Goal: Task Accomplishment & Management: Use online tool/utility

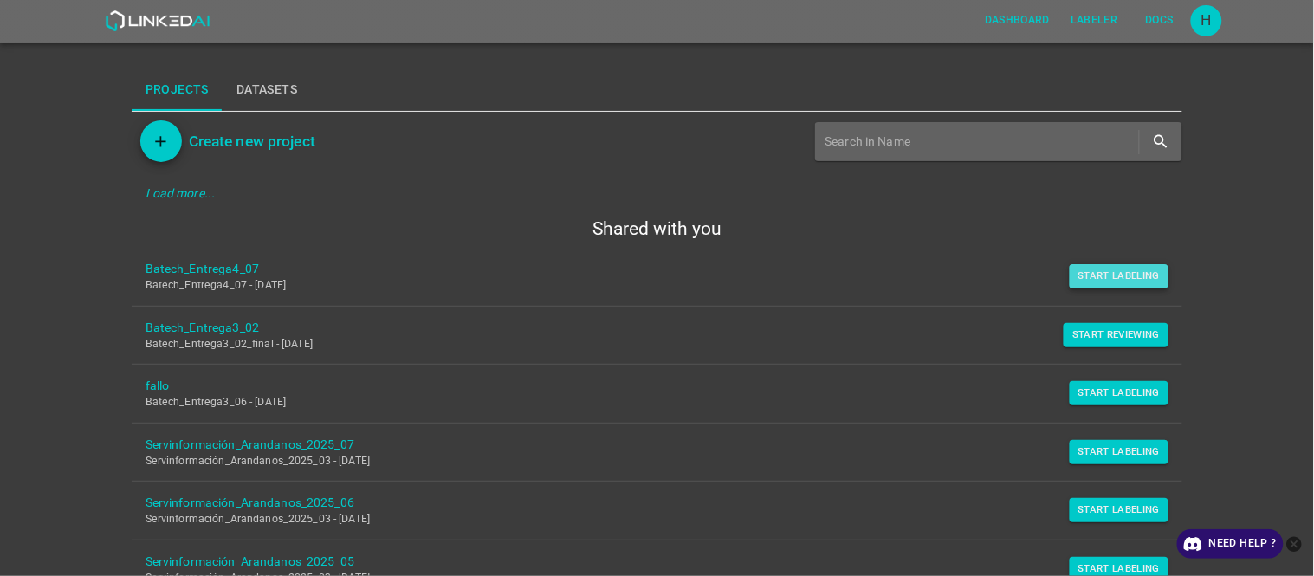
click at [805, 270] on button "Start Labeling" at bounding box center [1119, 276] width 100 height 24
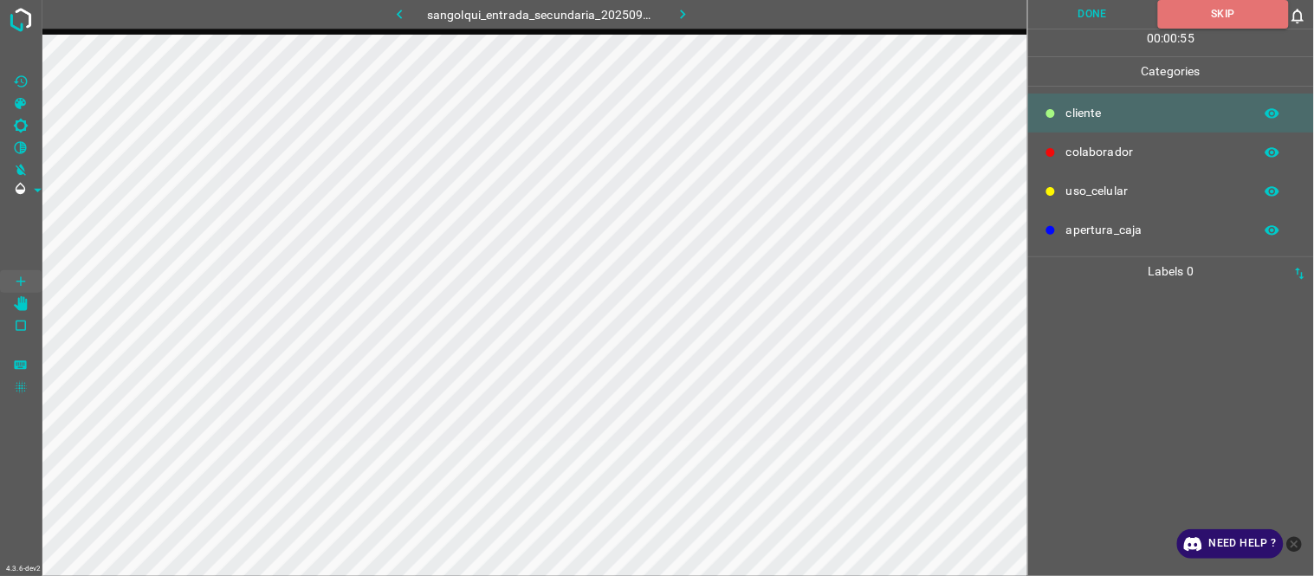
click at [805, 306] on div at bounding box center [1170, 431] width 275 height 290
click at [677, 19] on icon "button" at bounding box center [683, 14] width 18 height 18
click at [805, 17] on button "Skip" at bounding box center [1223, 14] width 131 height 29
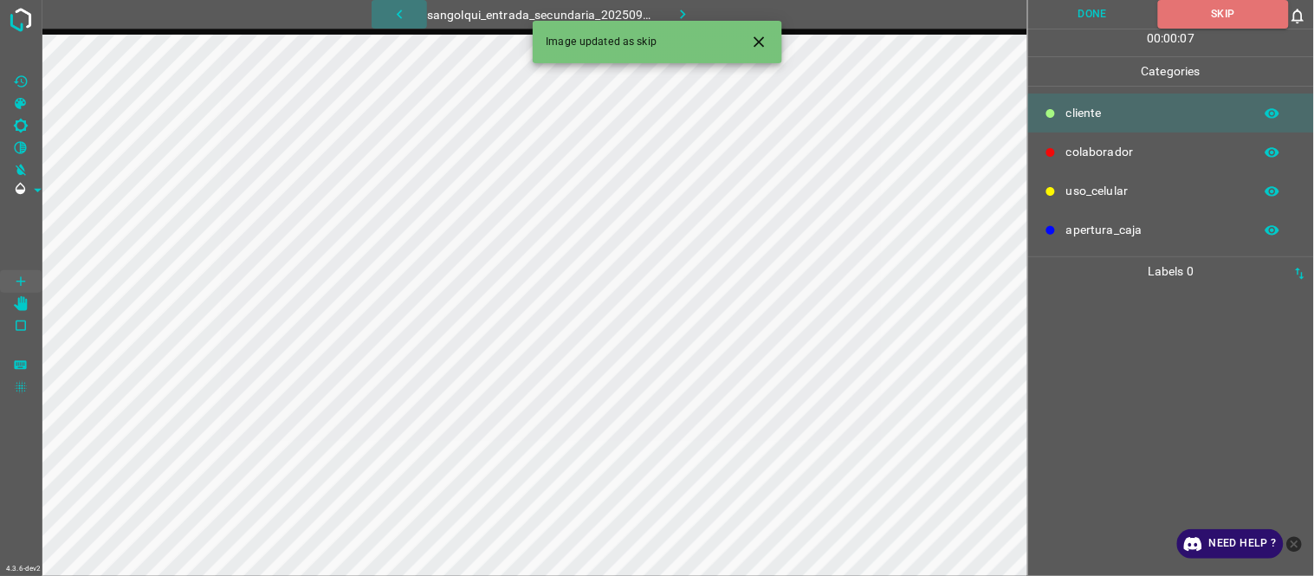
click at [411, 15] on button "button" at bounding box center [398, 14] width 55 height 29
click at [681, 19] on icon "button" at bounding box center [683, 14] width 18 height 18
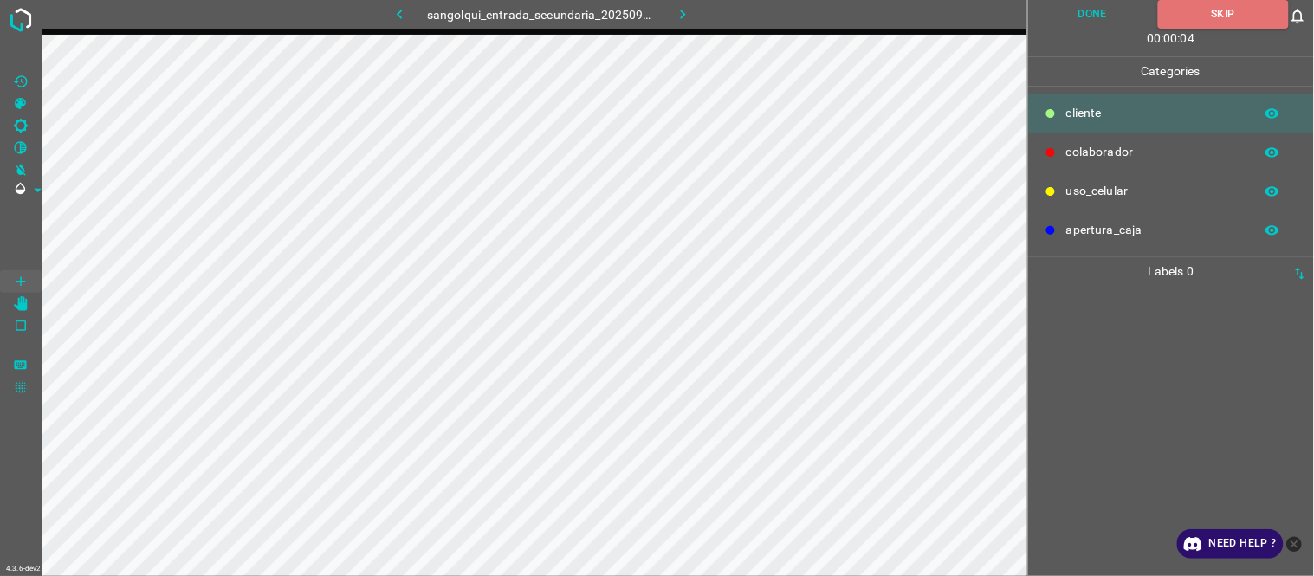
click at [805, 306] on div at bounding box center [1170, 431] width 275 height 290
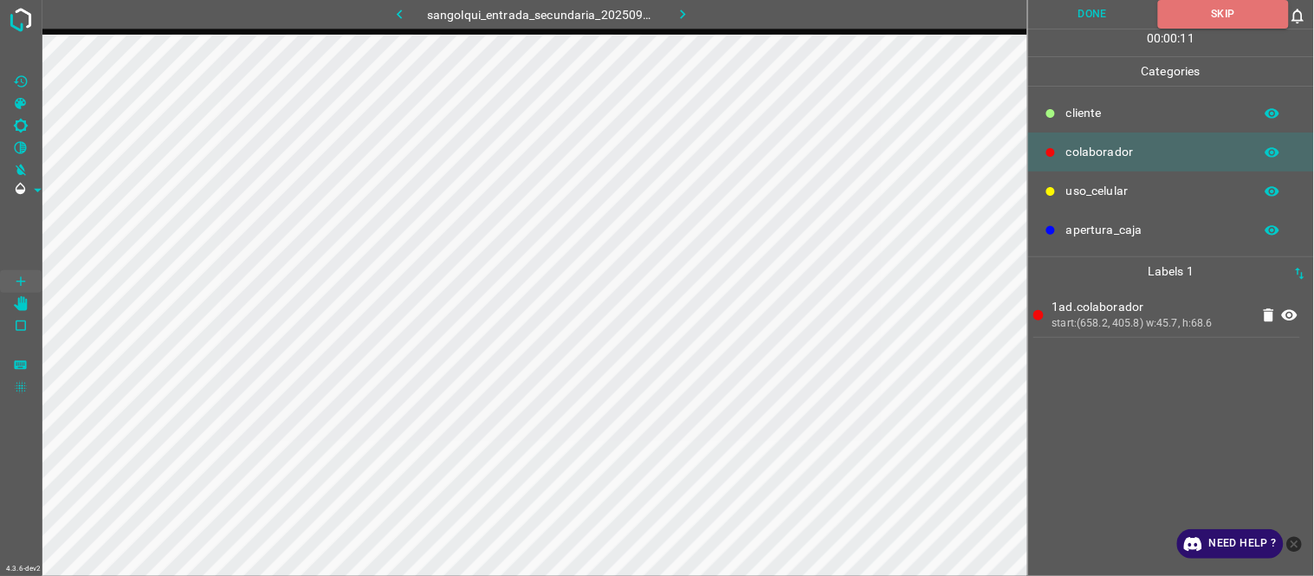
click at [805, 2] on button "Done" at bounding box center [1093, 14] width 130 height 29
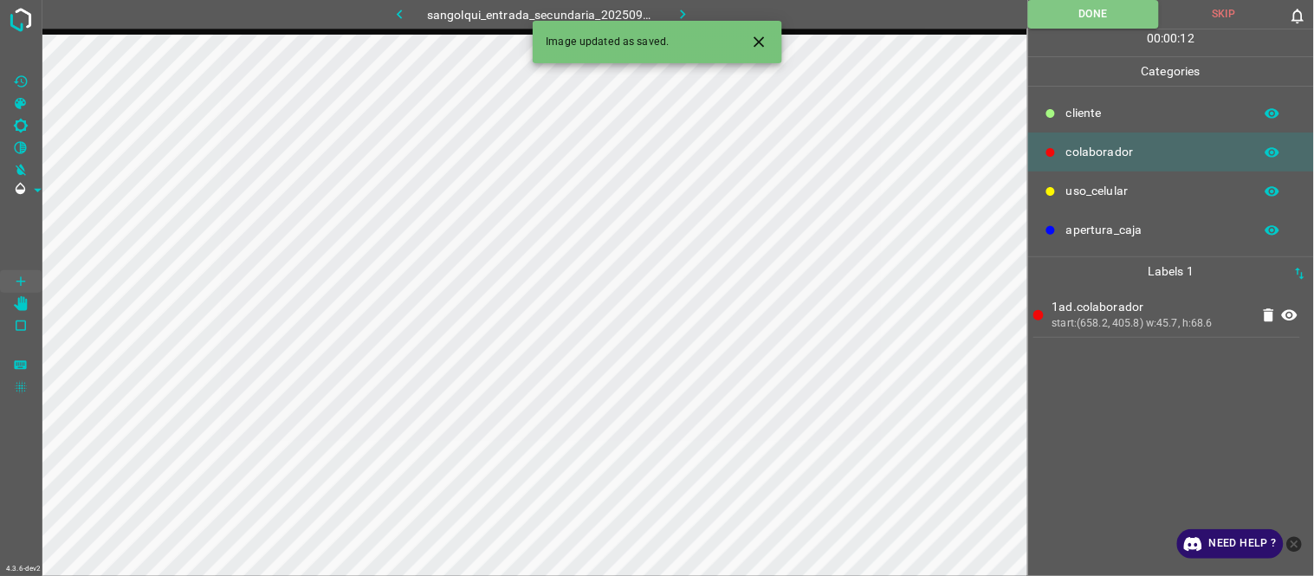
click at [805, 306] on div "1ad.colaborador start:(658.2, 405.8) w:45.7, h:68.6" at bounding box center [1170, 431] width 275 height 290
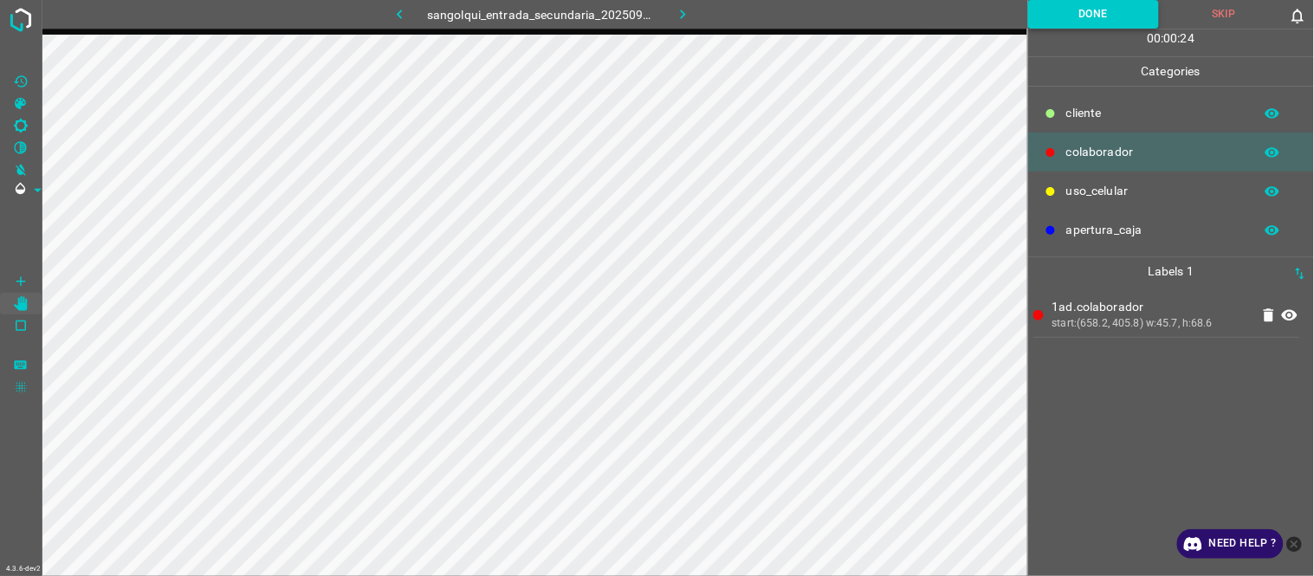
click at [805, 23] on button "Done" at bounding box center [1093, 14] width 131 height 29
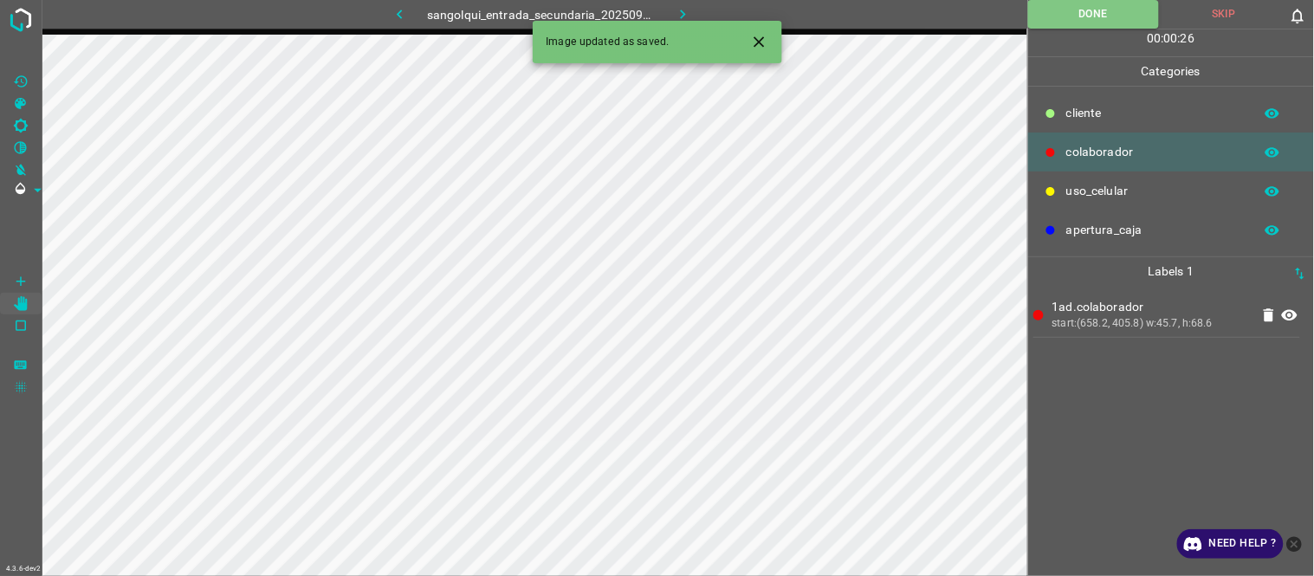
click at [685, 11] on icon "button" at bounding box center [683, 14] width 18 height 18
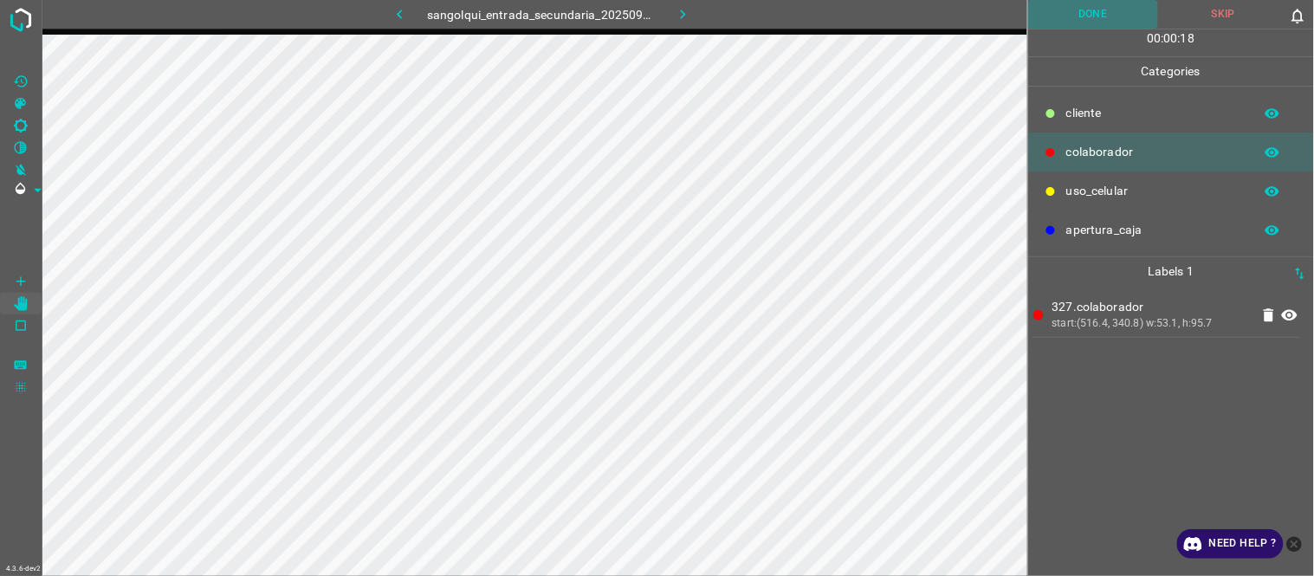
click at [805, 17] on button "Done" at bounding box center [1093, 14] width 131 height 29
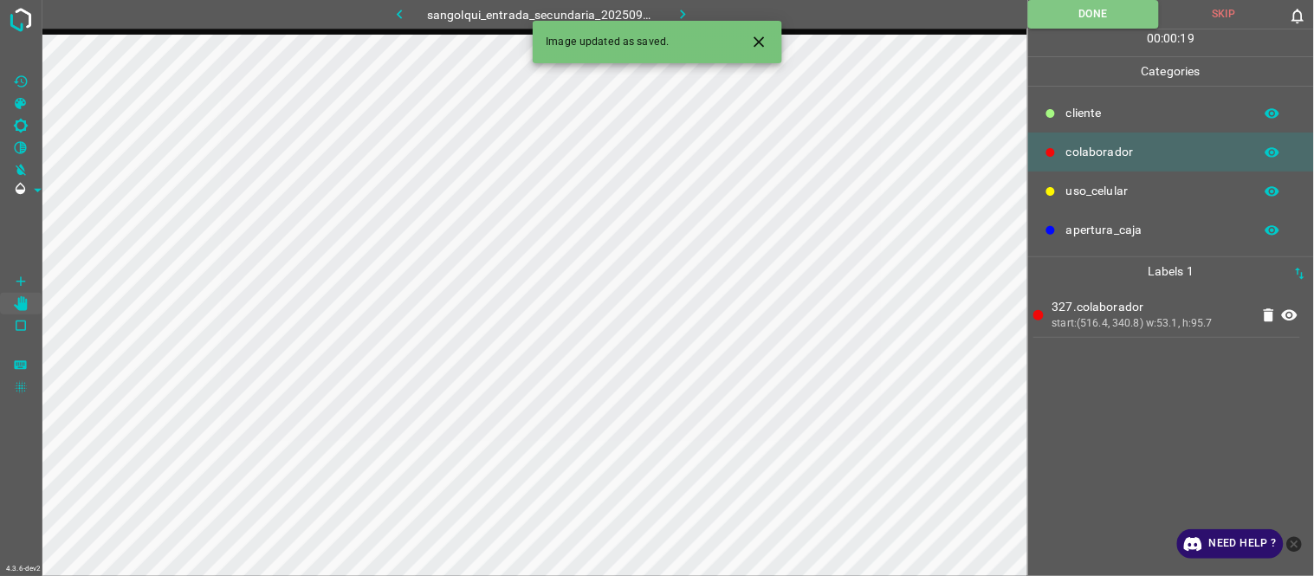
click at [681, 15] on icon "button" at bounding box center [683, 14] width 18 height 18
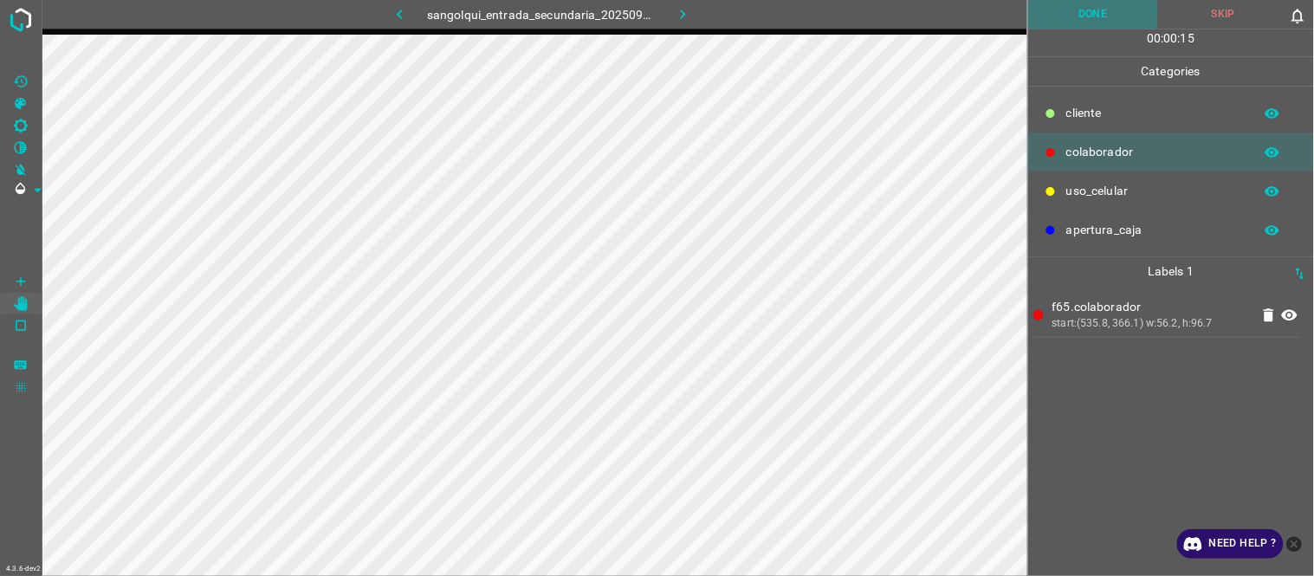
click at [805, 11] on button "Done" at bounding box center [1093, 14] width 131 height 29
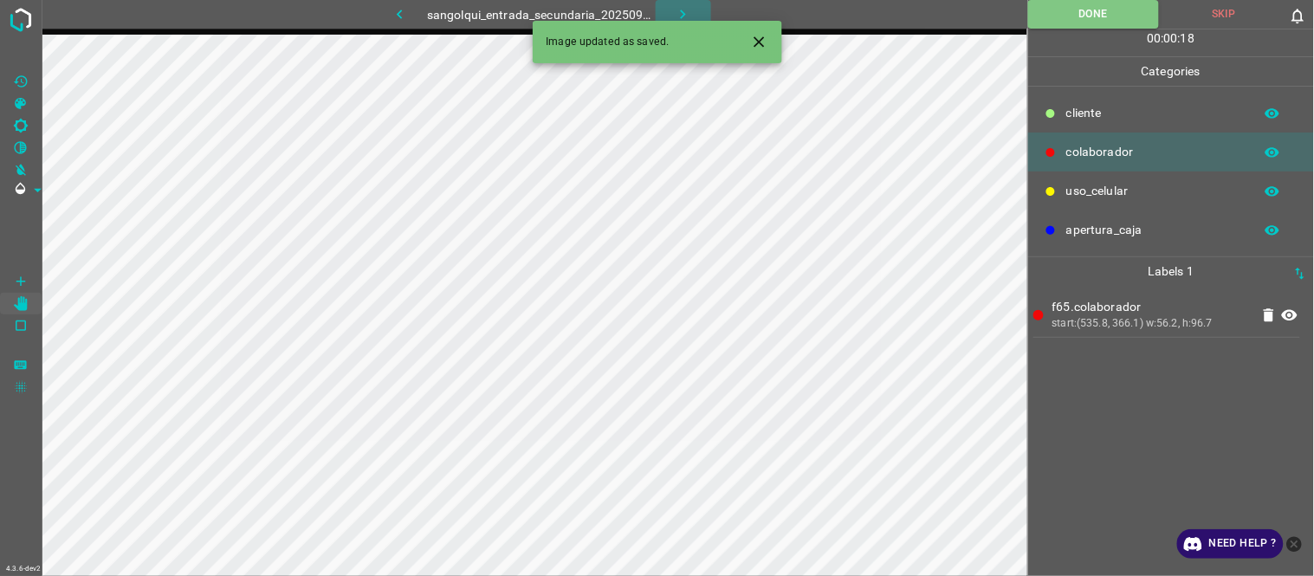
click at [685, 11] on icon "button" at bounding box center [683, 14] width 18 height 18
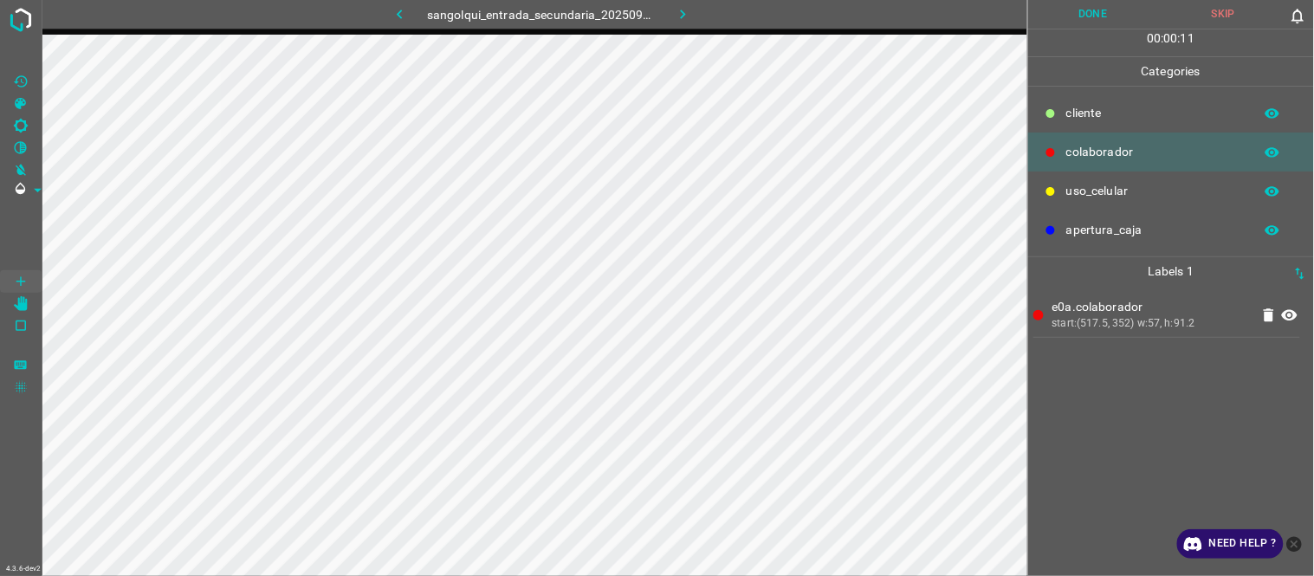
click at [805, 306] on div "e0a.colaborador start:(517.5, 352) w:57, h:91.2" at bounding box center [1170, 431] width 275 height 290
click at [805, 13] on button "Done" at bounding box center [1093, 14] width 131 height 29
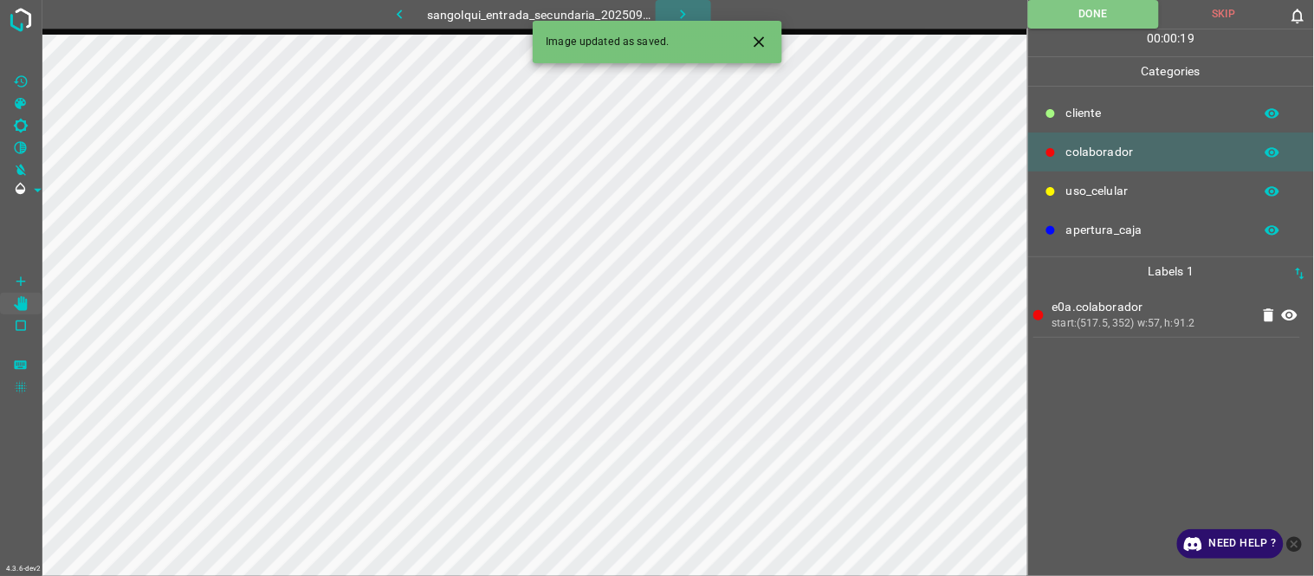
click at [676, 17] on icon "button" at bounding box center [683, 14] width 18 height 18
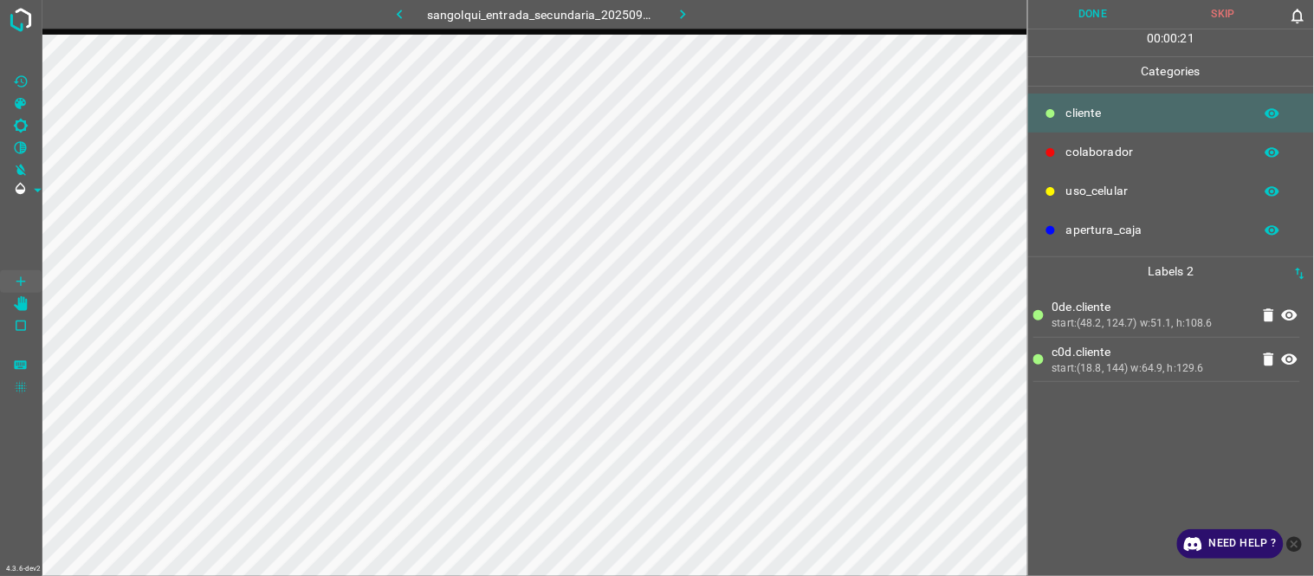
click at [805, 306] on div "0de.cliente start:(48.2, 124.7) w:51.1, h:108.6 c0d.cliente start:(18.8, 144) w…" at bounding box center [1170, 431] width 275 height 290
click at [805, 19] on button "Done" at bounding box center [1093, 14] width 131 height 29
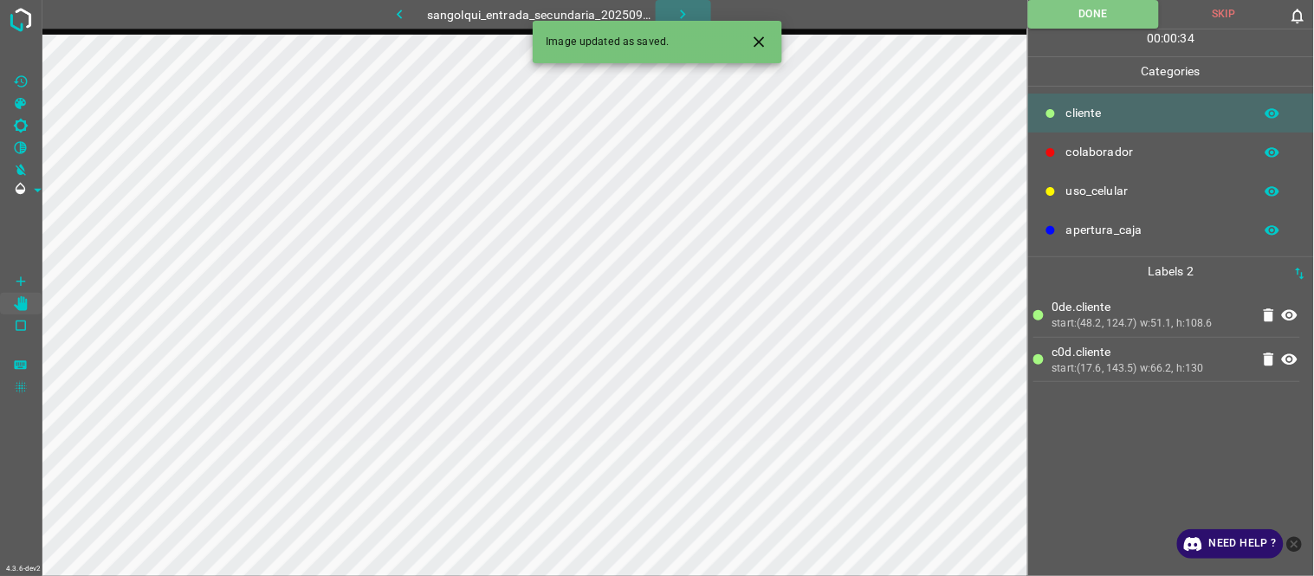
click at [668, 13] on button "button" at bounding box center [682, 14] width 55 height 29
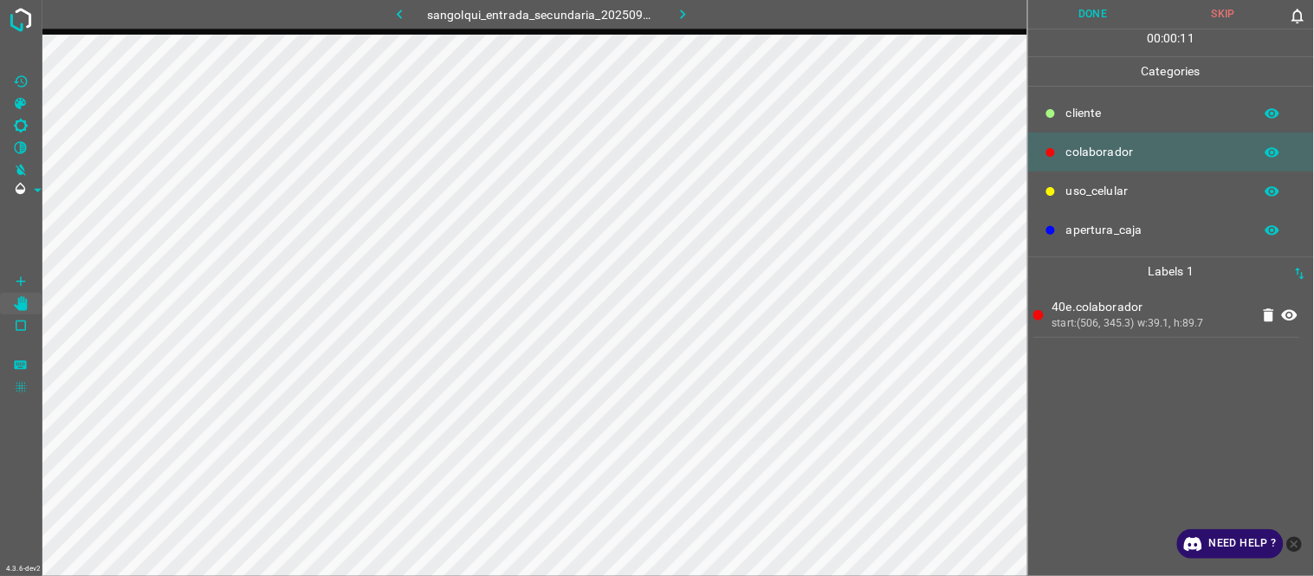
click at [805, 306] on div "40e.colaborador start:(506, 345.3) w:39.1, h:89.7" at bounding box center [1170, 431] width 275 height 290
click at [805, 23] on button "Done" at bounding box center [1093, 14] width 131 height 29
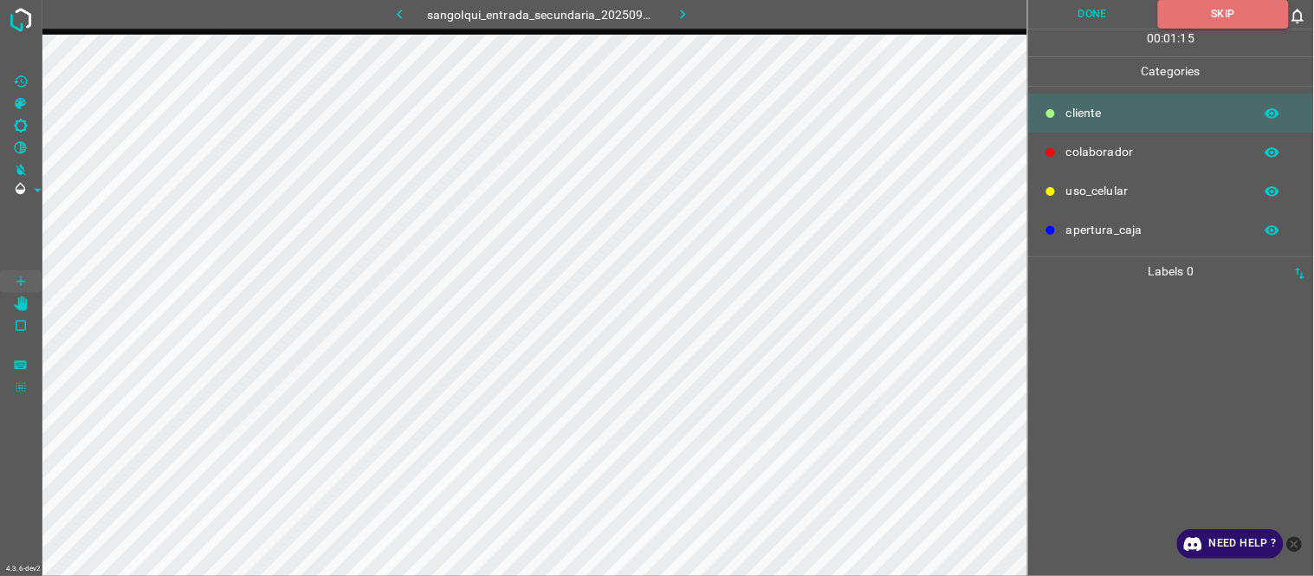
click at [679, 23] on button "button" at bounding box center [682, 14] width 55 height 29
click at [405, 3] on button "button" at bounding box center [398, 14] width 55 height 29
click at [408, 16] on icon "button" at bounding box center [400, 14] width 18 height 18
click at [685, 9] on icon "button" at bounding box center [683, 14] width 18 height 18
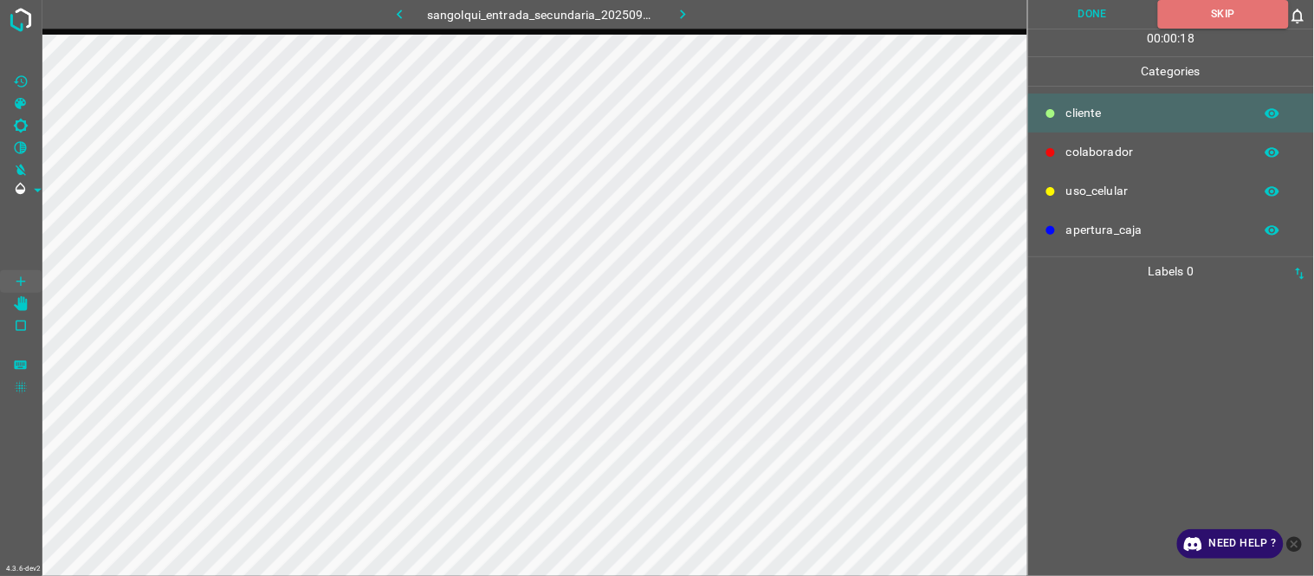
click at [685, 9] on icon "button" at bounding box center [683, 14] width 18 height 18
click at [681, 20] on icon "button" at bounding box center [683, 14] width 18 height 18
click at [1202, 382] on div at bounding box center [1170, 431] width 275 height 290
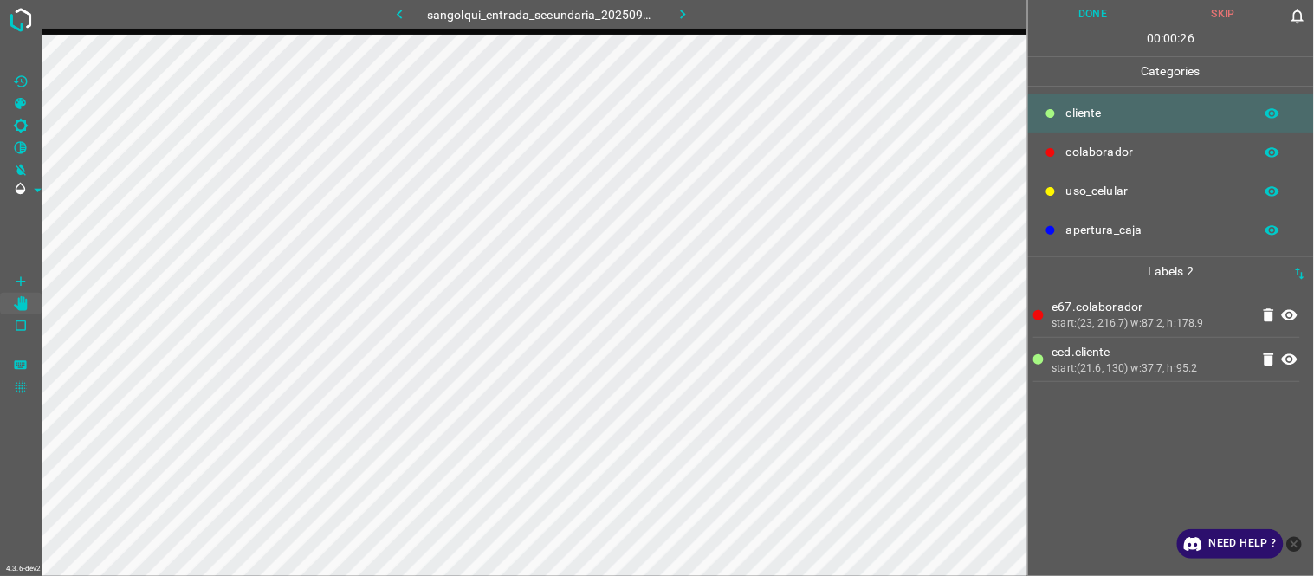
click at [1102, 9] on button "Done" at bounding box center [1093, 14] width 131 height 29
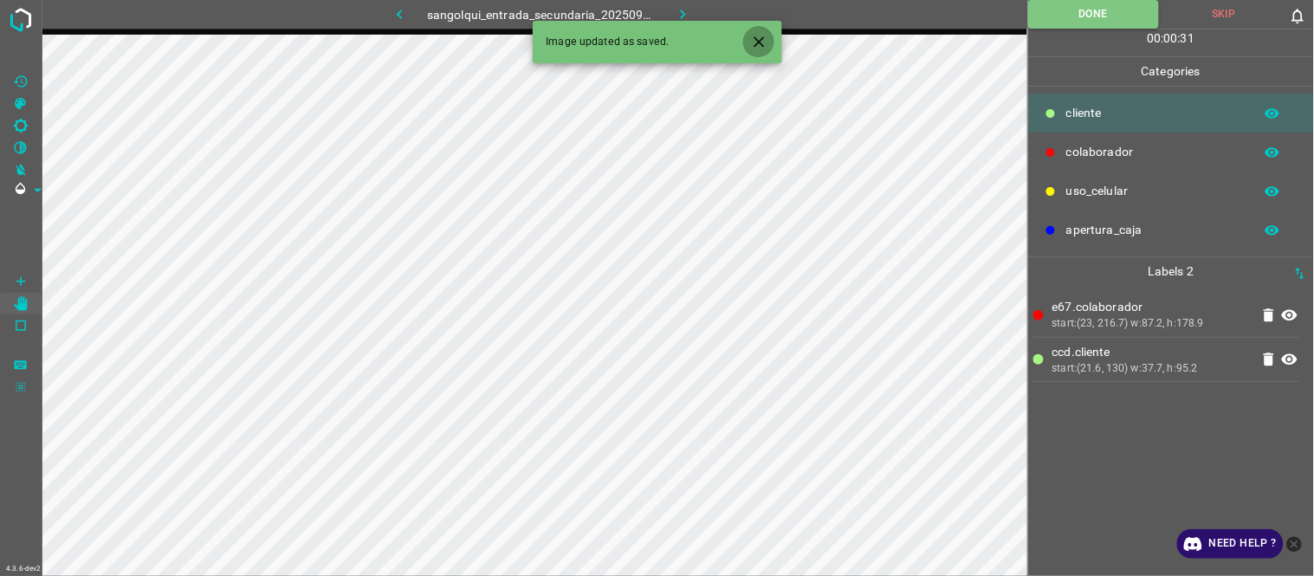
click at [759, 43] on icon "Close" at bounding box center [758, 41] width 10 height 10
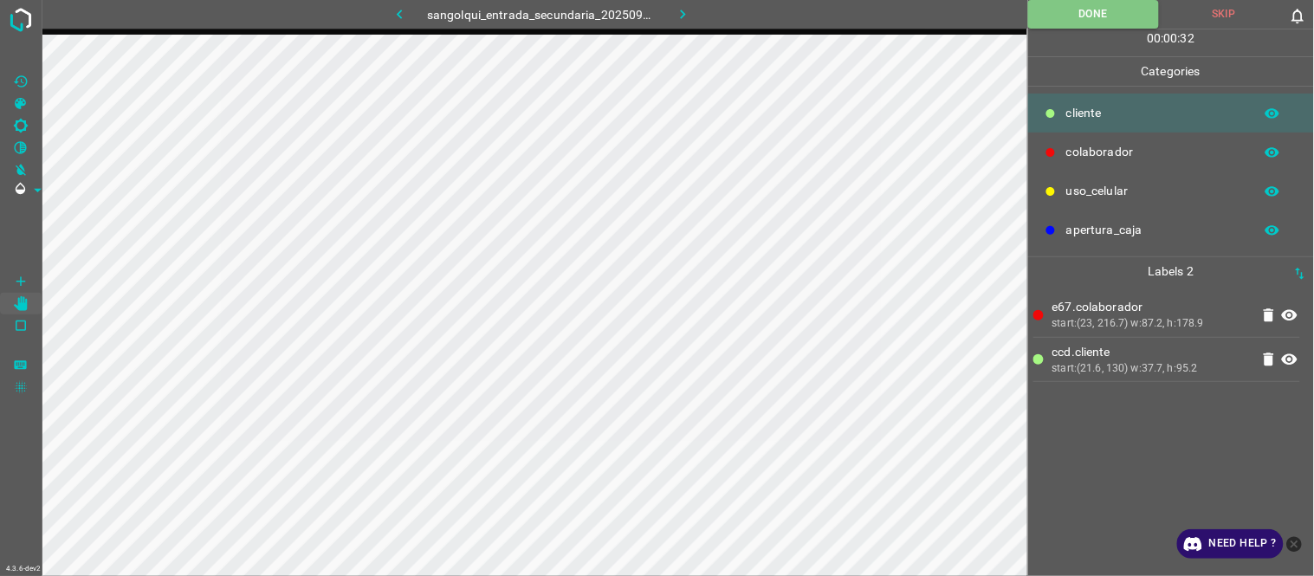
click at [681, 18] on icon "button" at bounding box center [683, 15] width 5 height 10
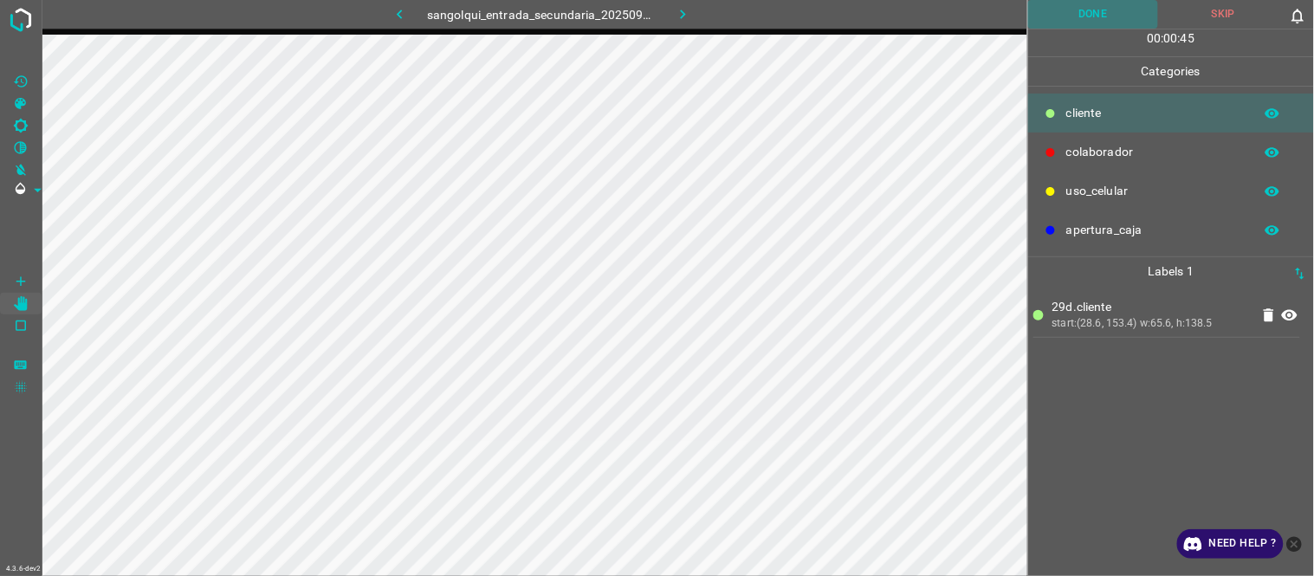
click at [1077, 23] on button "Done" at bounding box center [1093, 14] width 131 height 29
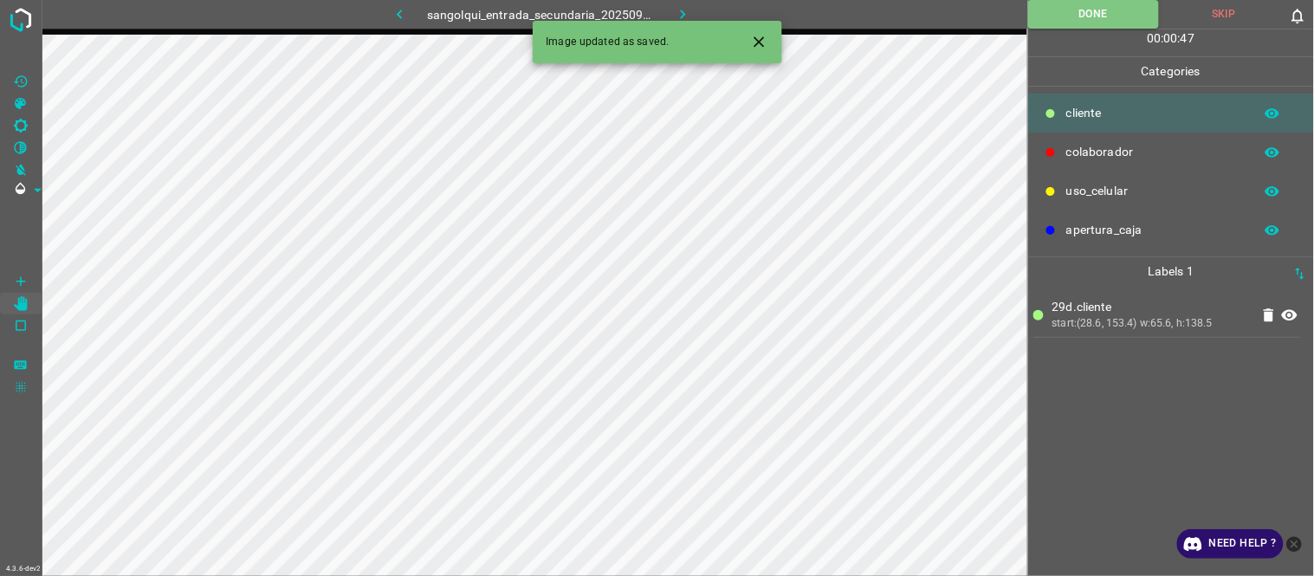
click at [679, 5] on icon "button" at bounding box center [683, 14] width 18 height 18
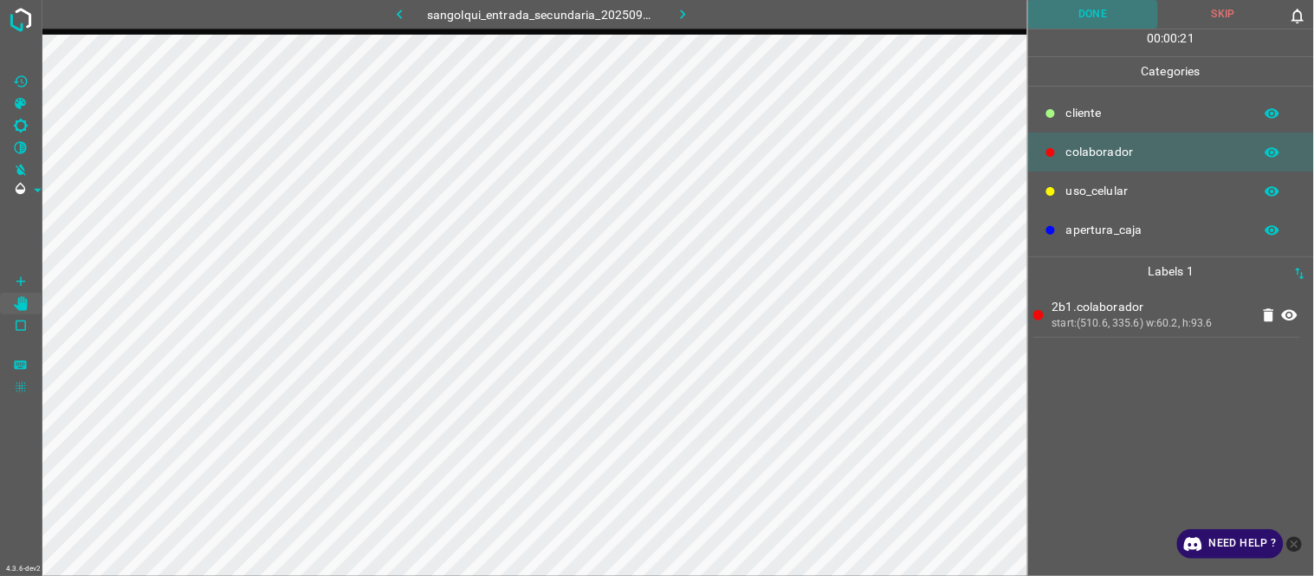
click at [1079, 21] on button "Done" at bounding box center [1093, 14] width 131 height 29
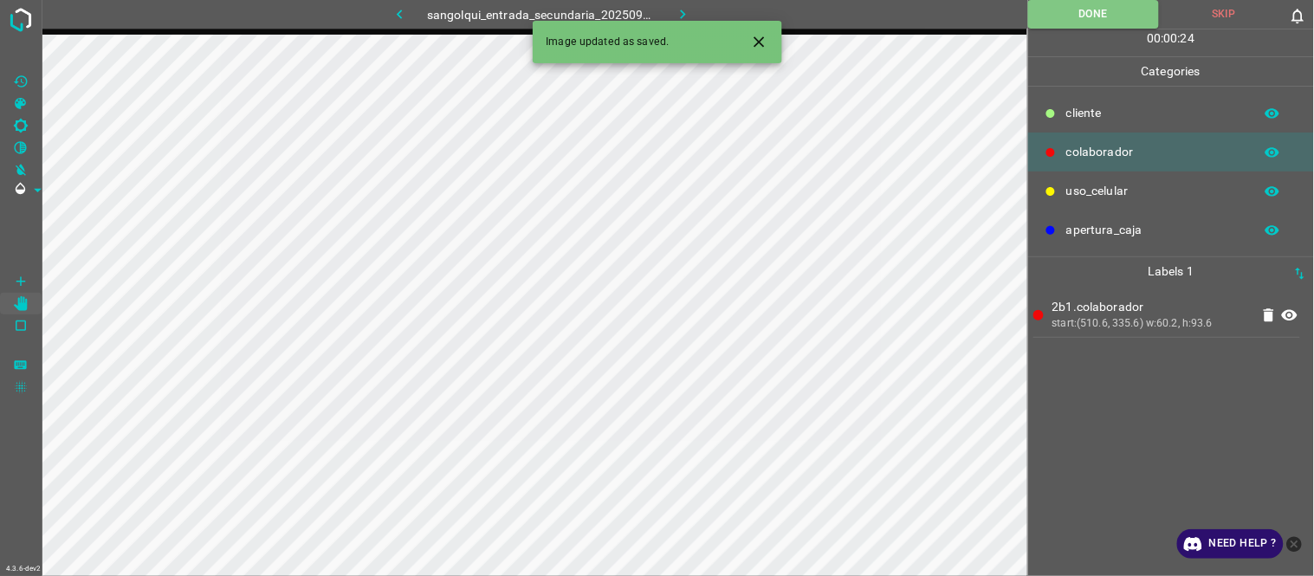
click at [681, 10] on icon "button" at bounding box center [683, 14] width 18 height 18
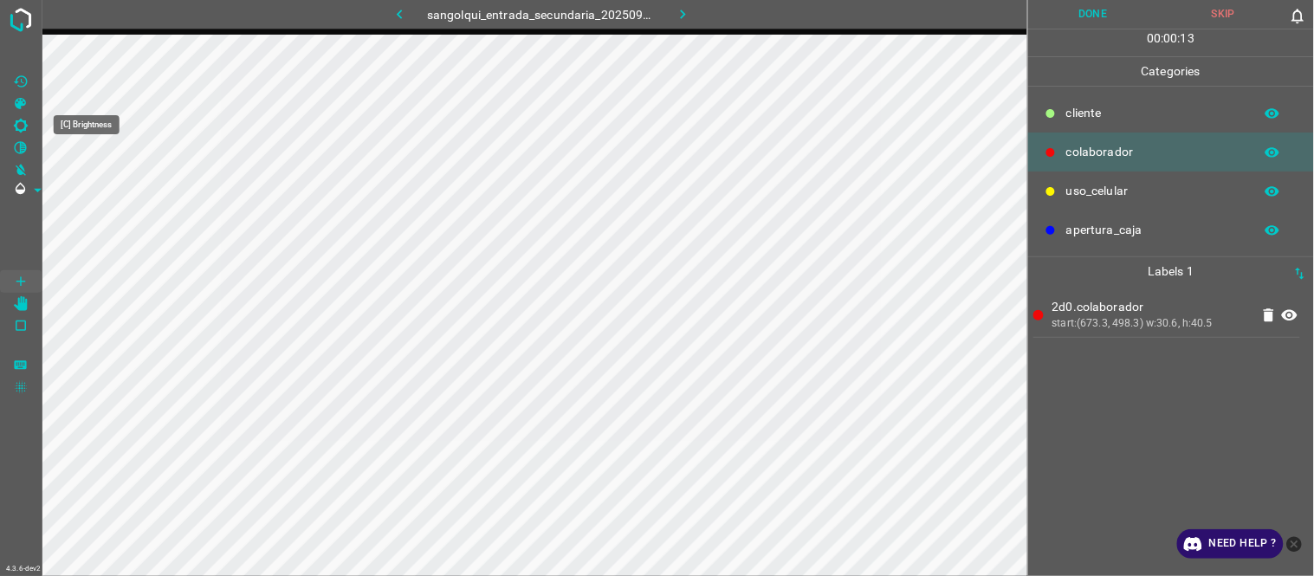
click at [21, 126] on icon "[C] Brightness" at bounding box center [21, 126] width 16 height 16
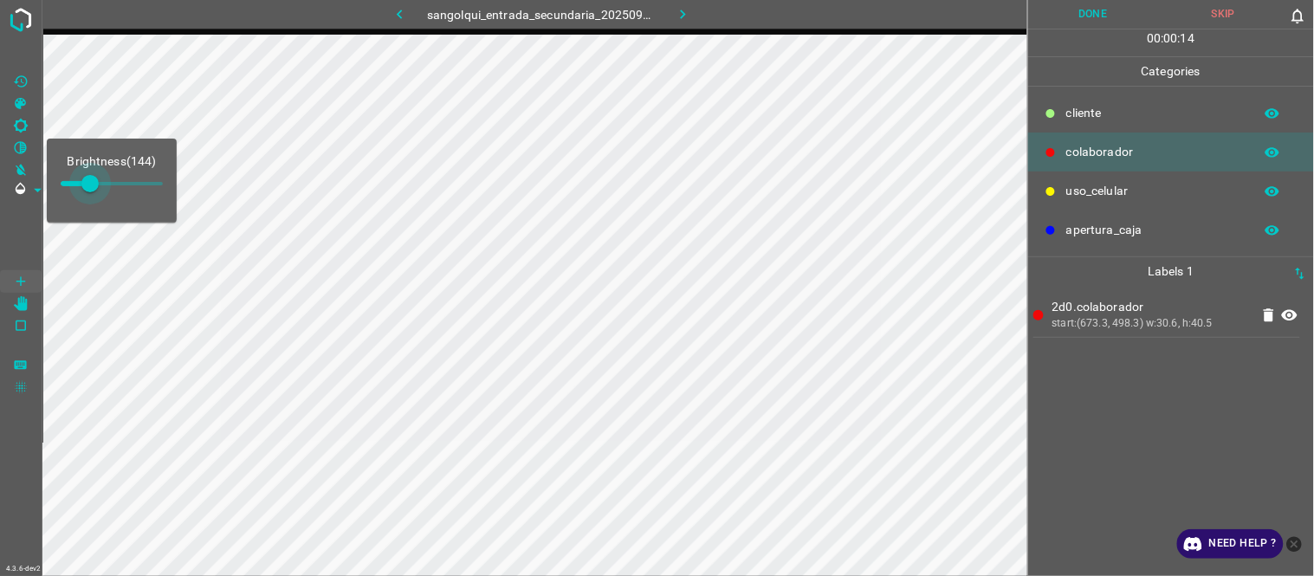
type input "161"
click at [94, 175] on span at bounding box center [93, 183] width 17 height 17
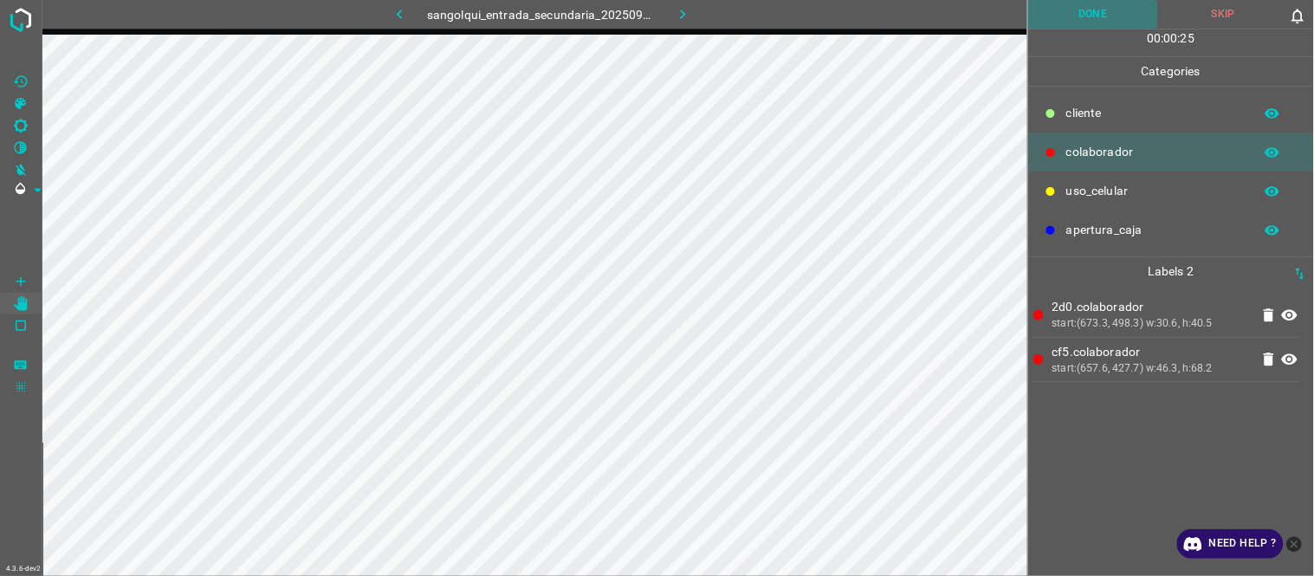
click at [1083, 4] on button "Done" at bounding box center [1093, 14] width 131 height 29
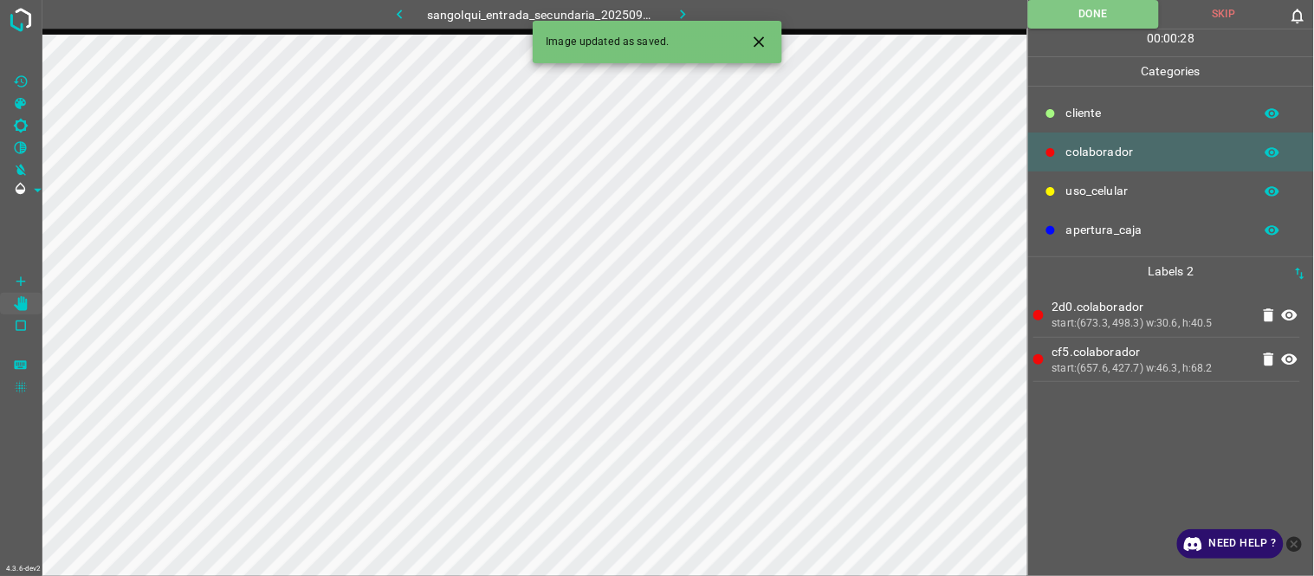
click at [687, 21] on div "Image updated as saved." at bounding box center [657, 42] width 249 height 42
click at [675, 10] on icon "button" at bounding box center [683, 14] width 18 height 18
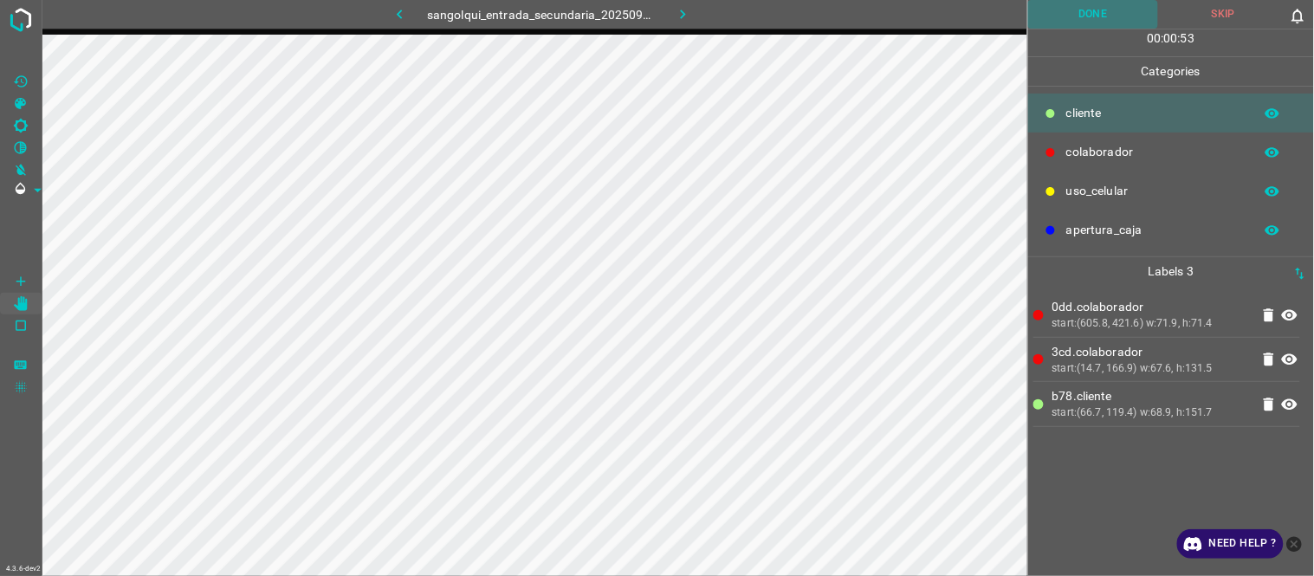
click at [1095, 12] on button "Done" at bounding box center [1093, 14] width 131 height 29
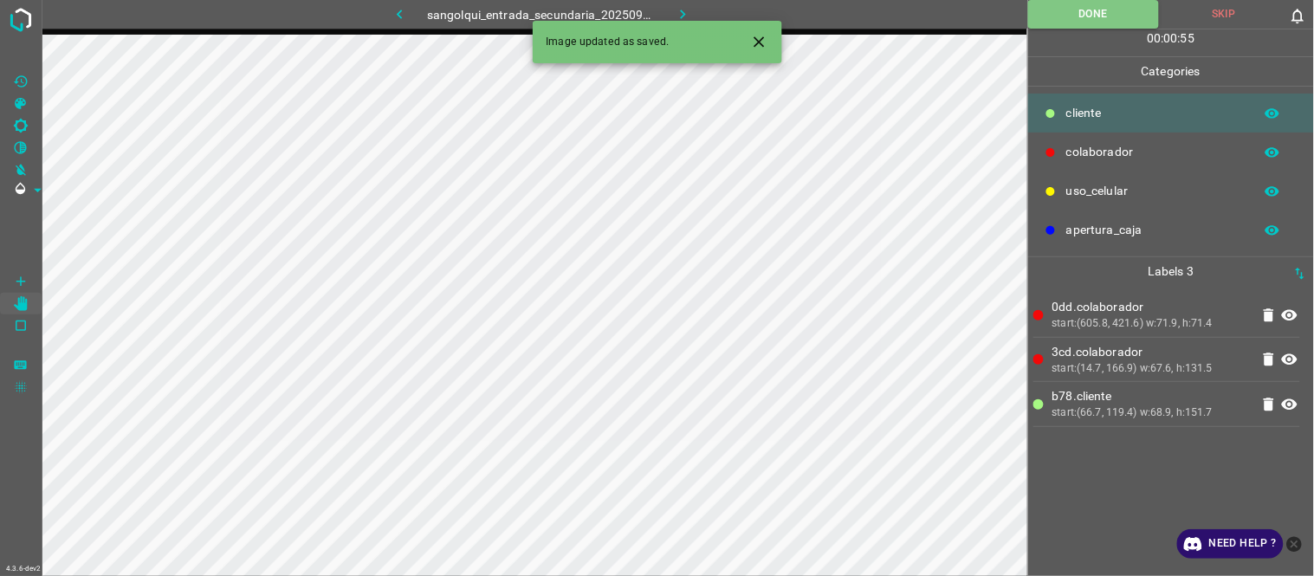
click at [682, 16] on icon "button" at bounding box center [683, 15] width 5 height 10
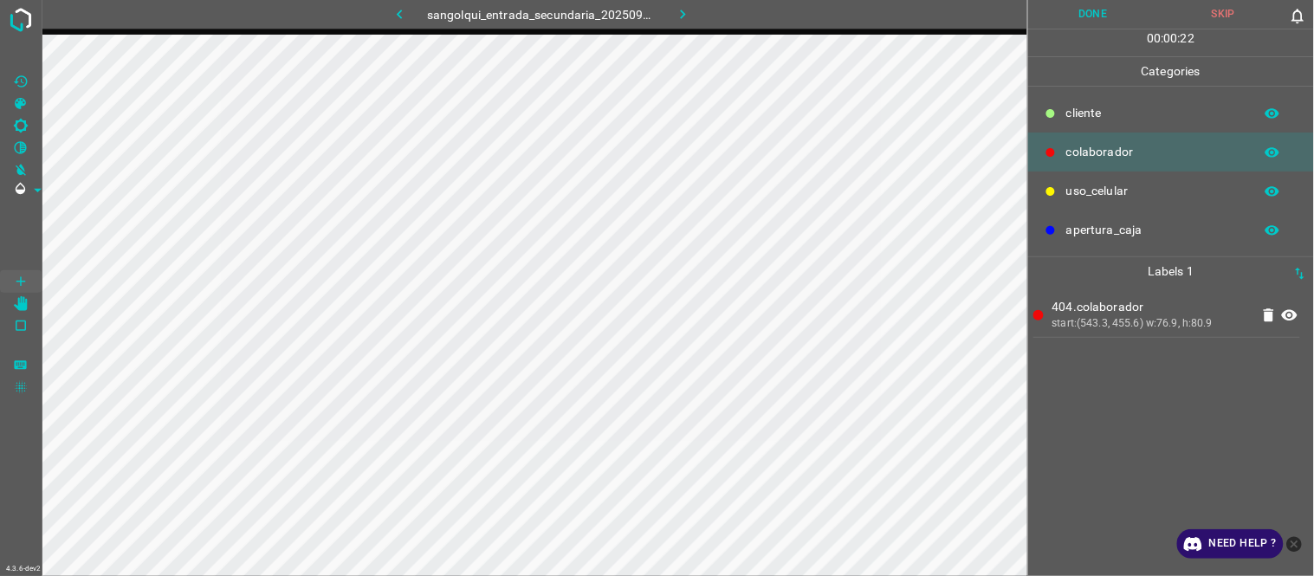
click at [1140, 447] on div "404.colaborador start:(543.3, 455.6) w:76.9, h:80.9" at bounding box center [1170, 431] width 275 height 290
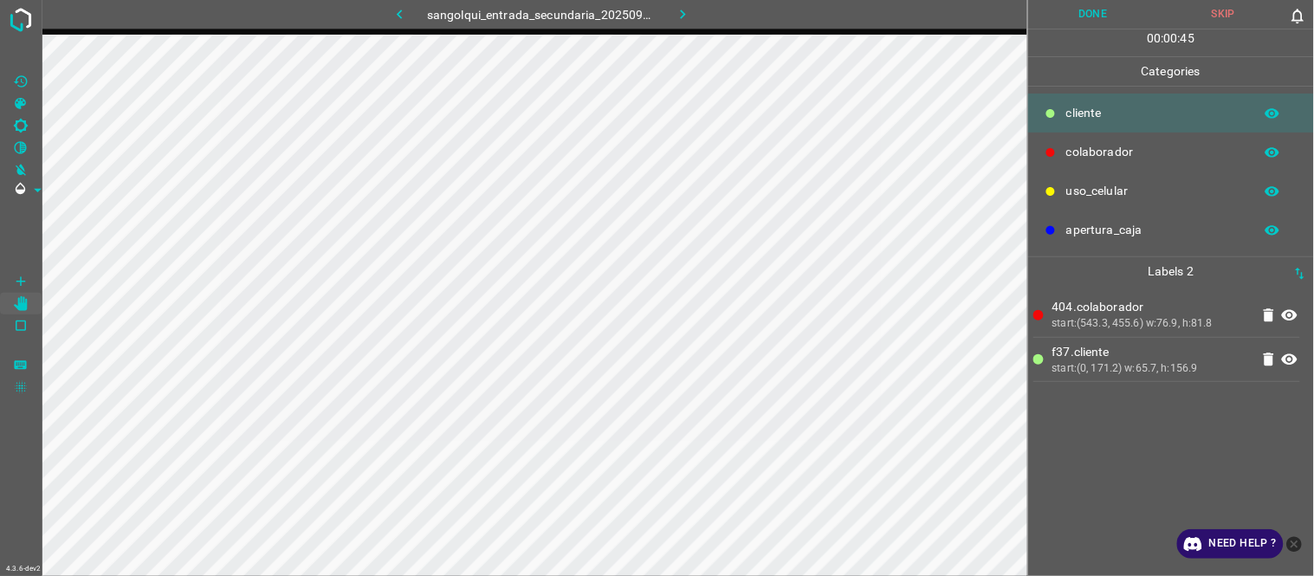
click at [1102, 4] on button "Done" at bounding box center [1093, 14] width 131 height 29
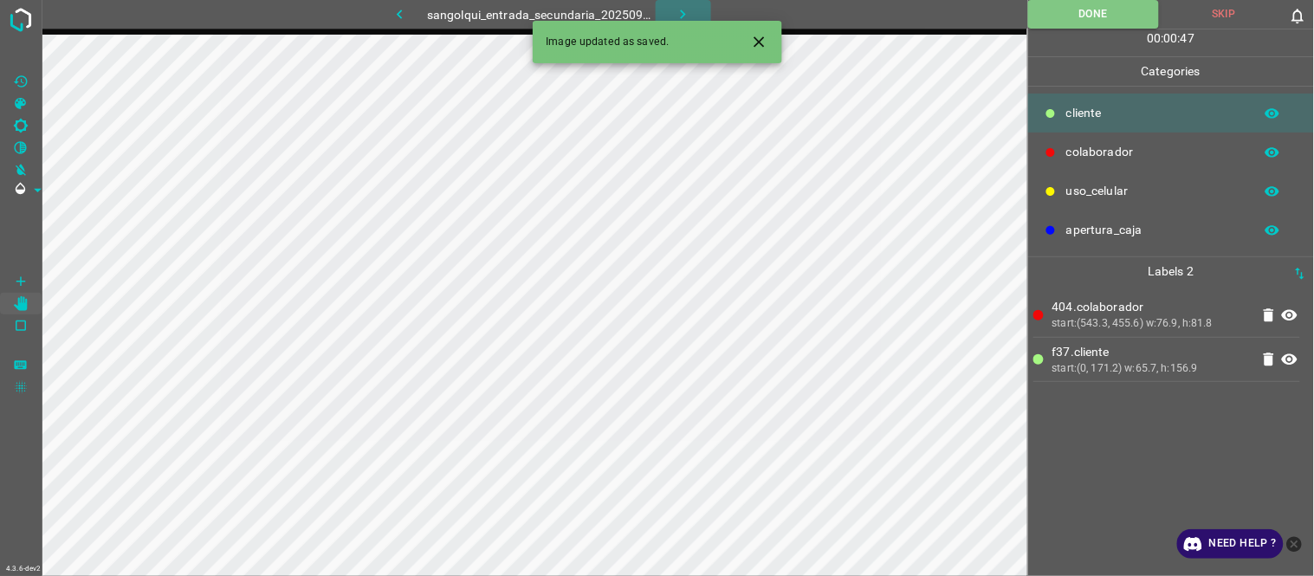
click at [669, 14] on button "button" at bounding box center [682, 14] width 55 height 29
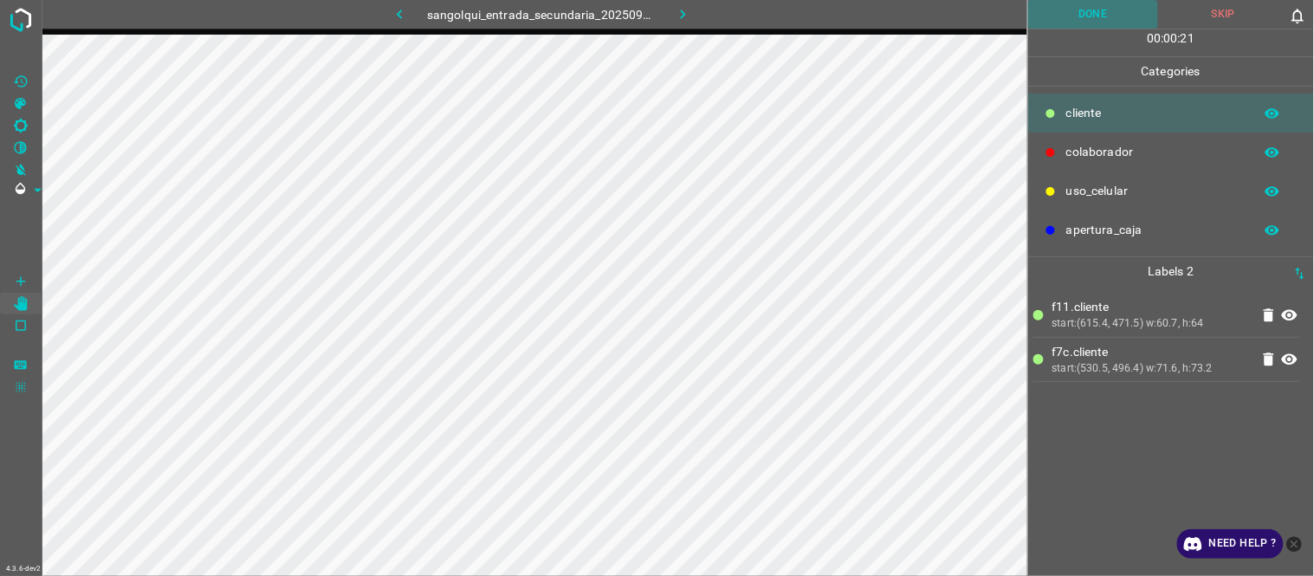
click at [1091, 9] on button "Done" at bounding box center [1093, 14] width 131 height 29
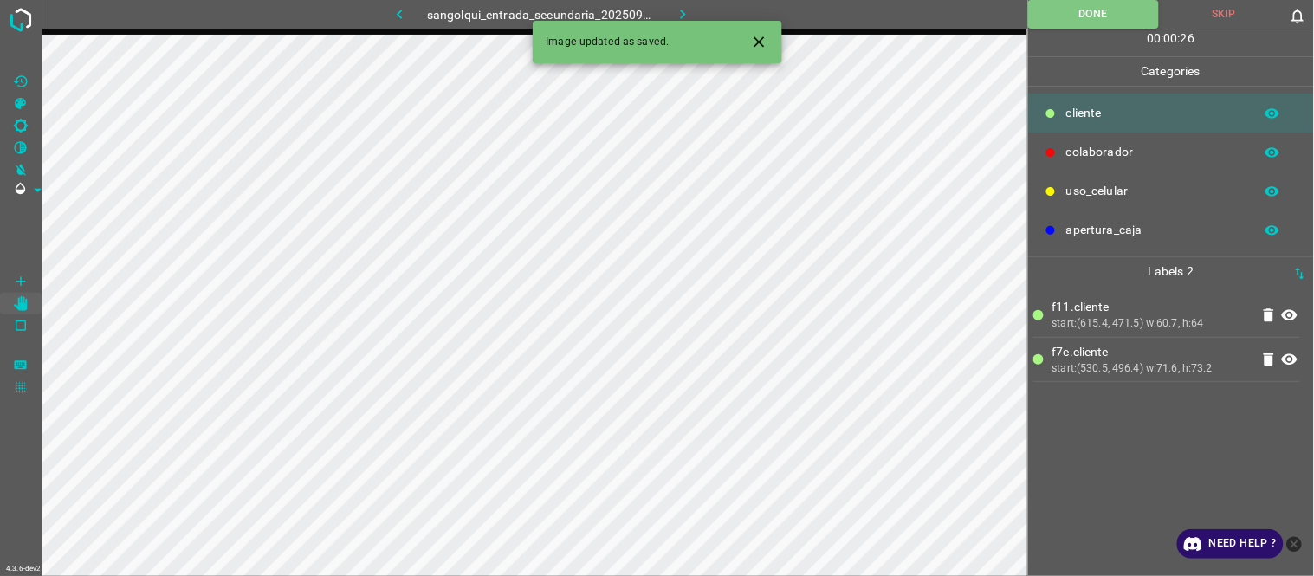
click at [674, 16] on icon "button" at bounding box center [683, 14] width 18 height 18
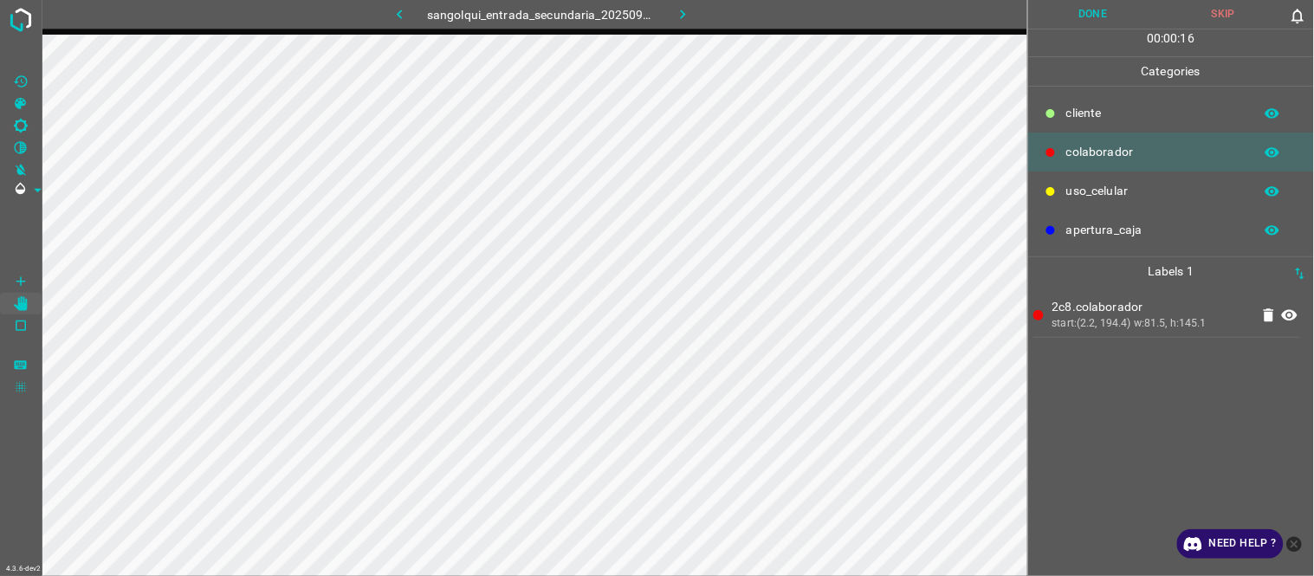
click at [1106, 10] on button "Done" at bounding box center [1093, 14] width 131 height 29
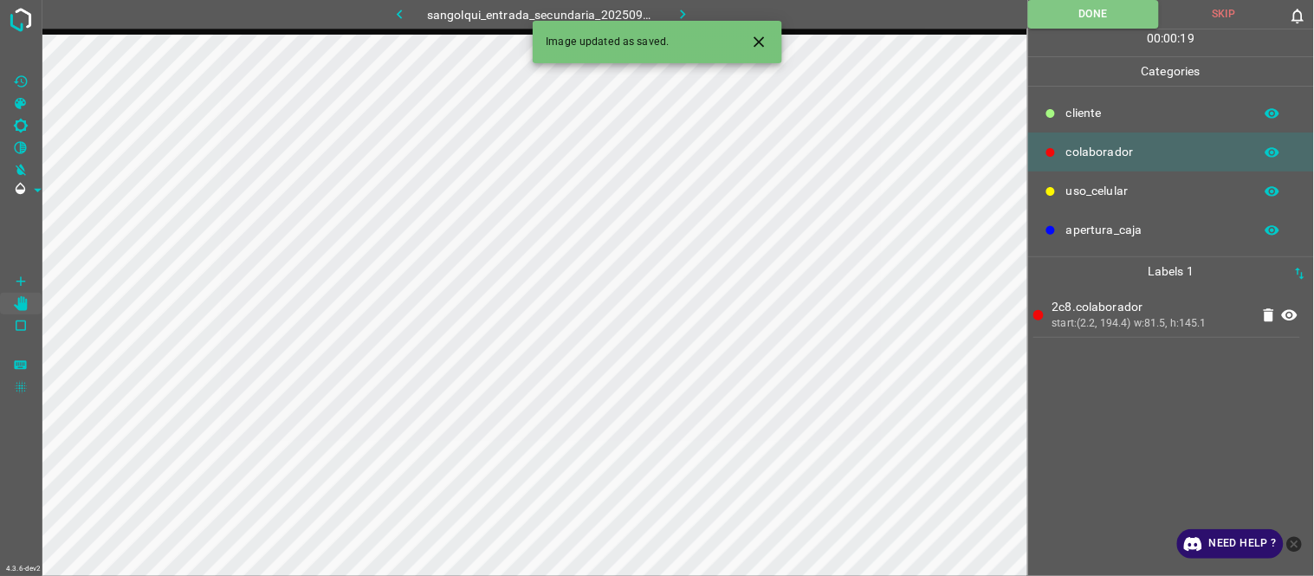
click at [1284, 316] on icon at bounding box center [1290, 314] width 16 height 11
click at [1284, 316] on icon at bounding box center [1290, 315] width 16 height 14
click at [676, 16] on icon "button" at bounding box center [683, 14] width 18 height 18
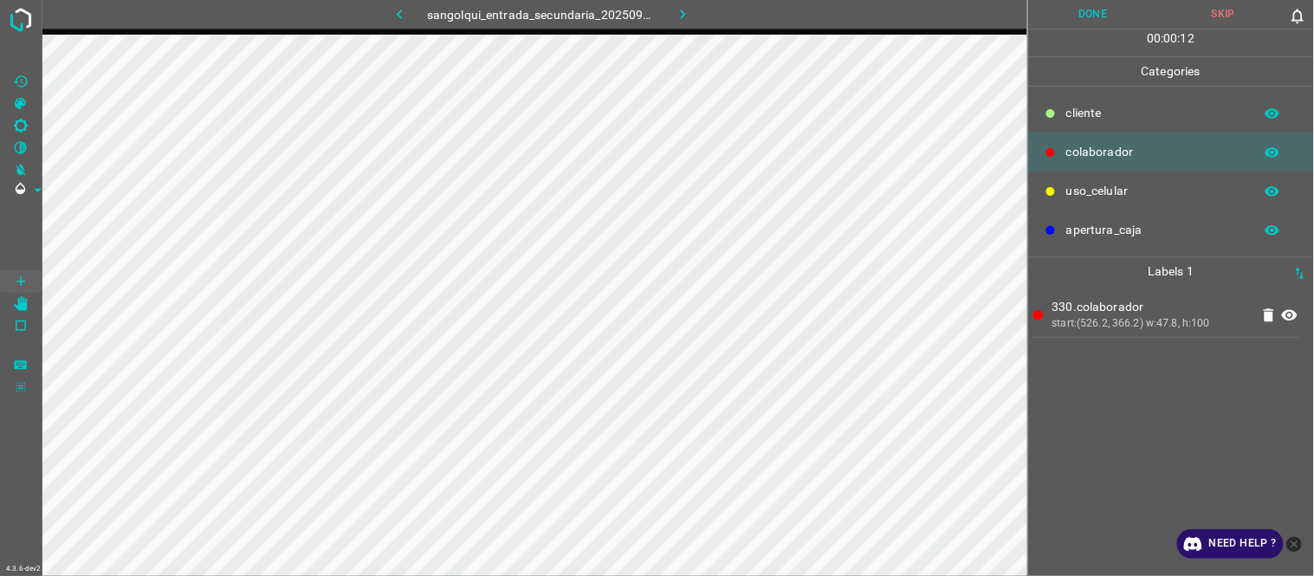
click at [1159, 407] on div "330.colaborador start:(526.2, 366.2) w:47.8, h:100" at bounding box center [1170, 431] width 275 height 290
click at [409, 20] on icon "button" at bounding box center [400, 14] width 18 height 18
click at [678, 10] on icon "button" at bounding box center [683, 14] width 18 height 18
click at [26, 122] on icon "[C] Brightness" at bounding box center [21, 126] width 16 height 16
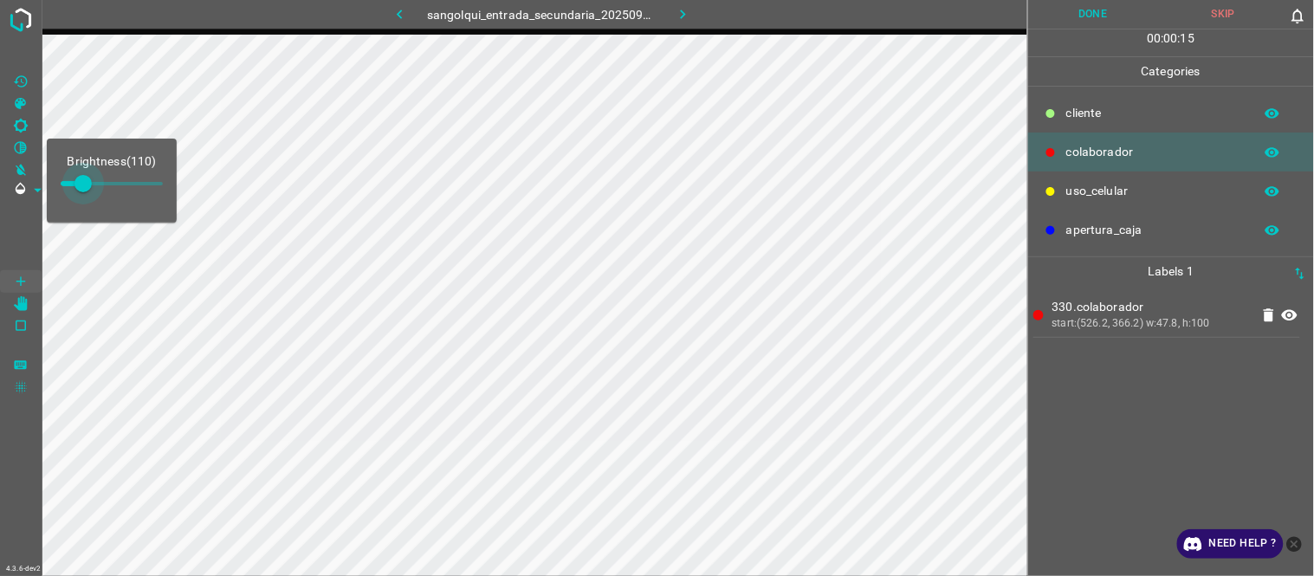
type input "140"
click at [89, 182] on span at bounding box center [89, 183] width 17 height 17
click at [31, 80] on Values"] "[Z] Restore Values" at bounding box center [21, 81] width 42 height 23
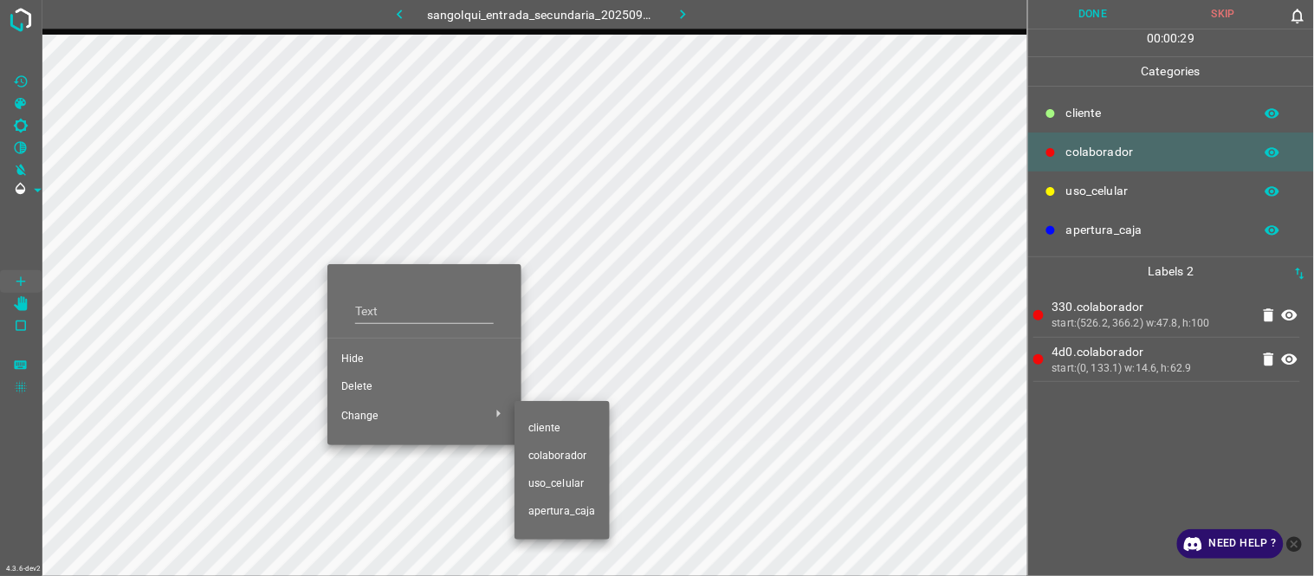
click at [570, 429] on span "cliente" at bounding box center [562, 429] width 68 height 16
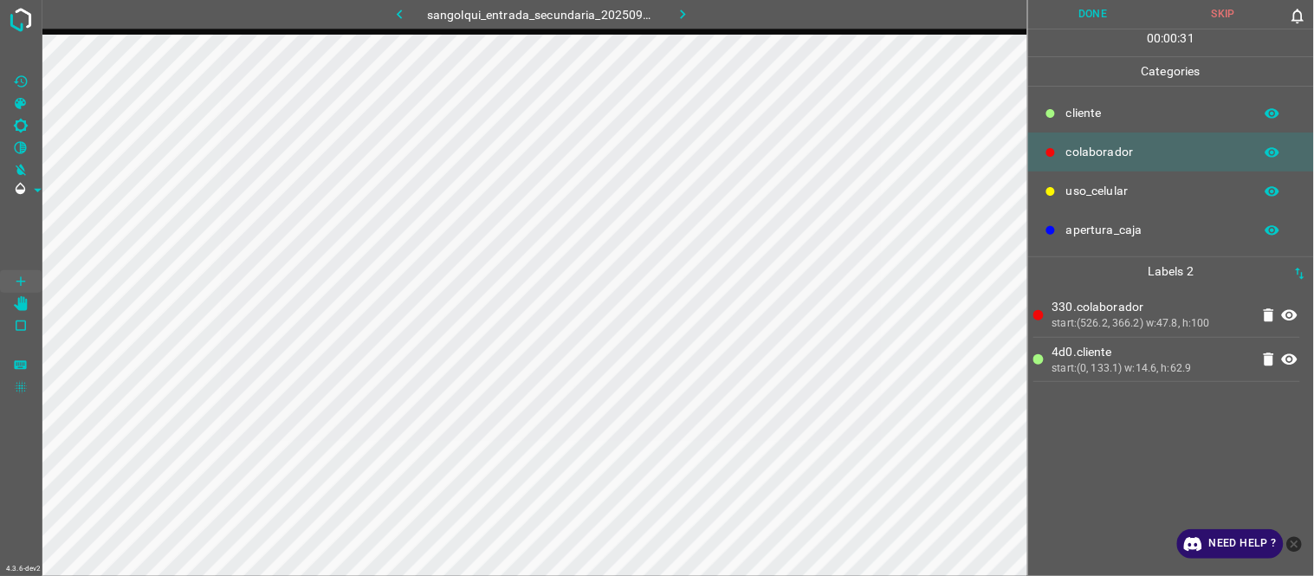
click at [1124, 437] on div "330.colaborador start:(526.2, 366.2) w:47.8, h:100 4d0.cliente start:(0, 133.1)…" at bounding box center [1170, 431] width 275 height 290
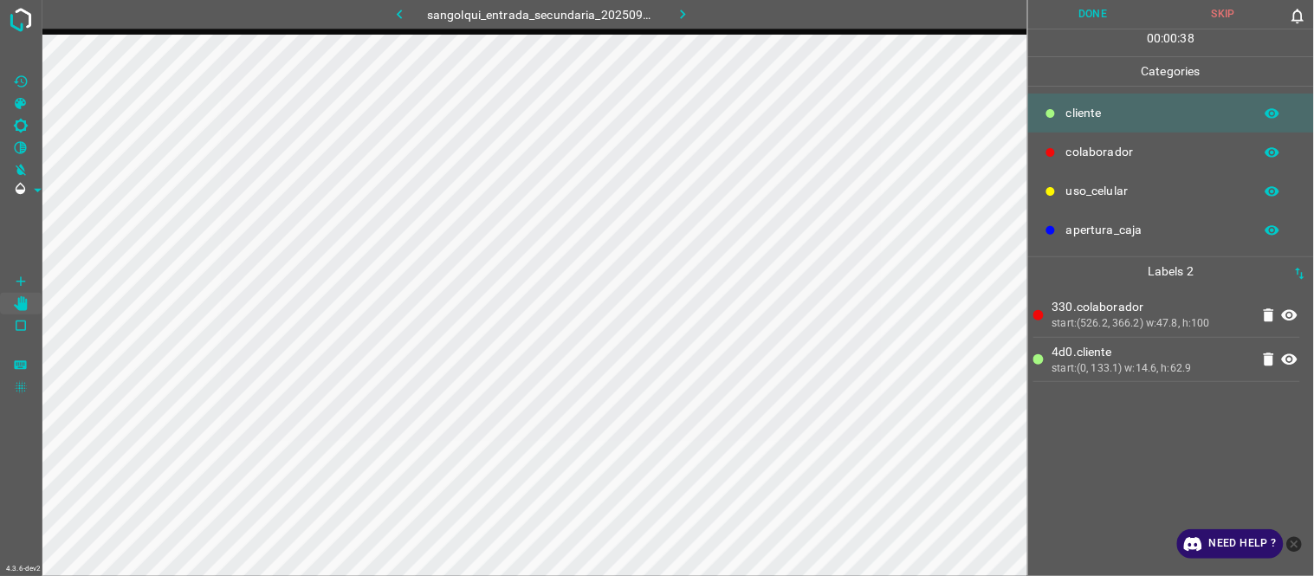
click at [1076, 12] on button "Done" at bounding box center [1093, 14] width 131 height 29
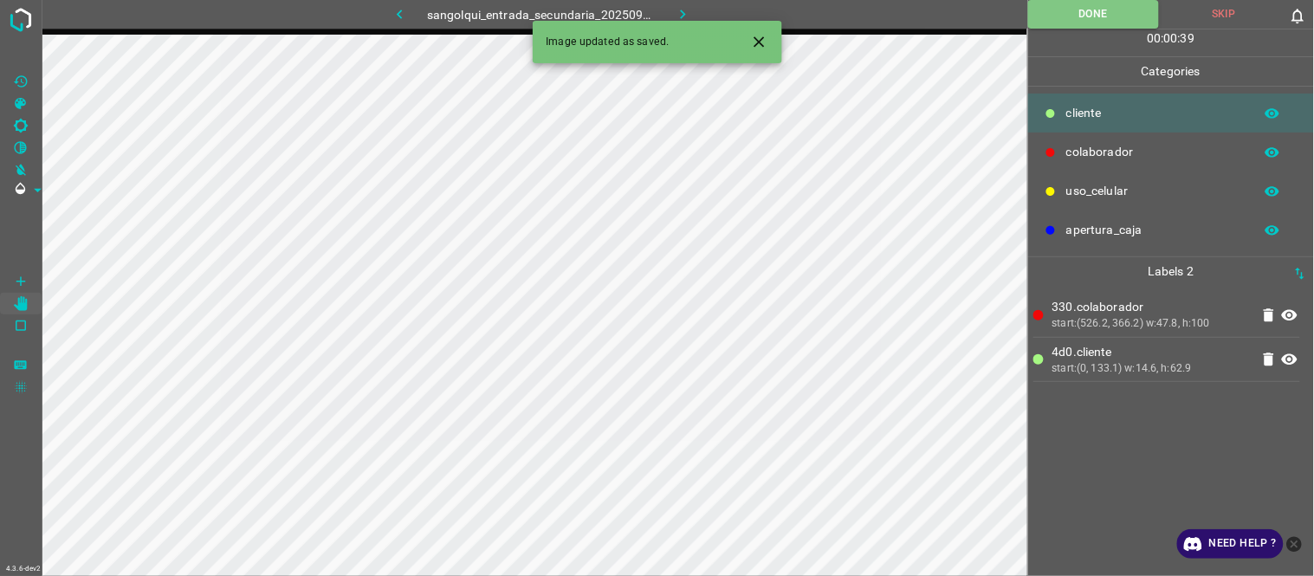
click at [676, 10] on icon "button" at bounding box center [683, 14] width 18 height 18
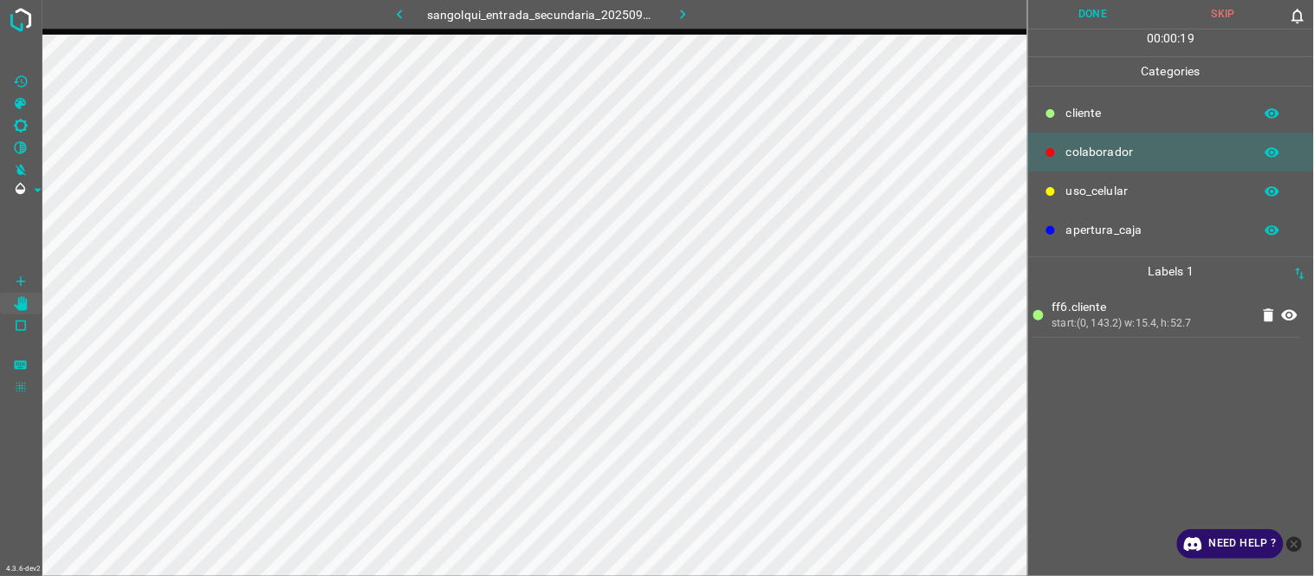
click at [18, 126] on icon "[C] Brightness" at bounding box center [21, 126] width 16 height 16
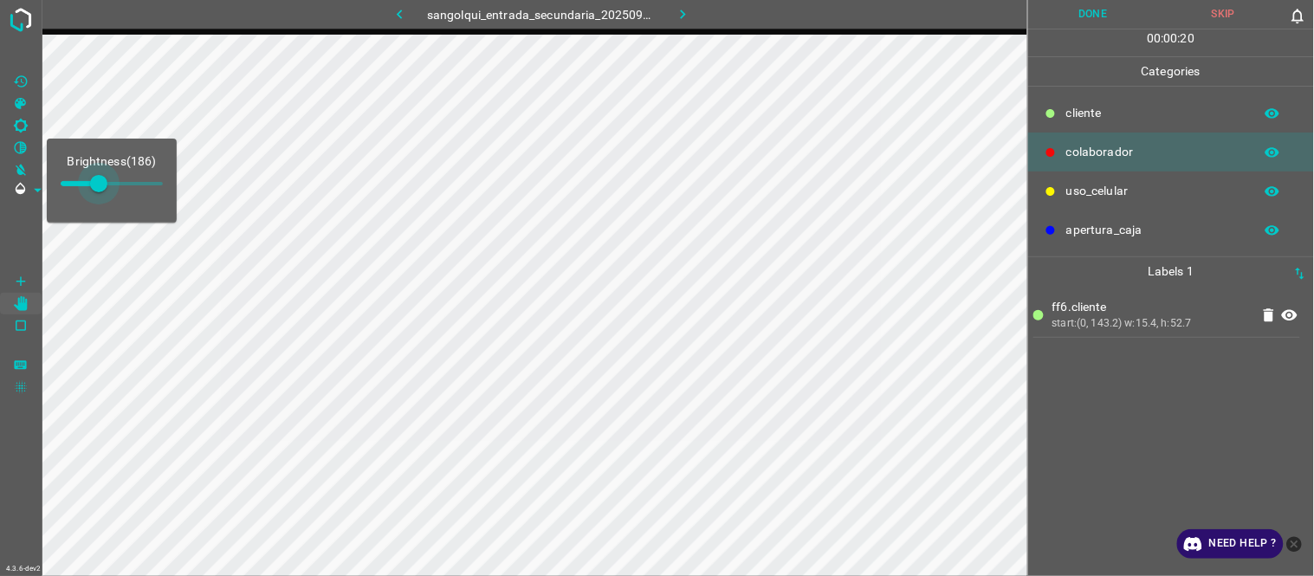
type input "216"
drag, startPoint x: 81, startPoint y: 197, endPoint x: 105, endPoint y: 197, distance: 23.4
click at [105, 192] on span at bounding box center [104, 183] width 17 height 17
drag, startPoint x: 27, startPoint y: 78, endPoint x: 38, endPoint y: 89, distance: 15.9
click at [27, 78] on icon "[Z] Restore Values" at bounding box center [21, 82] width 16 height 16
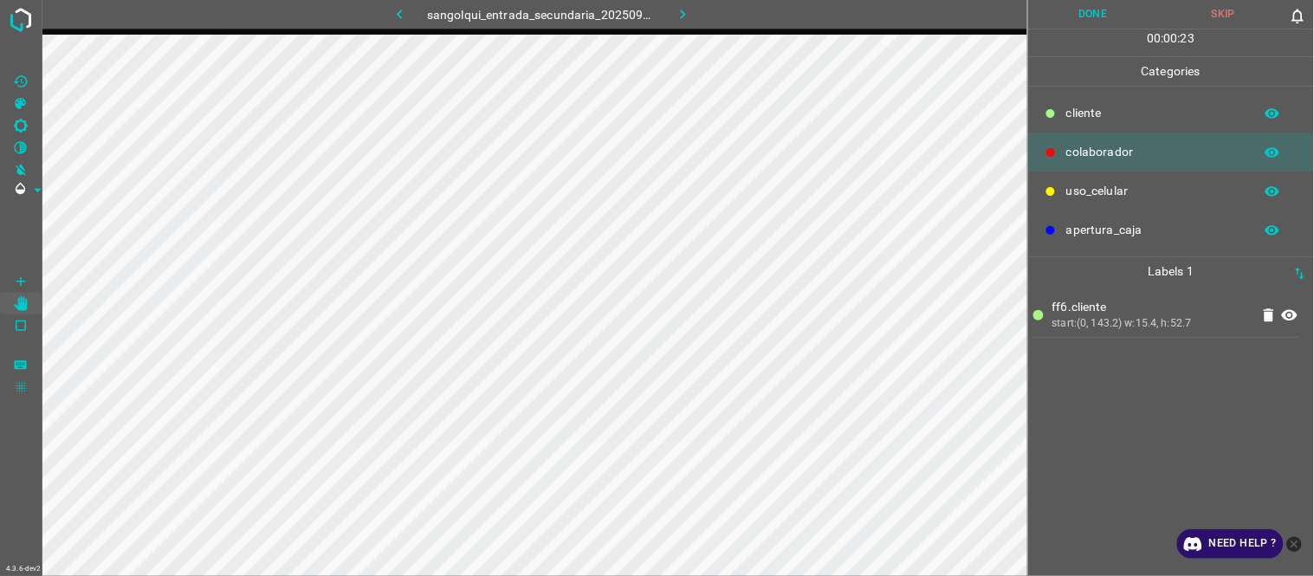
click at [0, 70] on Values"] "[Z] Restore Values" at bounding box center [21, 81] width 42 height 23
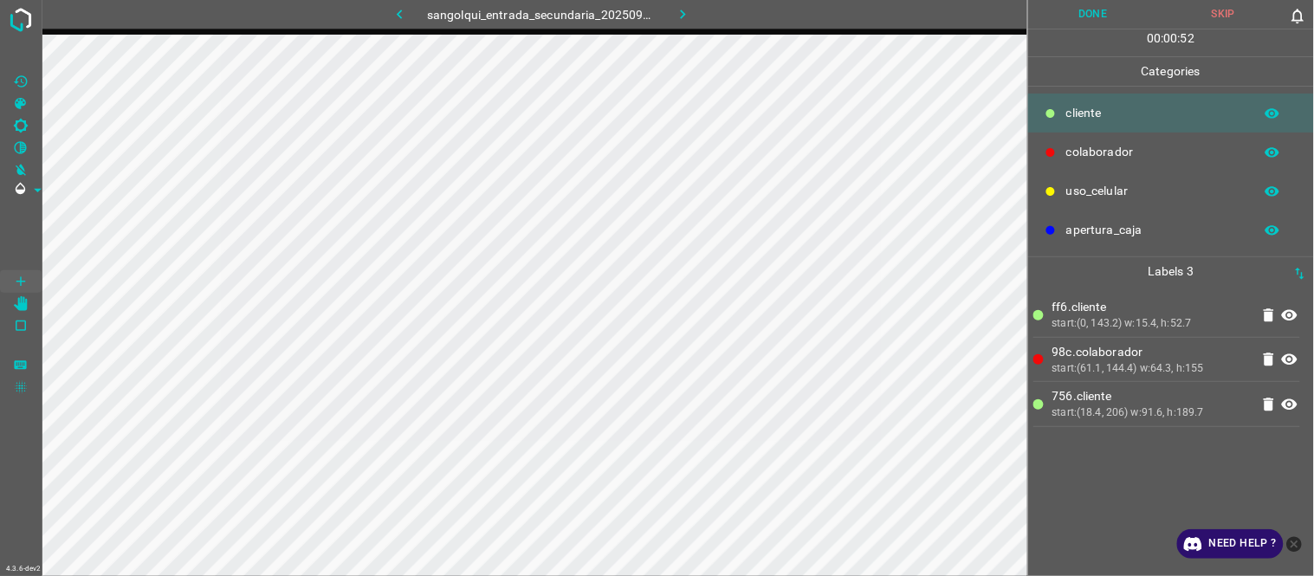
click at [1183, 496] on div "ff6.cliente start:(0, 143.2) w:15.4, h:52.7 98c.colaborador start:(61.1, 144.4)…" at bounding box center [1170, 431] width 275 height 290
click at [1060, 24] on button "Done" at bounding box center [1093, 14] width 131 height 29
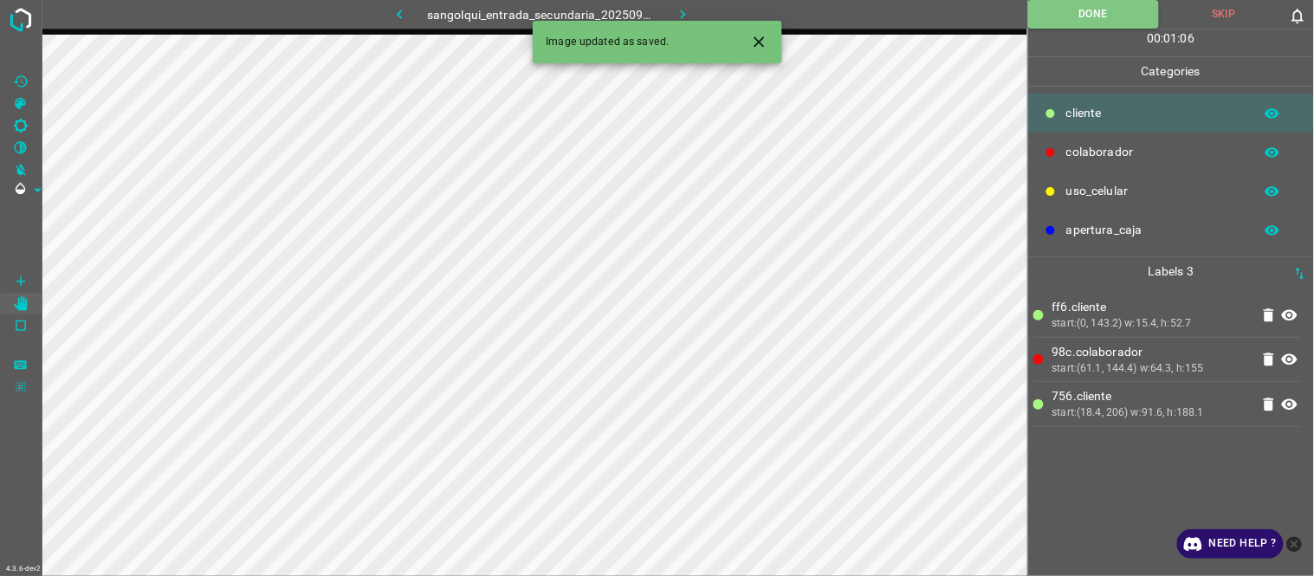
click at [685, 13] on icon "button" at bounding box center [683, 14] width 18 height 18
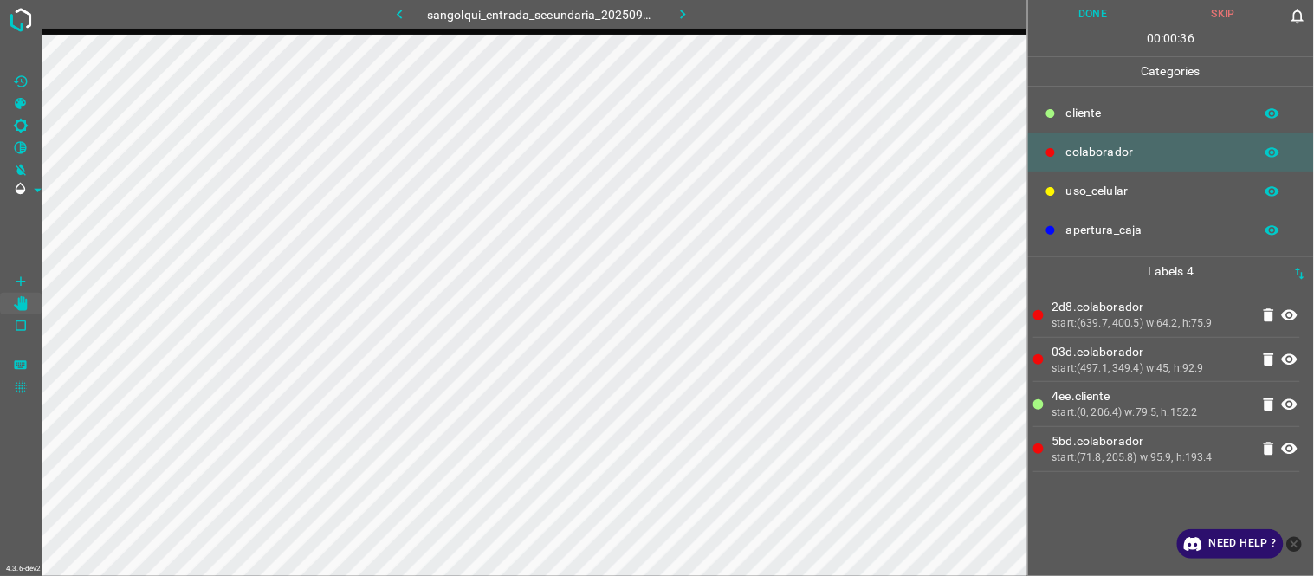
click at [1087, 17] on button "Done" at bounding box center [1093, 14] width 131 height 29
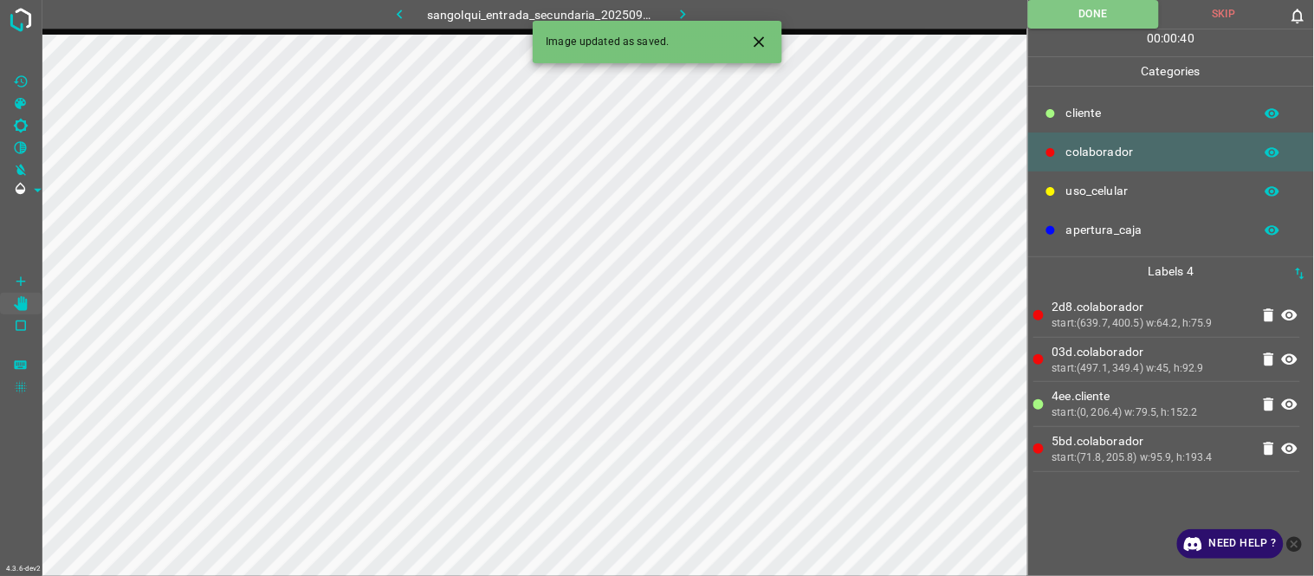
click at [681, 17] on icon "button" at bounding box center [683, 15] width 5 height 10
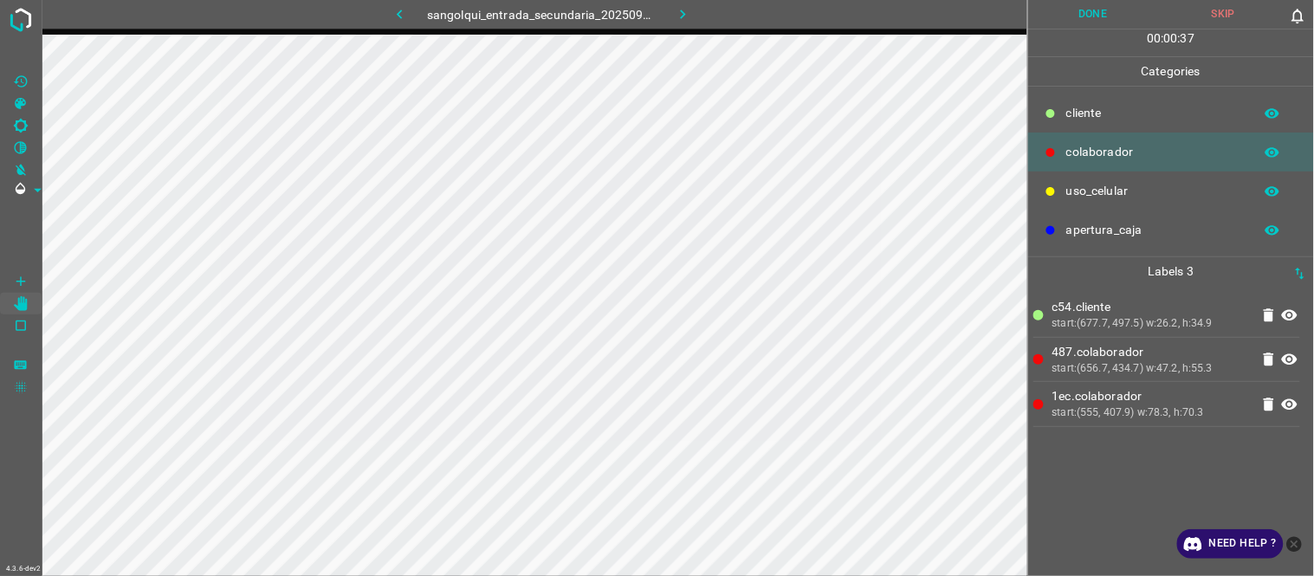
click at [1083, 2] on button "Done" at bounding box center [1093, 14] width 131 height 29
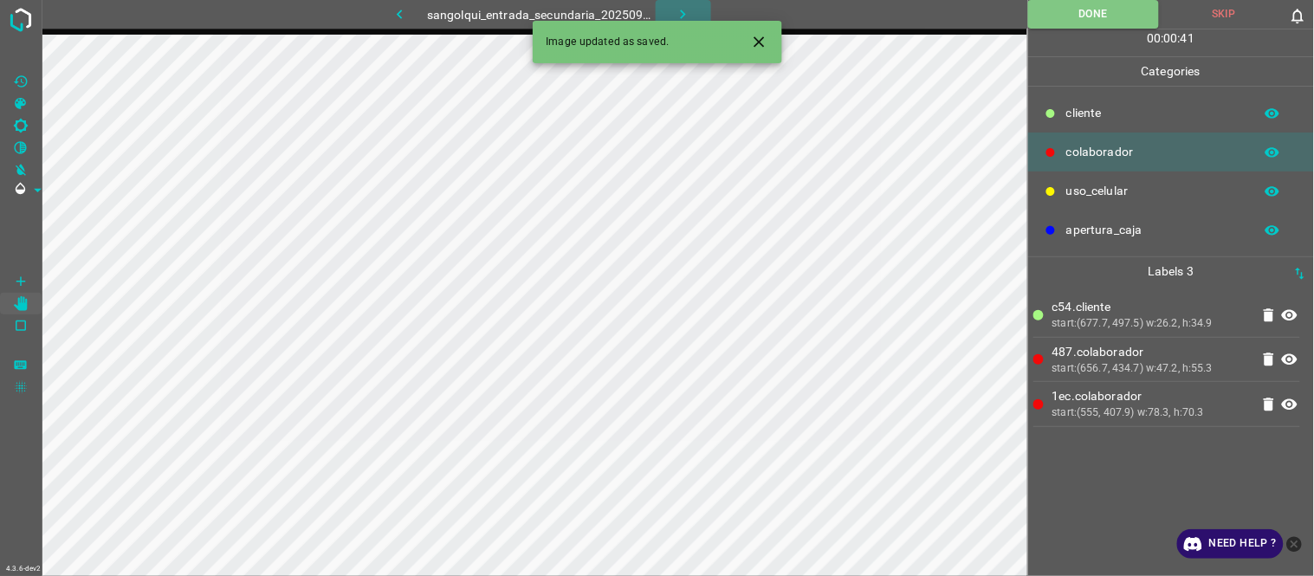
click at [679, 13] on icon "button" at bounding box center [683, 14] width 18 height 18
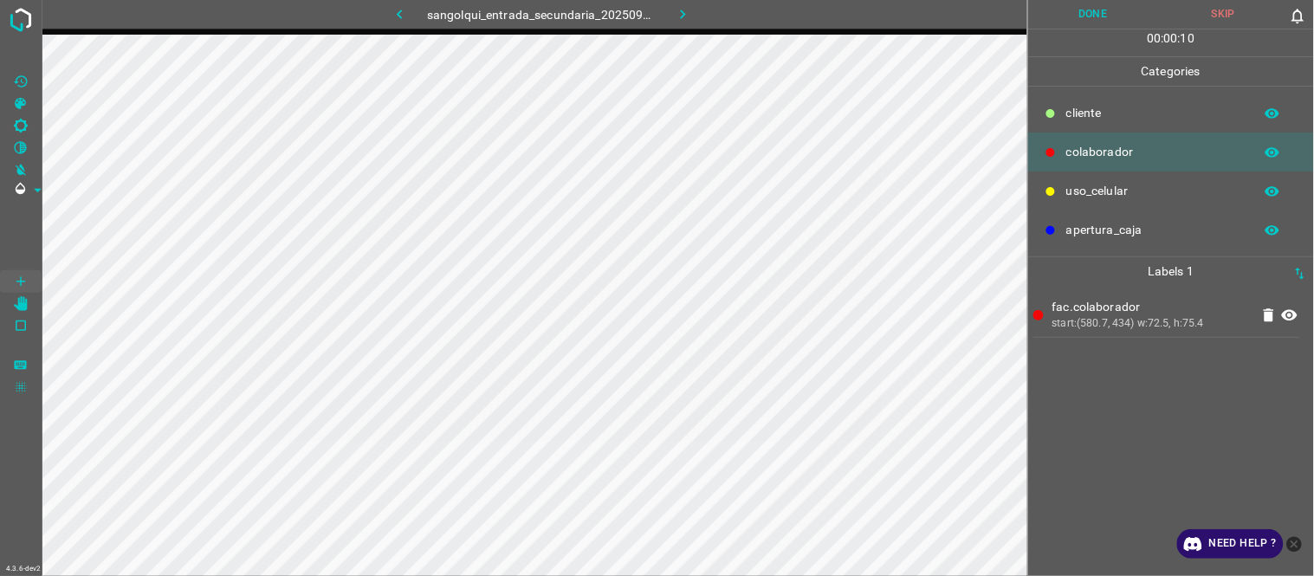
click at [1101, 438] on div "fac.colaborador start:(580.7, 434) w:72.5, h:75.4" at bounding box center [1170, 431] width 275 height 290
click at [1071, 10] on button "Done" at bounding box center [1093, 14] width 131 height 29
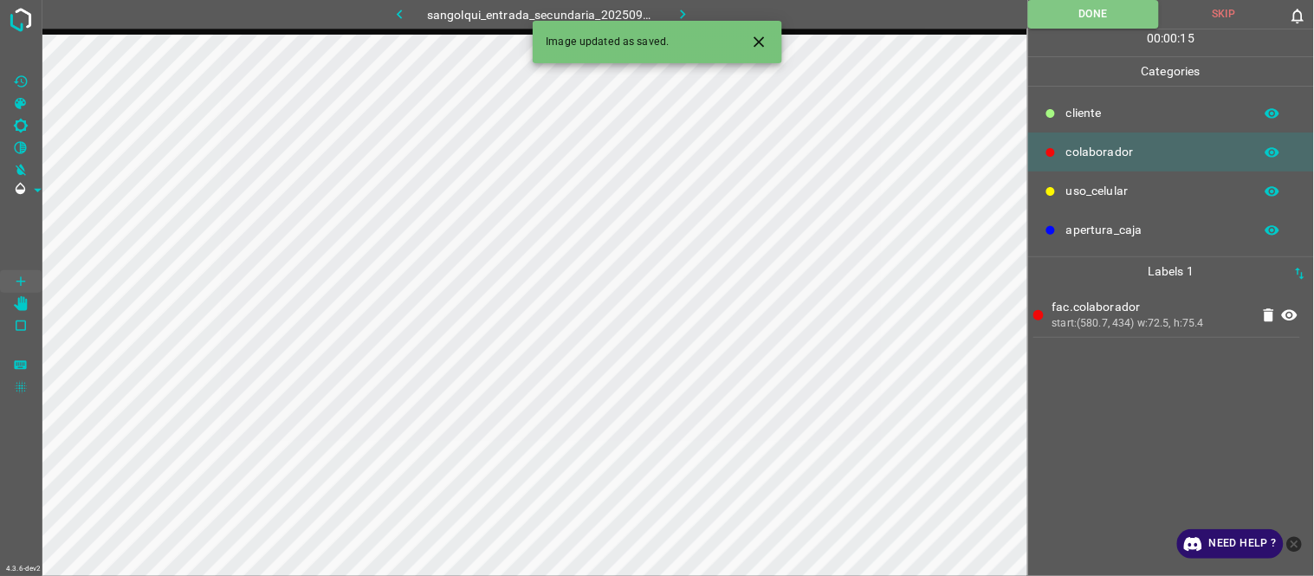
click at [681, 13] on icon "button" at bounding box center [683, 14] width 18 height 18
click at [764, 48] on icon "Close" at bounding box center [759, 42] width 18 height 18
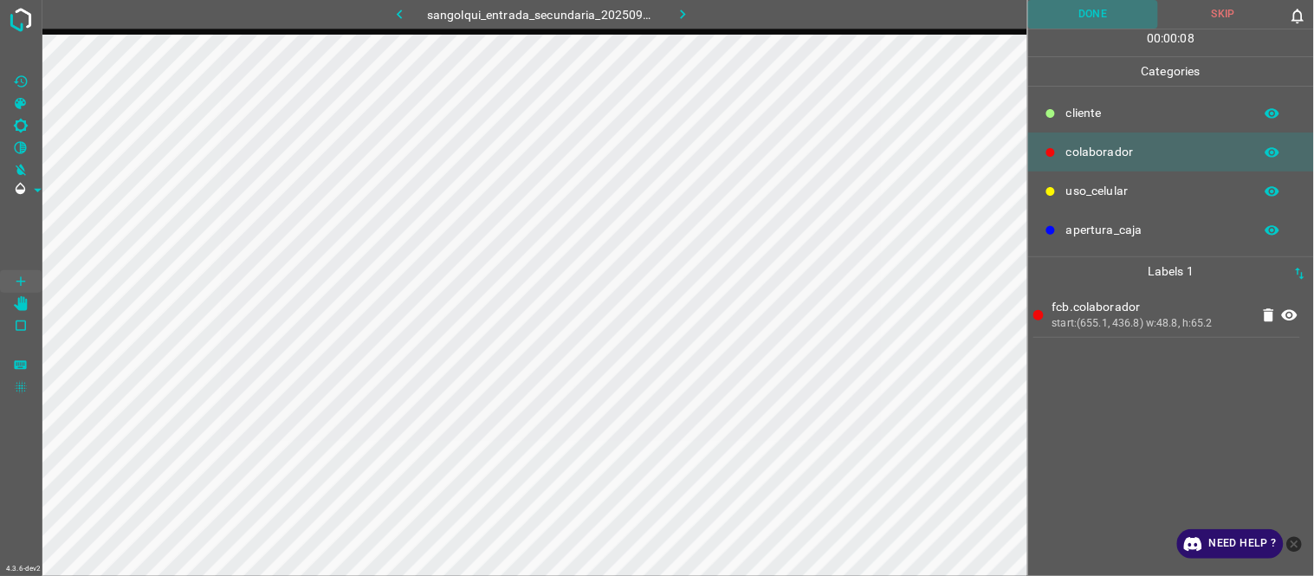
click at [1095, 15] on button "Done" at bounding box center [1093, 14] width 131 height 29
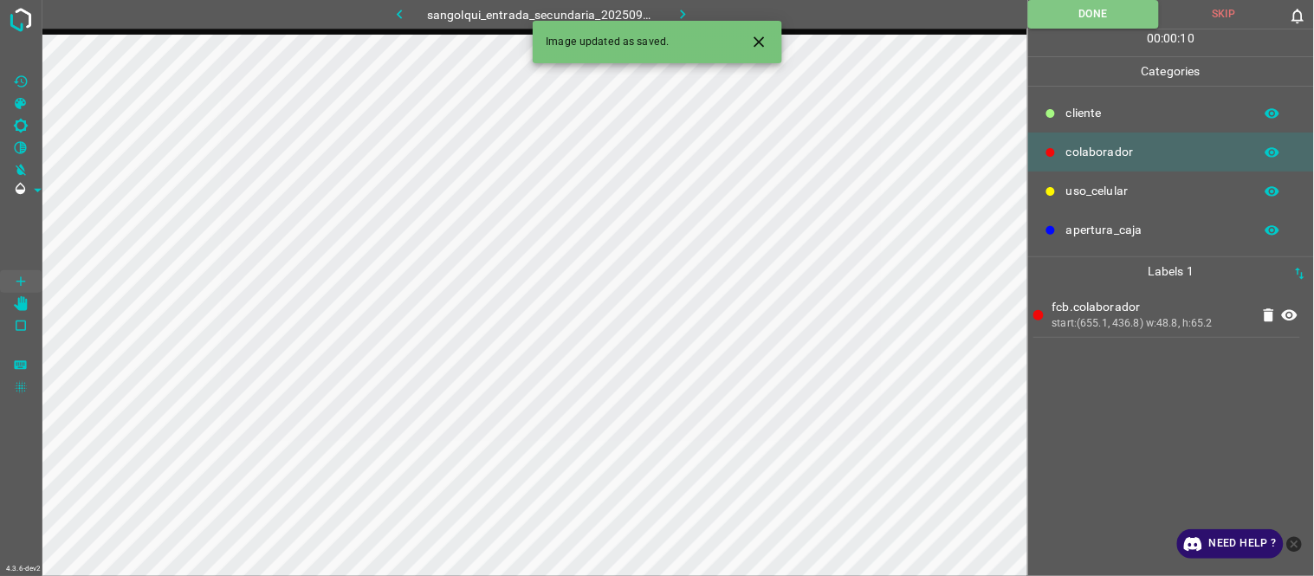
click at [687, 13] on icon "button" at bounding box center [683, 14] width 18 height 18
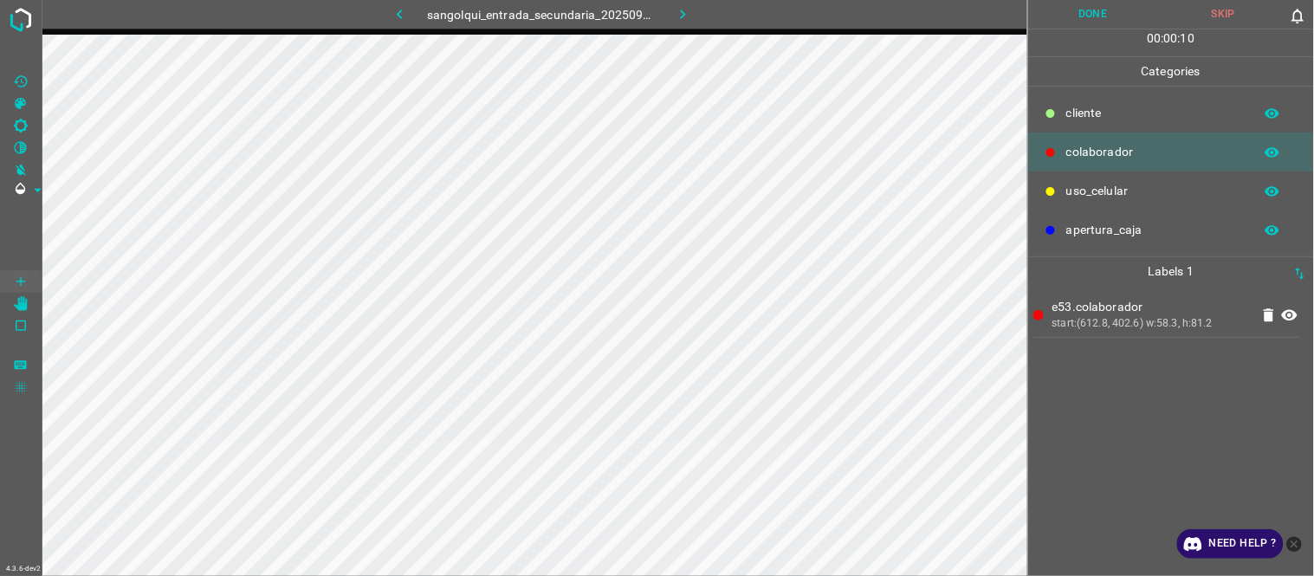
click at [1114, 386] on div "e53.colaborador start:(612.8, 402.6) w:58.3, h:81.2" at bounding box center [1170, 431] width 275 height 290
click at [1112, 7] on button "Done" at bounding box center [1093, 14] width 131 height 29
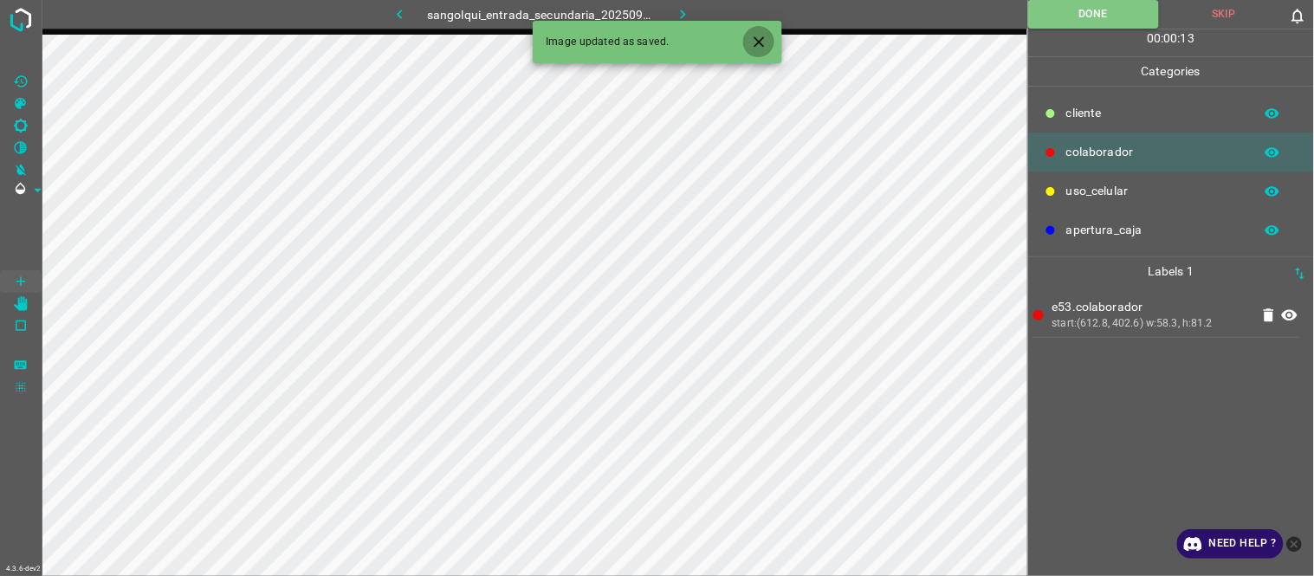
click at [746, 44] on button "Close" at bounding box center [759, 42] width 32 height 32
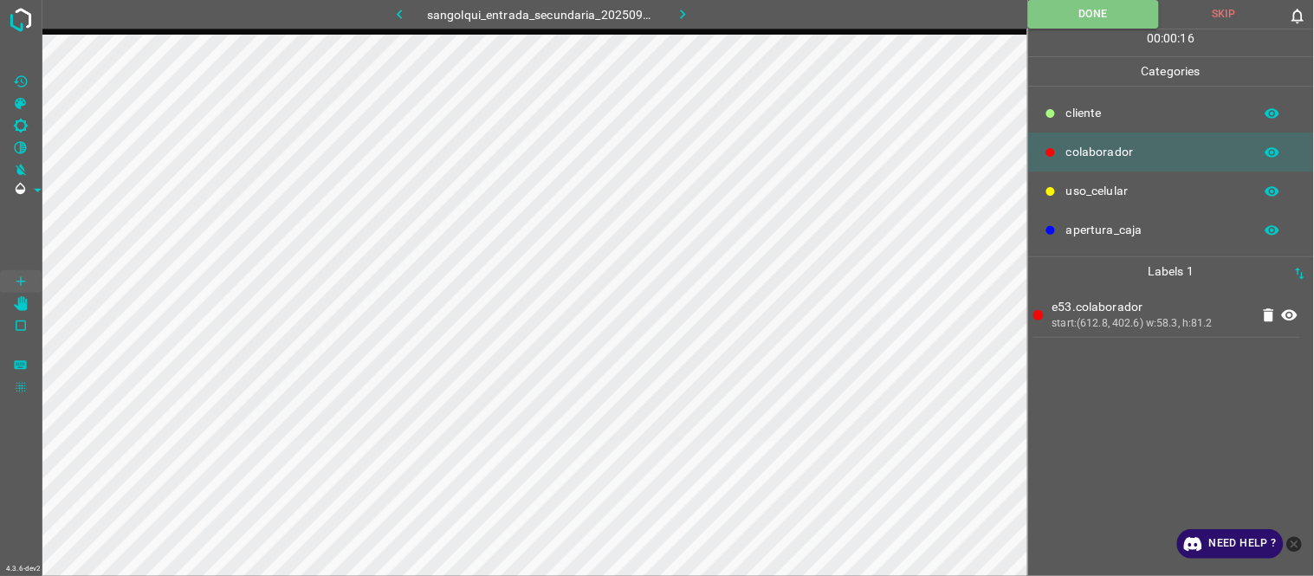
click at [681, 21] on icon "button" at bounding box center [683, 14] width 18 height 18
click at [1085, 21] on button "Done" at bounding box center [1093, 14] width 131 height 29
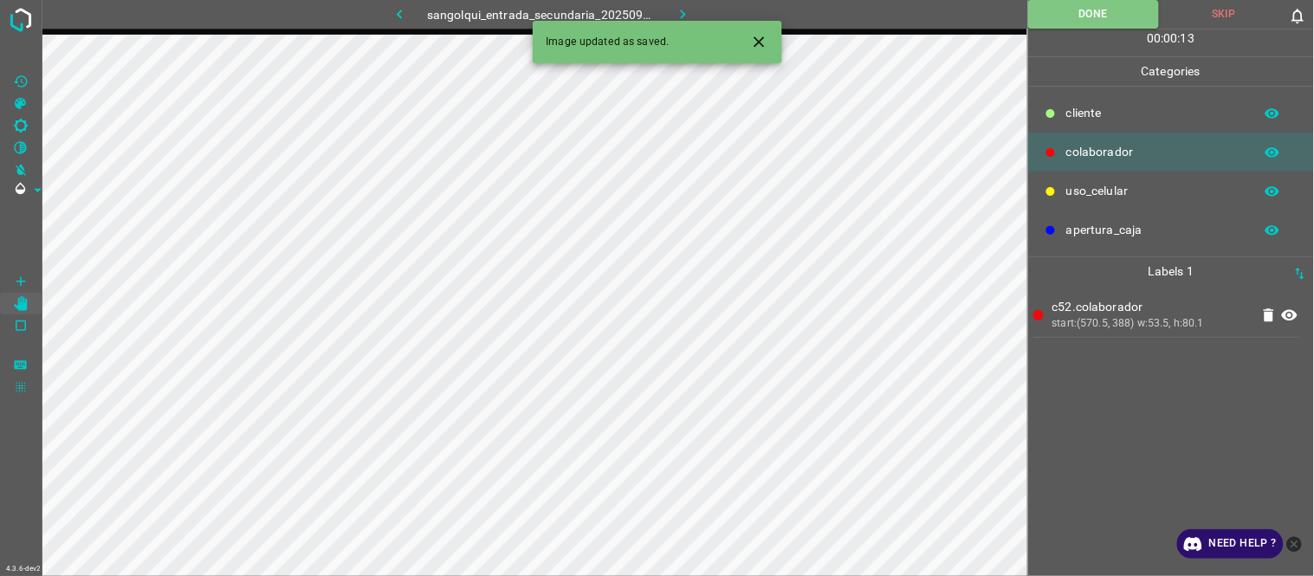
click at [675, 7] on icon "button" at bounding box center [683, 14] width 18 height 18
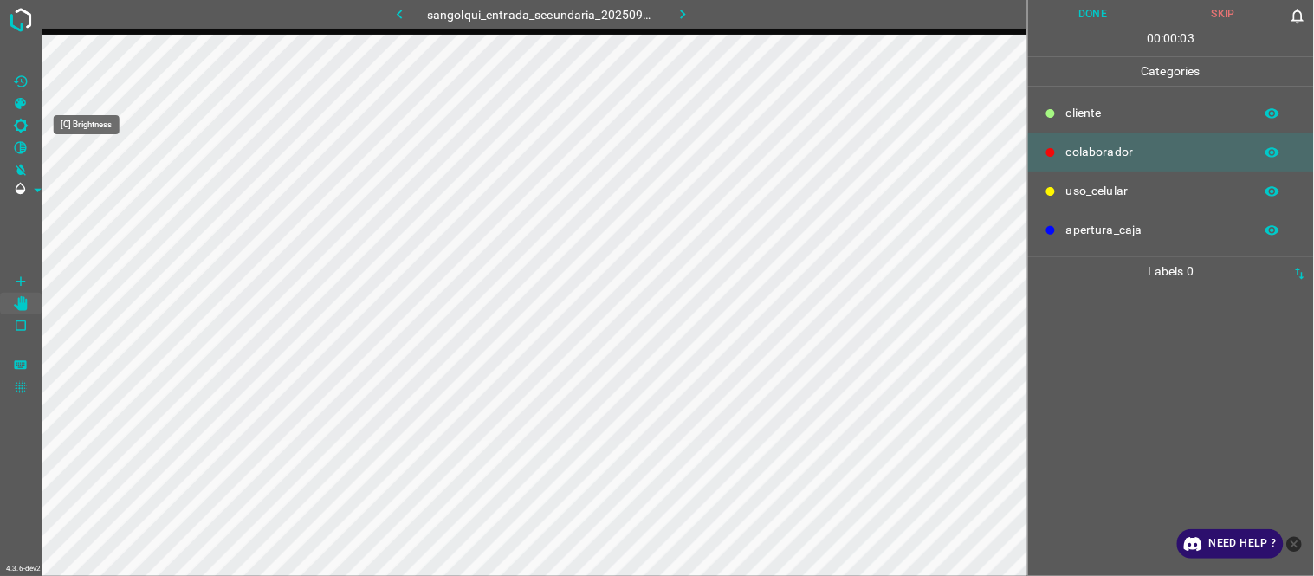
click at [7, 128] on Brightness"] "[C] Brightness" at bounding box center [21, 125] width 42 height 23
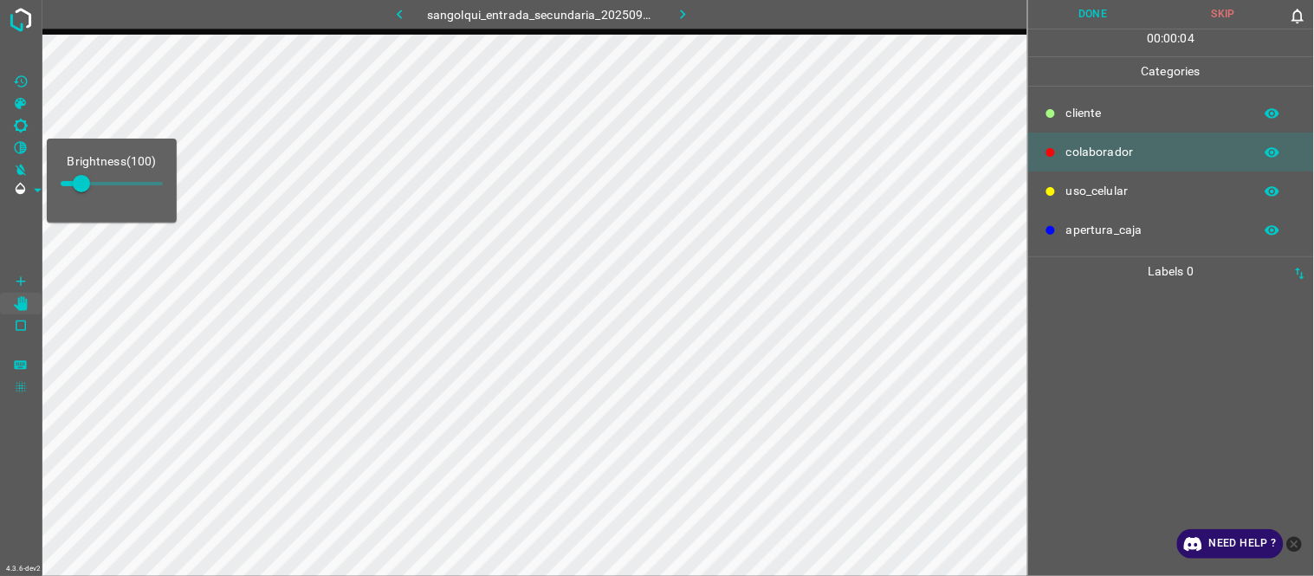
type input "220"
click at [106, 186] on span at bounding box center [105, 183] width 17 height 17
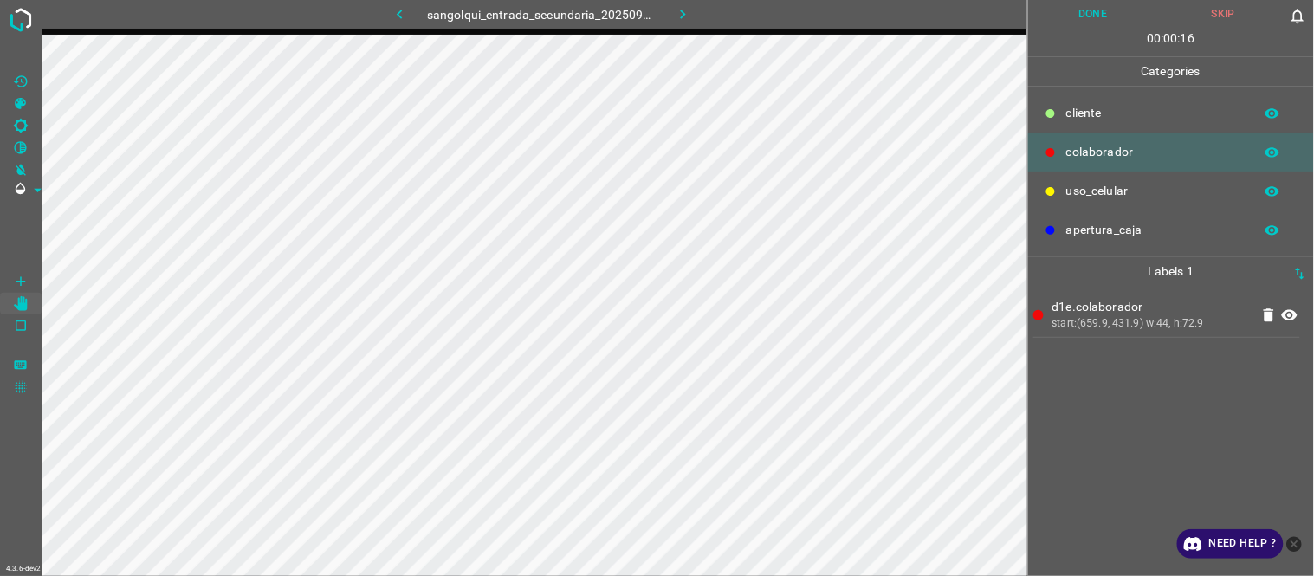
click at [1088, 5] on button "Done" at bounding box center [1093, 14] width 131 height 29
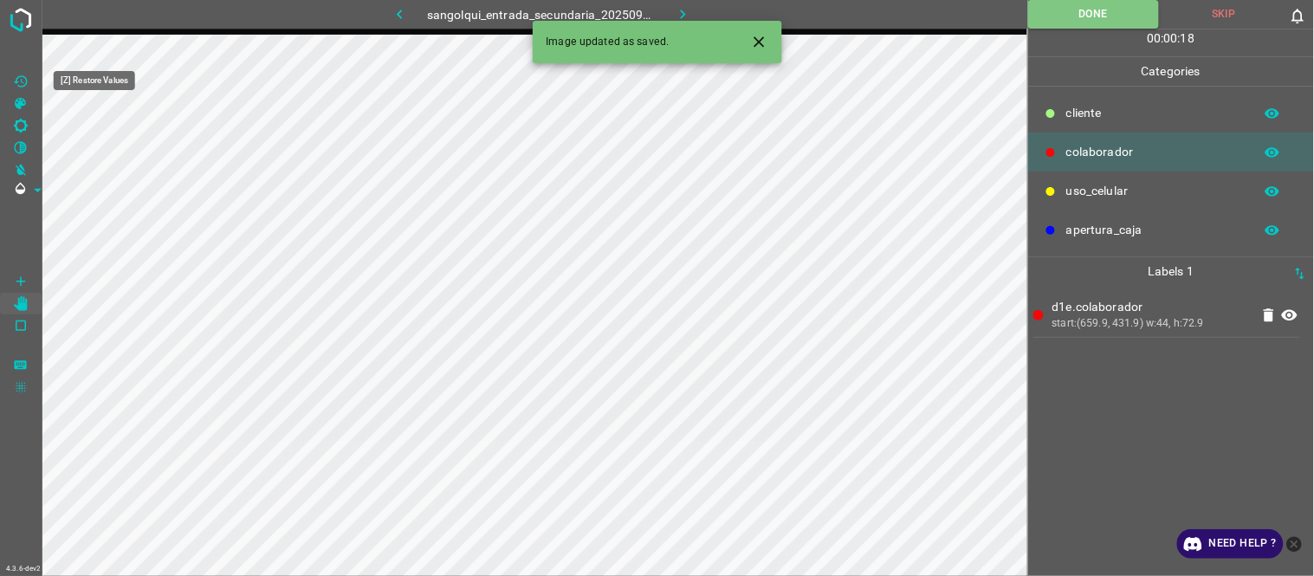
click at [32, 82] on Values"] "[Z] Restore Values" at bounding box center [21, 81] width 42 height 23
click at [762, 42] on icon "Close" at bounding box center [759, 42] width 18 height 18
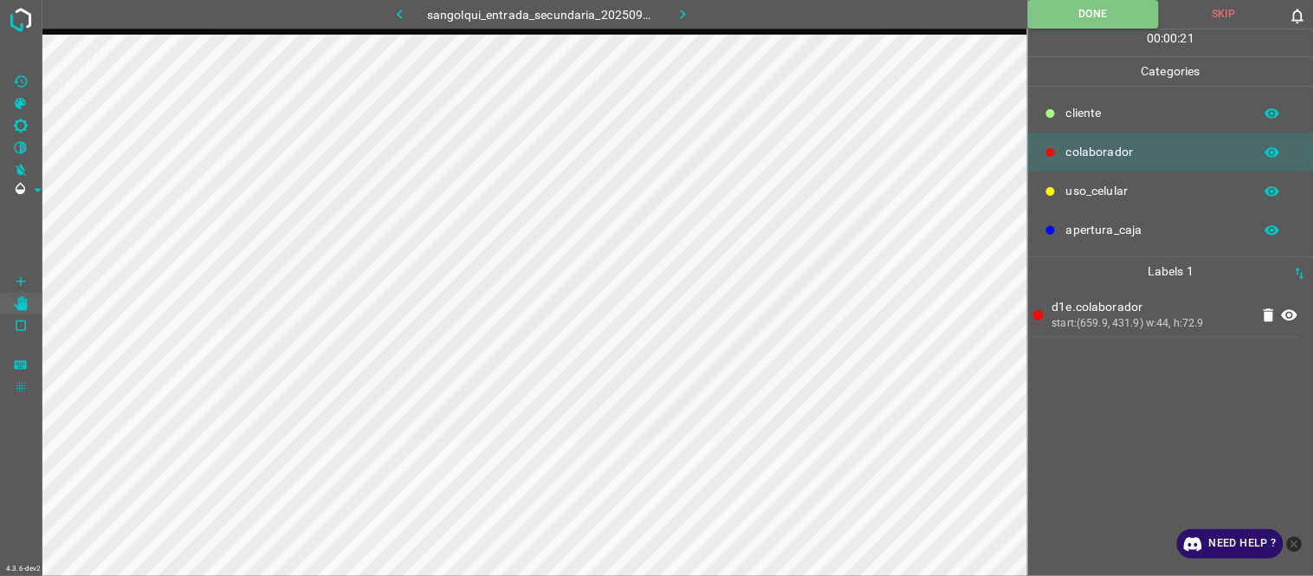
click at [690, 13] on icon "button" at bounding box center [683, 14] width 18 height 18
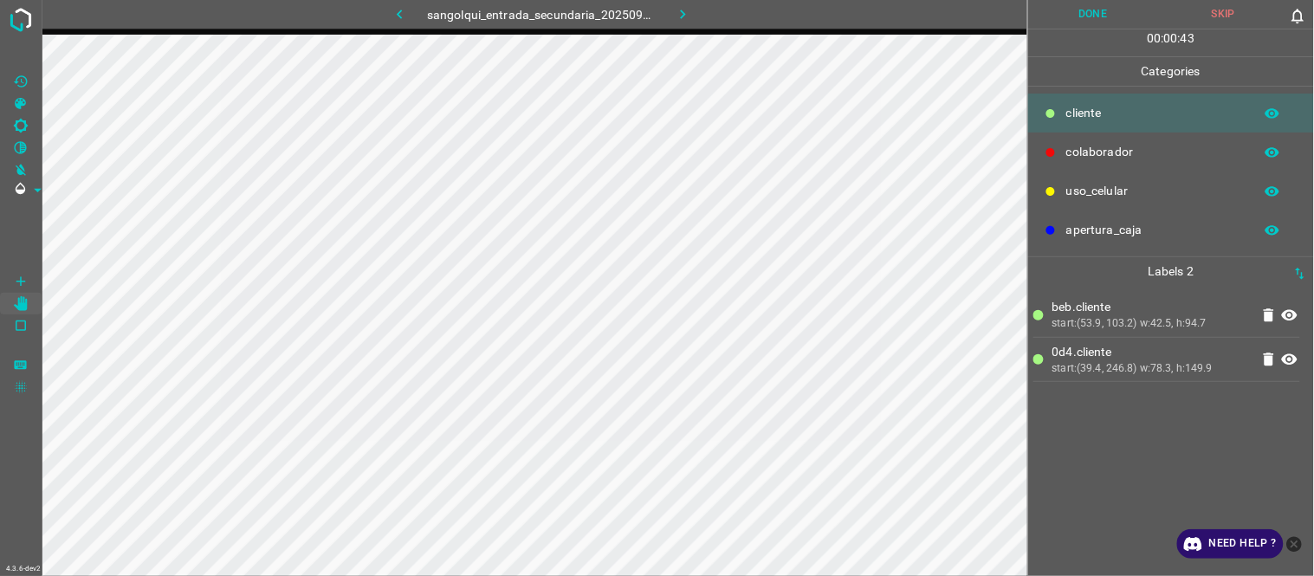
click at [1087, 21] on button "Done" at bounding box center [1093, 14] width 131 height 29
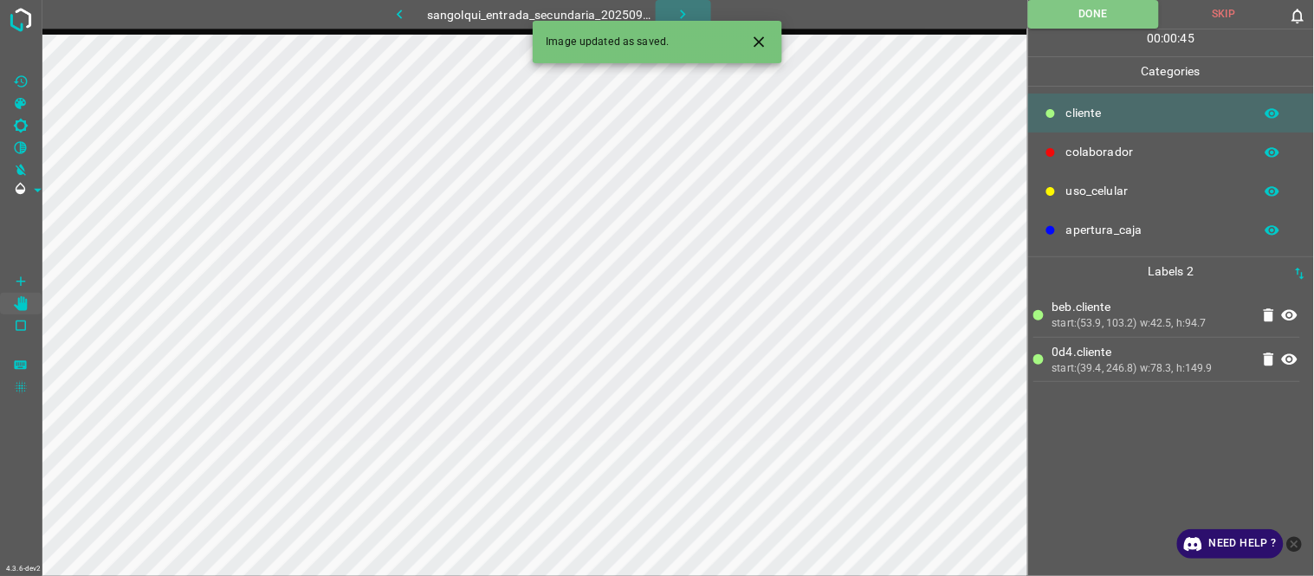
click at [690, 17] on icon "button" at bounding box center [683, 14] width 18 height 18
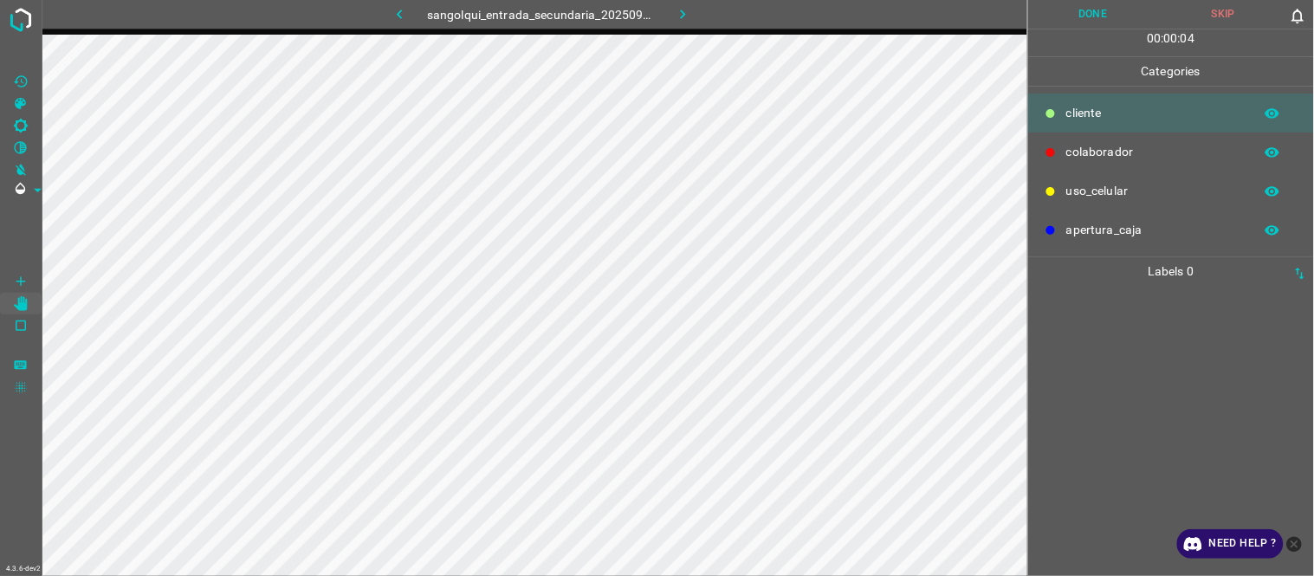
click at [1230, 13] on button "Skip" at bounding box center [1223, 14] width 131 height 29
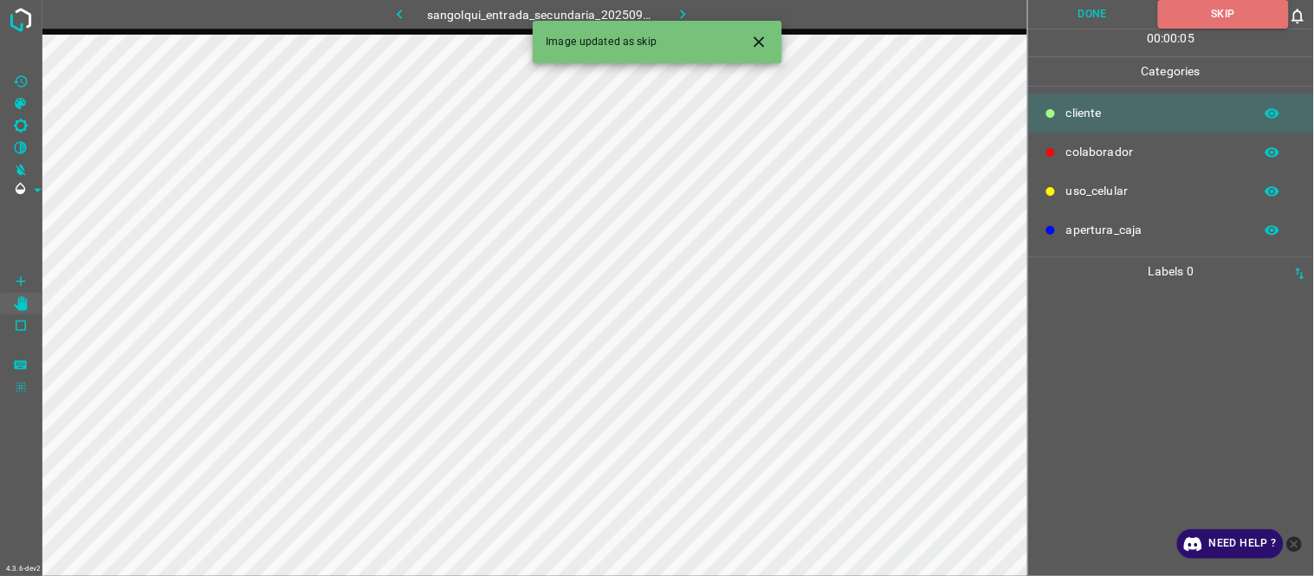
click at [754, 36] on icon "Close" at bounding box center [759, 42] width 18 height 18
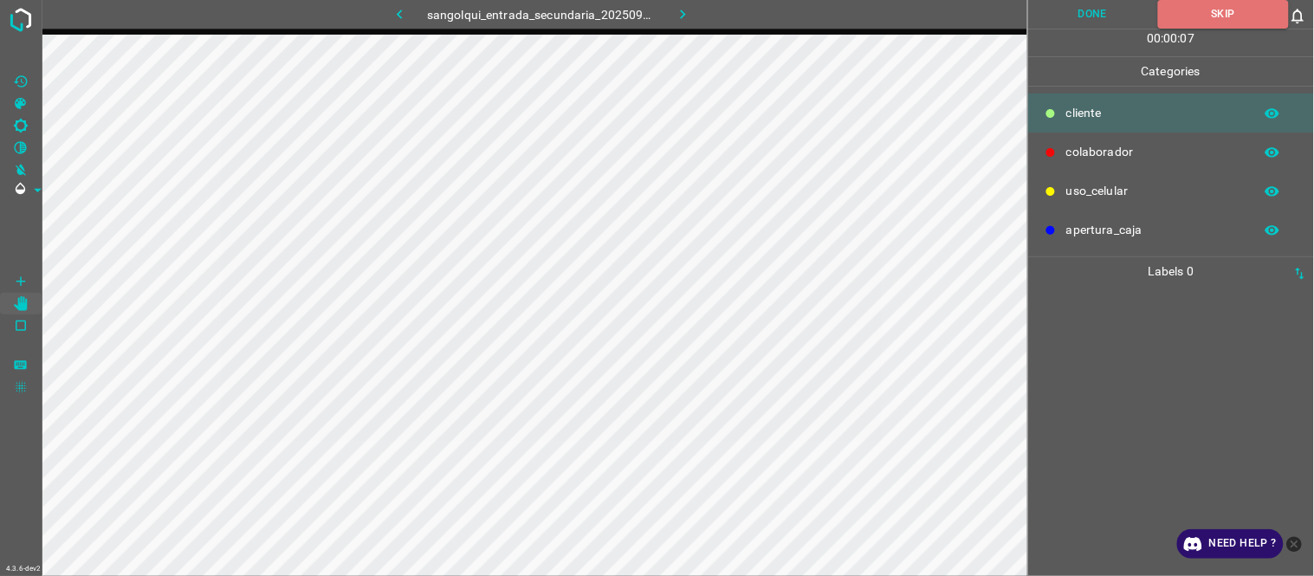
click at [675, 13] on icon "button" at bounding box center [683, 14] width 18 height 18
click at [1106, 21] on button "Done" at bounding box center [1093, 14] width 131 height 29
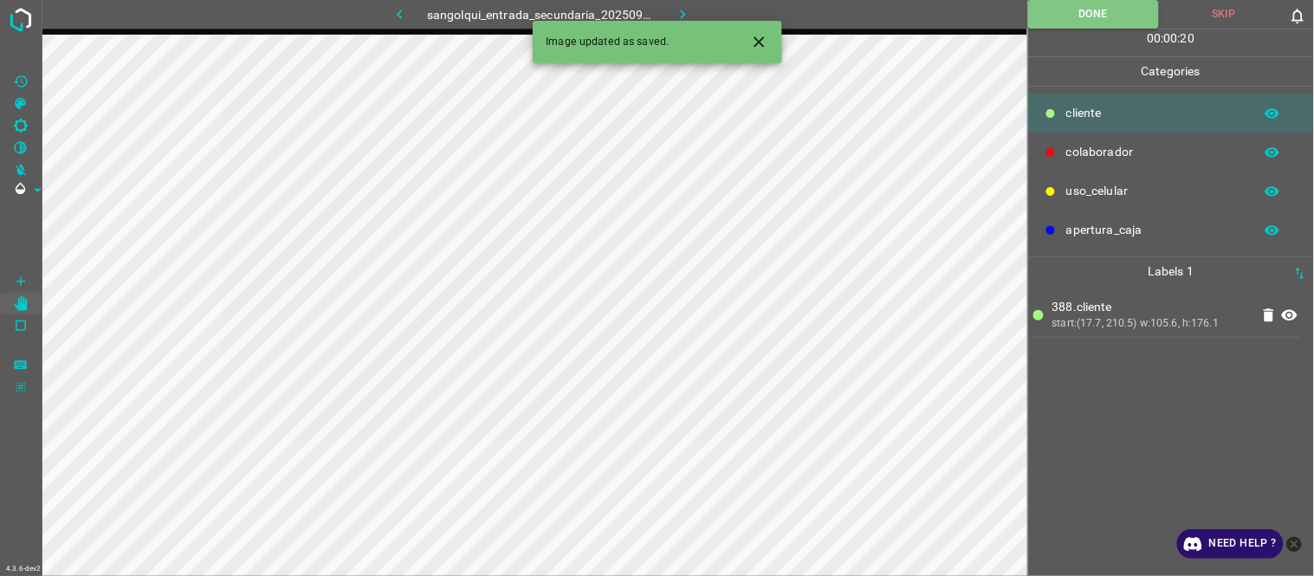
click at [685, 7] on icon "button" at bounding box center [683, 14] width 18 height 18
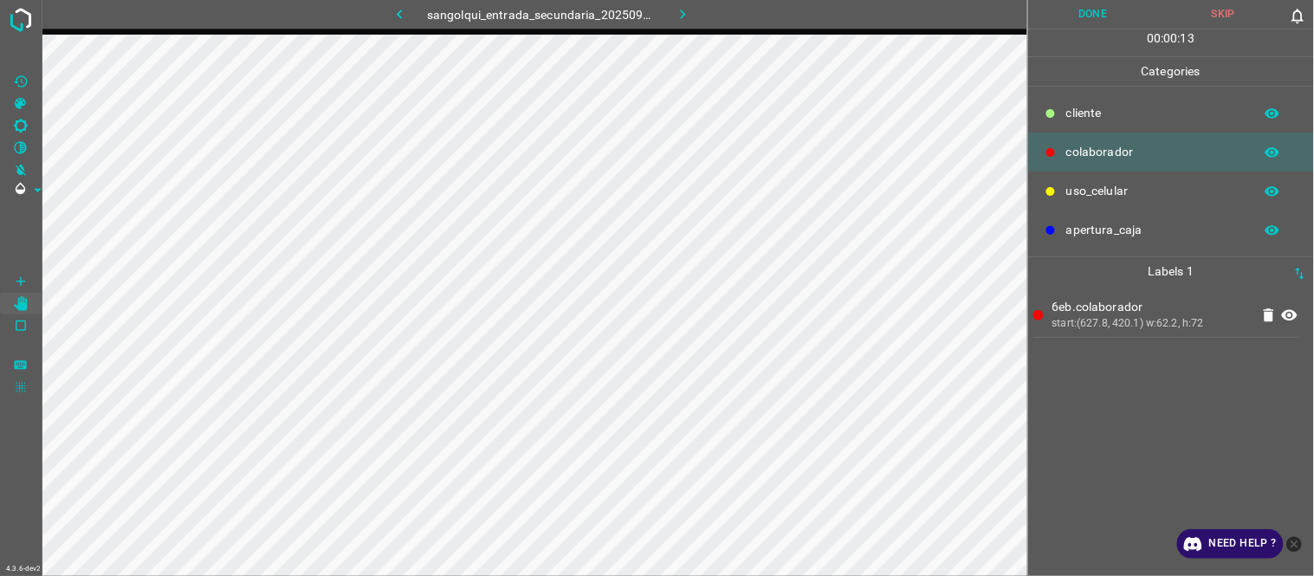
click at [1081, 23] on button "Done" at bounding box center [1093, 14] width 131 height 29
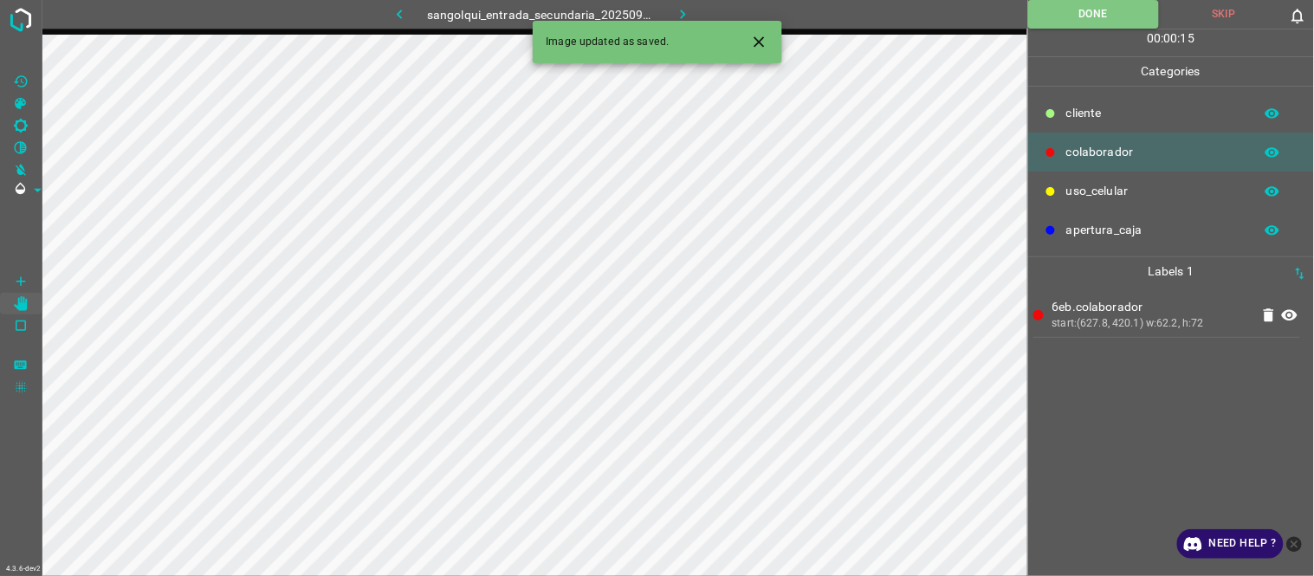
click at [750, 38] on icon "Close" at bounding box center [759, 42] width 18 height 18
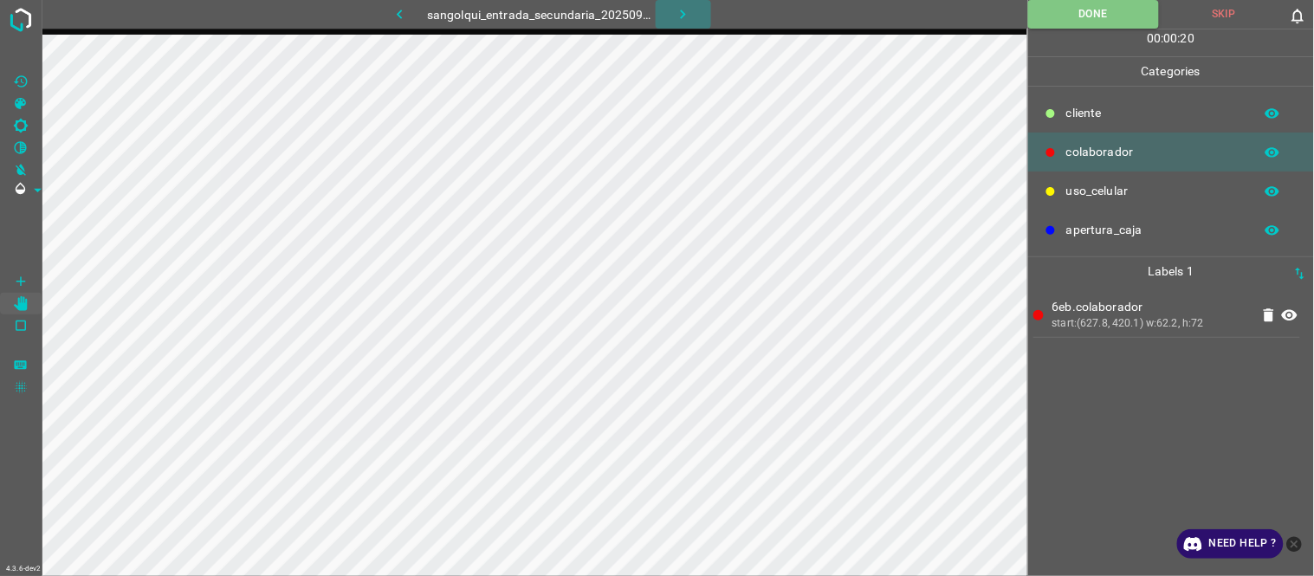
click at [690, 11] on icon "button" at bounding box center [683, 14] width 18 height 18
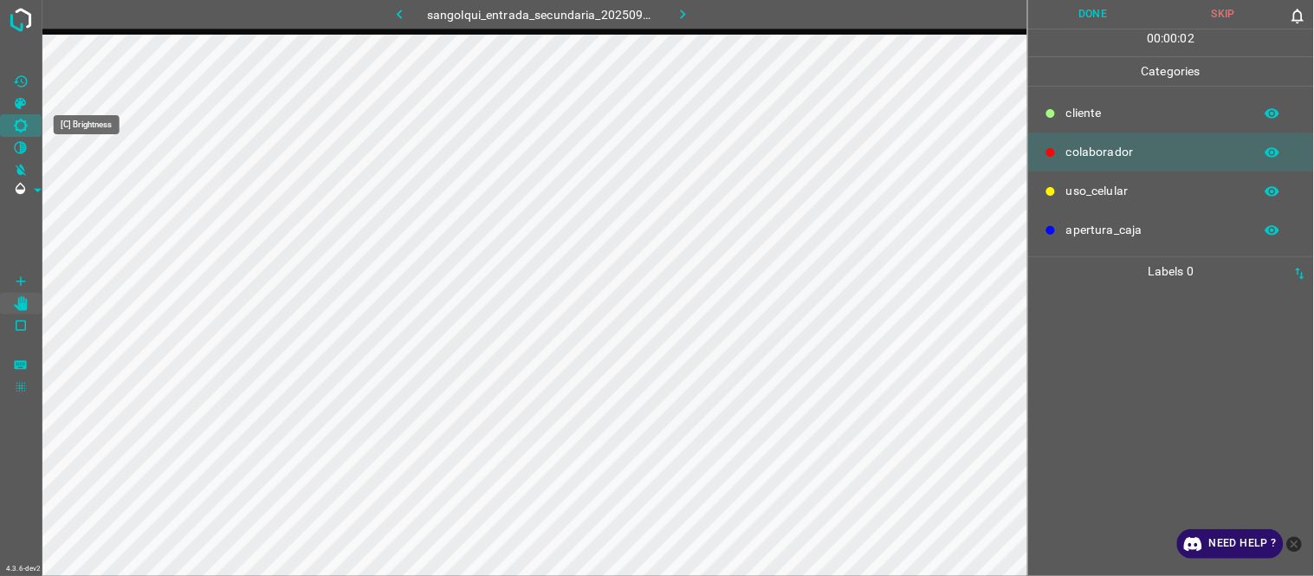
click at [24, 125] on icon "[C] Brightness" at bounding box center [21, 126] width 14 height 14
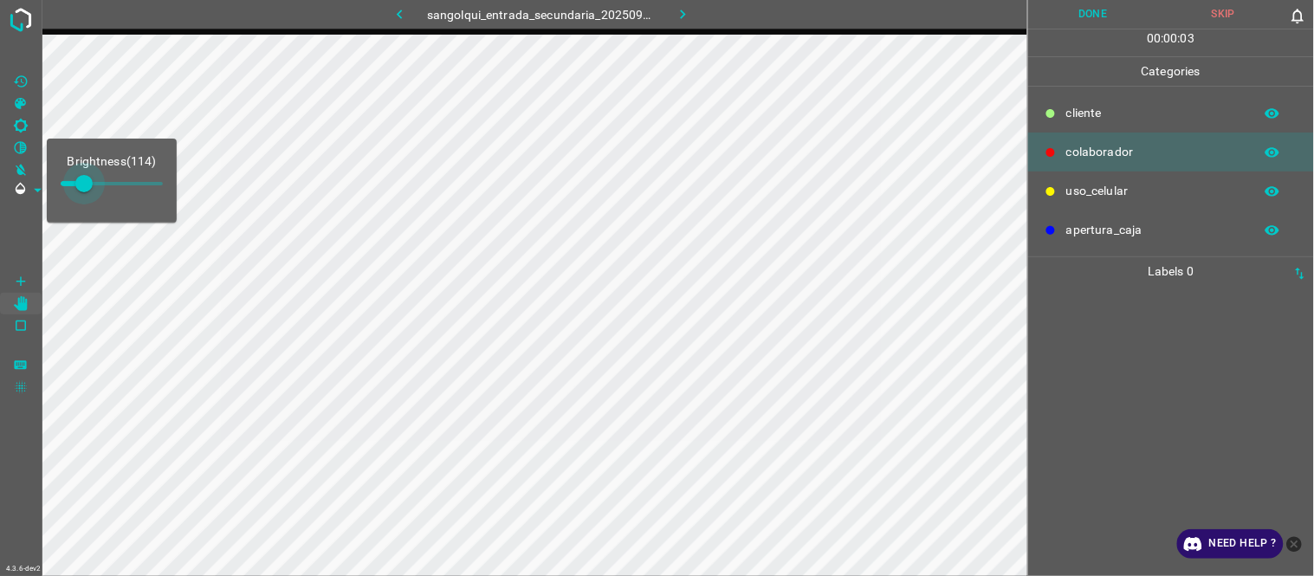
type input "144"
drag, startPoint x: 79, startPoint y: 186, endPoint x: 90, endPoint y: 188, distance: 11.4
click at [90, 188] on span at bounding box center [89, 183] width 17 height 17
click at [21, 82] on icon "[Z] Restore Values" at bounding box center [21, 82] width 16 height 16
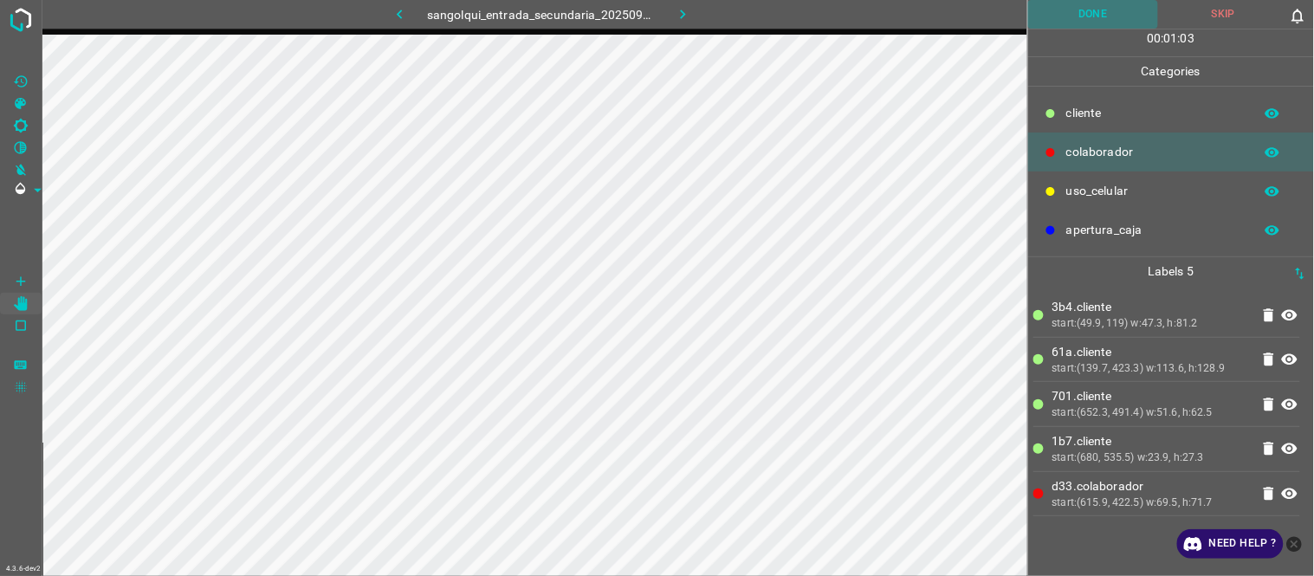
click at [1110, 16] on button "Done" at bounding box center [1093, 14] width 131 height 29
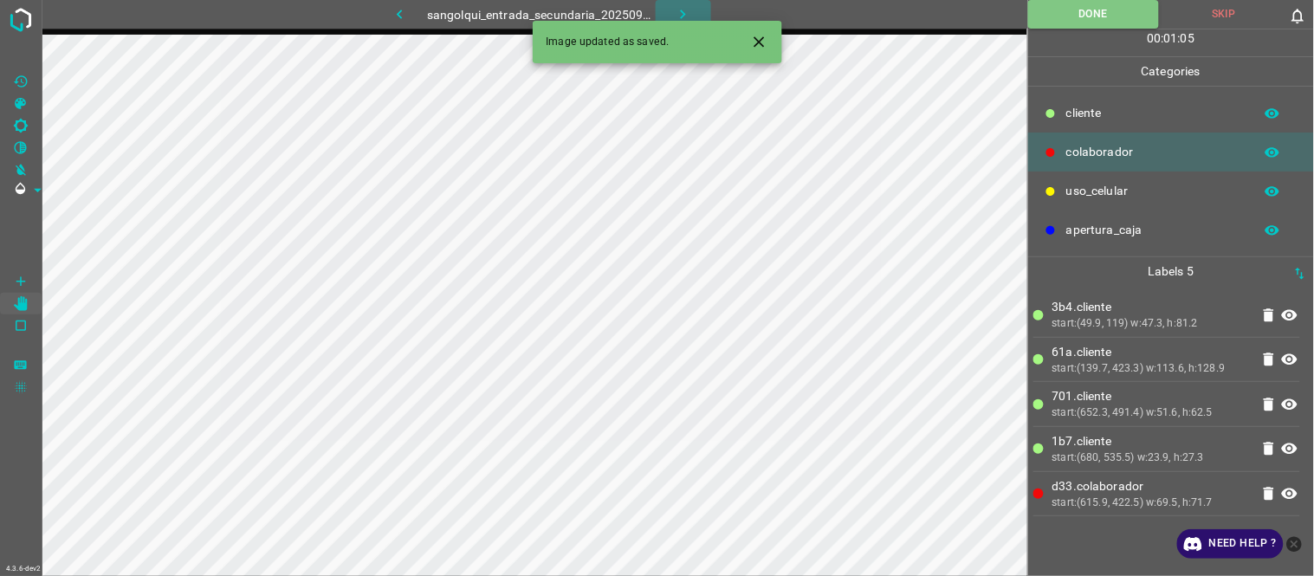
click at [693, 4] on button "button" at bounding box center [682, 14] width 55 height 29
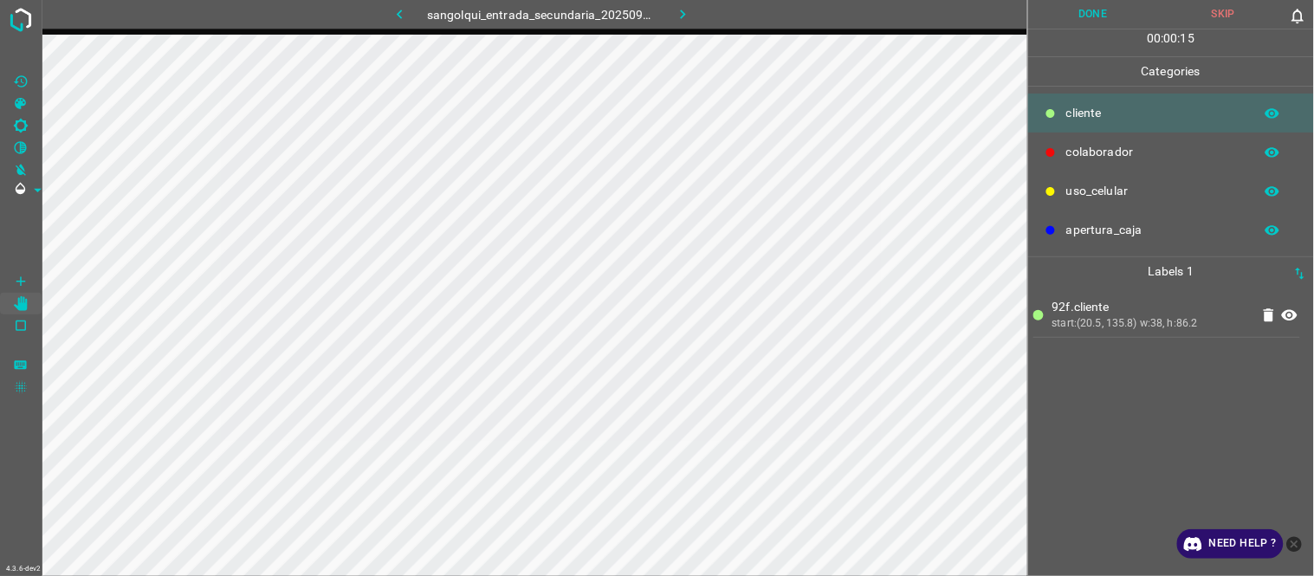
click at [1123, 12] on button "Done" at bounding box center [1093, 14] width 131 height 29
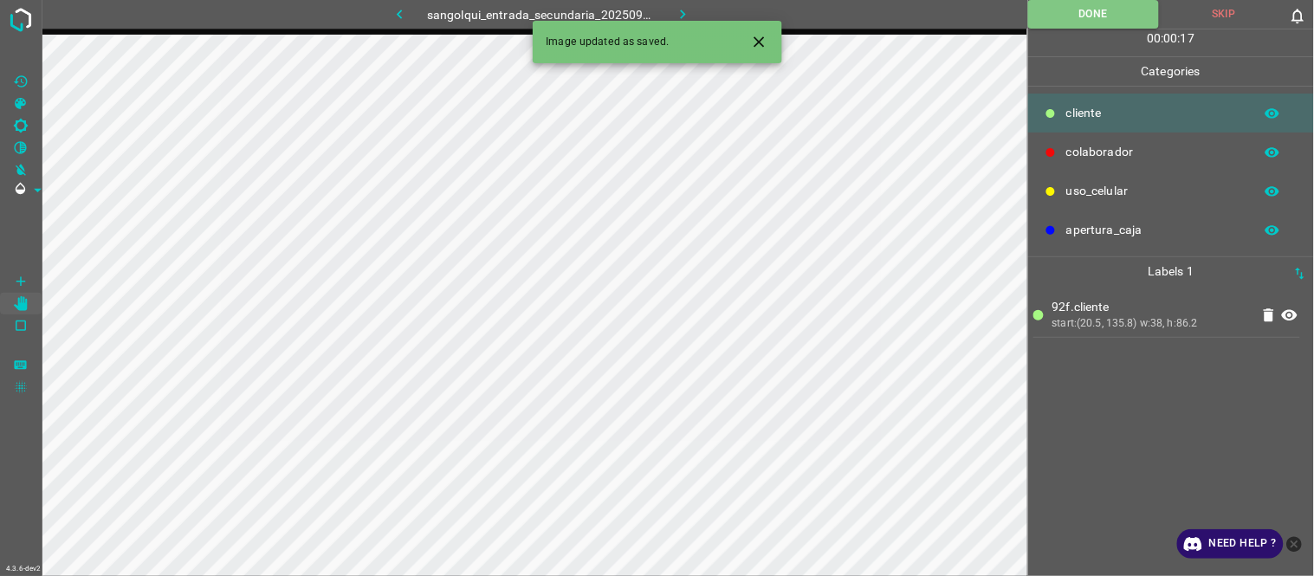
click at [681, 10] on icon "button" at bounding box center [683, 15] width 5 height 10
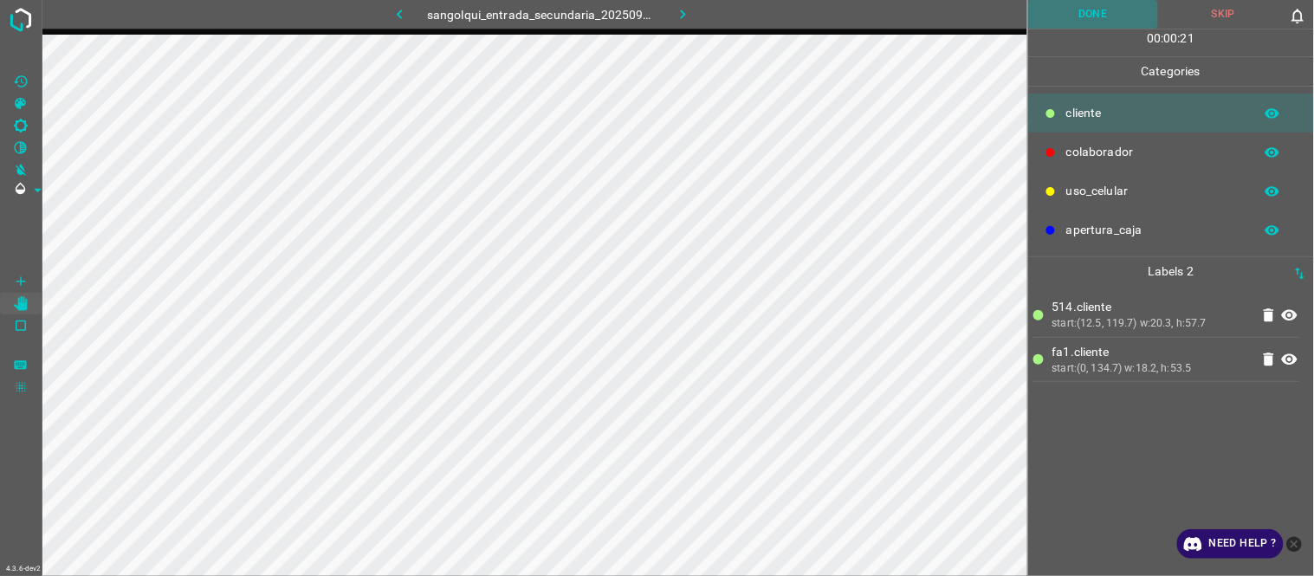
click at [1085, 9] on button "Done" at bounding box center [1093, 14] width 131 height 29
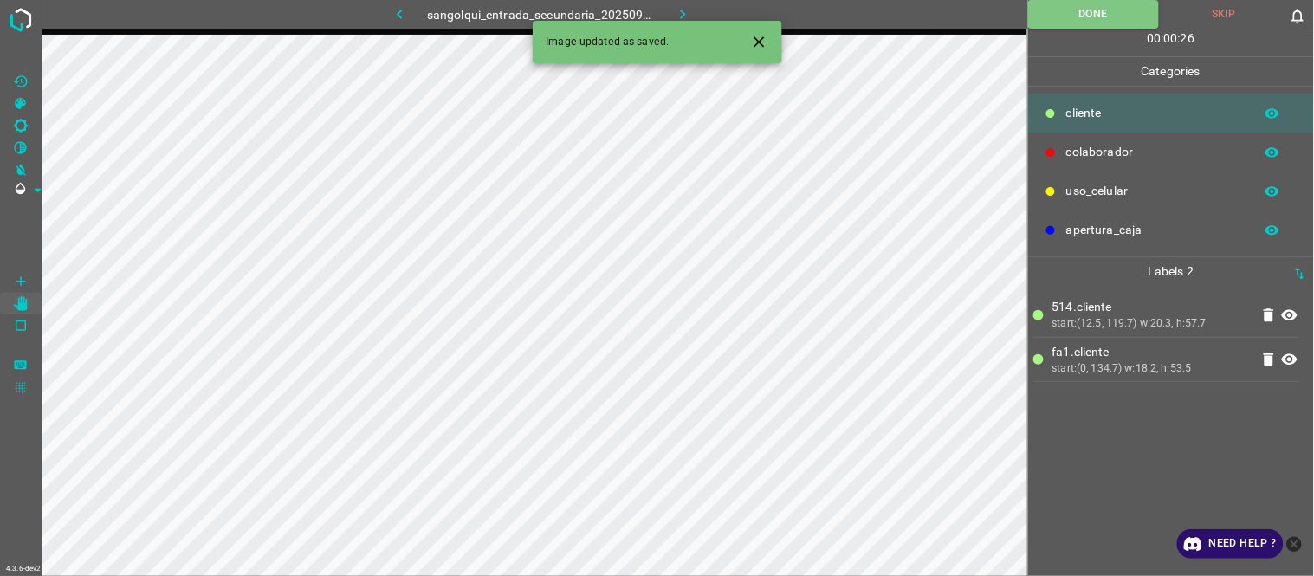
click at [688, 21] on div "Image updated as saved." at bounding box center [657, 42] width 249 height 42
click at [681, 16] on icon "button" at bounding box center [683, 14] width 18 height 18
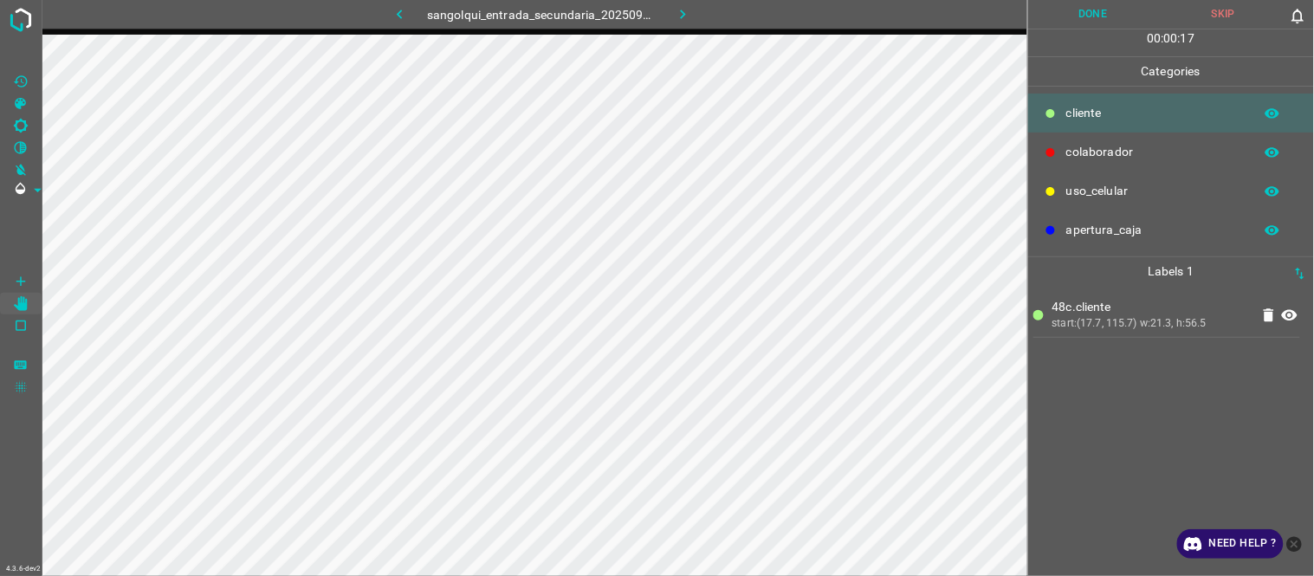
click at [1114, 20] on button "Done" at bounding box center [1093, 14] width 131 height 29
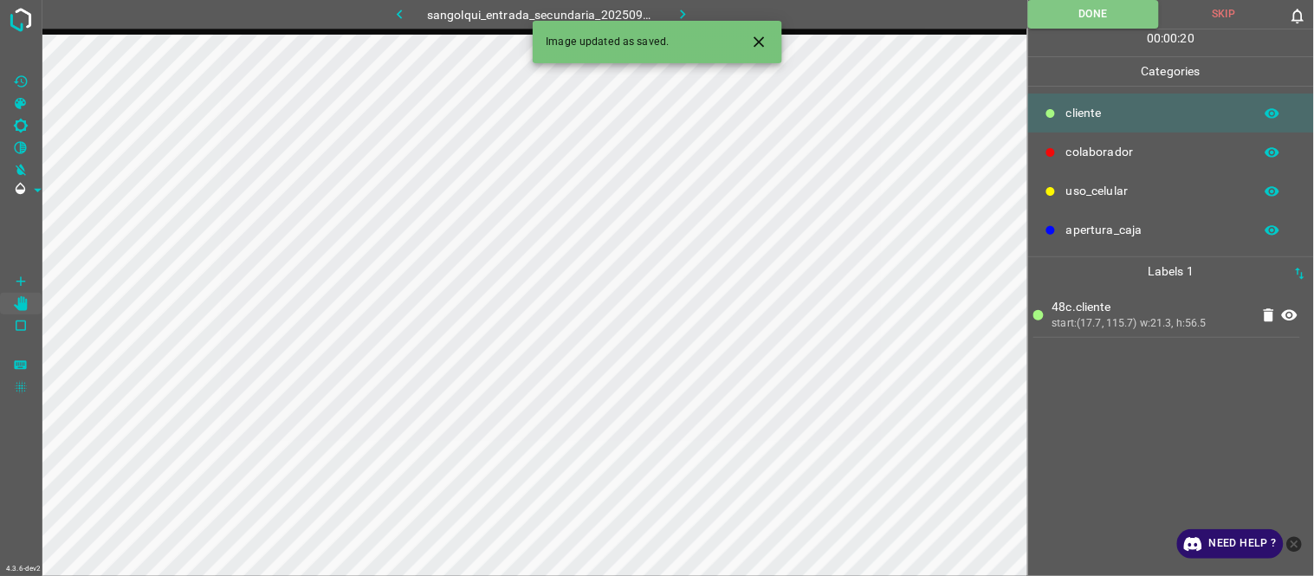
click at [681, 6] on icon "button" at bounding box center [683, 14] width 18 height 18
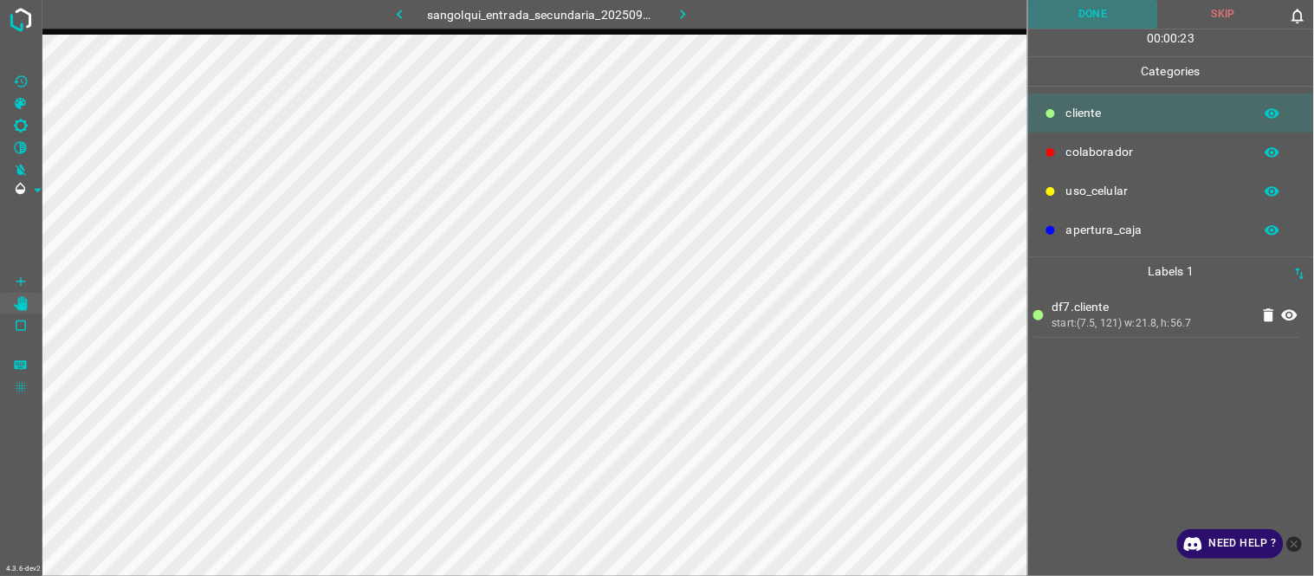
click at [1093, 18] on button "Done" at bounding box center [1093, 14] width 131 height 29
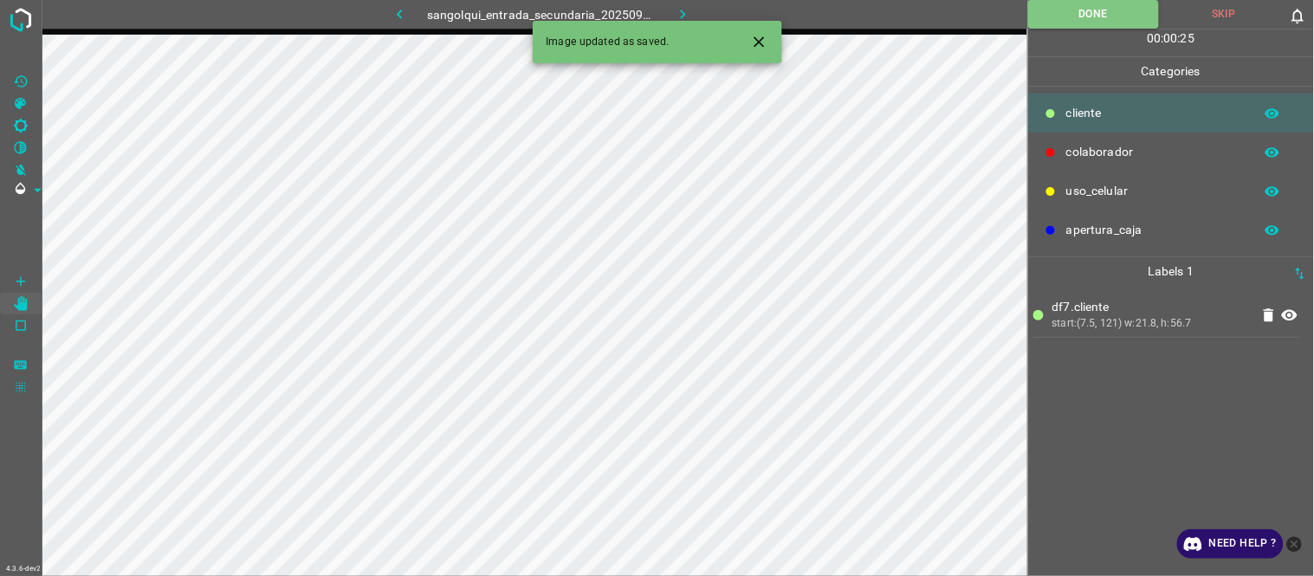
click at [767, 45] on icon "Close" at bounding box center [759, 42] width 18 height 18
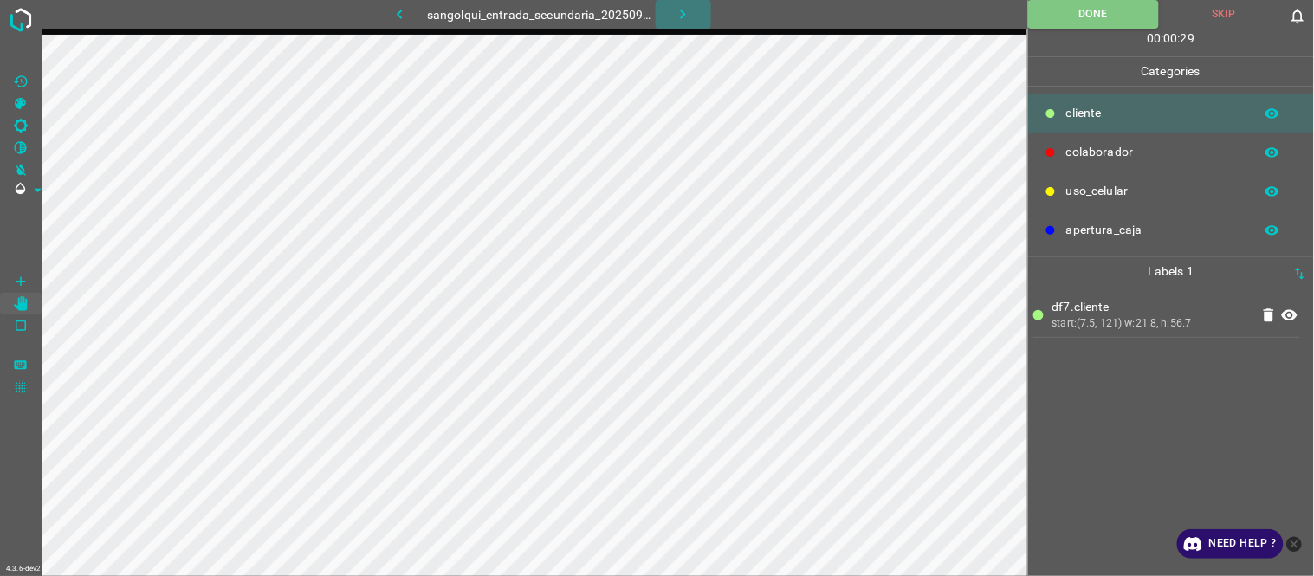
click at [671, 4] on button "button" at bounding box center [682, 14] width 55 height 29
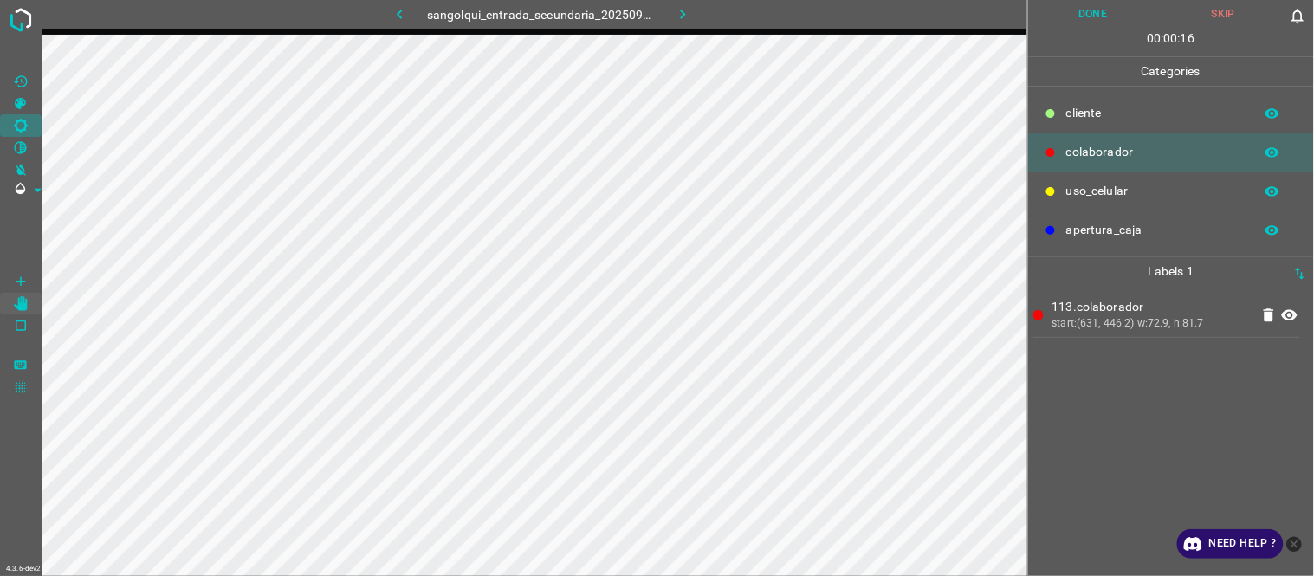
click at [23, 116] on Brightness"] "[C] Brightness" at bounding box center [21, 125] width 42 height 23
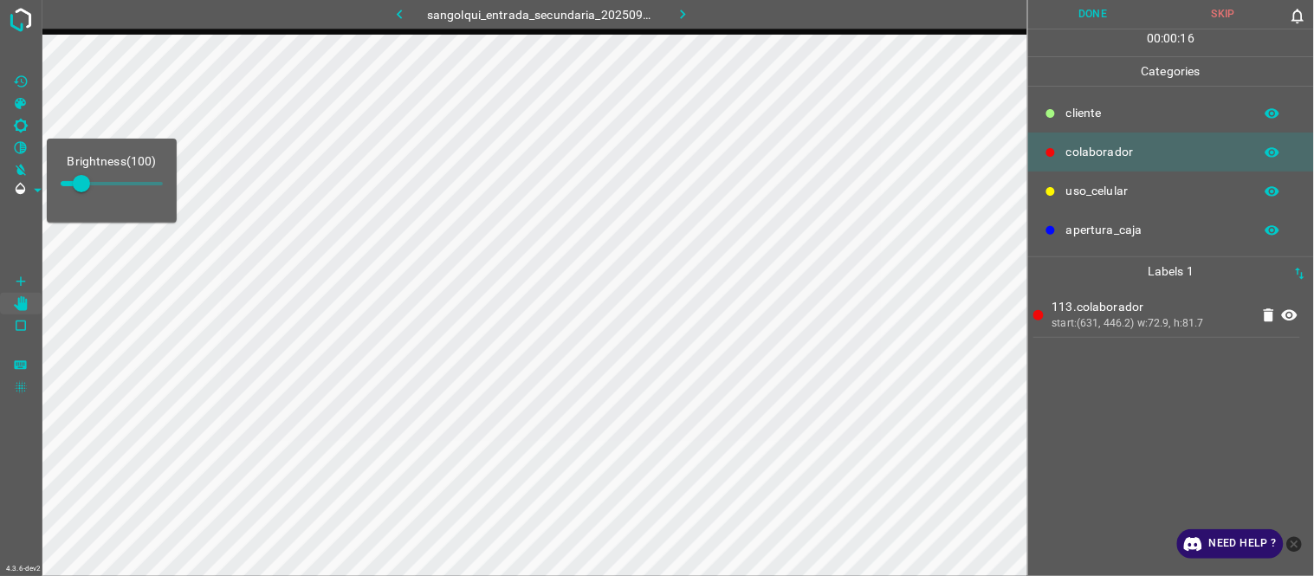
type input "174"
click at [96, 191] on span at bounding box center [95, 183] width 17 height 17
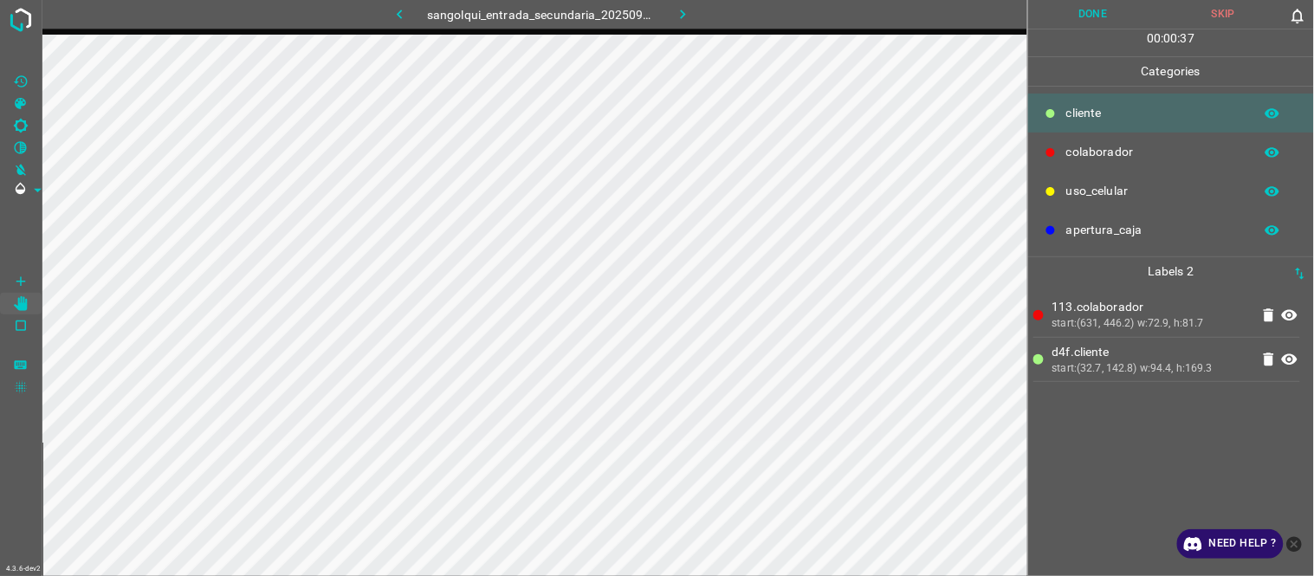
click at [1098, 3] on button "Done" at bounding box center [1093, 14] width 131 height 29
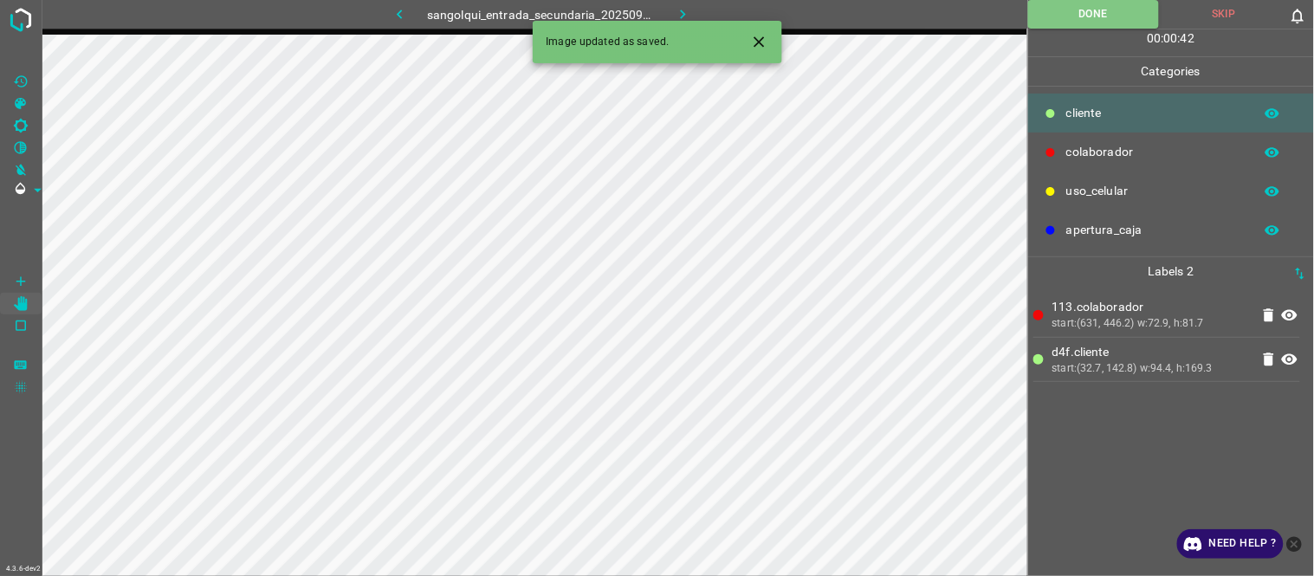
click at [675, 3] on button "button" at bounding box center [682, 14] width 55 height 29
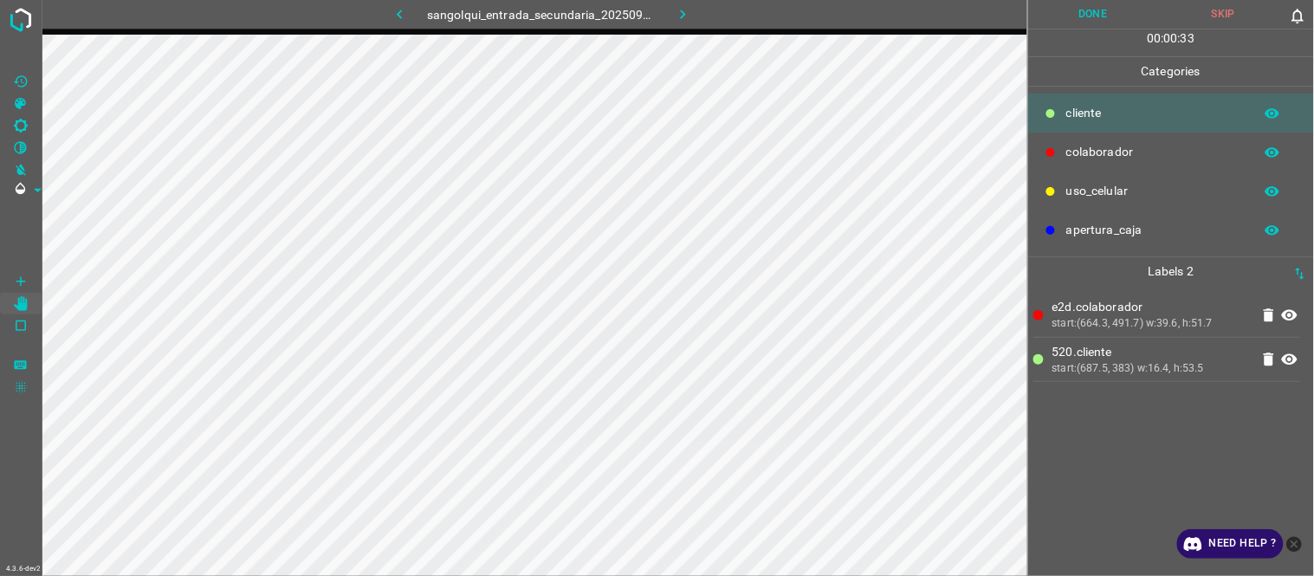
click at [1069, 14] on button "Done" at bounding box center [1093, 14] width 131 height 29
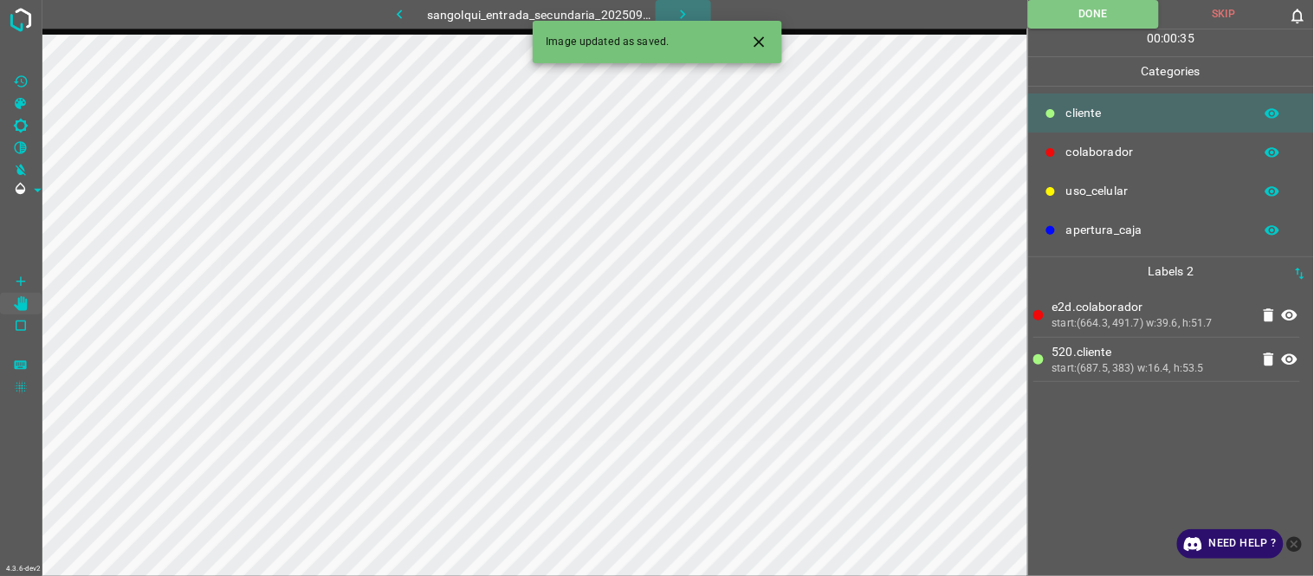
drag, startPoint x: 681, startPoint y: 16, endPoint x: 693, endPoint y: 16, distance: 12.1
click at [693, 16] on button "button" at bounding box center [682, 14] width 55 height 29
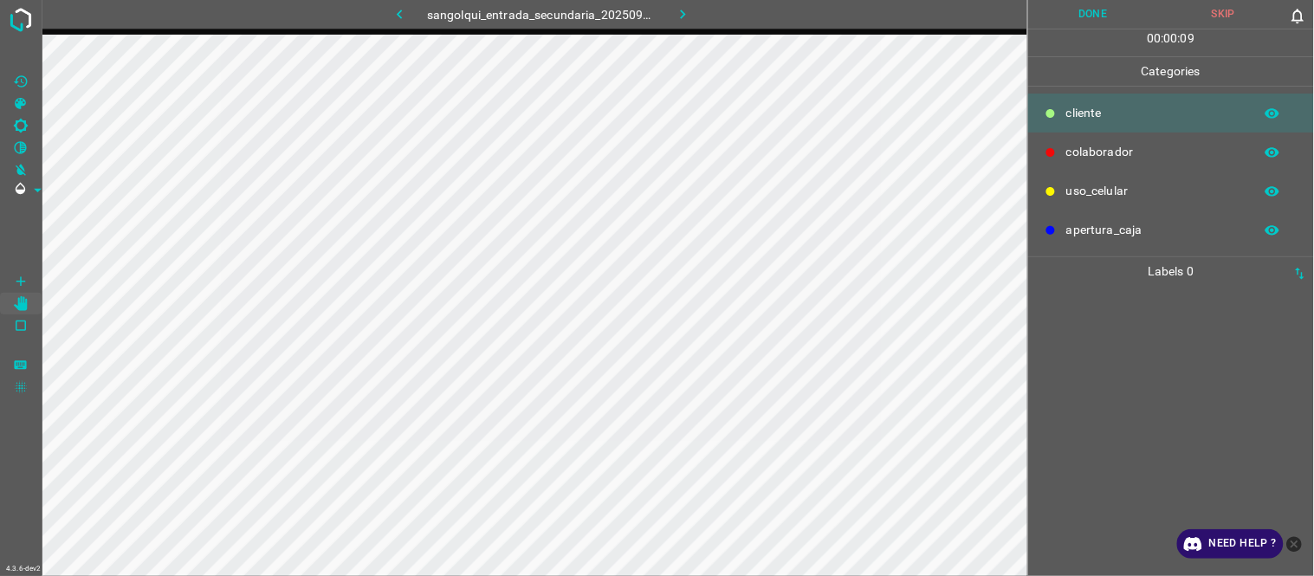
click at [1219, 1] on button "Skip" at bounding box center [1223, 14] width 131 height 29
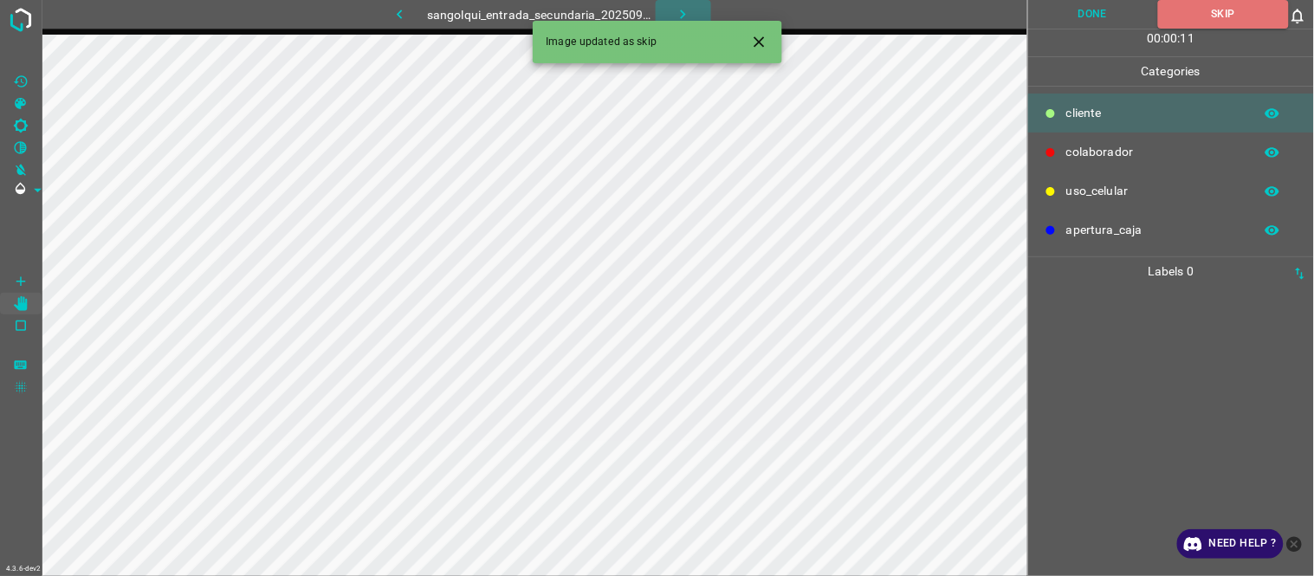
click at [682, 14] on icon "button" at bounding box center [683, 14] width 18 height 18
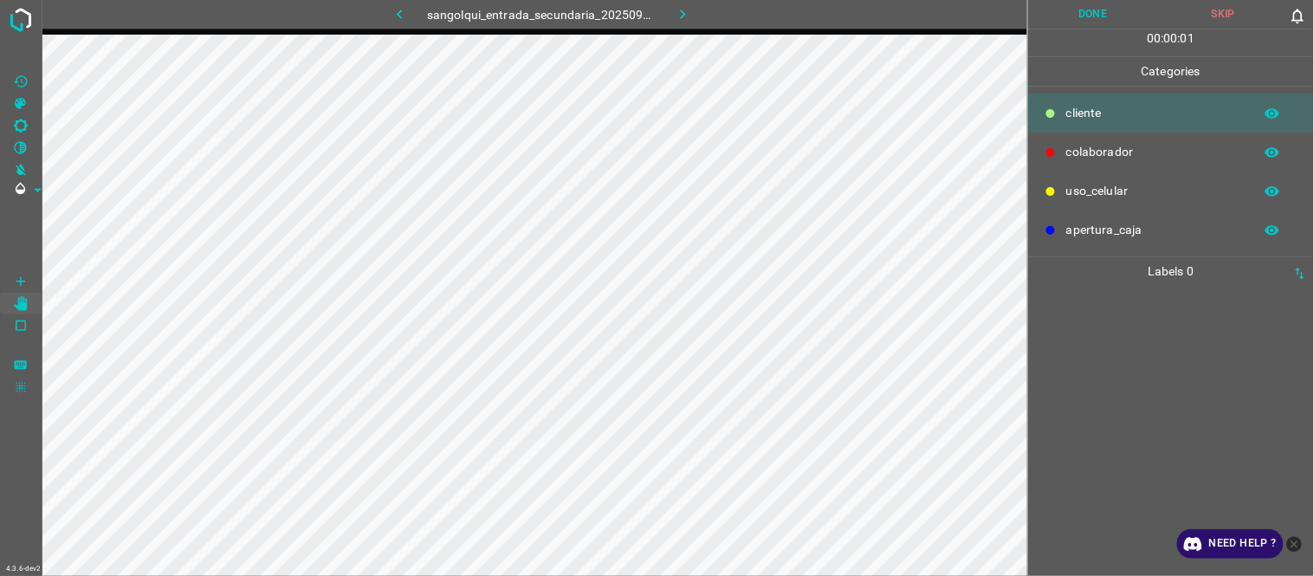
click at [416, 12] on button "button" at bounding box center [398, 14] width 55 height 29
click at [679, 5] on icon "button" at bounding box center [683, 14] width 18 height 18
click at [1145, 378] on div "869.cliente start:(577.2, 125.4) w:19.8, h:49.3" at bounding box center [1170, 431] width 275 height 290
click at [1104, 10] on button "Done" at bounding box center [1093, 14] width 131 height 29
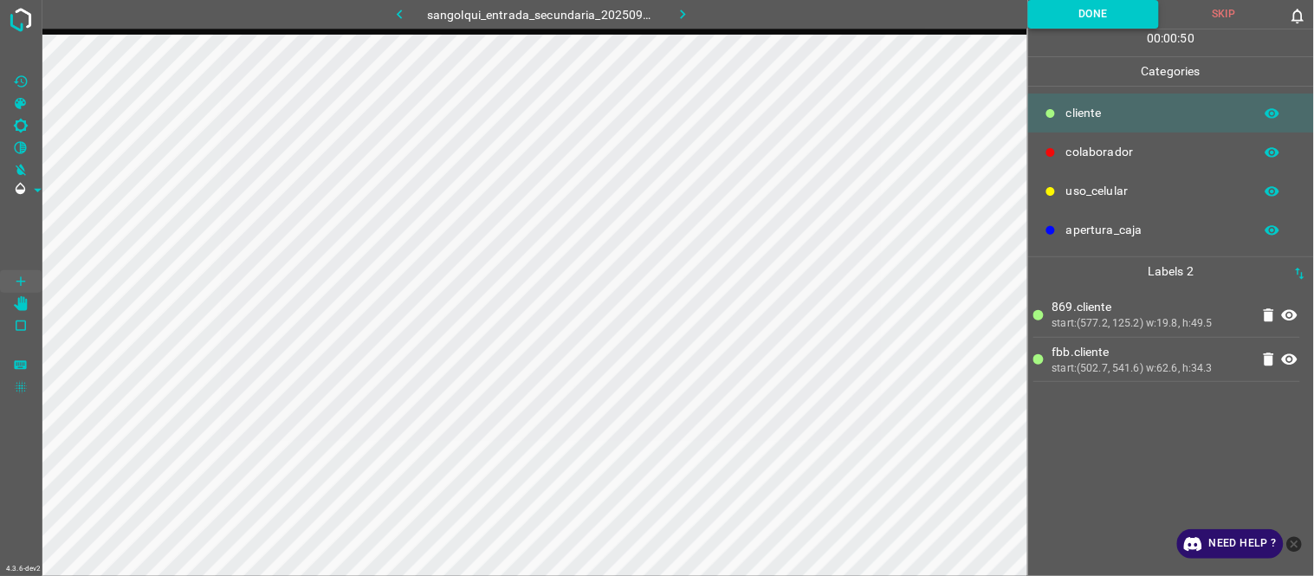
click at [1088, 10] on button "Done" at bounding box center [1093, 14] width 131 height 29
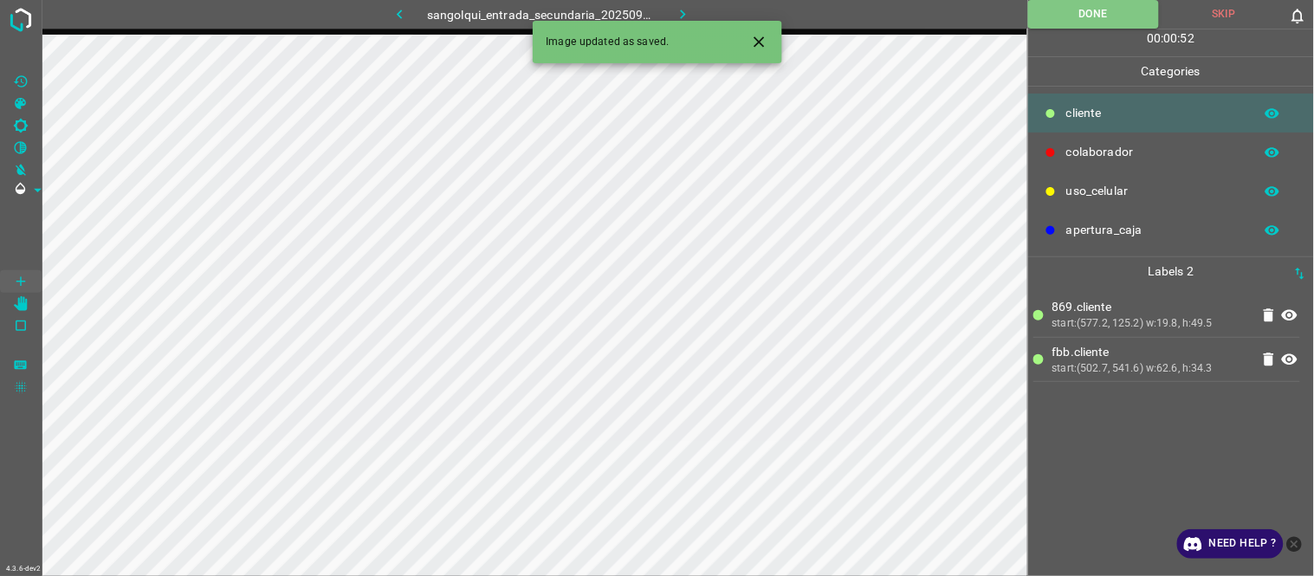
click at [1104, 414] on div "869.cliente start:(577.2, 125.2) w:19.8, h:49.5 fbb.cliente start:(502.7, 541.6…" at bounding box center [1170, 431] width 275 height 290
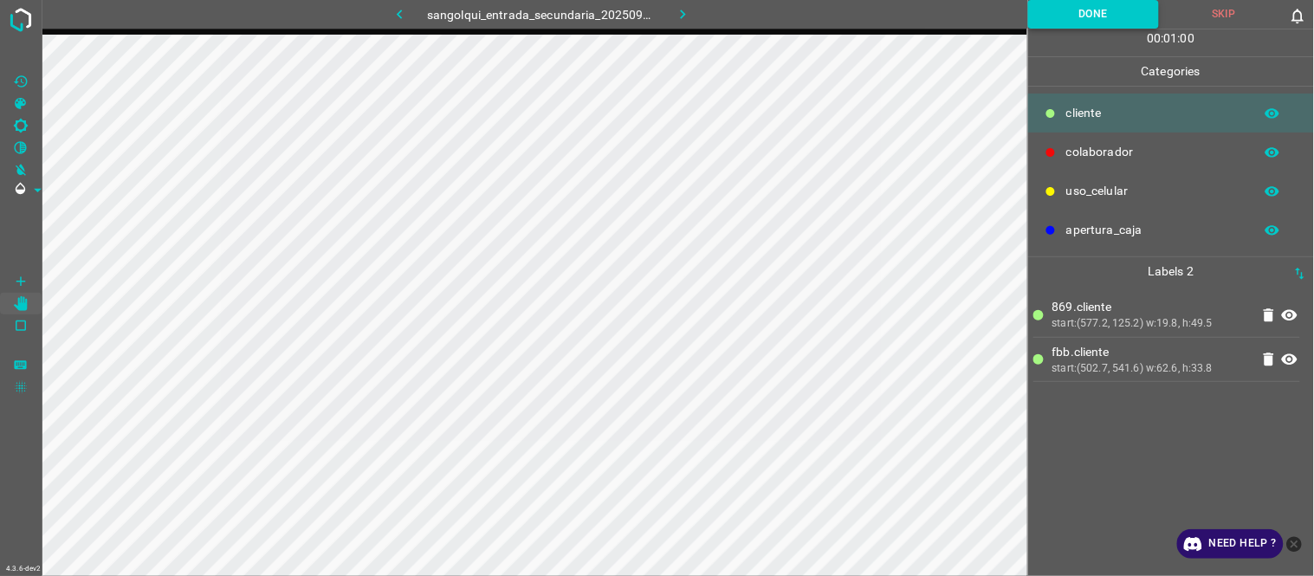
click at [1068, 6] on button "Done" at bounding box center [1093, 14] width 131 height 29
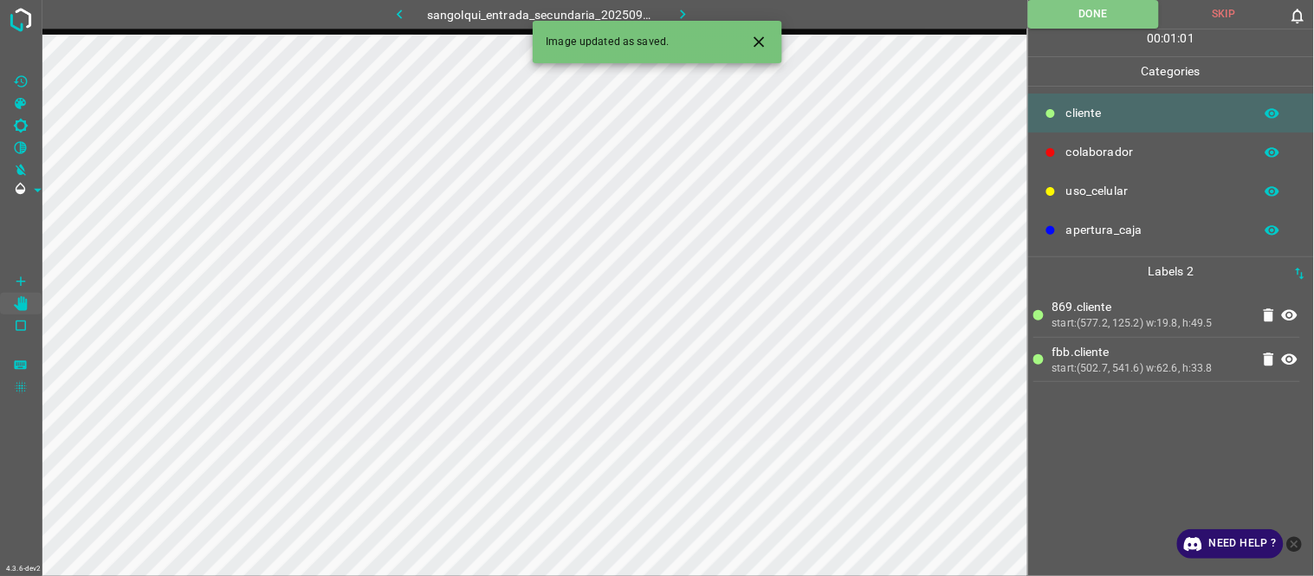
click at [681, 12] on icon "button" at bounding box center [683, 14] width 18 height 18
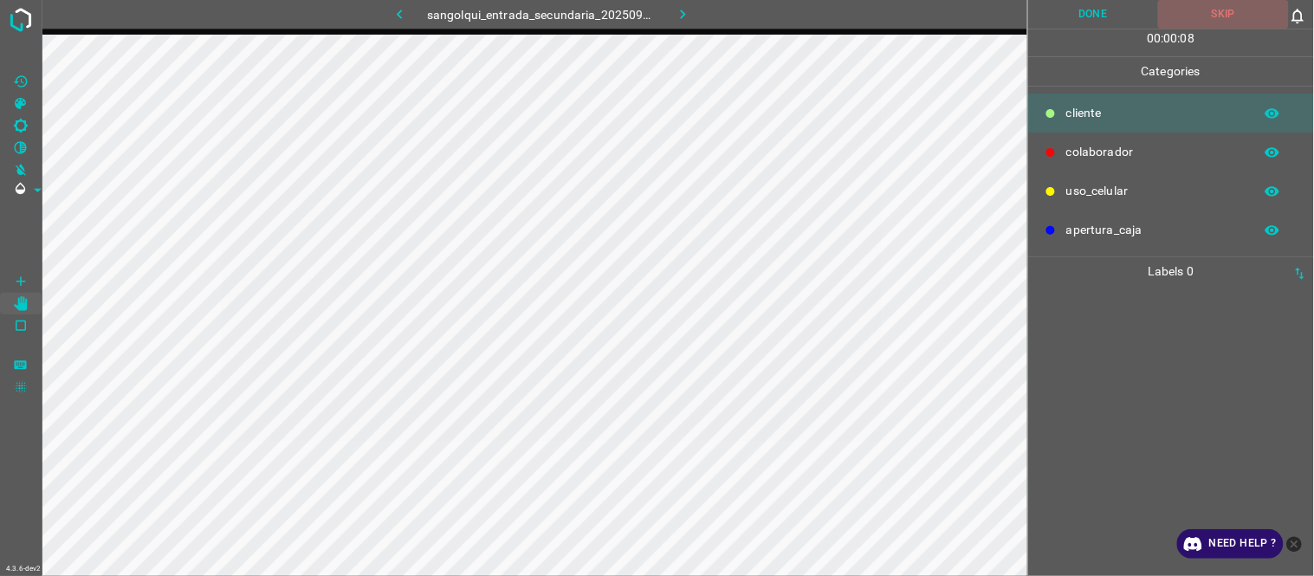
click at [1217, 6] on button "Skip" at bounding box center [1223, 14] width 131 height 29
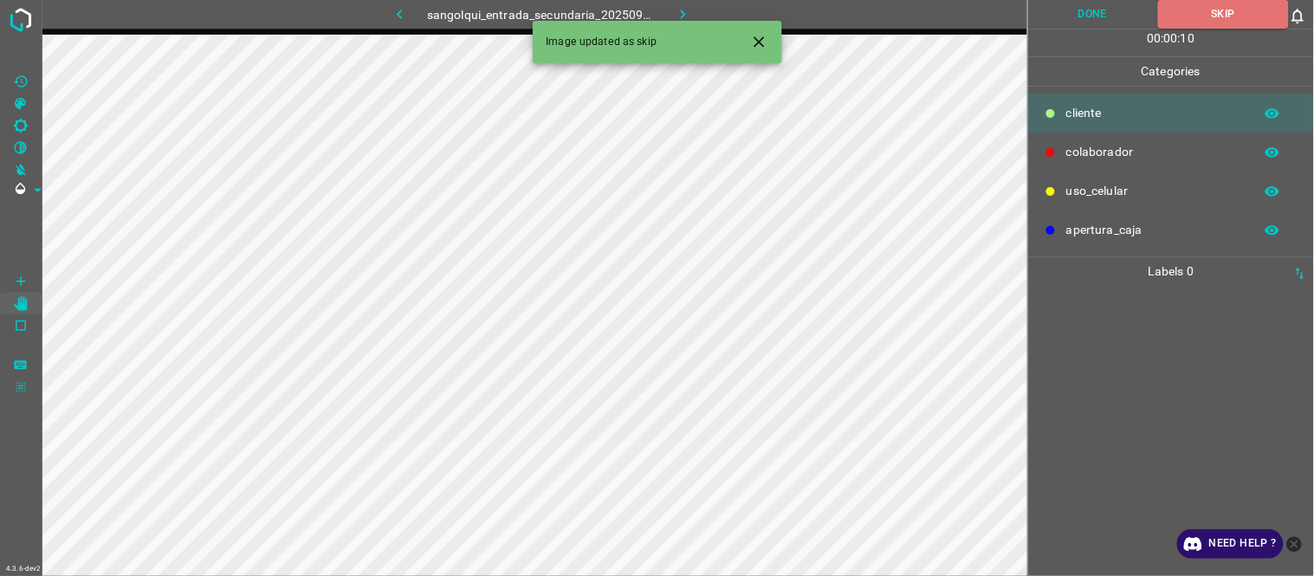
click at [671, 4] on button "button" at bounding box center [682, 14] width 55 height 29
click at [758, 45] on icon "Close" at bounding box center [759, 42] width 18 height 18
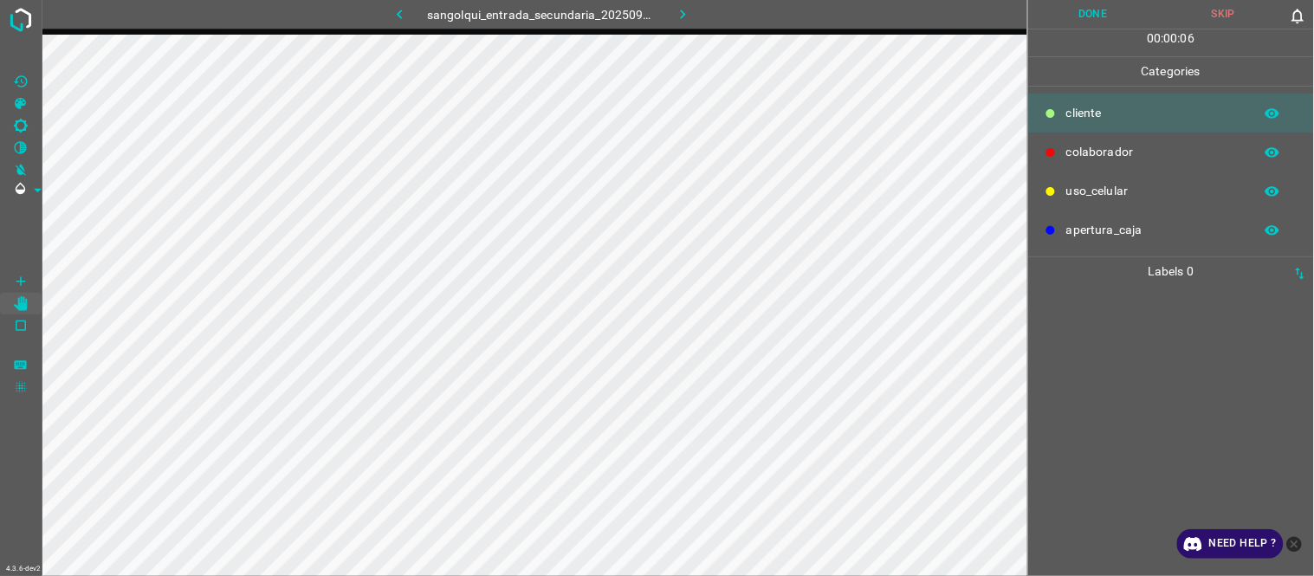
click at [1210, 4] on button "Skip" at bounding box center [1223, 14] width 131 height 29
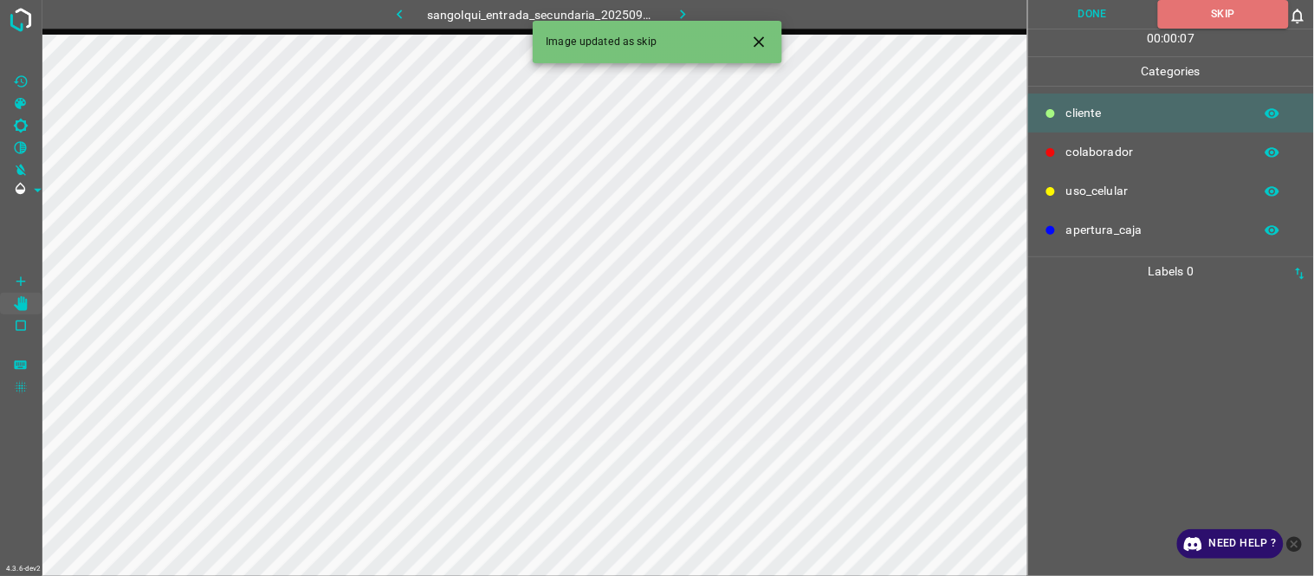
click at [698, 14] on button "button" at bounding box center [682, 14] width 55 height 29
click at [1241, 6] on button "Skip" at bounding box center [1223, 14] width 131 height 29
click at [756, 43] on icon "Close" at bounding box center [759, 42] width 18 height 18
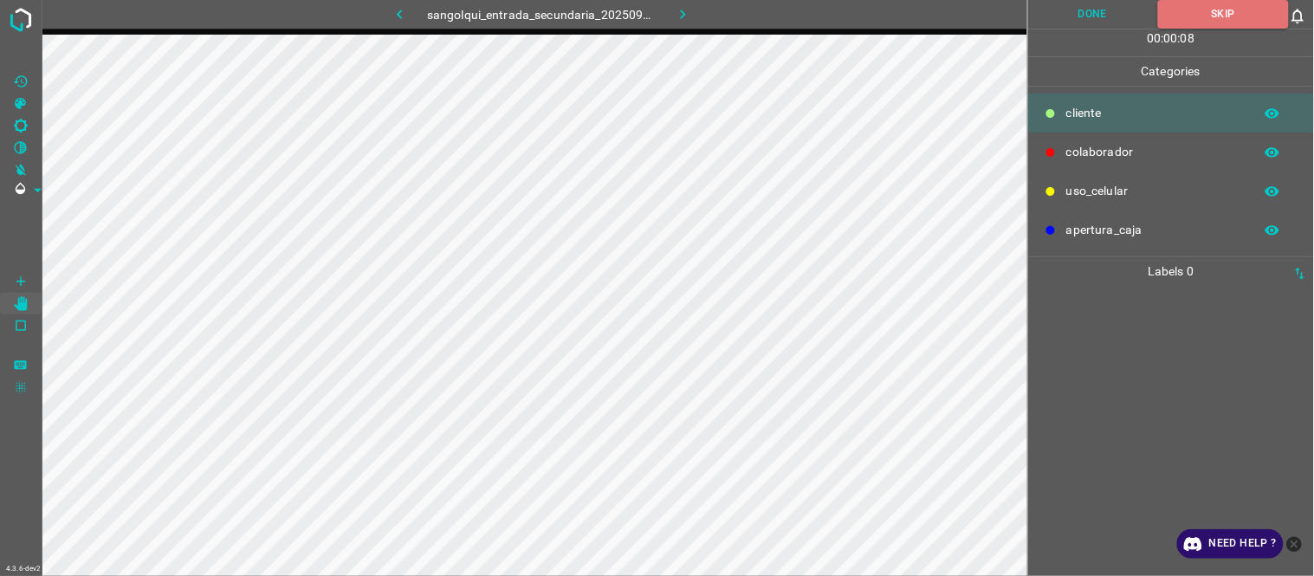
click at [681, 16] on icon "button" at bounding box center [683, 14] width 18 height 18
click at [1225, 4] on button "Skip" at bounding box center [1223, 14] width 131 height 29
click at [682, 10] on icon "button" at bounding box center [683, 14] width 18 height 18
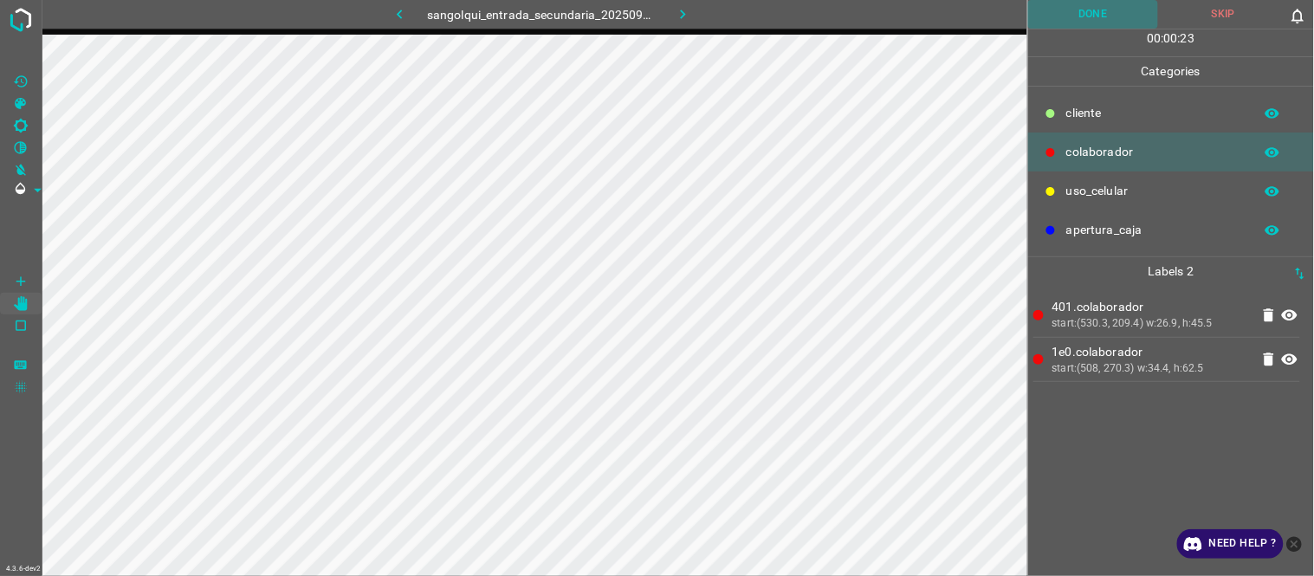
click at [1075, 12] on button "Done" at bounding box center [1093, 14] width 131 height 29
drag, startPoint x: 1085, startPoint y: 22, endPoint x: 1069, endPoint y: 33, distance: 19.2
click at [1085, 22] on button "Done" at bounding box center [1093, 14] width 131 height 29
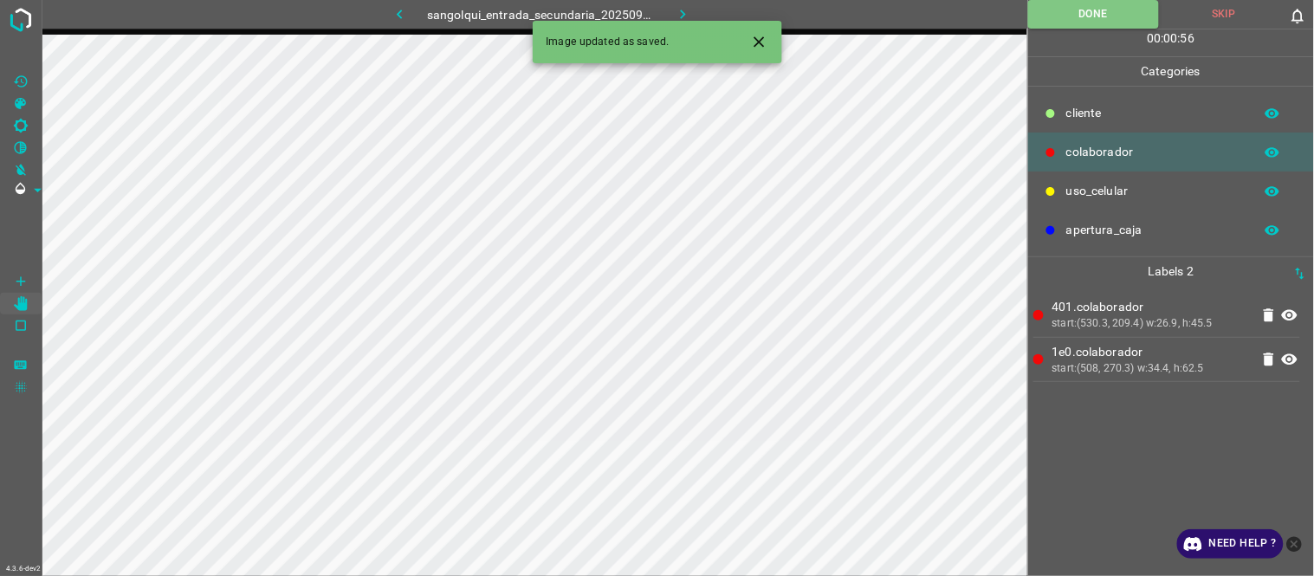
drag, startPoint x: 675, startPoint y: 9, endPoint x: 591, endPoint y: 29, distance: 87.4
click at [679, 9] on icon "button" at bounding box center [683, 14] width 18 height 18
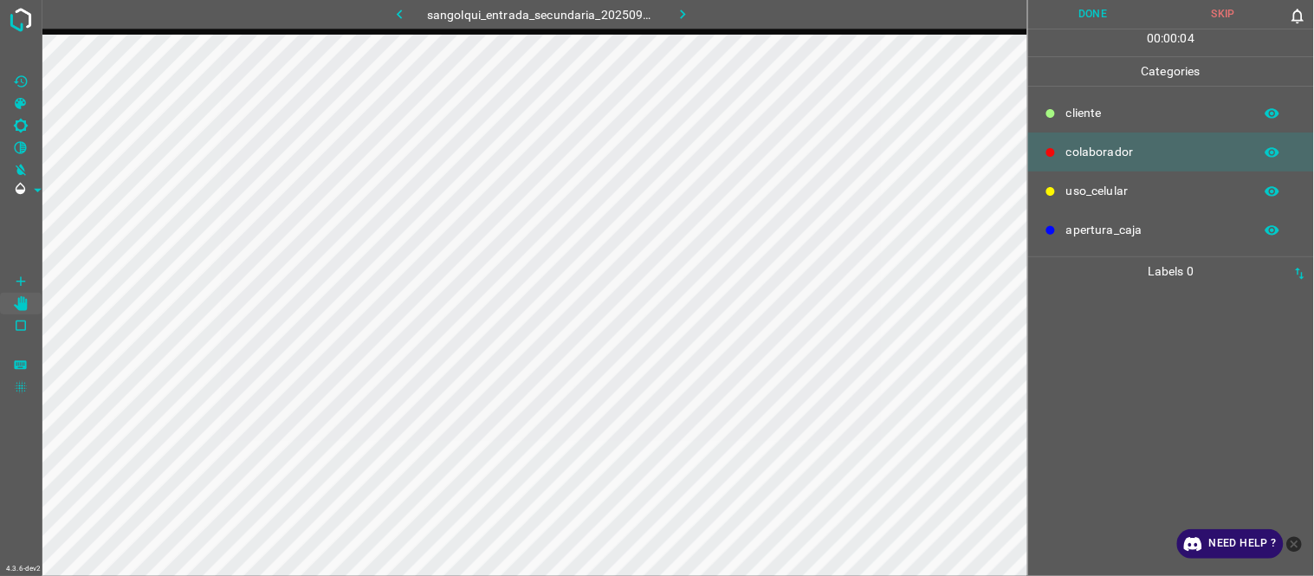
click at [1244, 4] on button "Skip" at bounding box center [1223, 14] width 131 height 29
click at [688, 12] on icon "button" at bounding box center [683, 14] width 18 height 18
click at [1247, 14] on button "Skip" at bounding box center [1223, 14] width 131 height 29
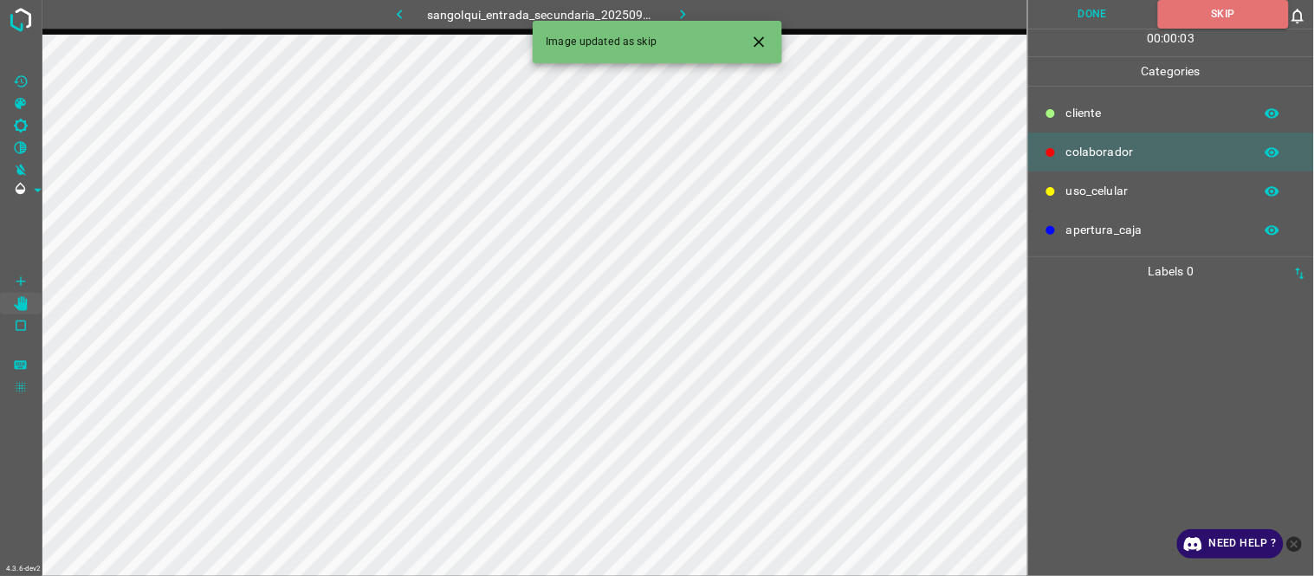
click at [759, 39] on icon "Close" at bounding box center [759, 42] width 18 height 18
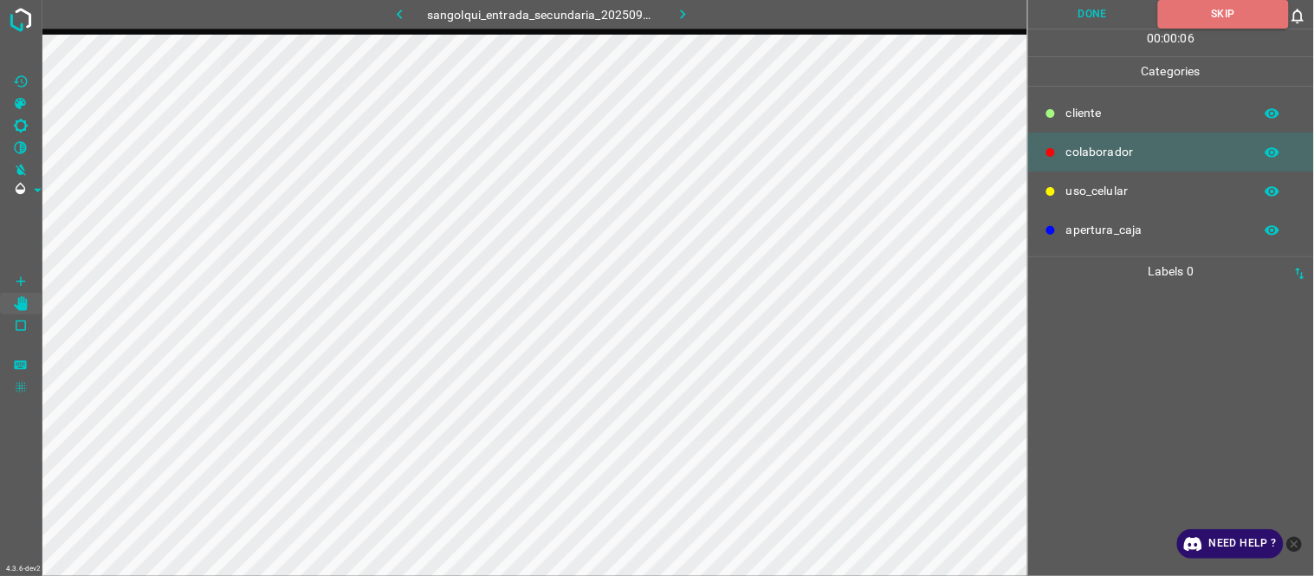
click at [685, 16] on icon "button" at bounding box center [683, 14] width 18 height 18
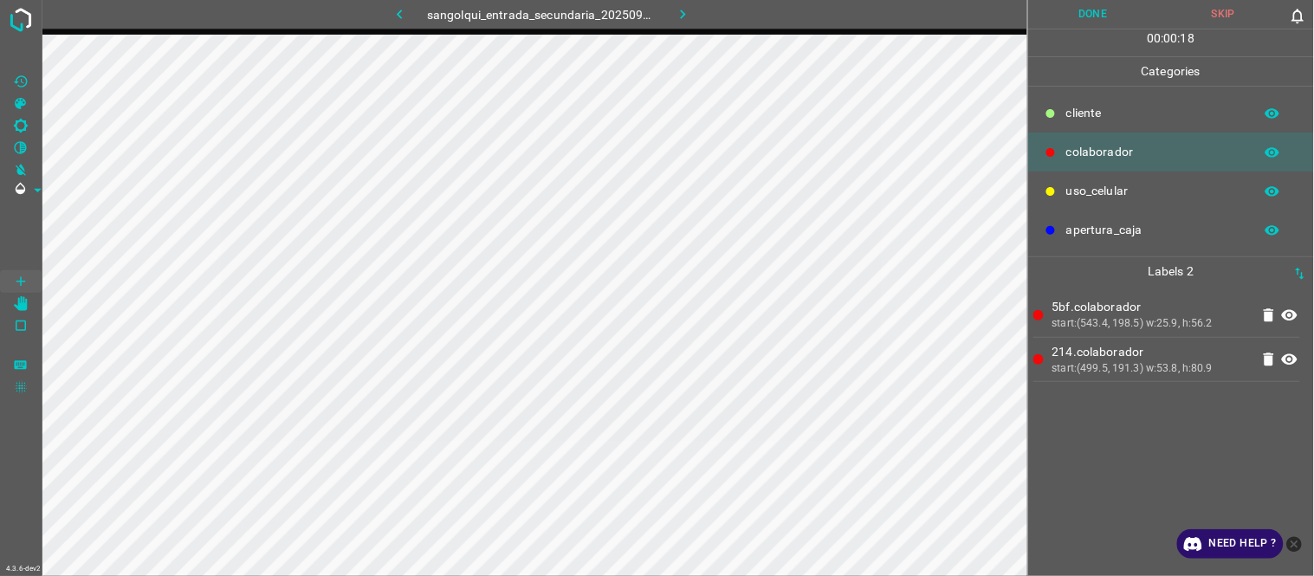
click at [1066, 1] on button "Done" at bounding box center [1093, 14] width 131 height 29
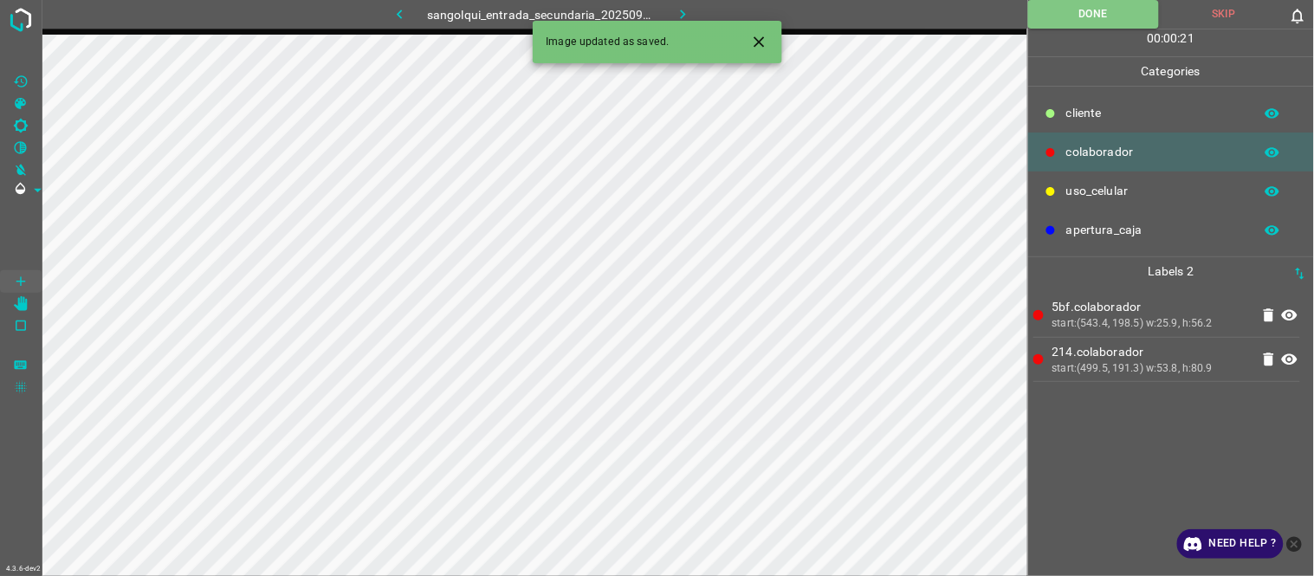
click at [679, 12] on icon "button" at bounding box center [683, 14] width 18 height 18
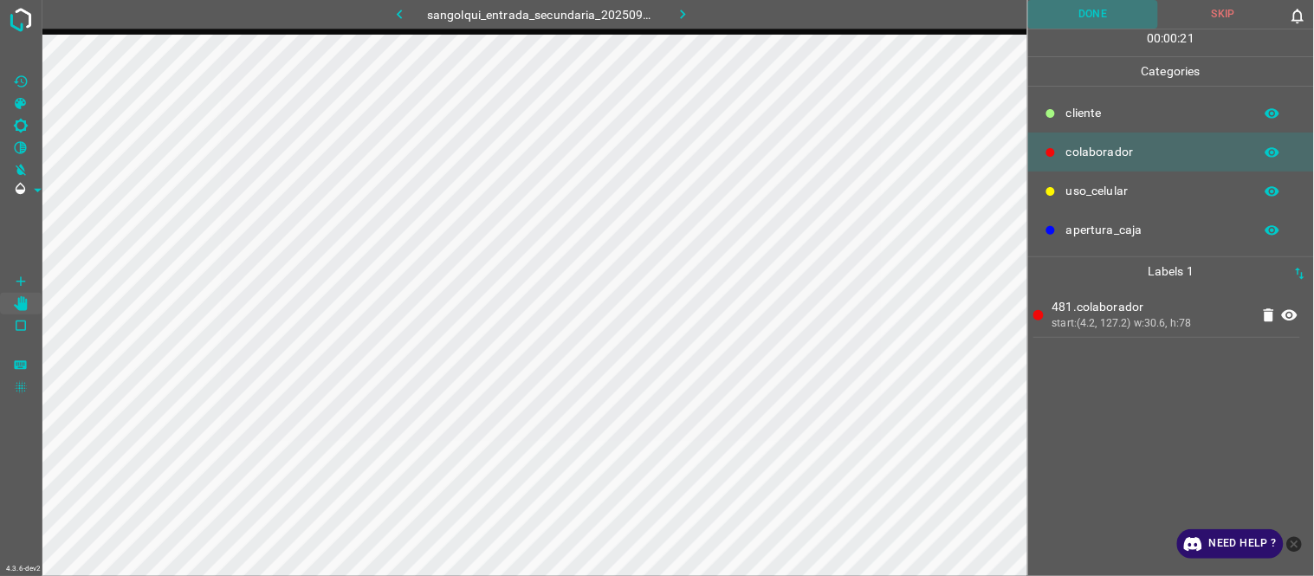
click at [1108, 10] on button "Done" at bounding box center [1093, 14] width 131 height 29
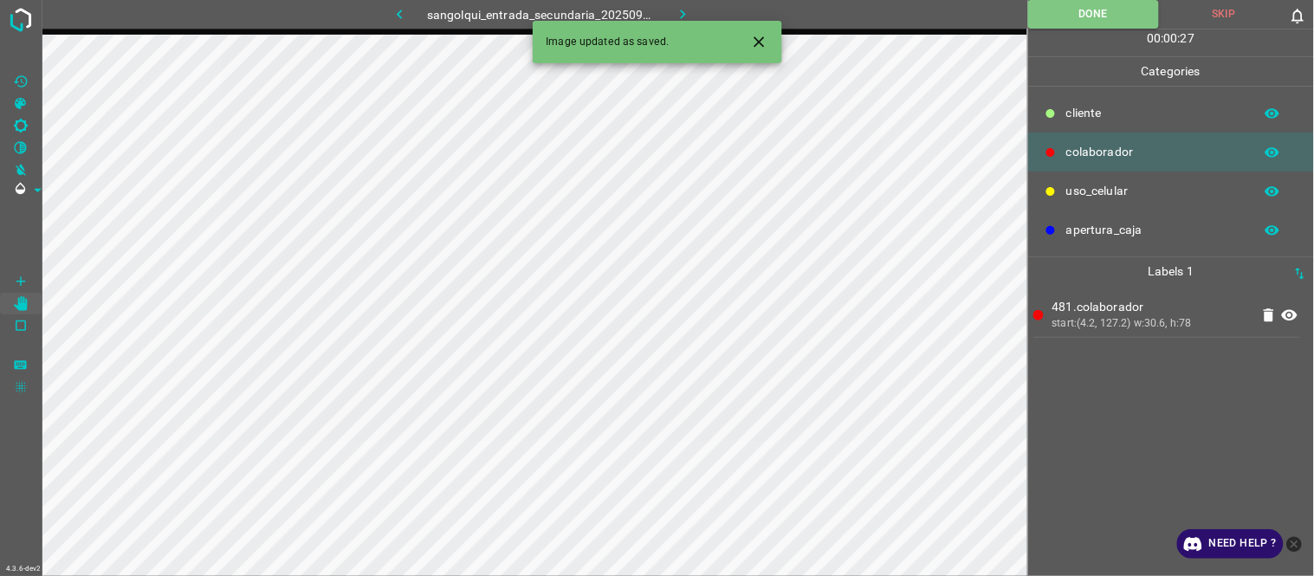
click at [756, 45] on icon "Close" at bounding box center [758, 41] width 10 height 10
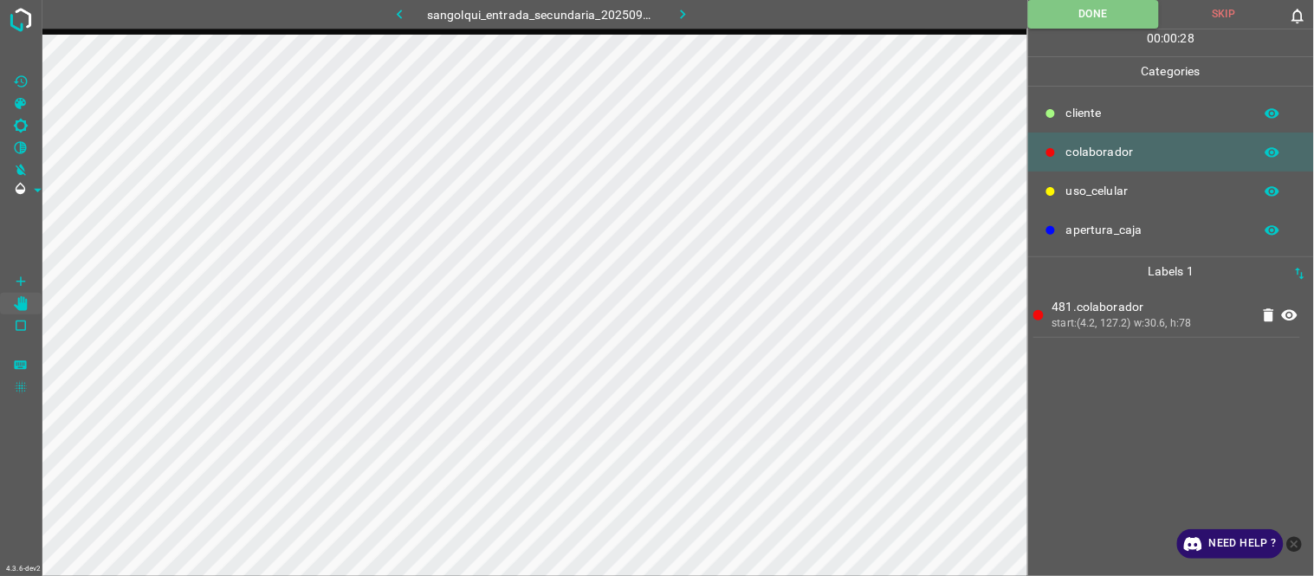
click at [682, 12] on icon "button" at bounding box center [683, 15] width 5 height 10
click at [1062, 12] on button "Done" at bounding box center [1093, 14] width 131 height 29
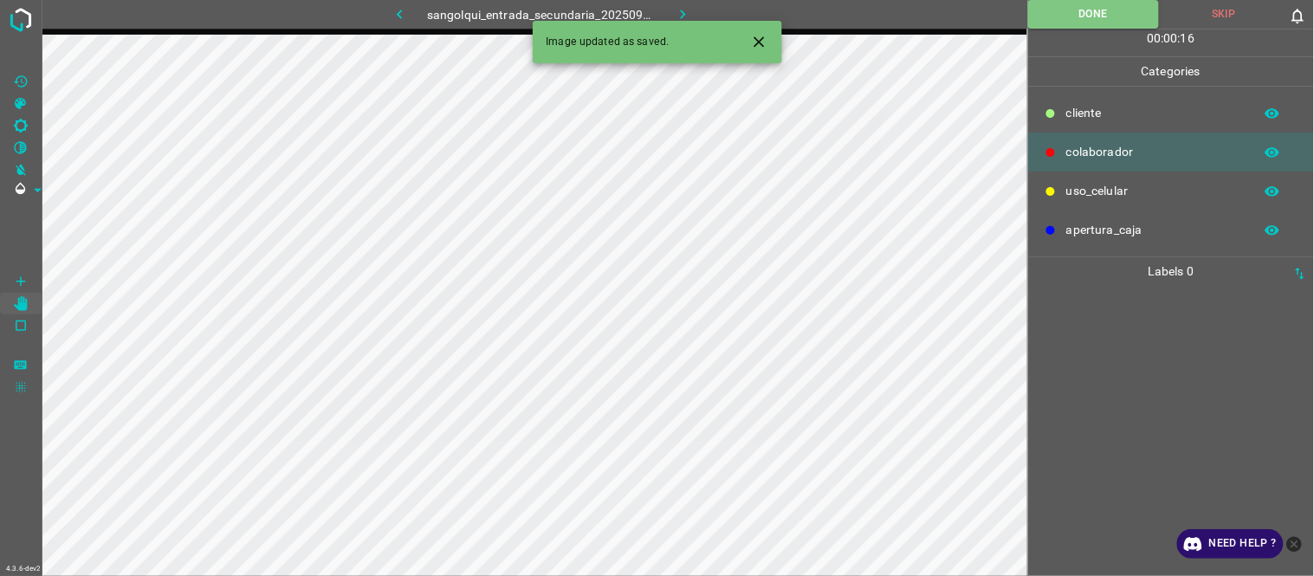
click at [687, 6] on icon "button" at bounding box center [683, 14] width 18 height 18
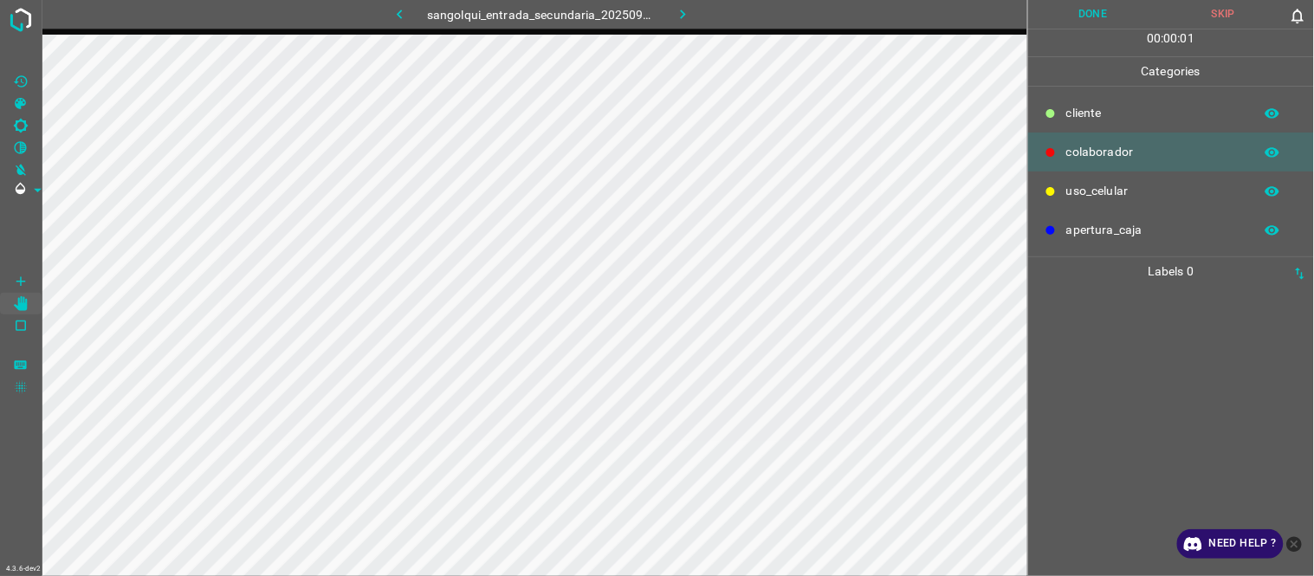
click at [400, 18] on icon "button" at bounding box center [400, 14] width 18 height 18
click at [411, 14] on button "button" at bounding box center [398, 14] width 55 height 29
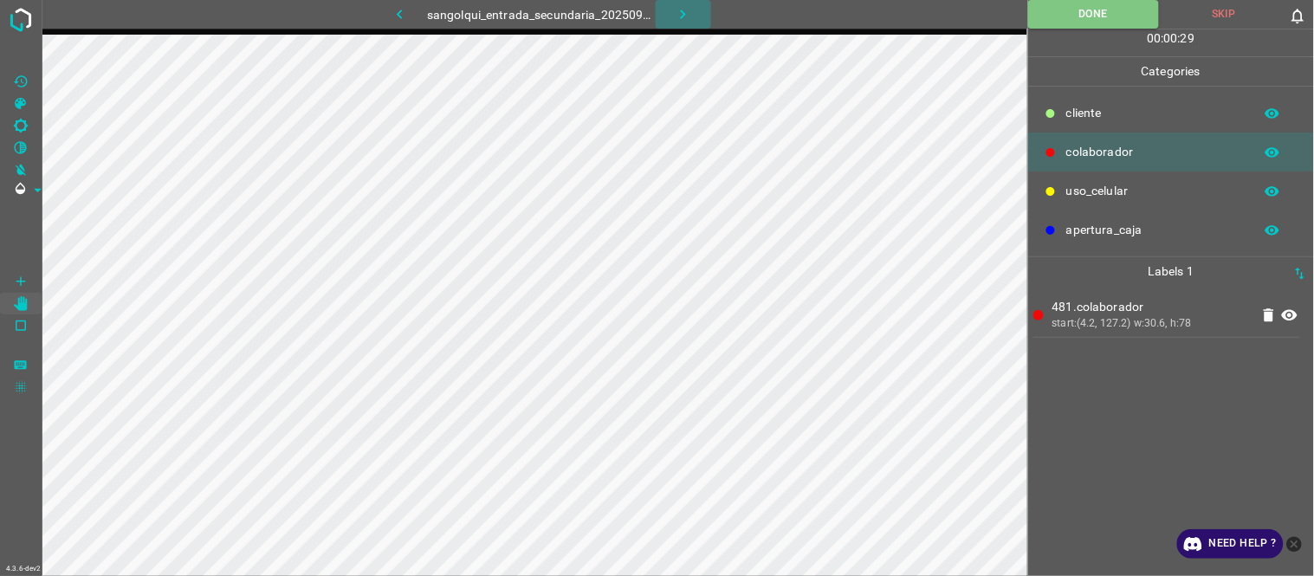
click at [694, 16] on button "button" at bounding box center [682, 14] width 55 height 29
click at [1233, 14] on button "Skip" at bounding box center [1224, 14] width 130 height 29
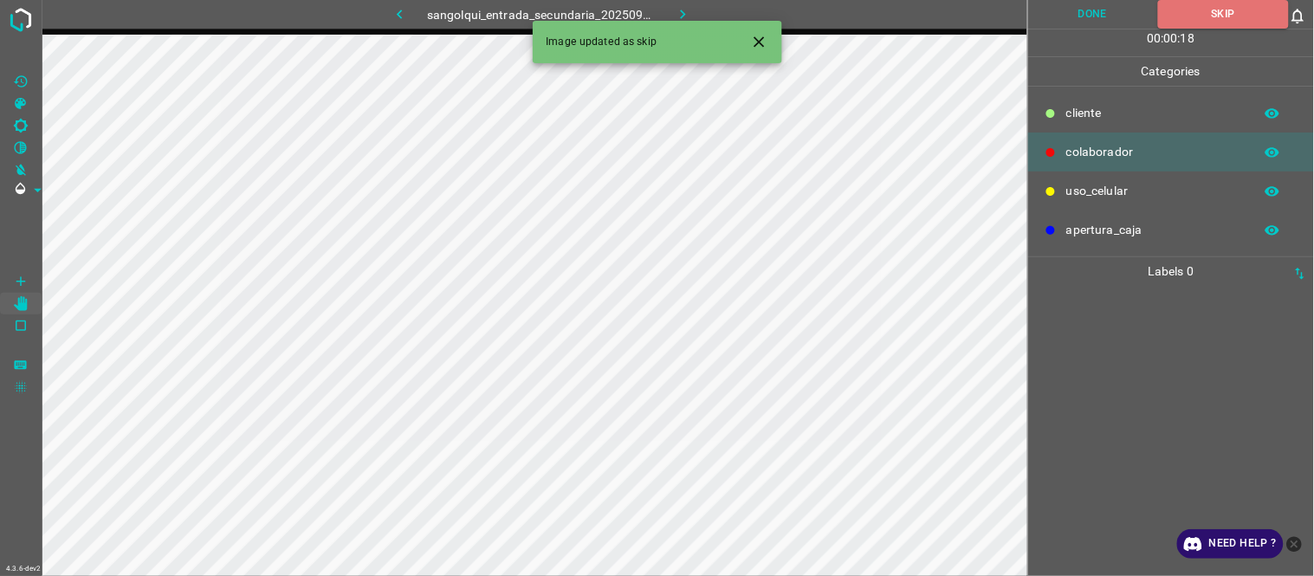
click at [675, 12] on icon "button" at bounding box center [683, 14] width 18 height 18
click at [411, 14] on button "button" at bounding box center [398, 14] width 55 height 29
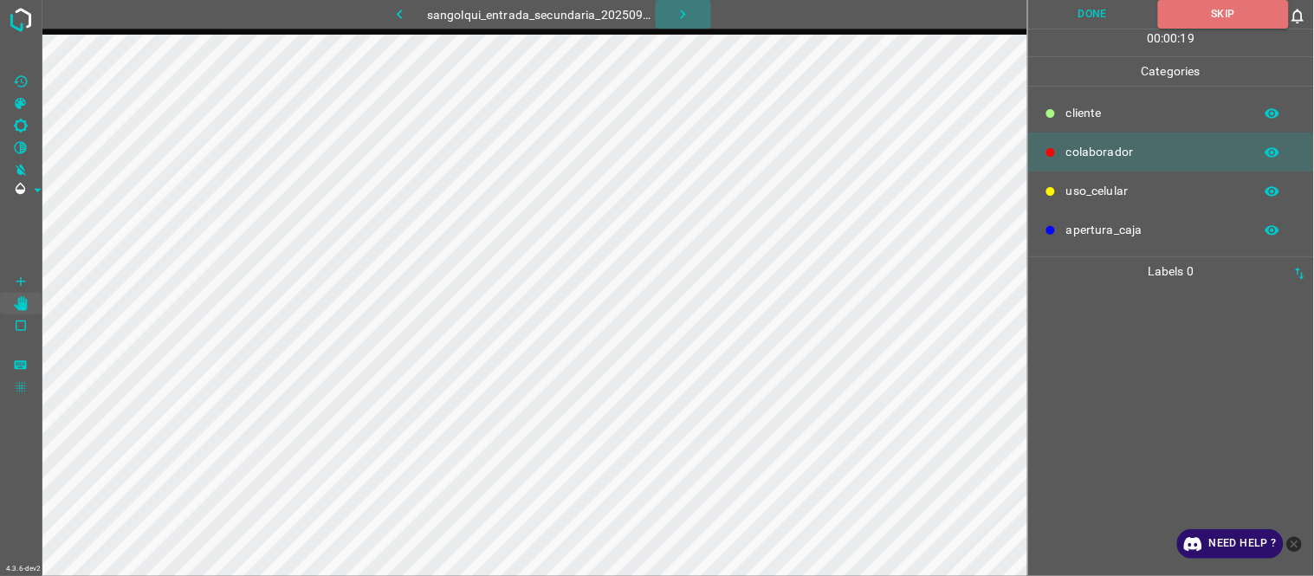
click at [671, 18] on button "button" at bounding box center [682, 14] width 55 height 29
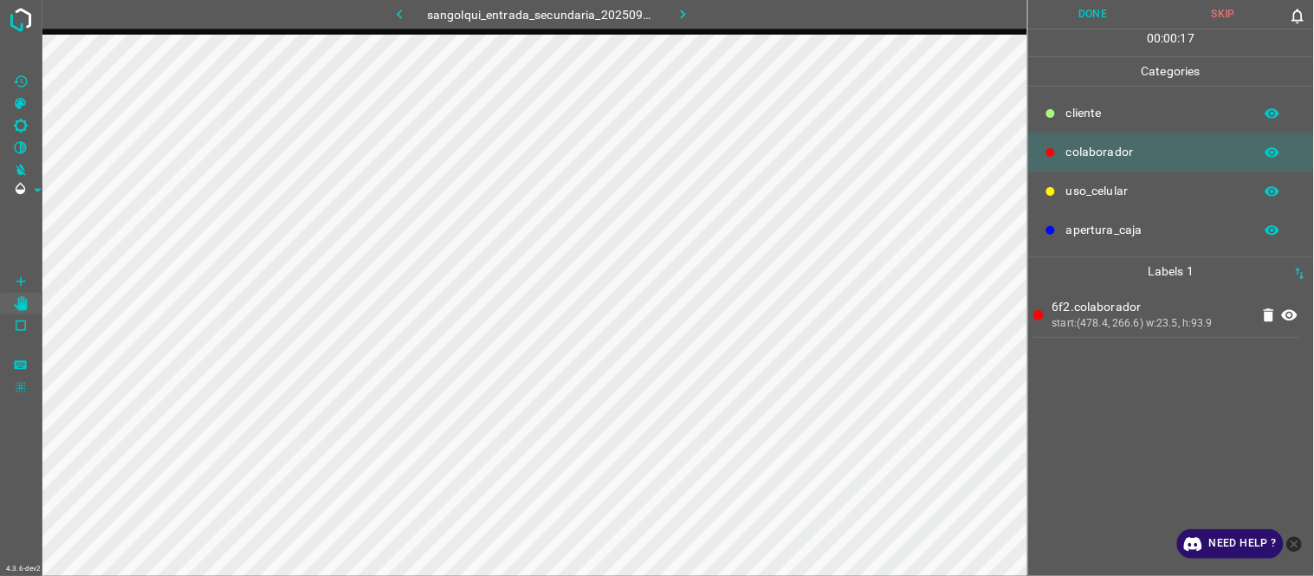
click at [1088, 10] on button "Done" at bounding box center [1093, 14] width 131 height 29
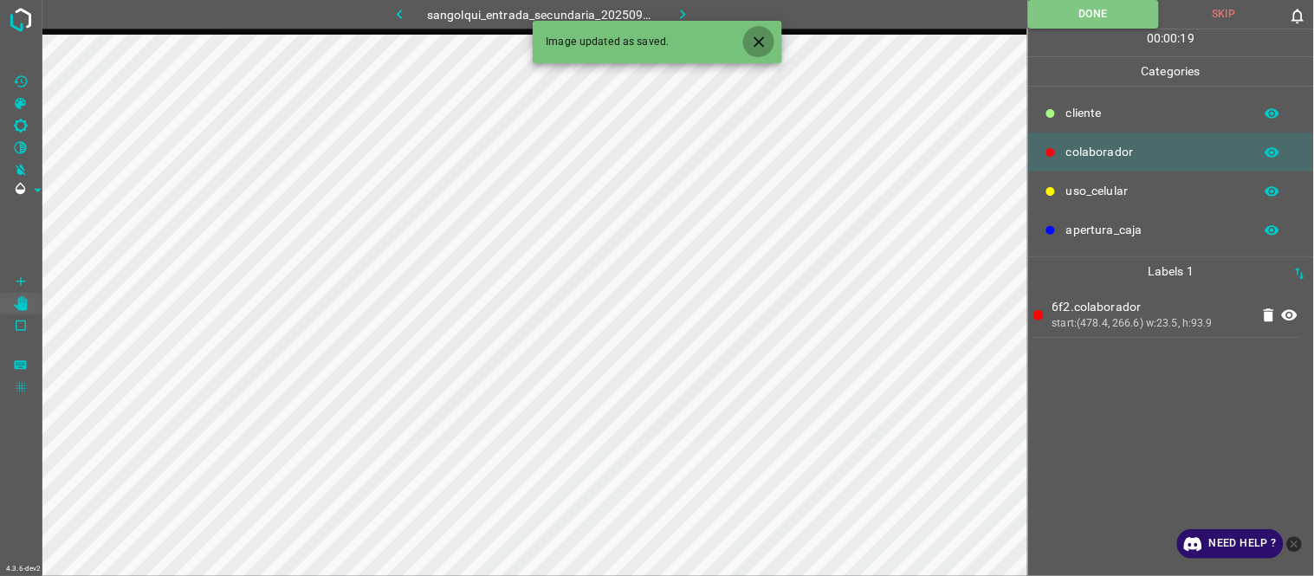
click at [759, 41] on icon "Close" at bounding box center [758, 41] width 10 height 10
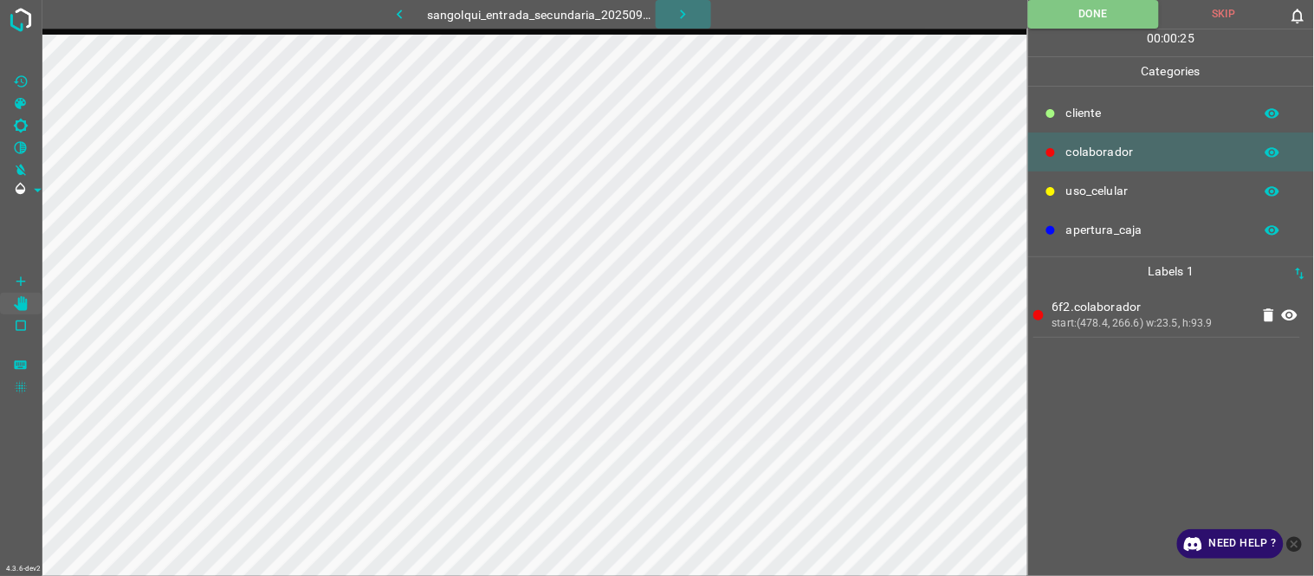
click at [679, 20] on icon "button" at bounding box center [683, 14] width 18 height 18
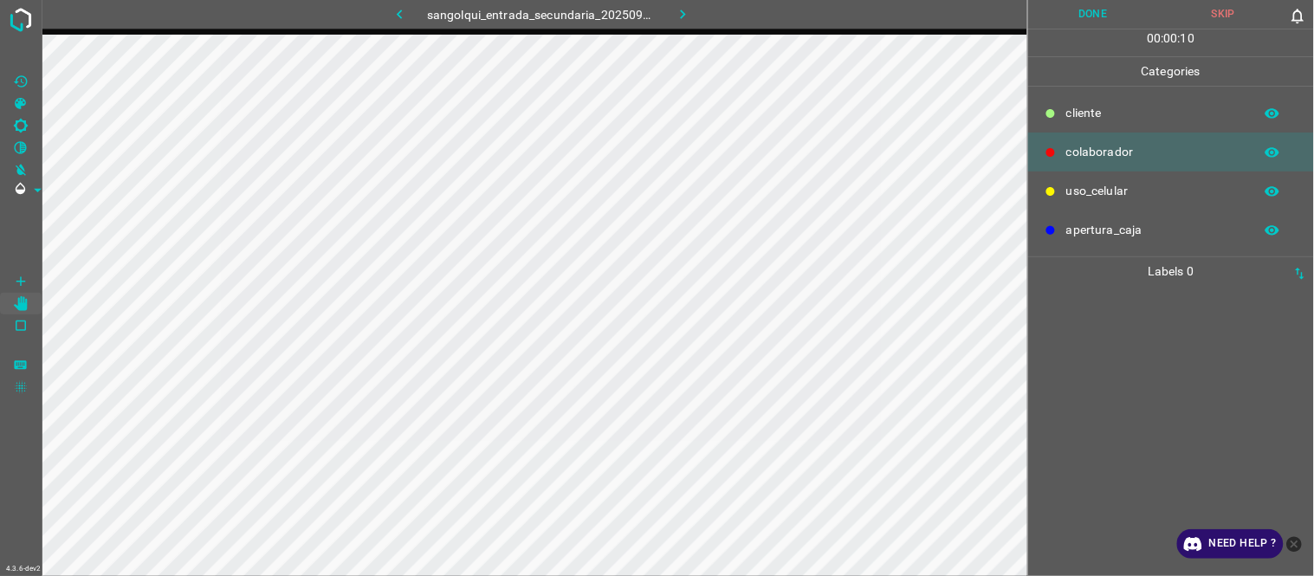
click at [1250, 14] on button "Skip" at bounding box center [1223, 14] width 131 height 29
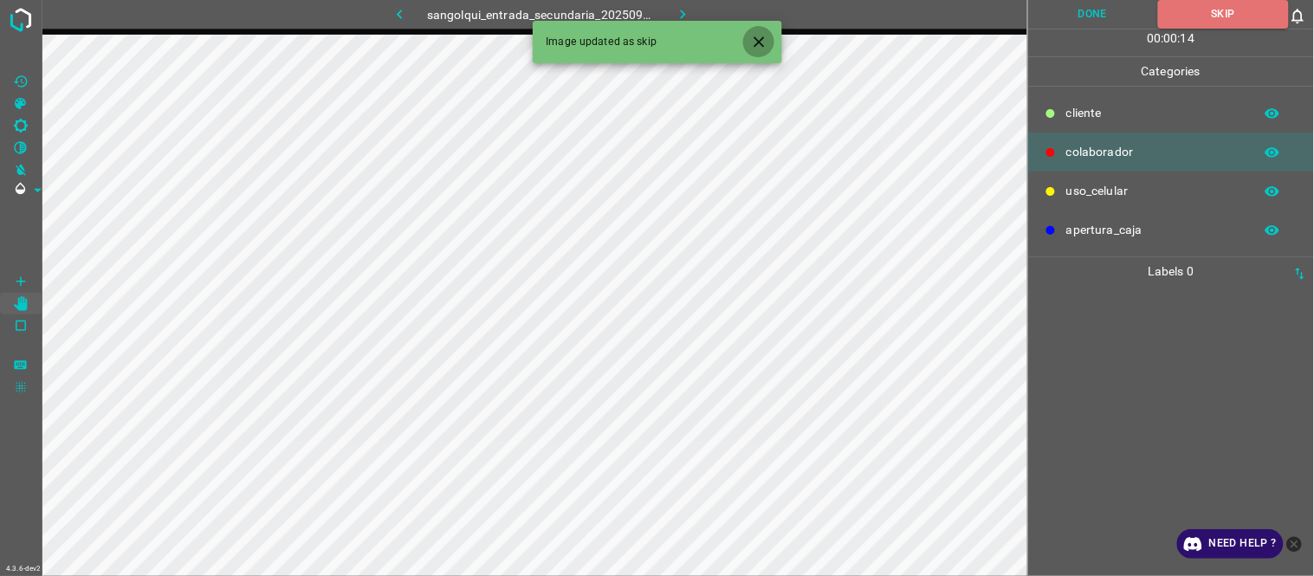
click at [762, 43] on icon "Close" at bounding box center [759, 42] width 18 height 18
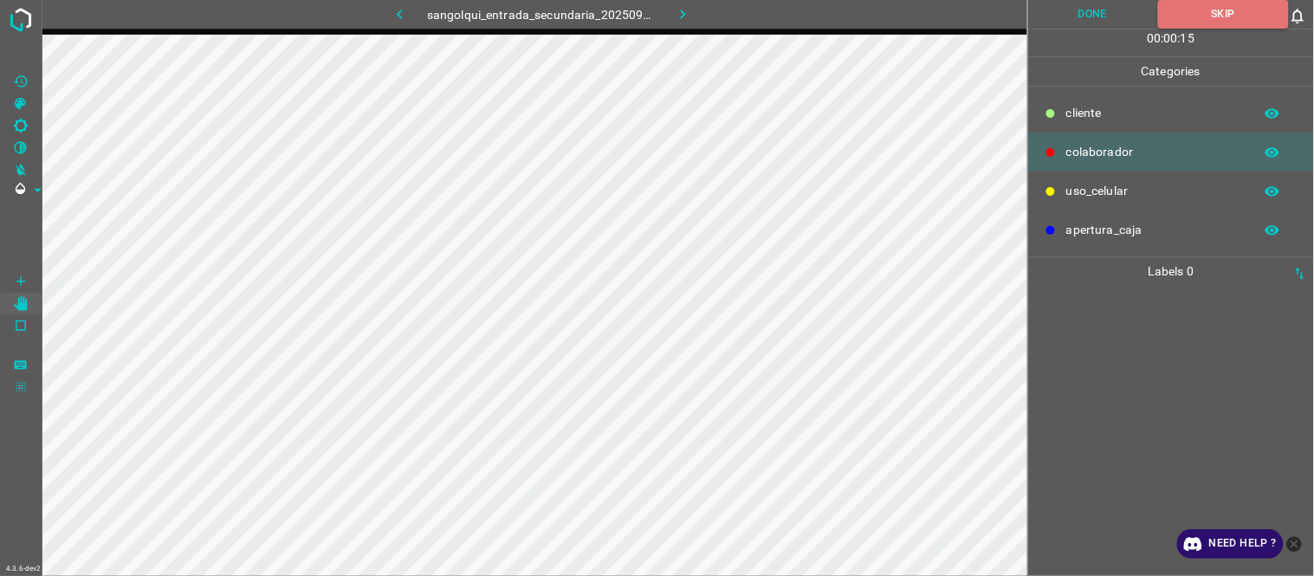
click at [682, 16] on icon "button" at bounding box center [683, 15] width 5 height 10
click at [394, 10] on icon "button" at bounding box center [400, 14] width 18 height 18
click at [679, 18] on icon "button" at bounding box center [683, 14] width 18 height 18
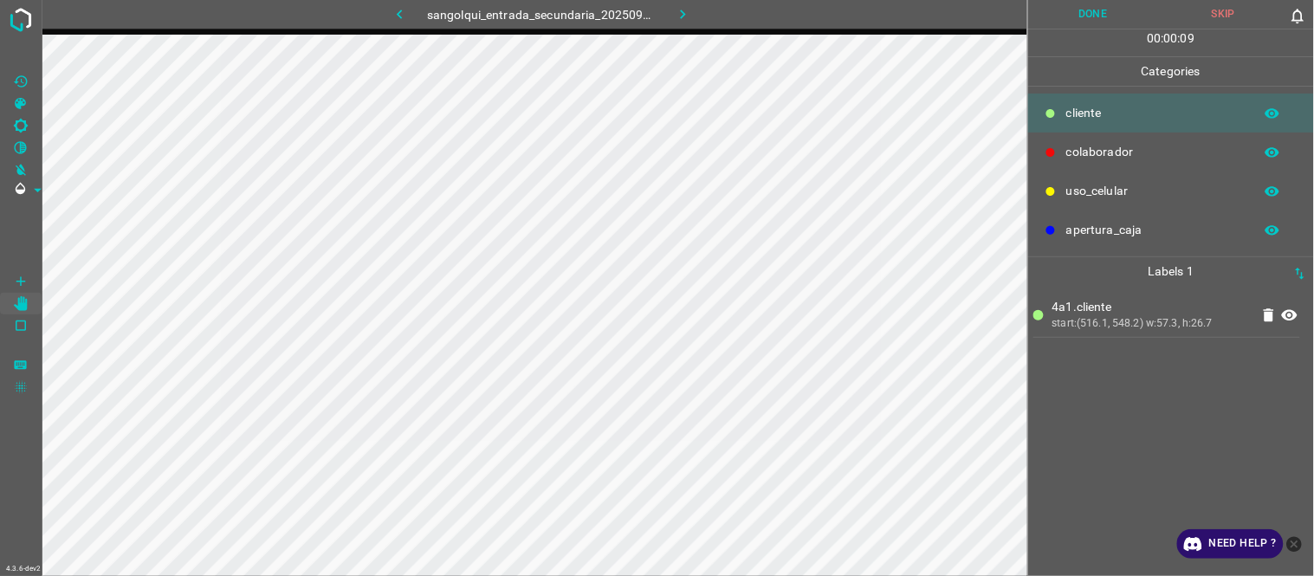
click at [1071, 23] on button "Done" at bounding box center [1093, 14] width 131 height 29
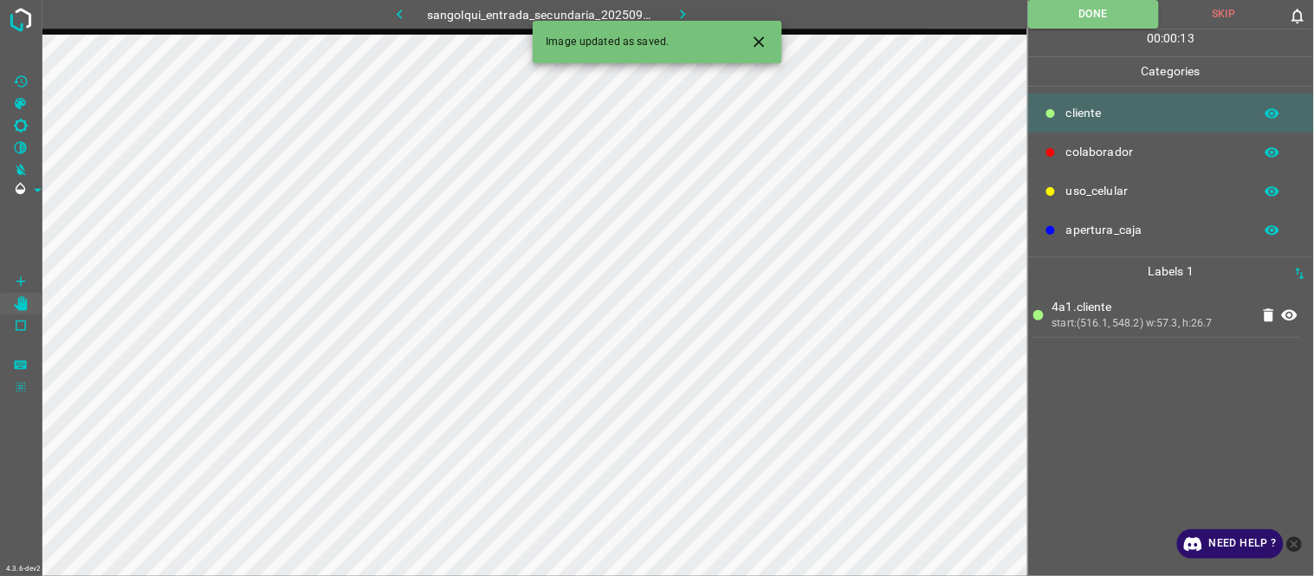
click at [687, 9] on icon "button" at bounding box center [683, 14] width 18 height 18
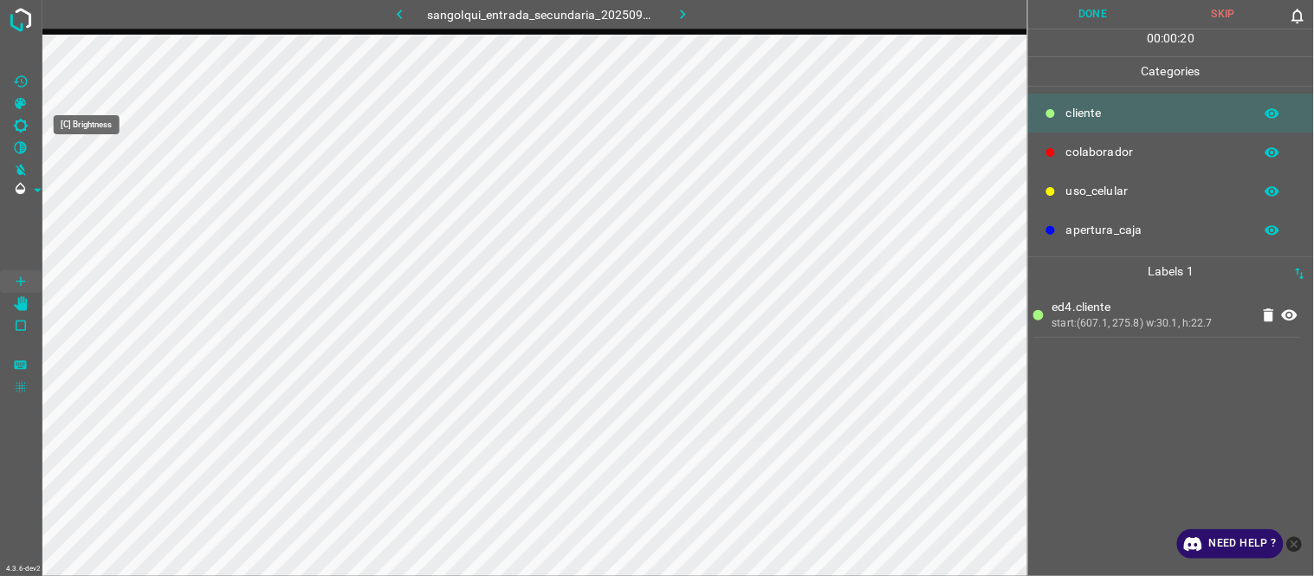
click at [21, 118] on icon "[C] Brightness" at bounding box center [21, 126] width 16 height 16
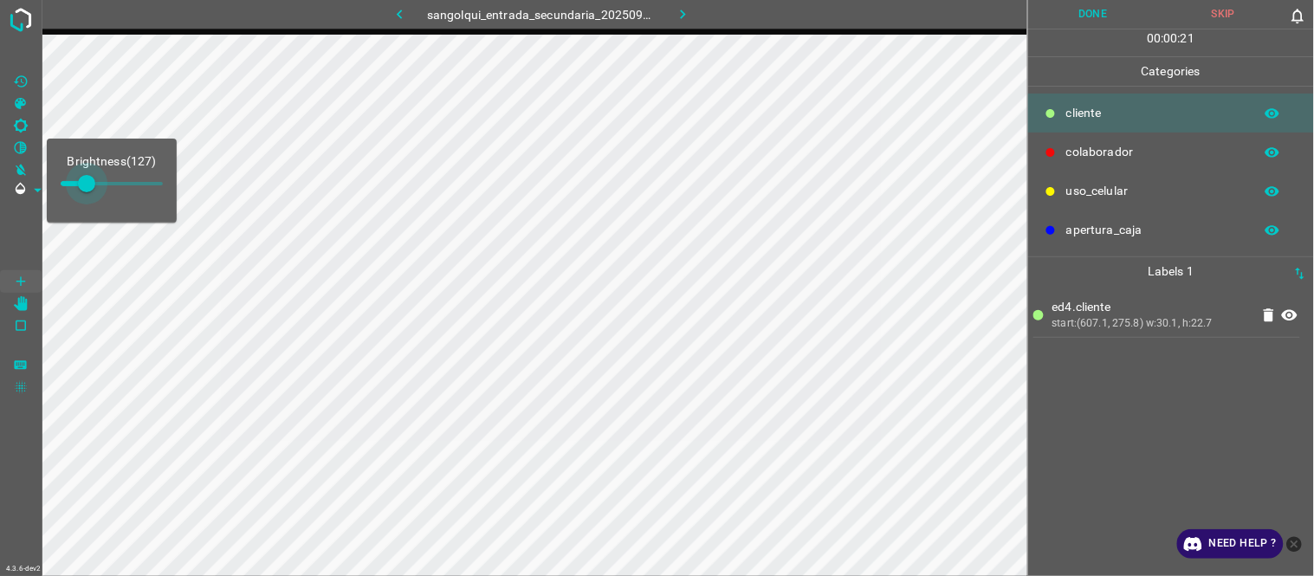
type input "174"
drag, startPoint x: 84, startPoint y: 187, endPoint x: 96, endPoint y: 189, distance: 12.2
click at [96, 189] on span at bounding box center [95, 183] width 17 height 17
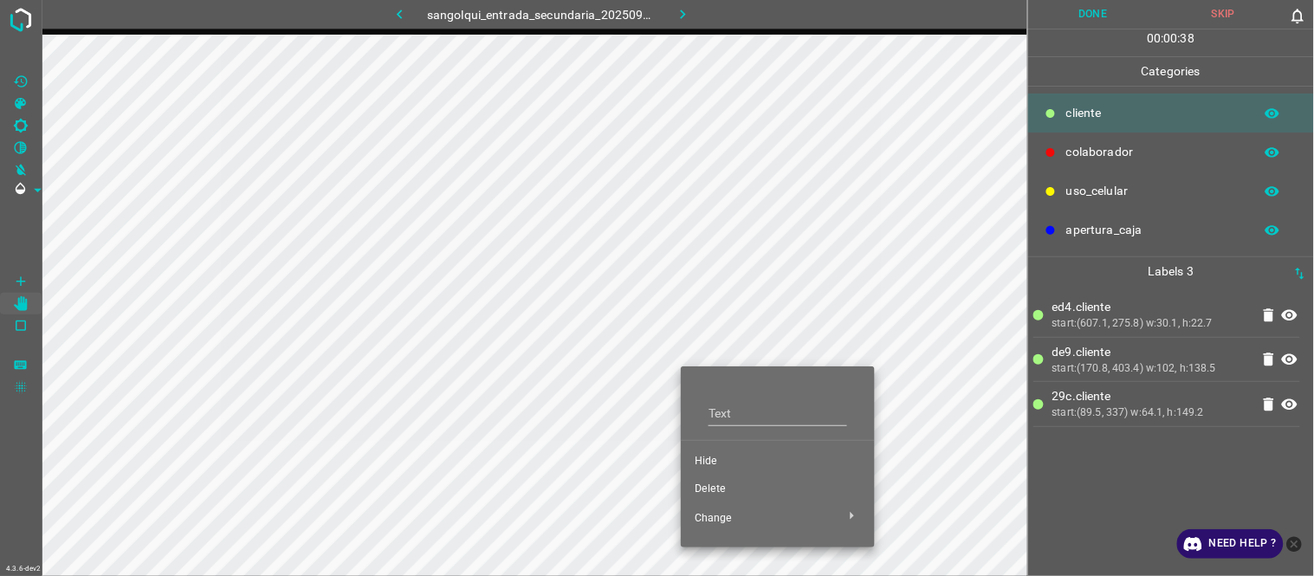
drag, startPoint x: 715, startPoint y: 470, endPoint x: 704, endPoint y: 468, distance: 11.4
click at [717, 470] on li "Hide" at bounding box center [778, 462] width 194 height 28
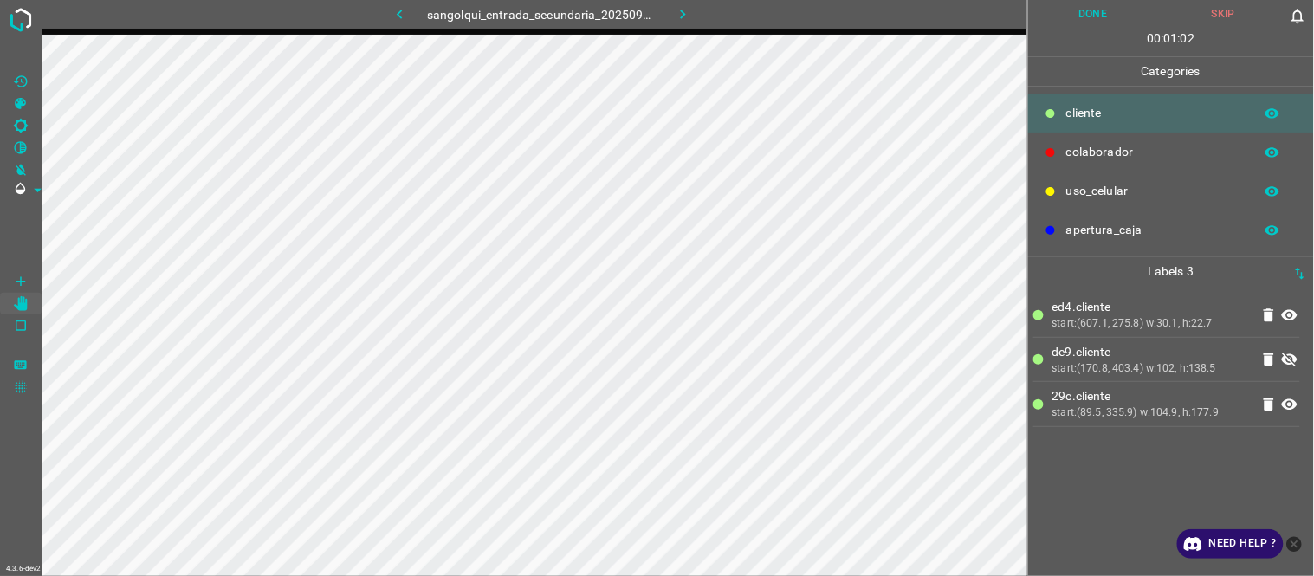
click at [1283, 360] on icon at bounding box center [1290, 360] width 16 height 14
click at [19, 75] on icon "[Z] Restore Values" at bounding box center [20, 80] width 13 height 11
click at [1079, 14] on button "Done" at bounding box center [1093, 14] width 131 height 29
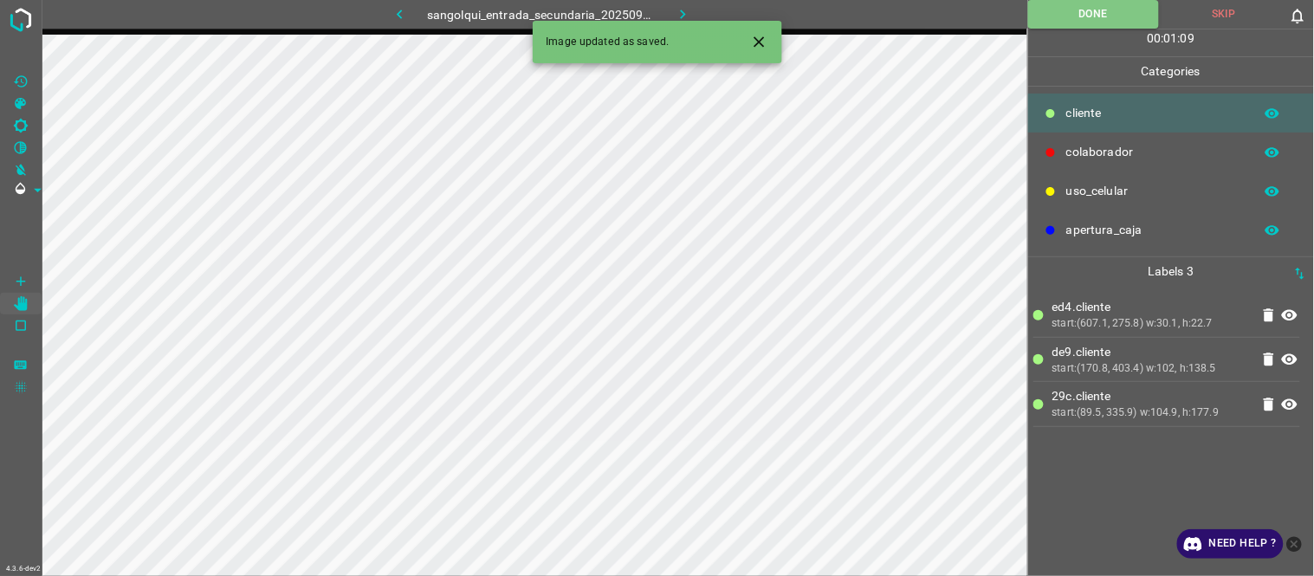
click at [682, 12] on icon "button" at bounding box center [683, 15] width 5 height 10
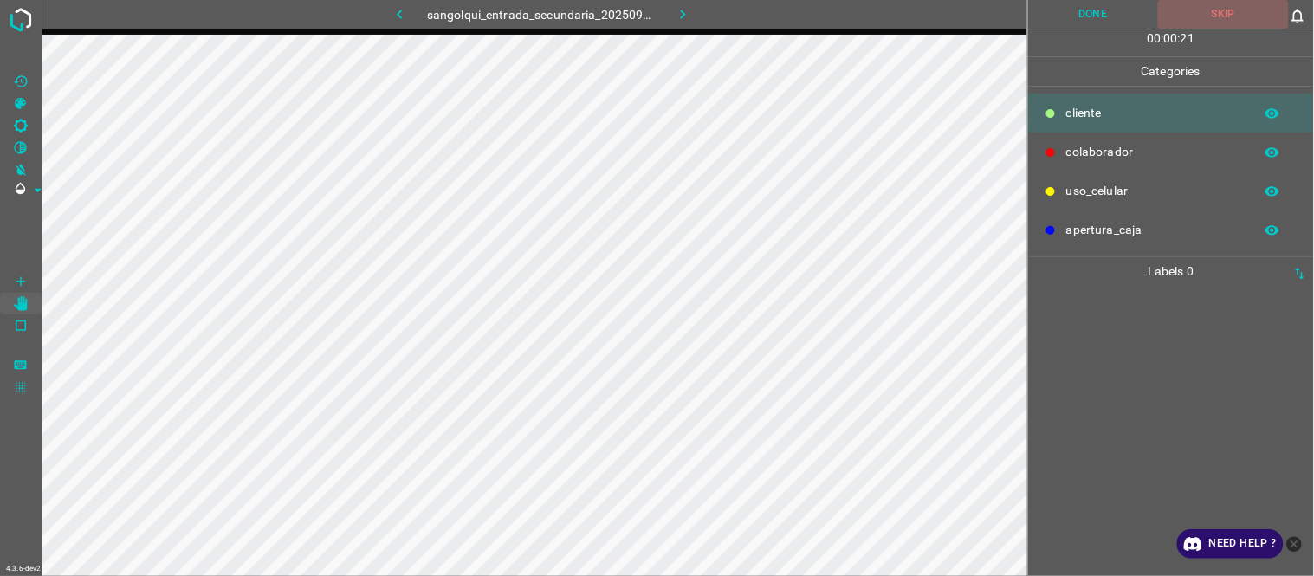
click at [1217, 6] on button "Skip" at bounding box center [1223, 14] width 131 height 29
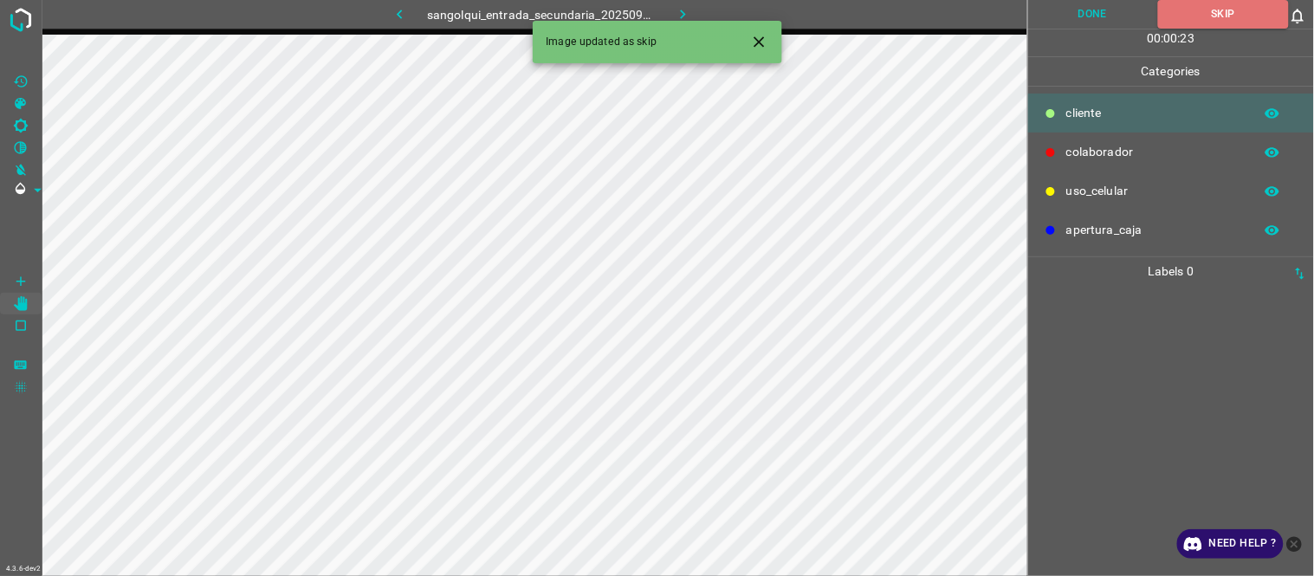
click at [681, 10] on icon "button" at bounding box center [683, 15] width 5 height 10
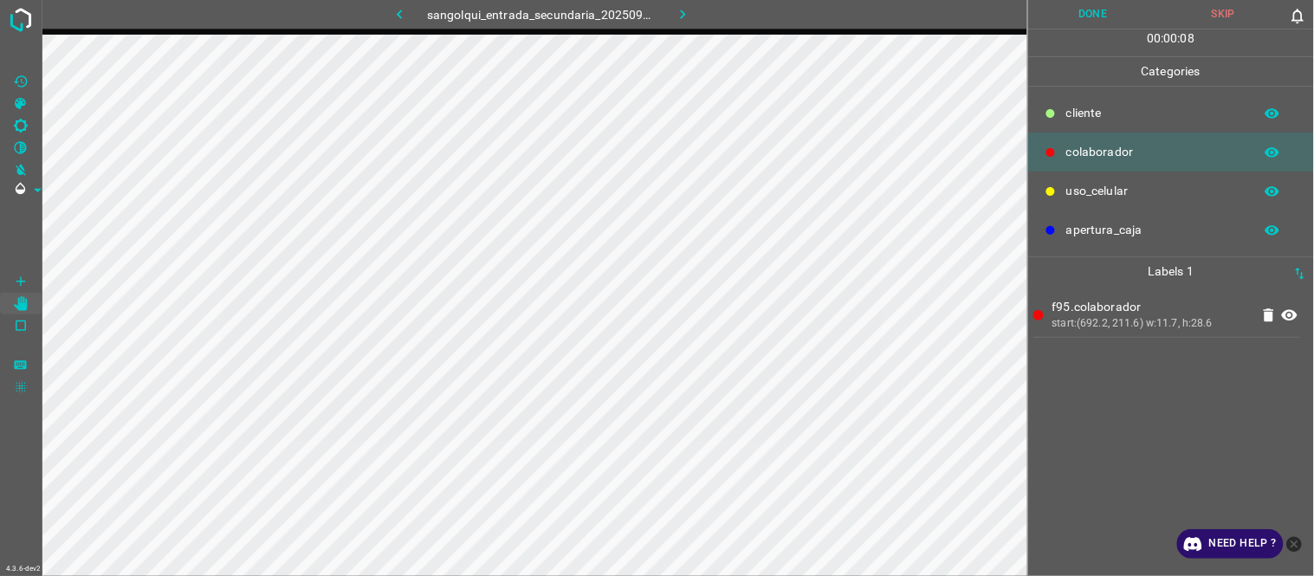
click at [1123, 412] on div "f95.colaborador start:(692.2, 211.6) w:11.7, h:28.6" at bounding box center [1170, 431] width 275 height 290
click at [1081, 18] on button "Done" at bounding box center [1093, 14] width 131 height 29
click at [690, 12] on icon "button" at bounding box center [683, 14] width 18 height 18
click at [1189, 3] on button "Skip" at bounding box center [1223, 14] width 131 height 29
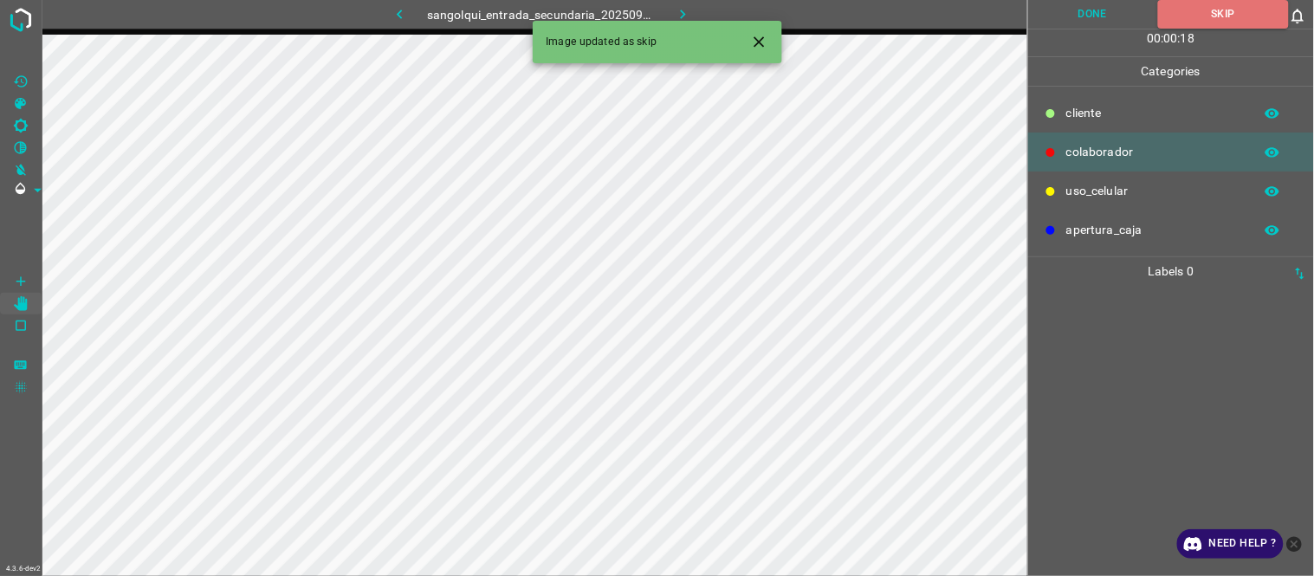
click at [677, 10] on icon "button" at bounding box center [683, 14] width 18 height 18
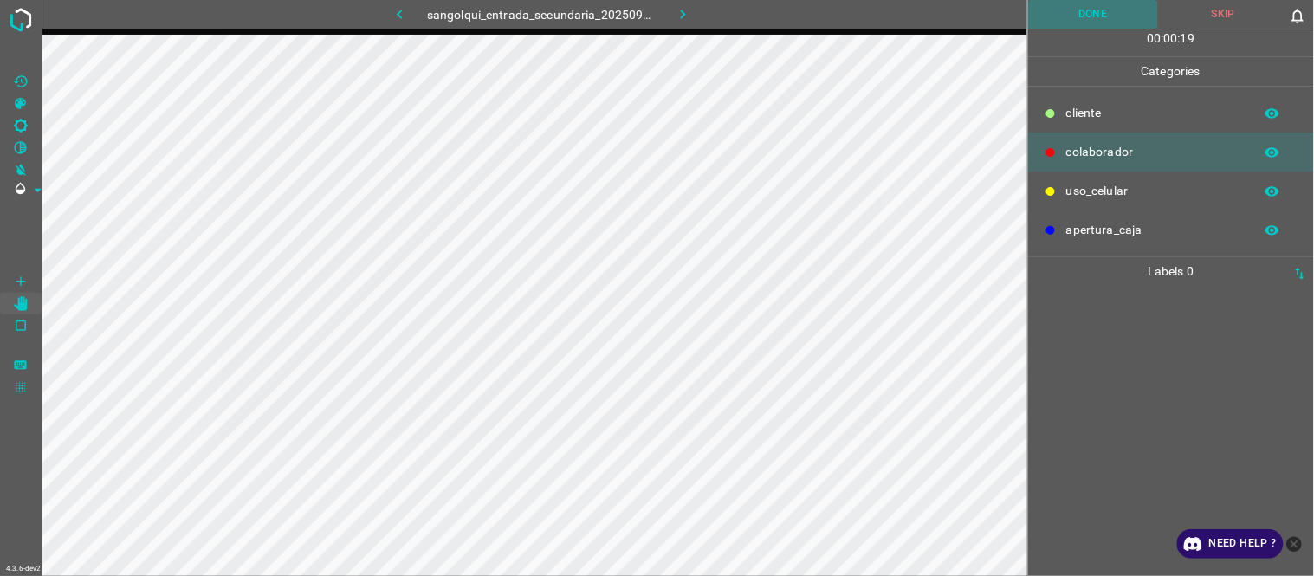
click at [1101, 15] on button "Done" at bounding box center [1093, 14] width 131 height 29
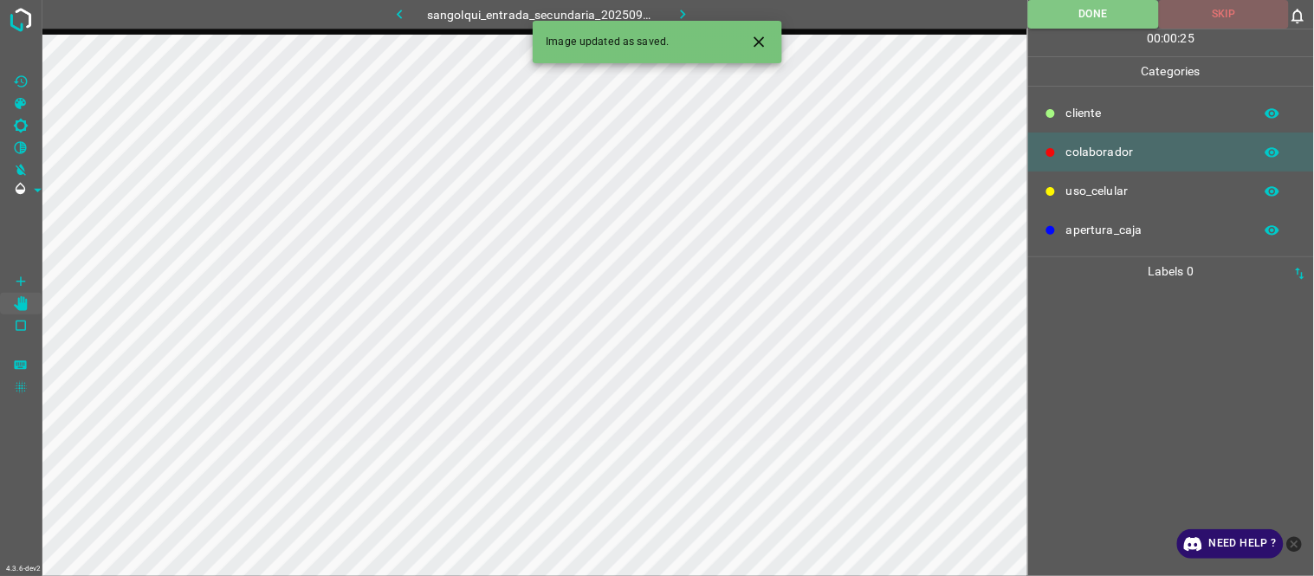
click at [1212, 10] on button "Skip" at bounding box center [1224, 14] width 130 height 29
click at [756, 36] on icon "Close" at bounding box center [759, 42] width 18 height 18
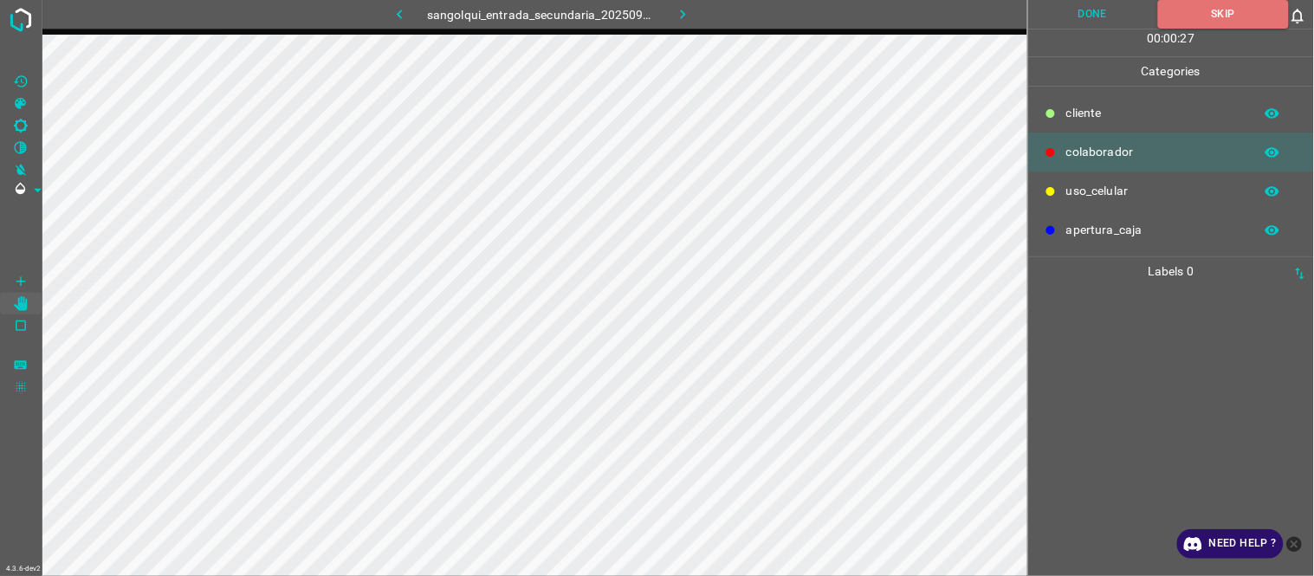
click at [681, 15] on icon "button" at bounding box center [683, 14] width 18 height 18
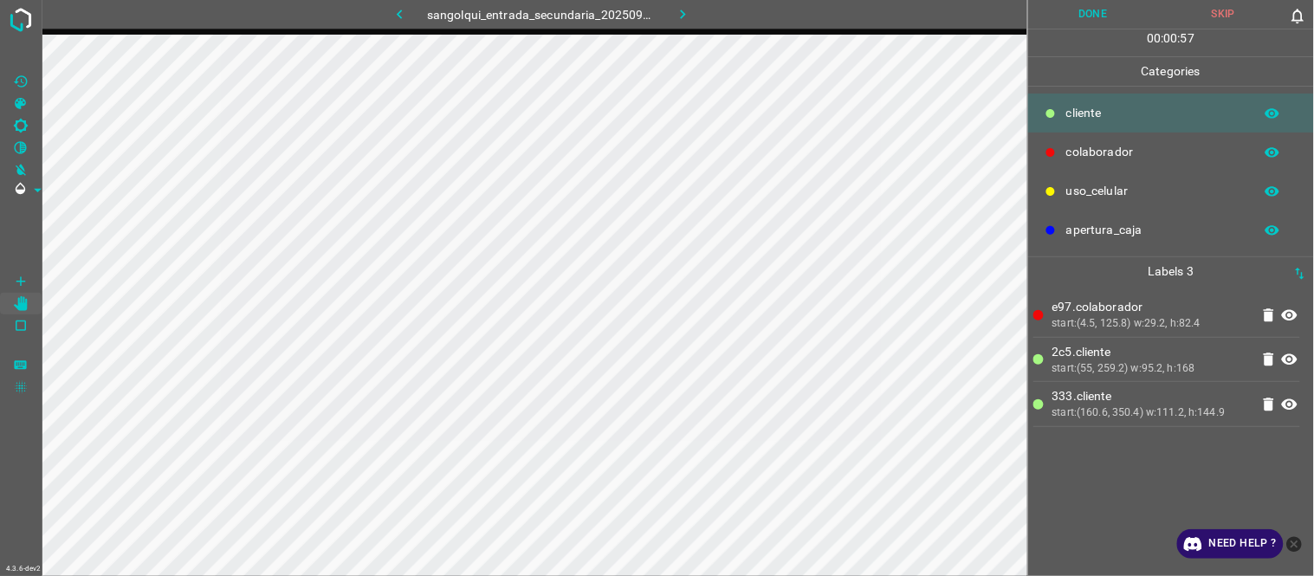
click at [1081, 10] on button "Done" at bounding box center [1093, 14] width 131 height 29
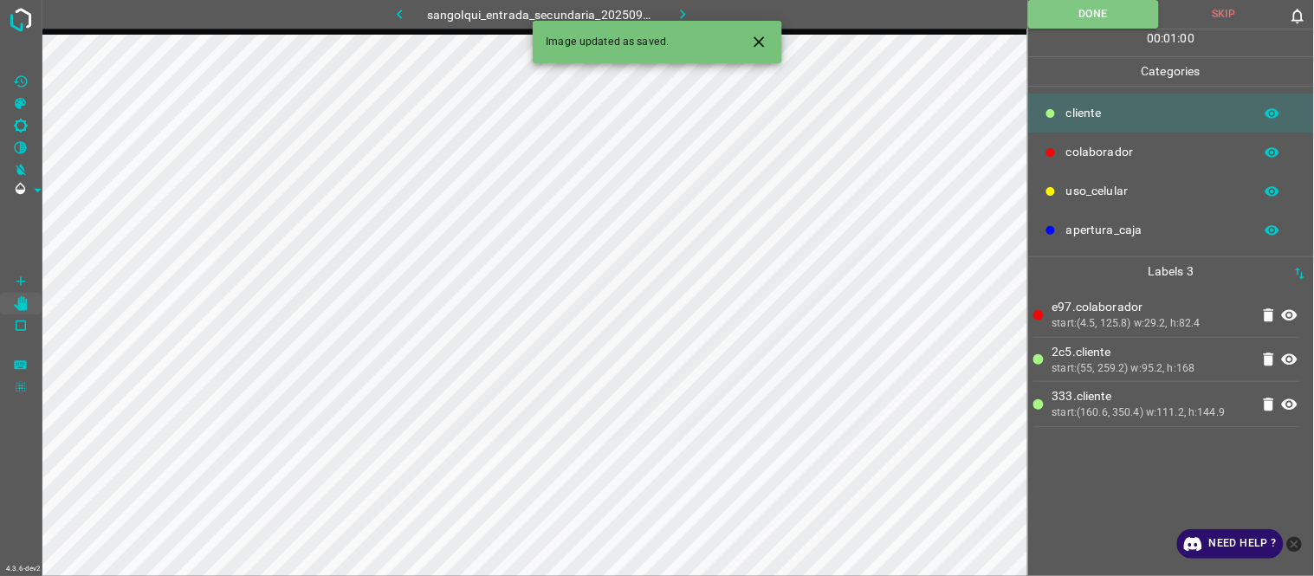
click at [669, 11] on button "button" at bounding box center [682, 14] width 55 height 29
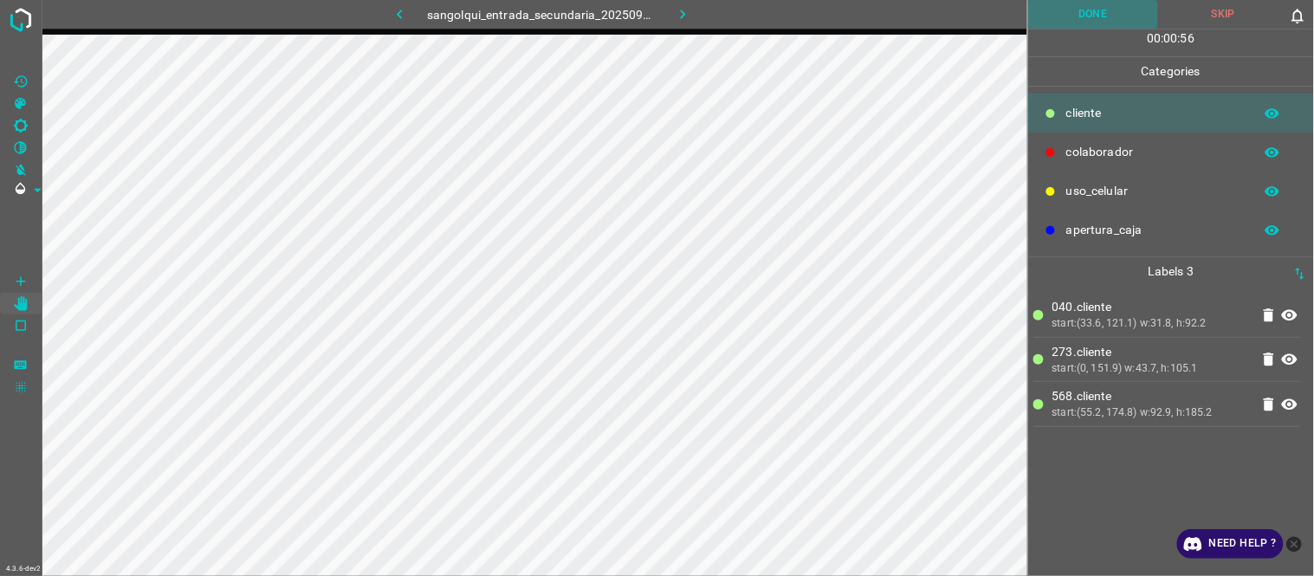
click at [1110, 23] on button "Done" at bounding box center [1093, 14] width 131 height 29
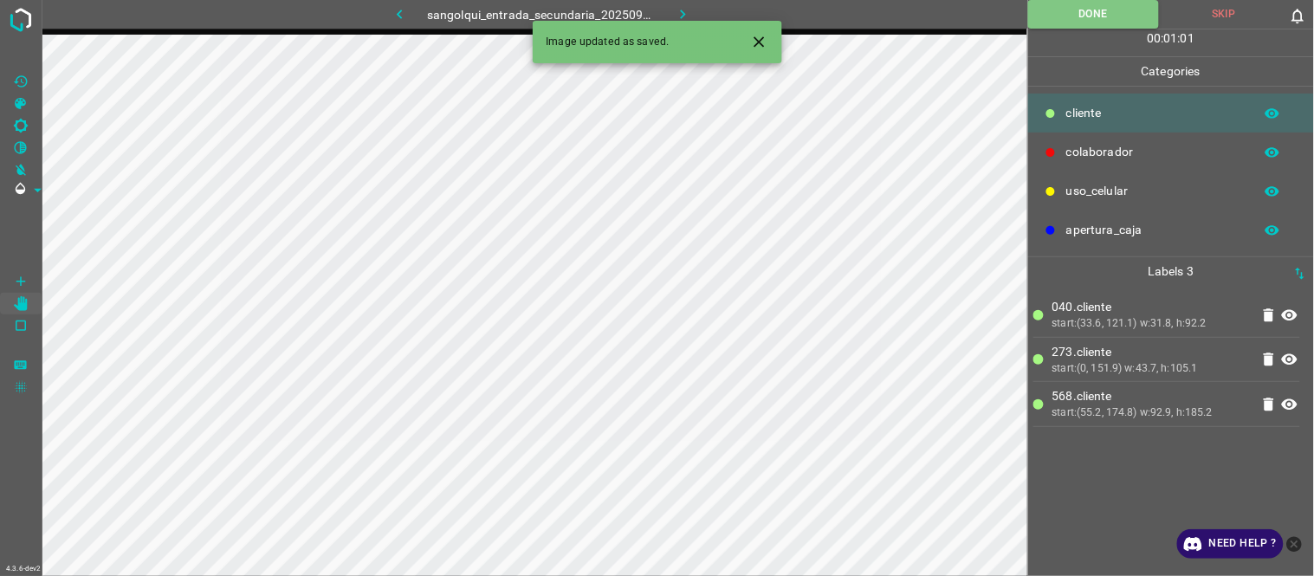
click at [688, 7] on icon "button" at bounding box center [683, 14] width 18 height 18
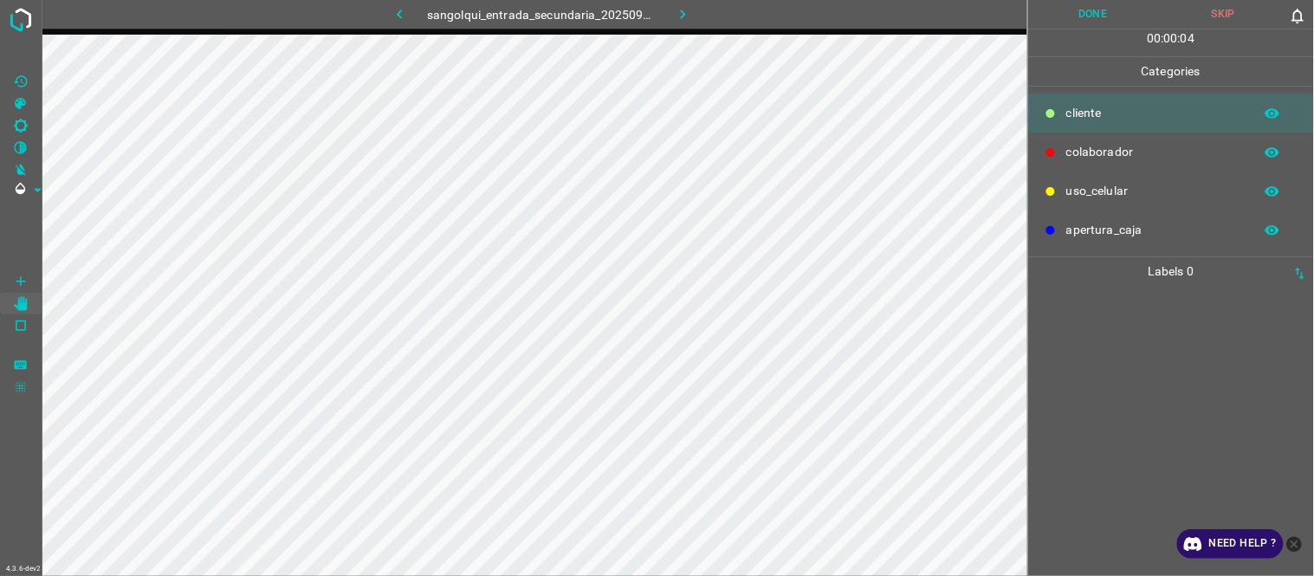
click at [411, 10] on button "button" at bounding box center [398, 14] width 55 height 29
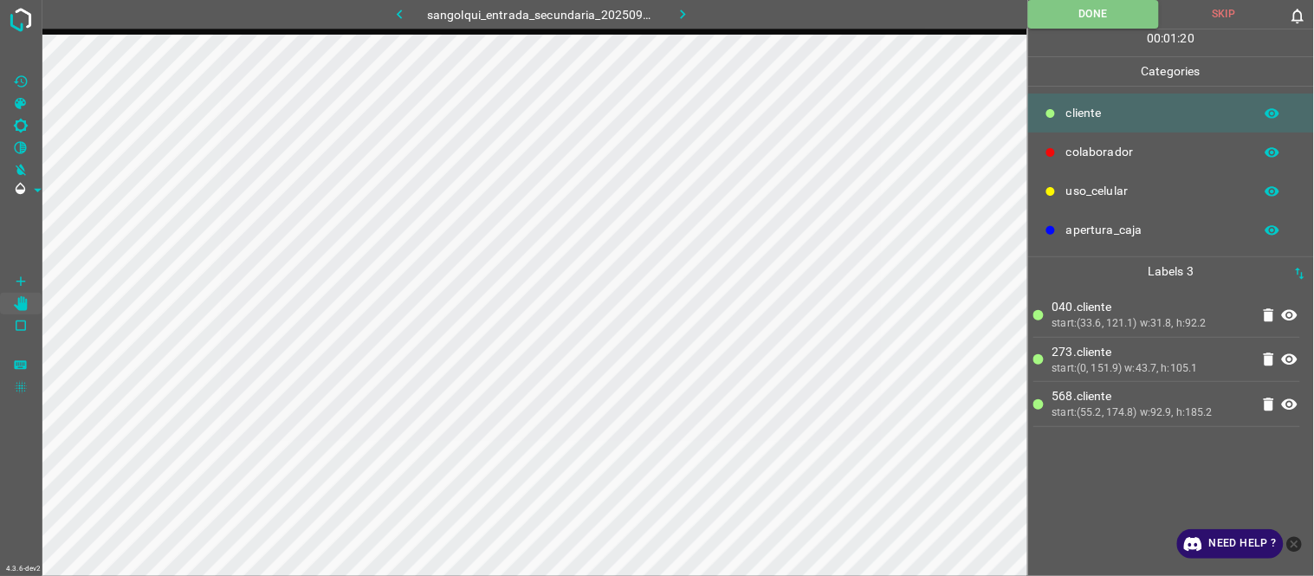
click at [685, 10] on icon "button" at bounding box center [683, 14] width 18 height 18
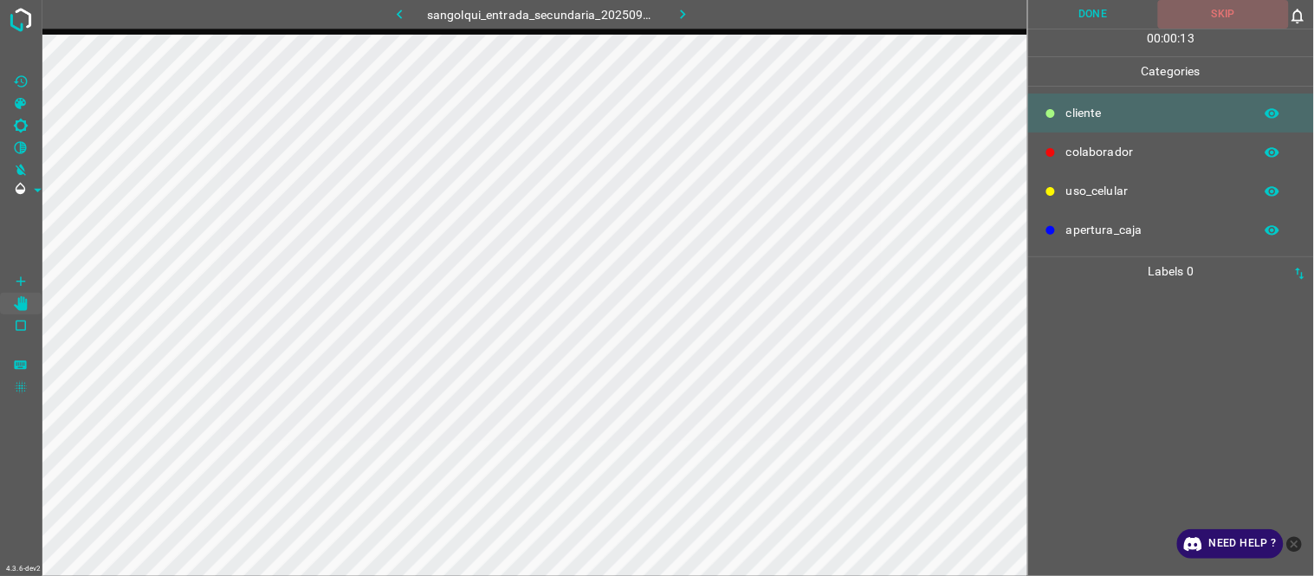
click at [1224, 16] on button "Skip" at bounding box center [1223, 14] width 131 height 29
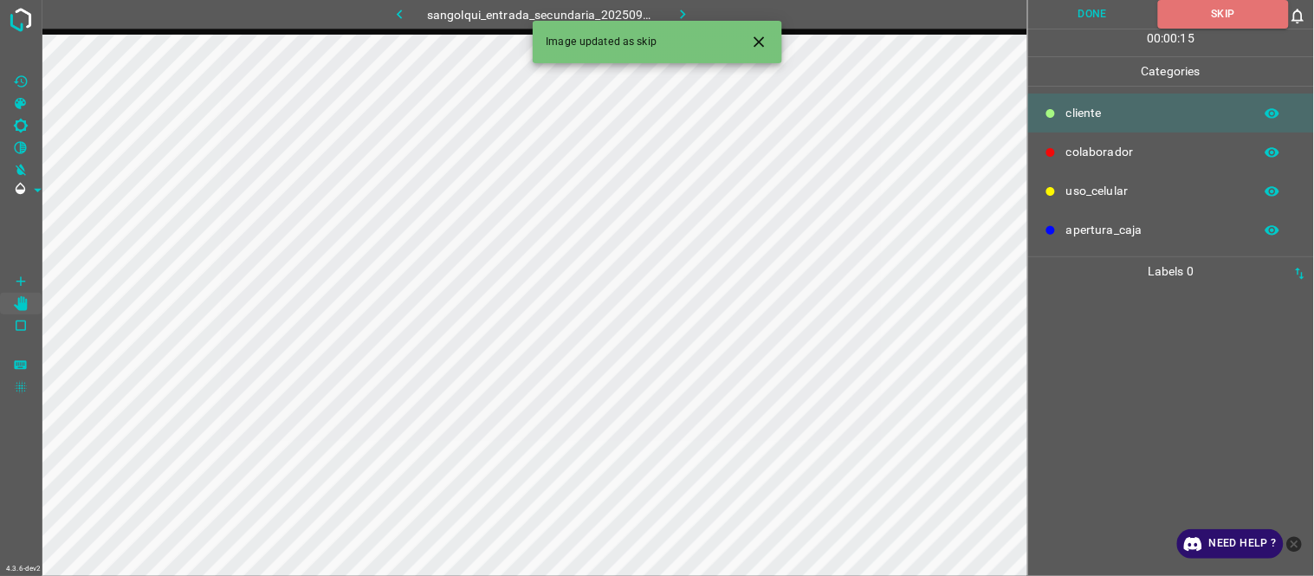
click at [685, 14] on icon "button" at bounding box center [683, 15] width 5 height 10
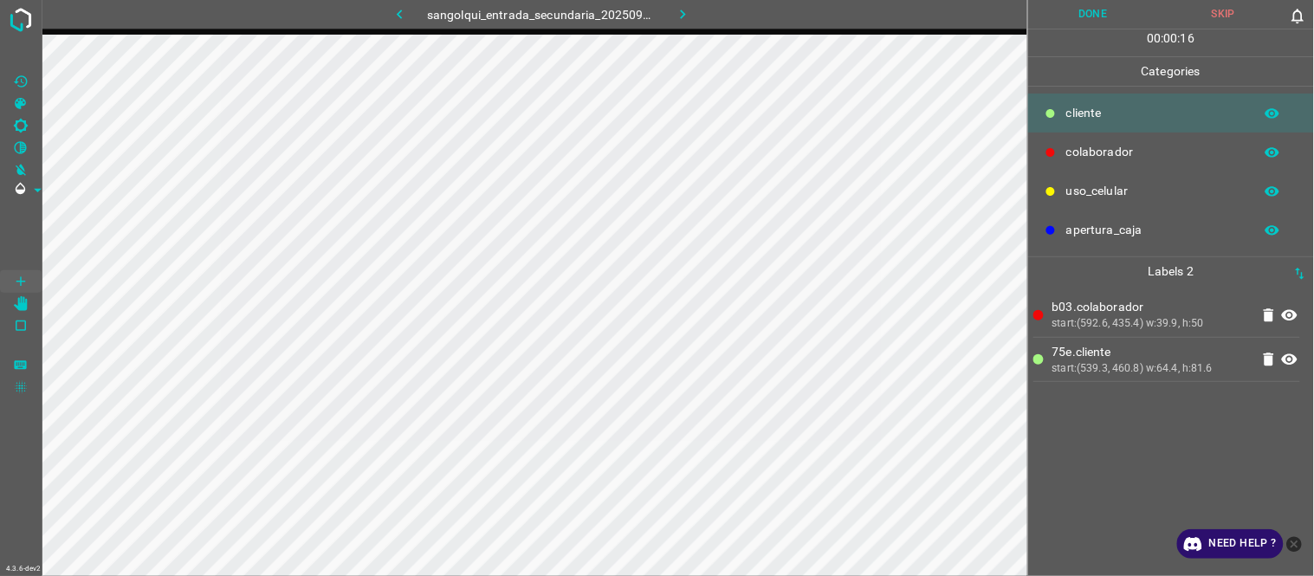
click at [1118, 20] on button "Done" at bounding box center [1093, 14] width 131 height 29
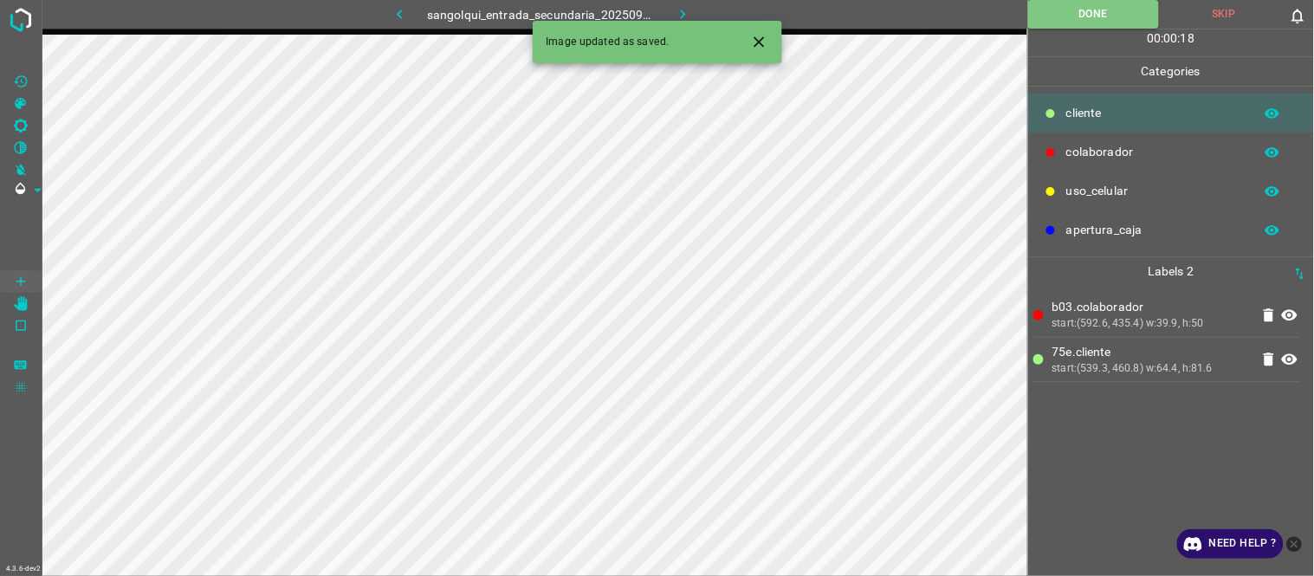
click at [669, 14] on button "button" at bounding box center [682, 14] width 55 height 29
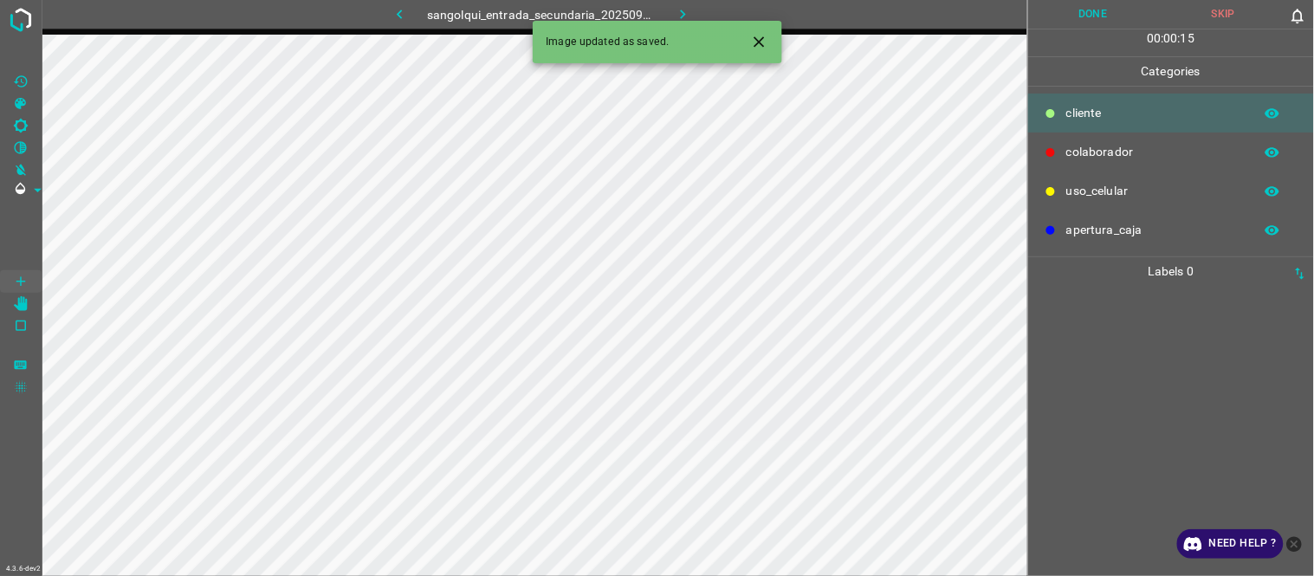
click at [1110, 426] on div at bounding box center [1170, 431] width 275 height 290
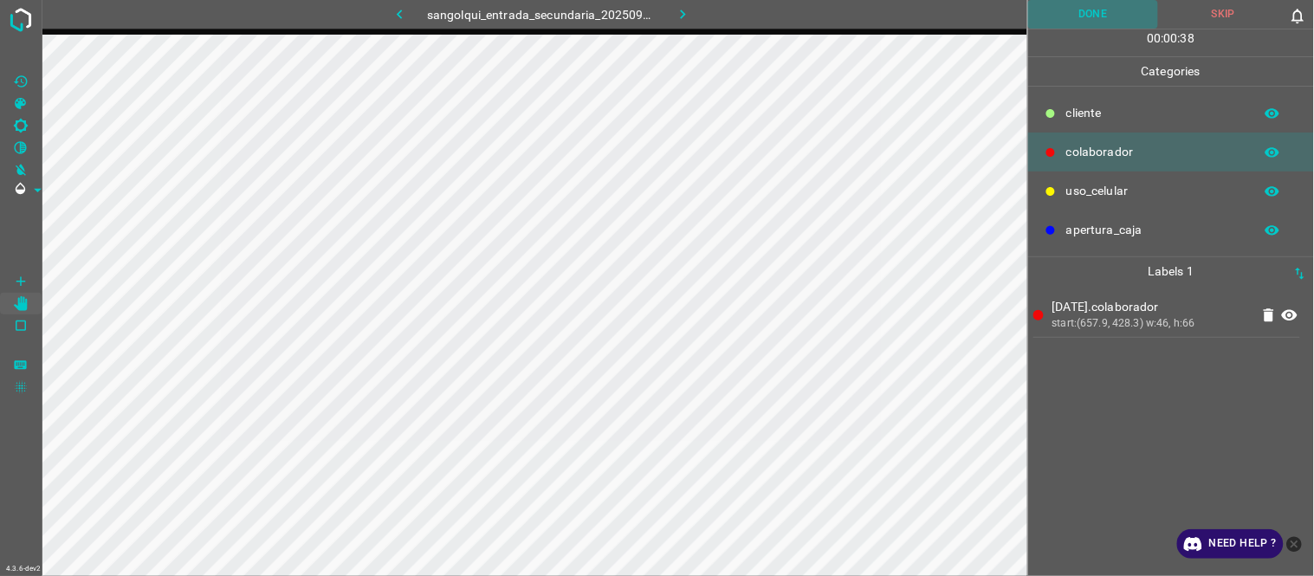
click at [1088, 16] on button "Done" at bounding box center [1093, 14] width 131 height 29
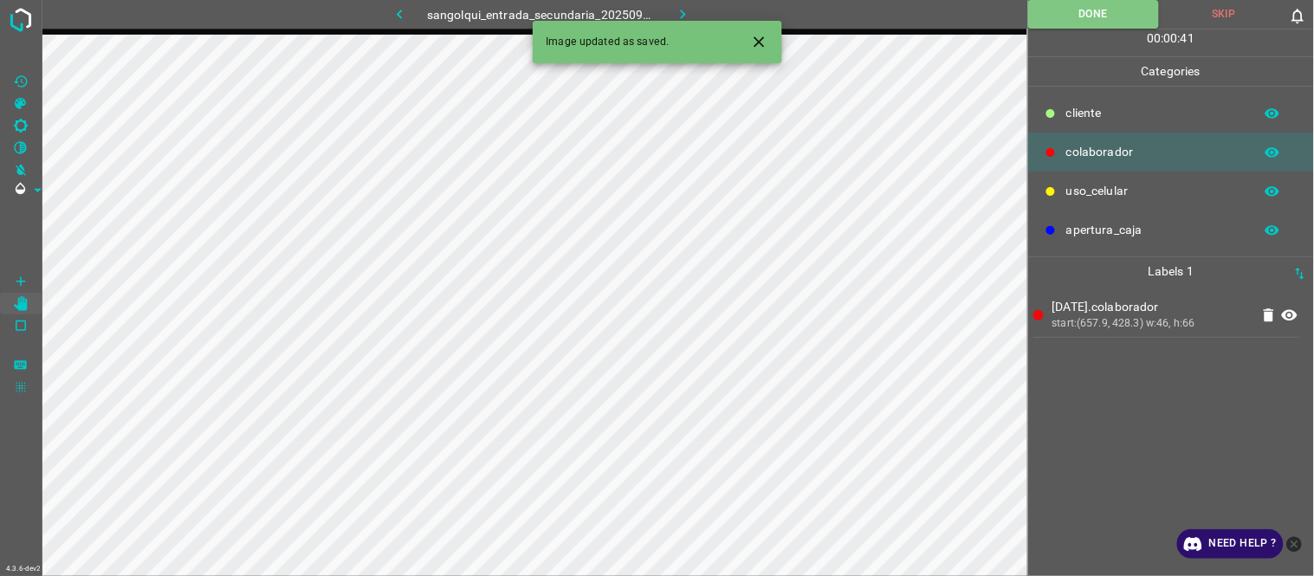
click at [687, 6] on icon "button" at bounding box center [683, 14] width 18 height 18
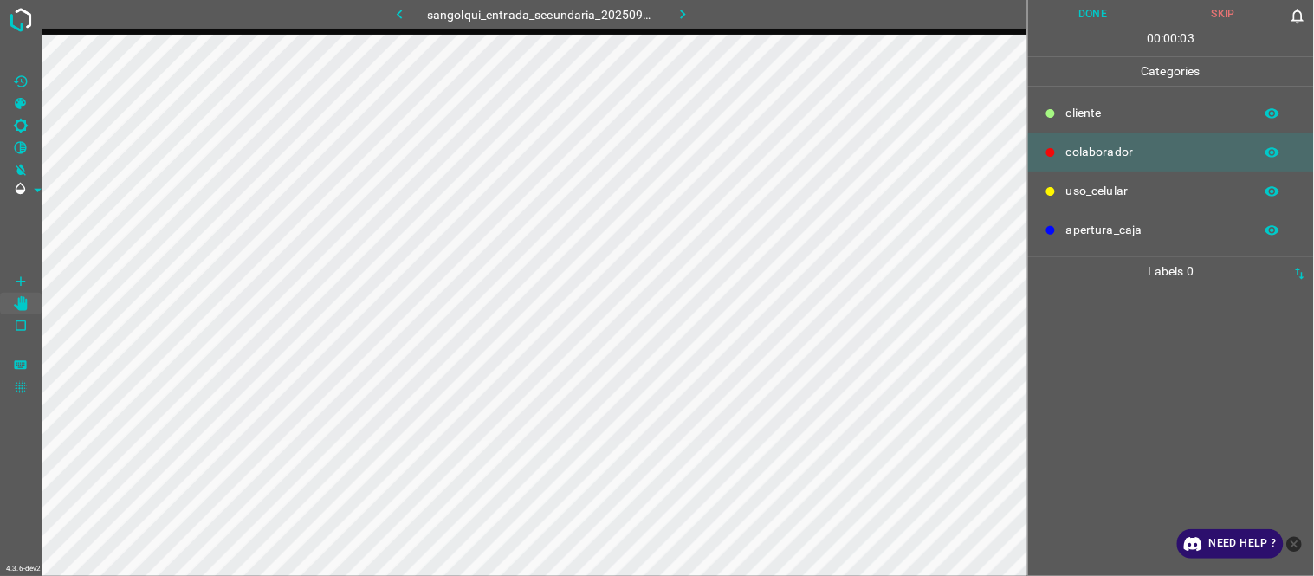
click at [1210, 14] on button "Skip" at bounding box center [1223, 14] width 131 height 29
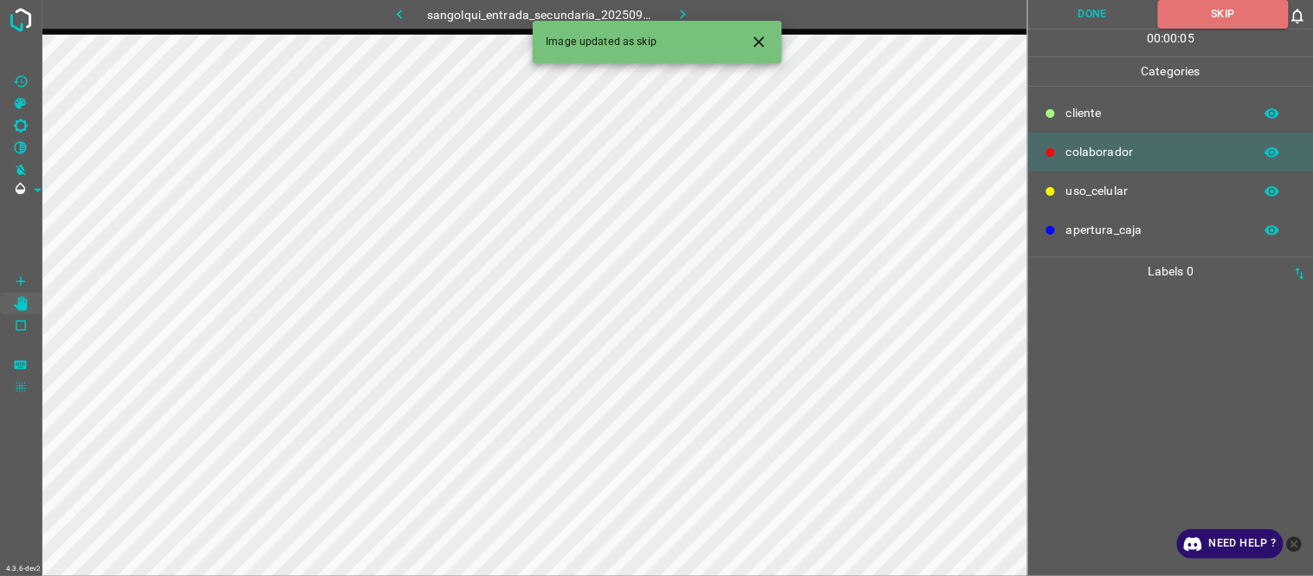
click at [762, 45] on icon "Close" at bounding box center [758, 41] width 10 height 10
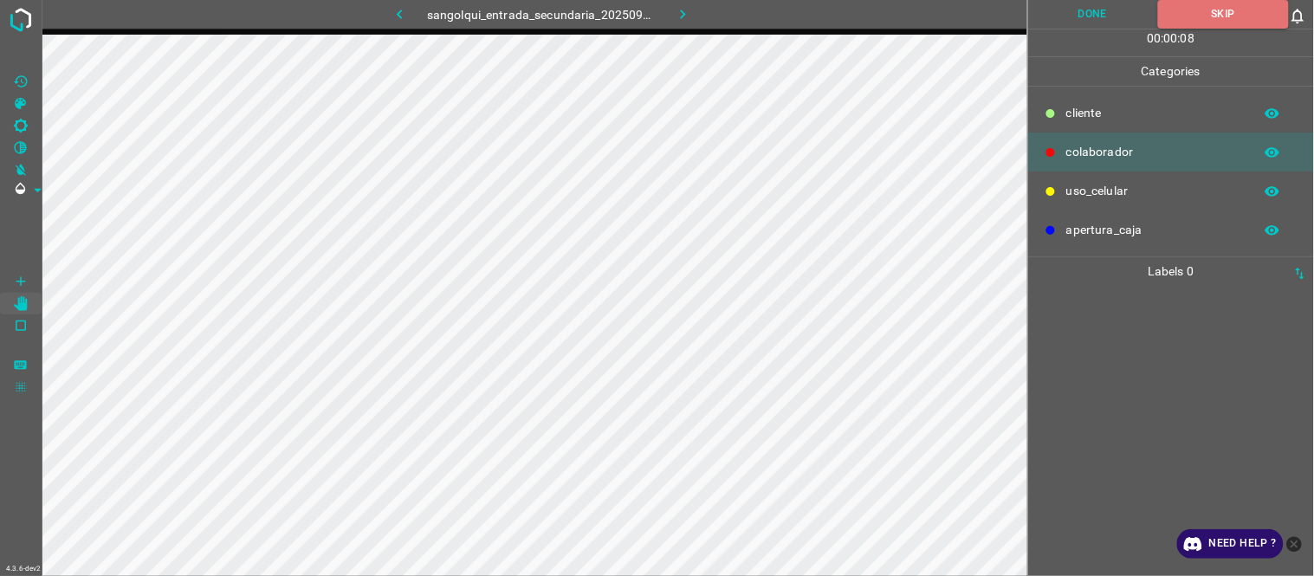
click at [690, 12] on icon "button" at bounding box center [683, 14] width 18 height 18
click at [1214, 18] on button "Skip" at bounding box center [1223, 14] width 131 height 29
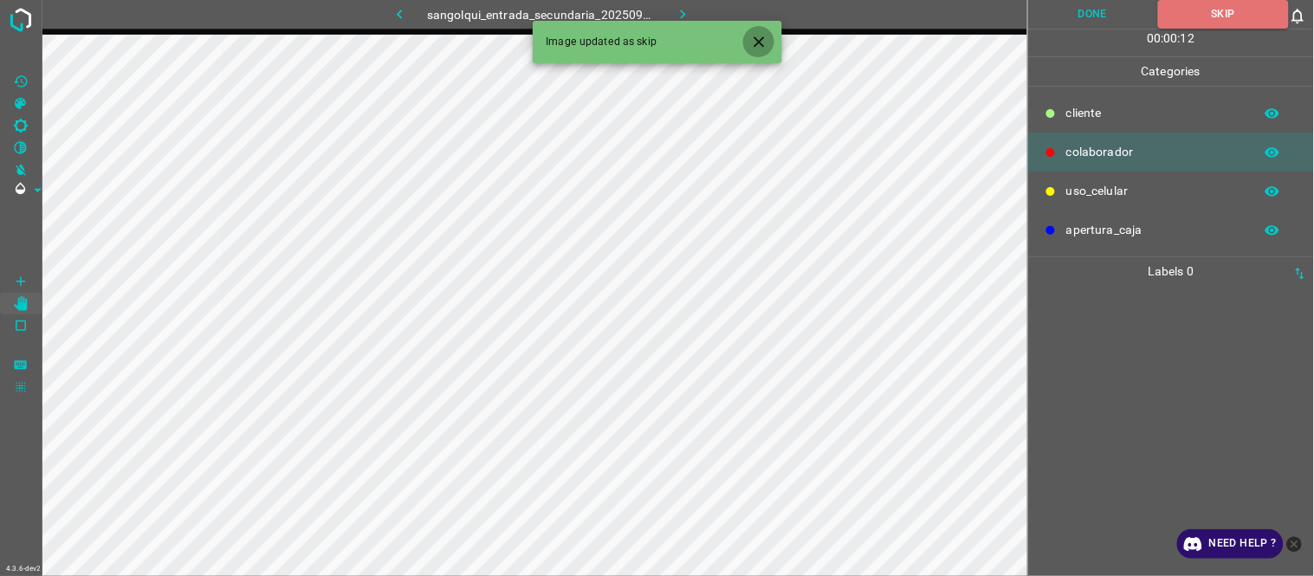
click at [756, 37] on icon "Close" at bounding box center [759, 42] width 18 height 18
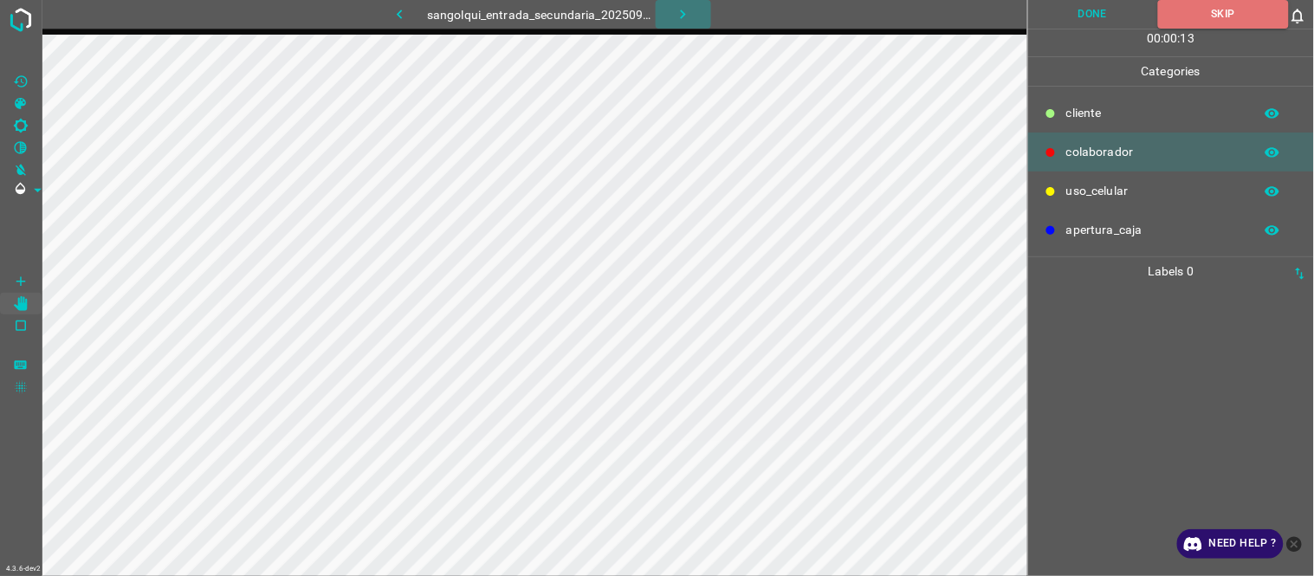
click at [679, 14] on icon "button" at bounding box center [683, 14] width 18 height 18
click at [1219, 23] on button "Skip" at bounding box center [1223, 14] width 131 height 29
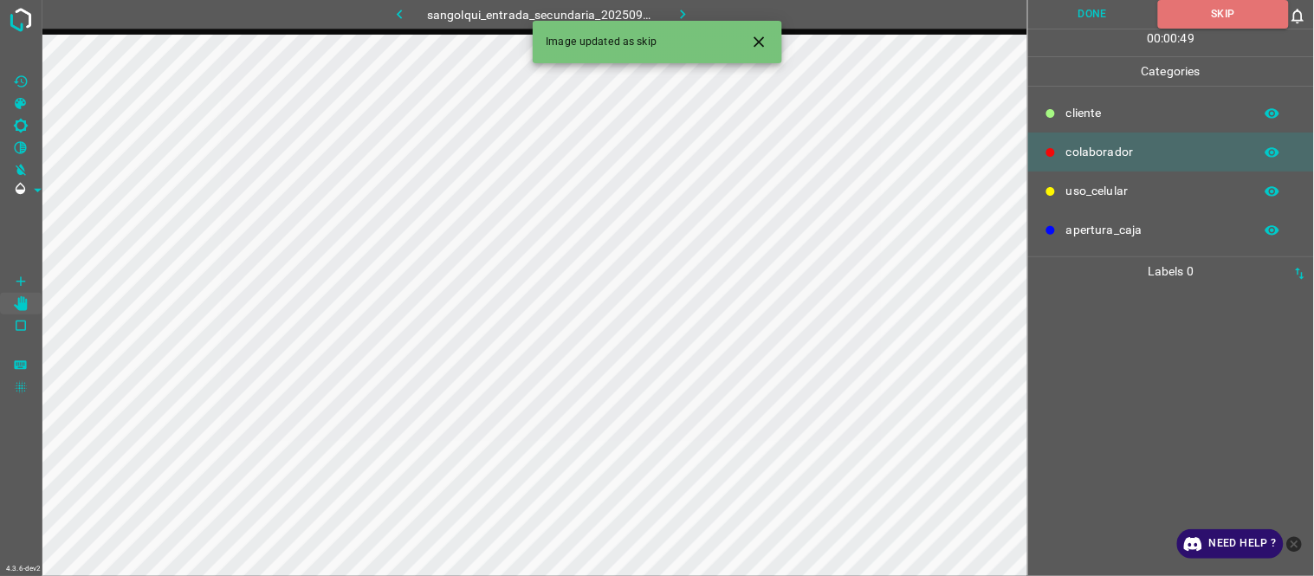
click at [685, 16] on icon "button" at bounding box center [683, 14] width 18 height 18
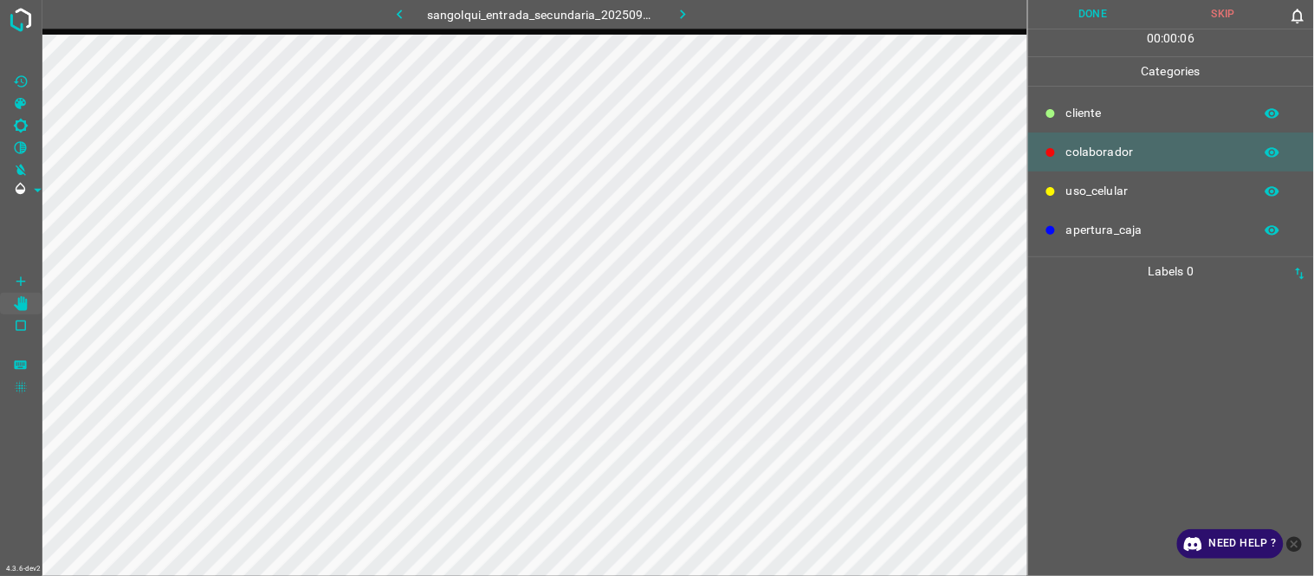
click at [1222, 12] on button "Skip" at bounding box center [1223, 14] width 131 height 29
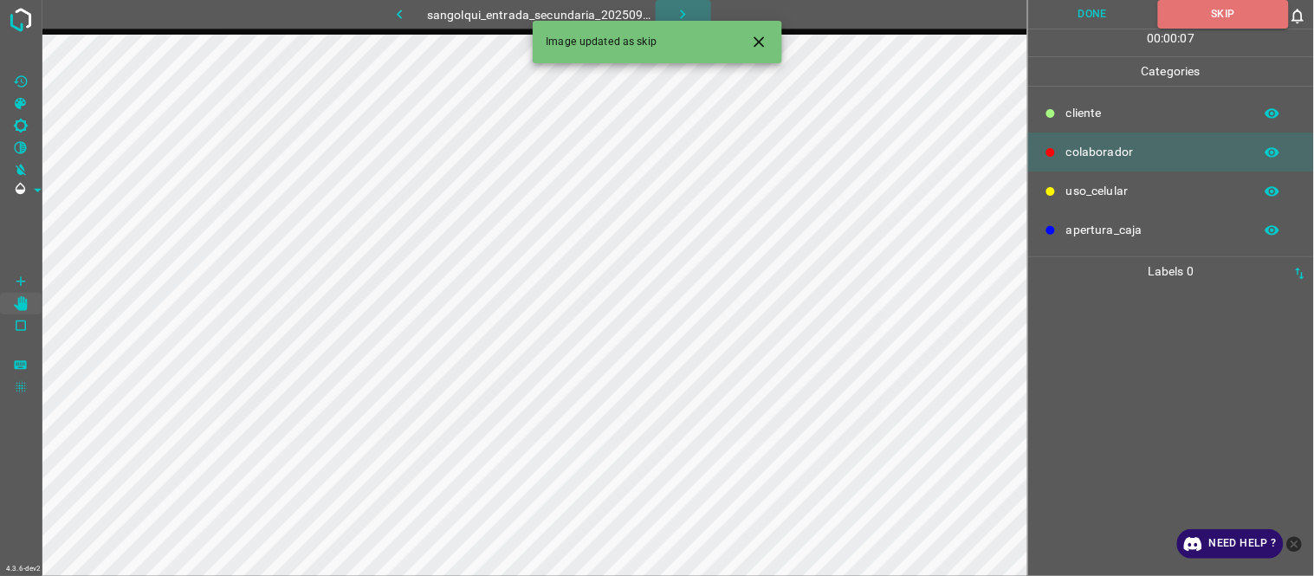
click at [671, 14] on button "button" at bounding box center [682, 14] width 55 height 29
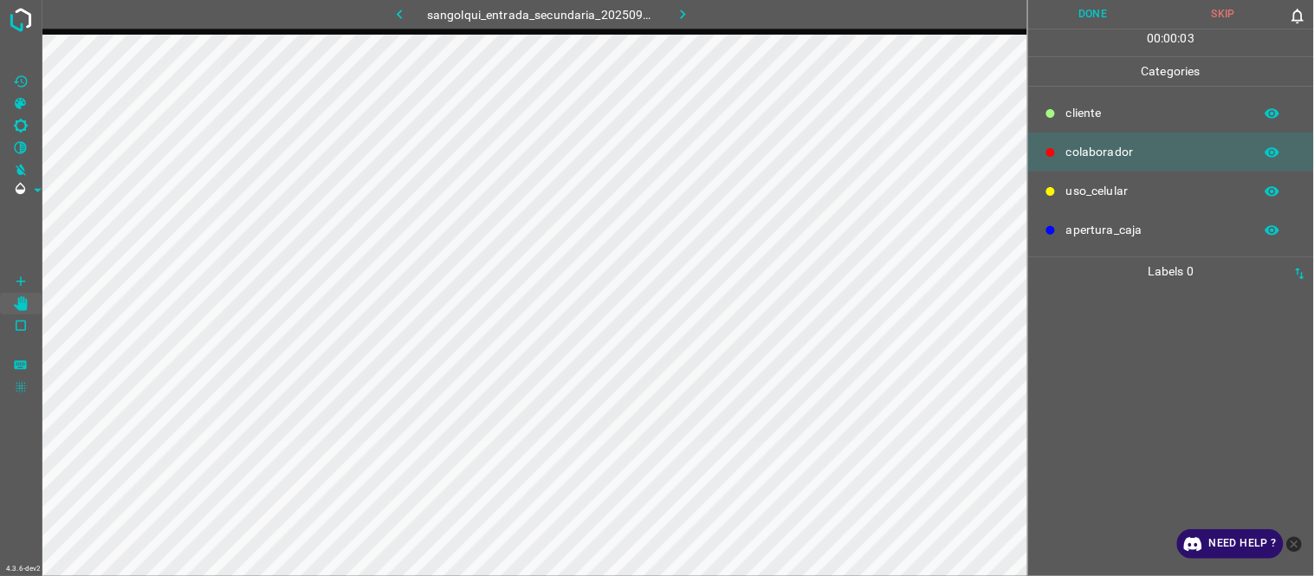
click at [1225, 12] on button "Skip" at bounding box center [1223, 14] width 131 height 29
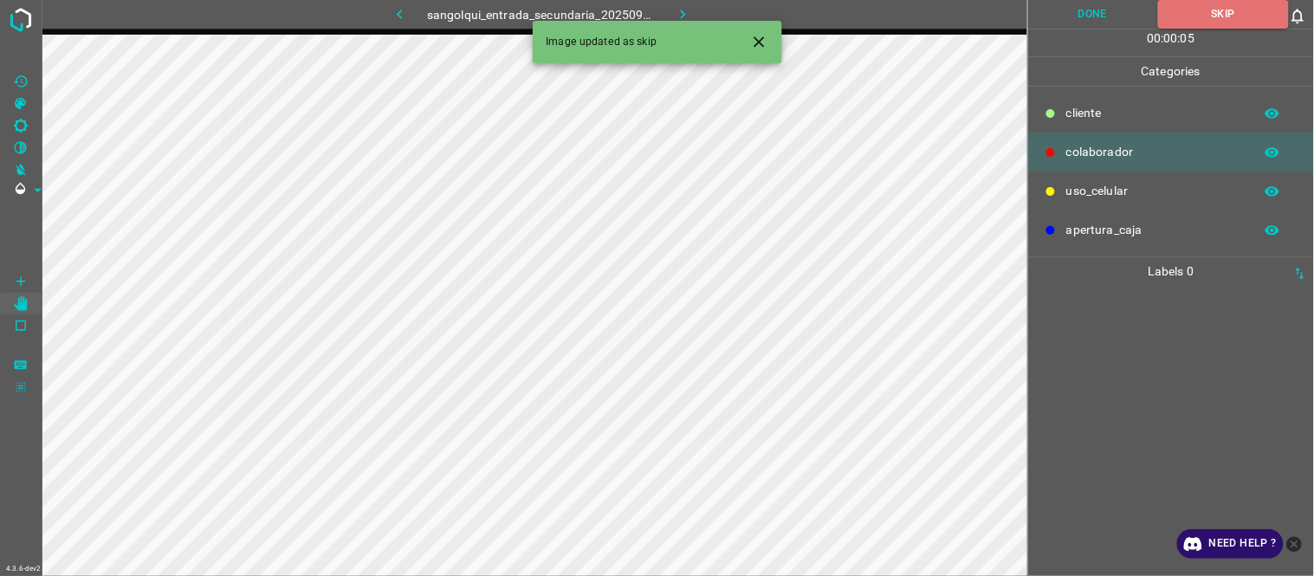
click at [675, 14] on icon "button" at bounding box center [683, 14] width 18 height 18
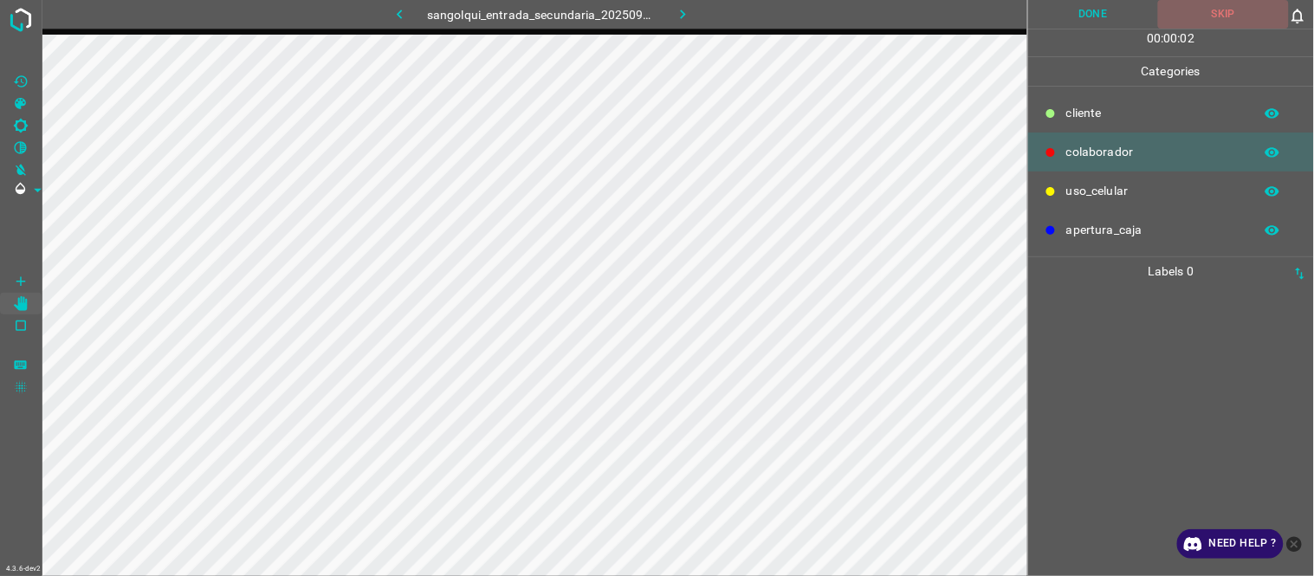
click at [1219, 22] on button "Skip" at bounding box center [1223, 14] width 131 height 29
click at [682, 3] on button "button" at bounding box center [682, 14] width 55 height 29
click at [388, 10] on button "button" at bounding box center [398, 14] width 55 height 29
click at [675, 12] on icon "button" at bounding box center [683, 14] width 18 height 18
drag, startPoint x: 1235, startPoint y: 16, endPoint x: 1123, endPoint y: 33, distance: 113.0
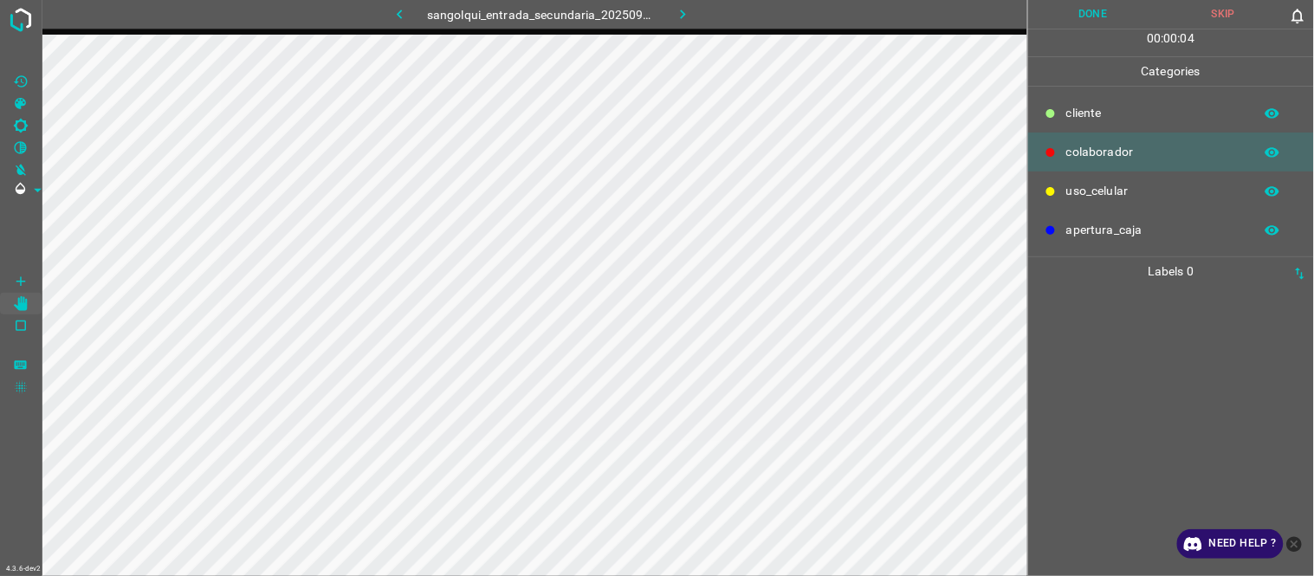
click at [1235, 16] on button "Skip" at bounding box center [1223, 14] width 131 height 29
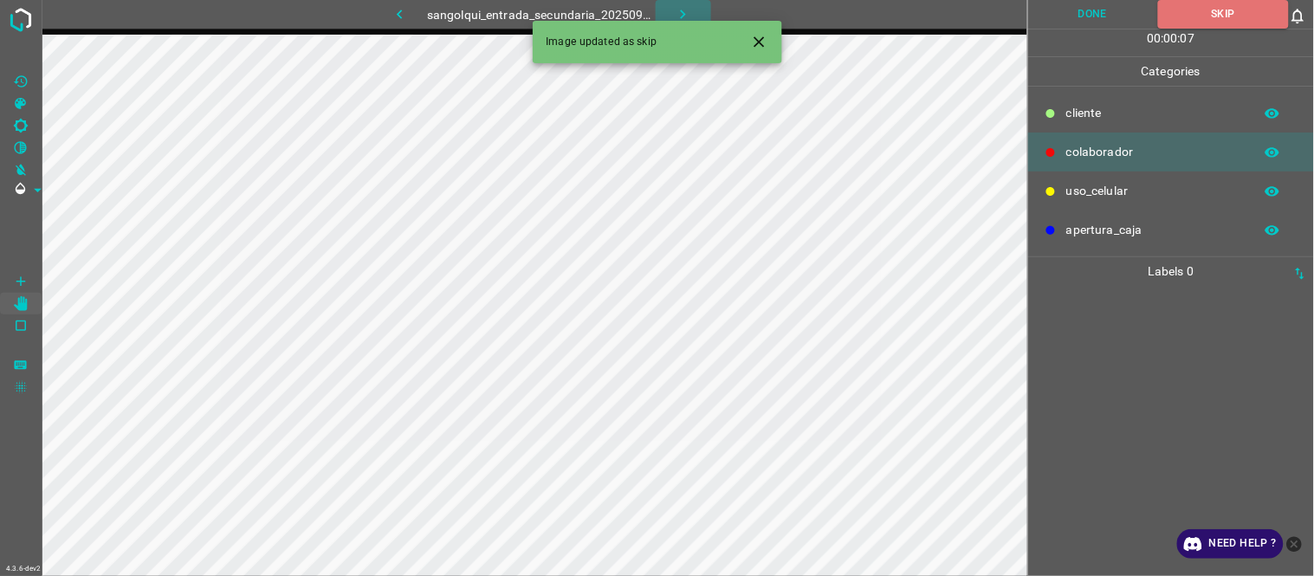
click at [681, 6] on icon "button" at bounding box center [683, 14] width 18 height 18
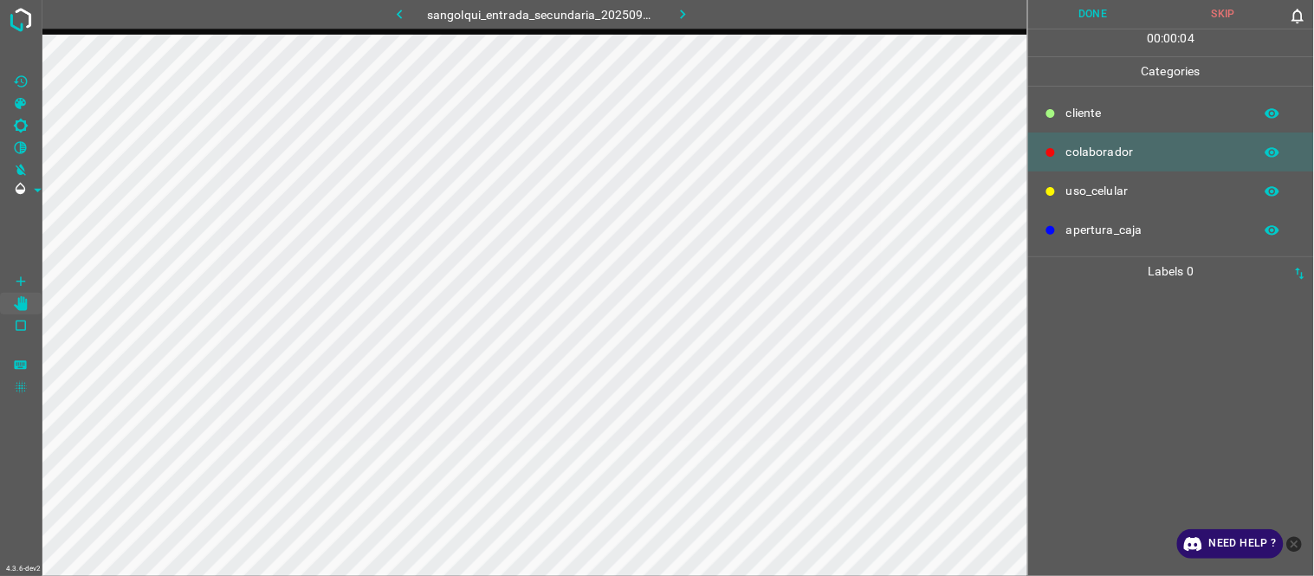
click at [1224, 6] on button "Skip" at bounding box center [1223, 14] width 131 height 29
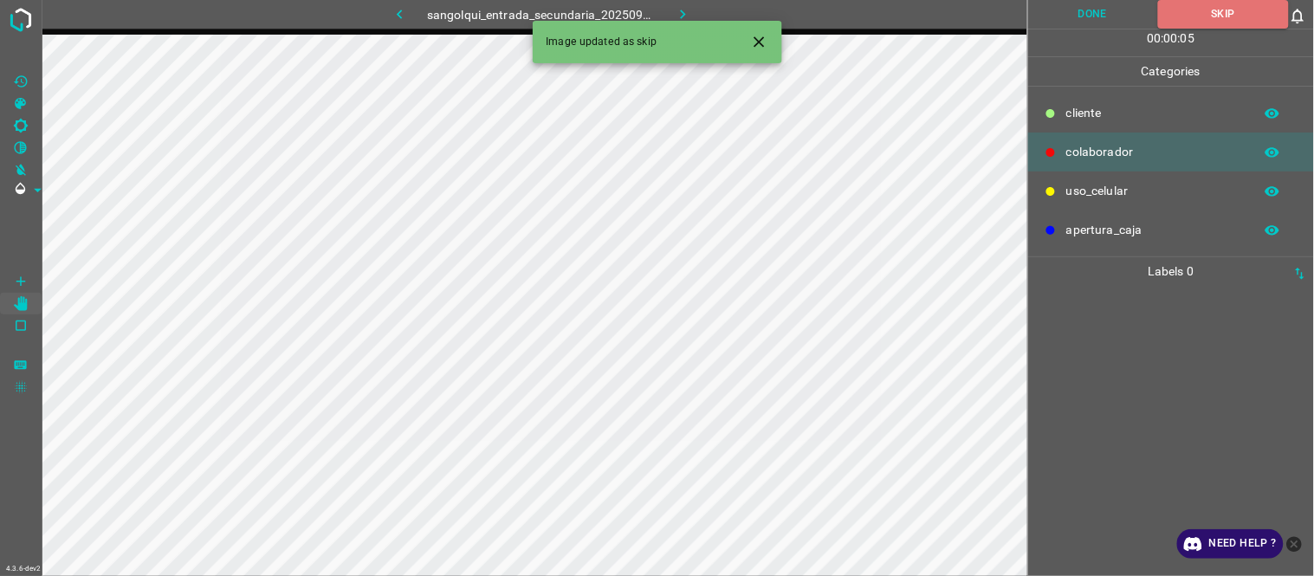
click at [750, 48] on icon "Close" at bounding box center [759, 42] width 18 height 18
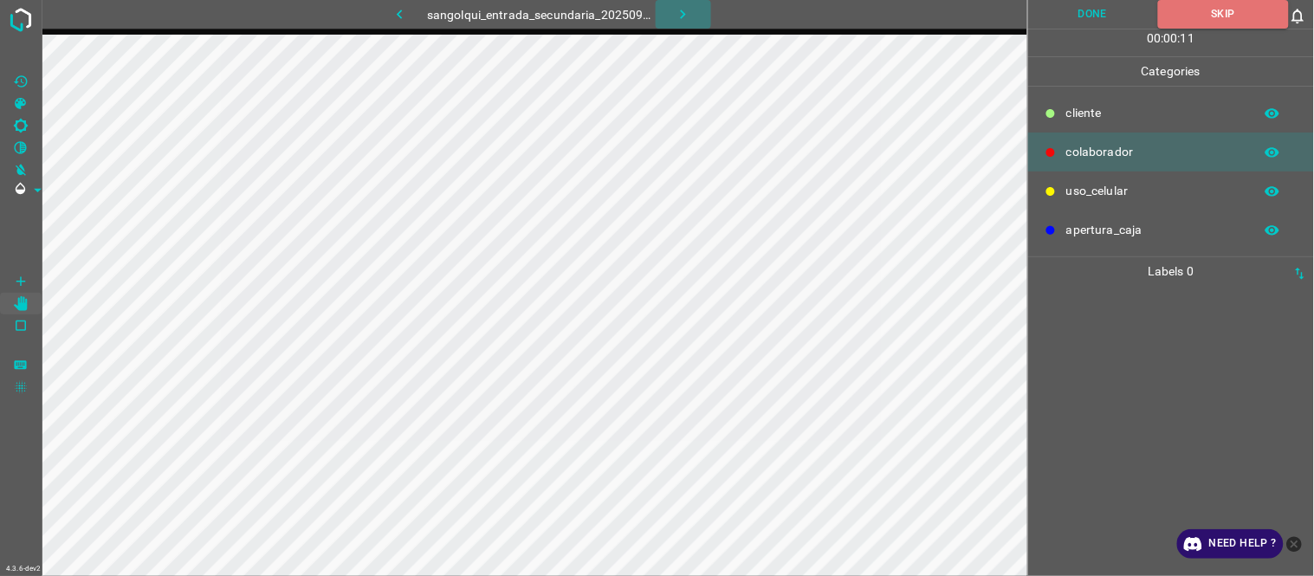
click at [690, 14] on icon "button" at bounding box center [683, 14] width 18 height 18
click at [1241, 10] on button "Skip" at bounding box center [1223, 14] width 131 height 29
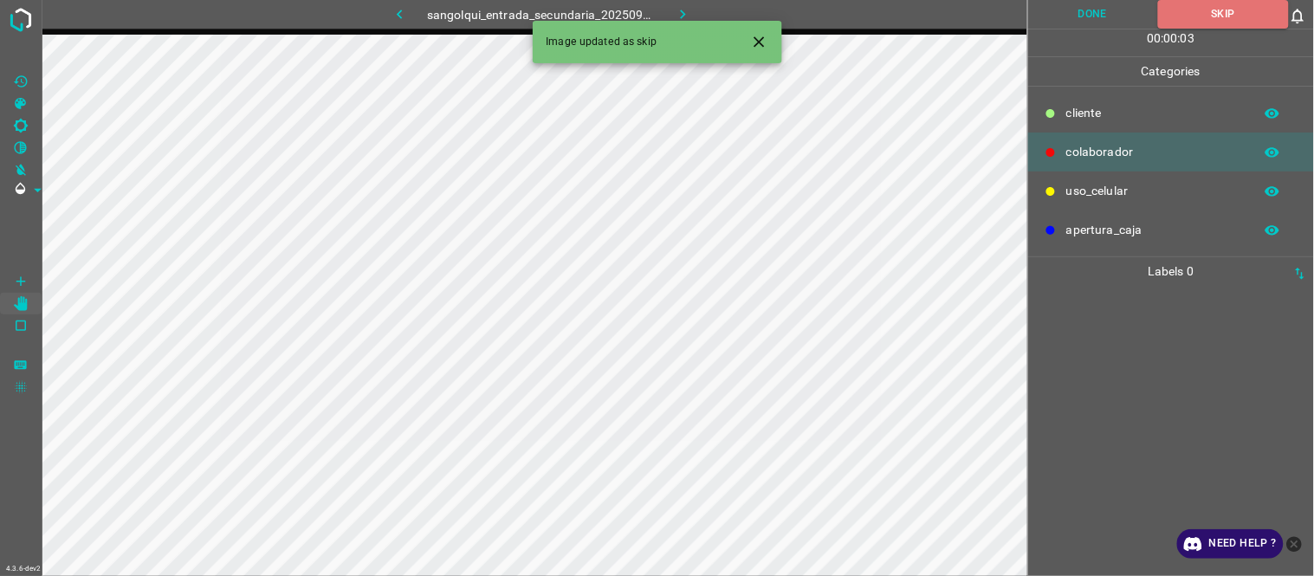
click at [769, 43] on button "Close" at bounding box center [759, 42] width 32 height 32
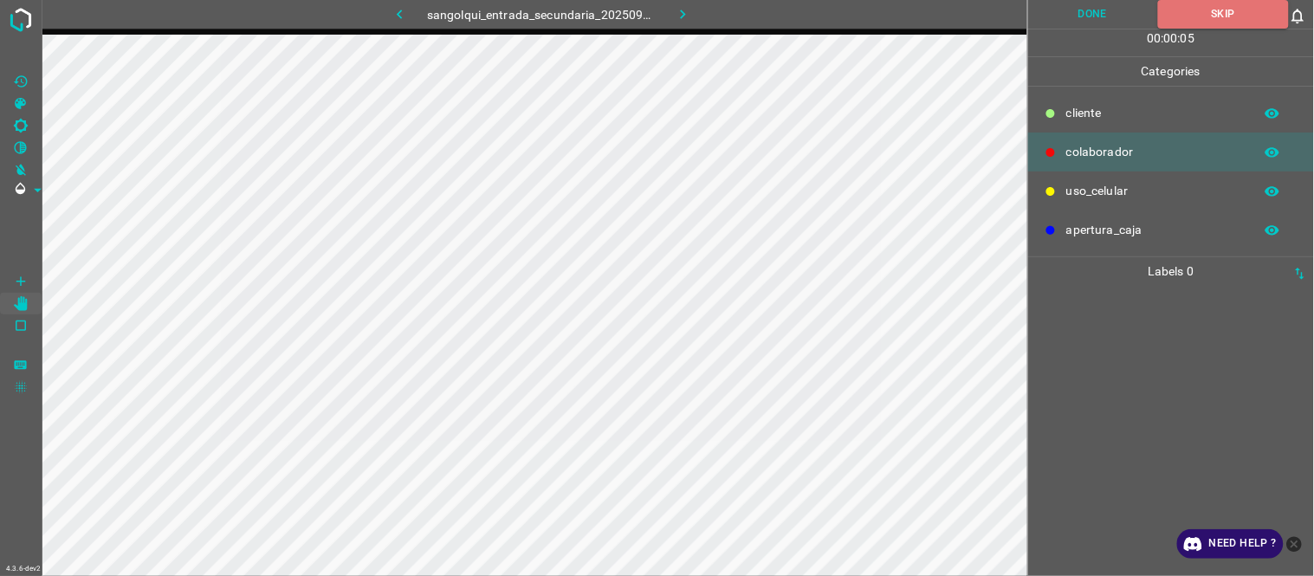
click at [687, 18] on icon "button" at bounding box center [683, 14] width 18 height 18
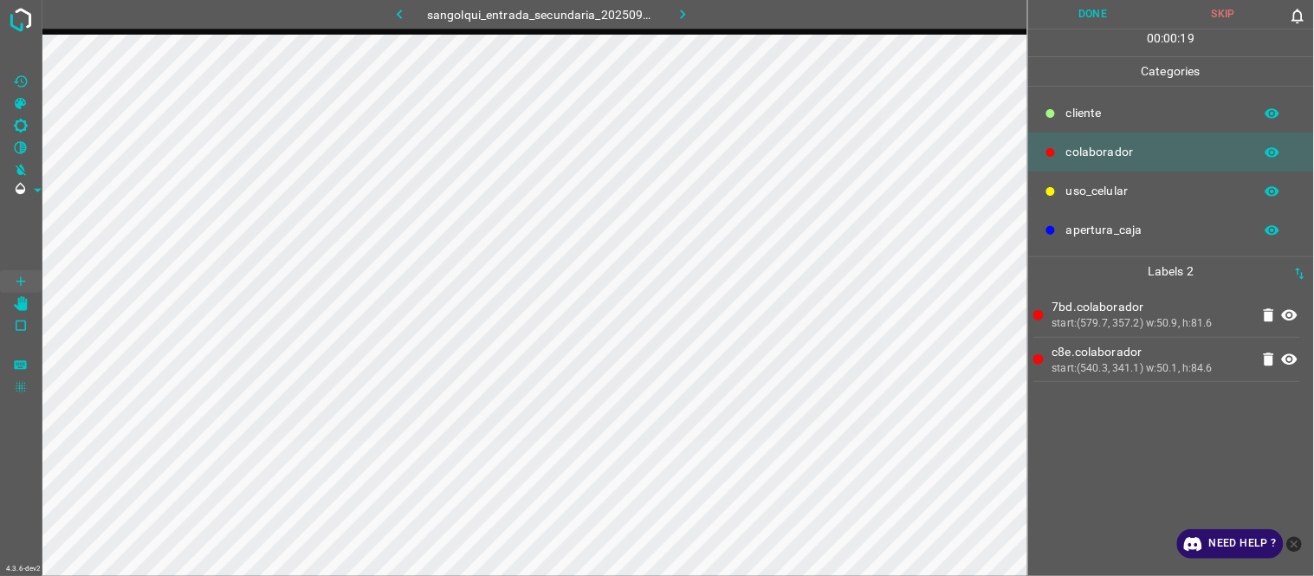
click at [1126, 442] on div "7bd.colaborador start:(579.7, 357.2) w:50.9, h:81.6 c8e.colaborador start:(540.…" at bounding box center [1170, 431] width 275 height 290
click at [1088, 20] on button "Done" at bounding box center [1093, 14] width 131 height 29
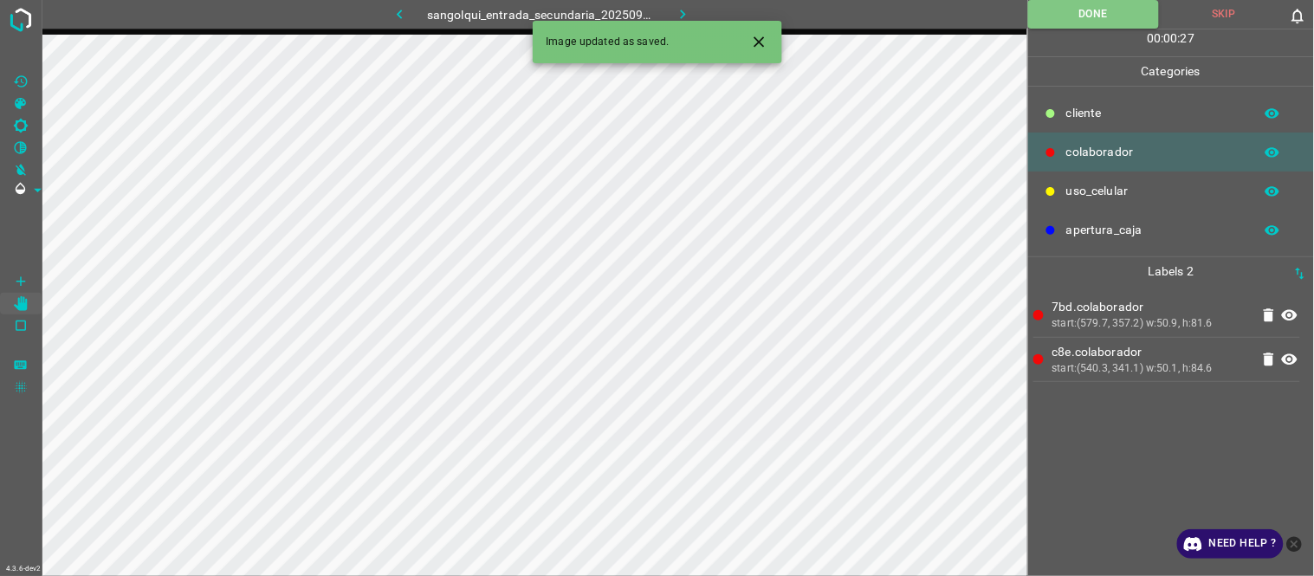
click at [759, 31] on button "Close" at bounding box center [759, 42] width 32 height 32
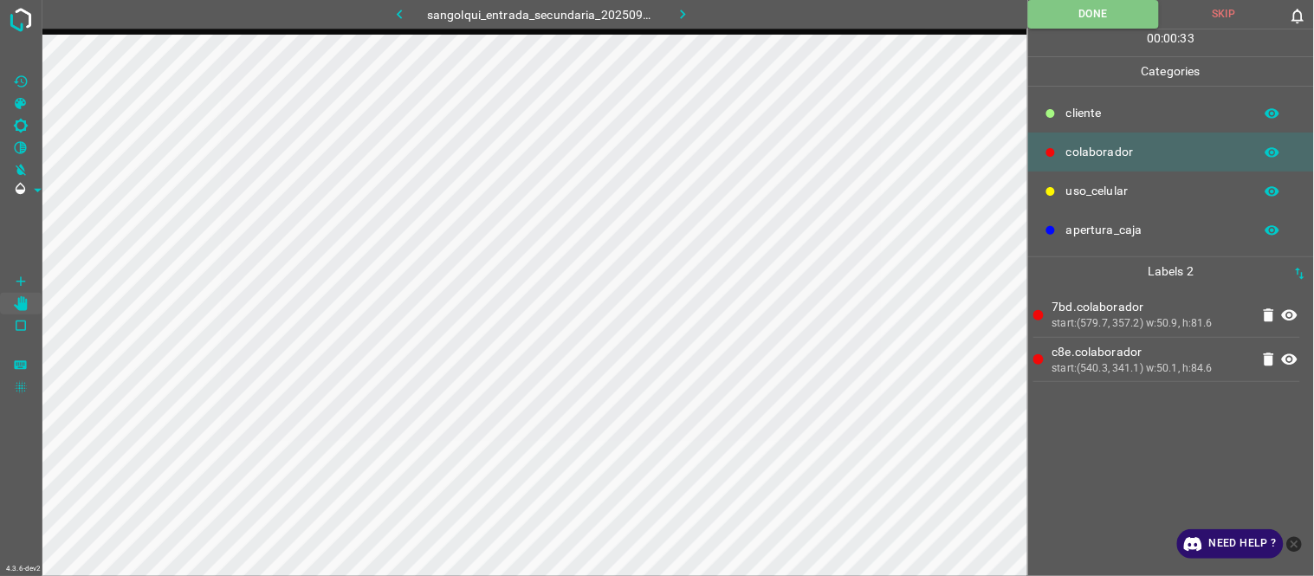
click at [681, 10] on icon "button" at bounding box center [683, 15] width 5 height 10
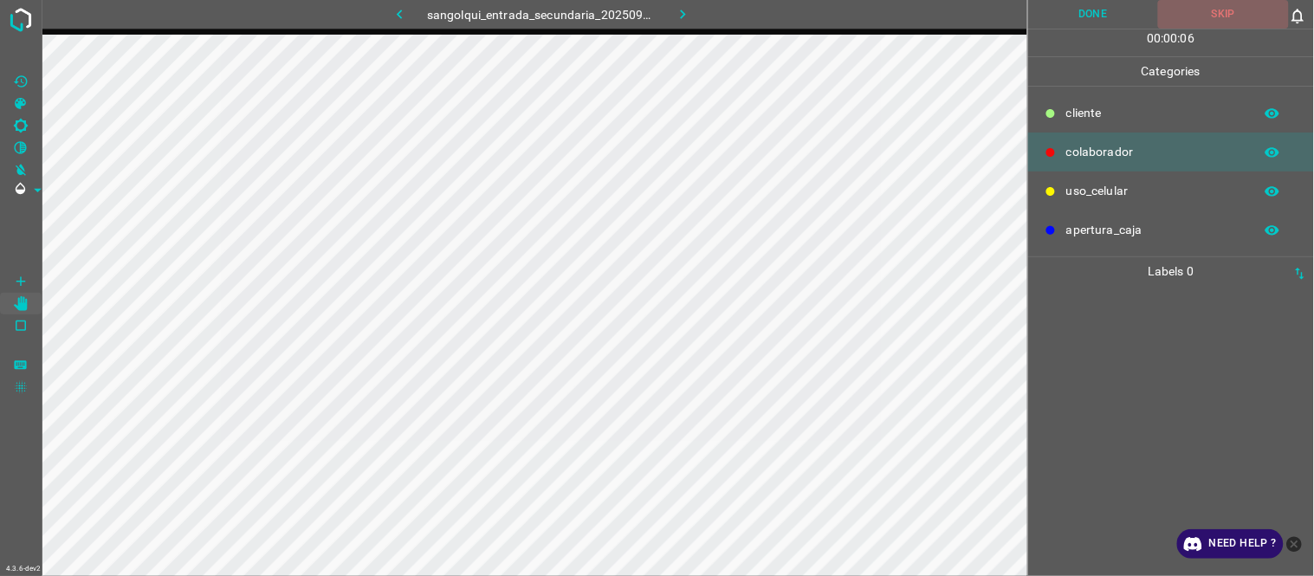
click at [1239, 22] on button "Skip" at bounding box center [1223, 14] width 131 height 29
click at [686, 12] on icon "button" at bounding box center [683, 14] width 18 height 18
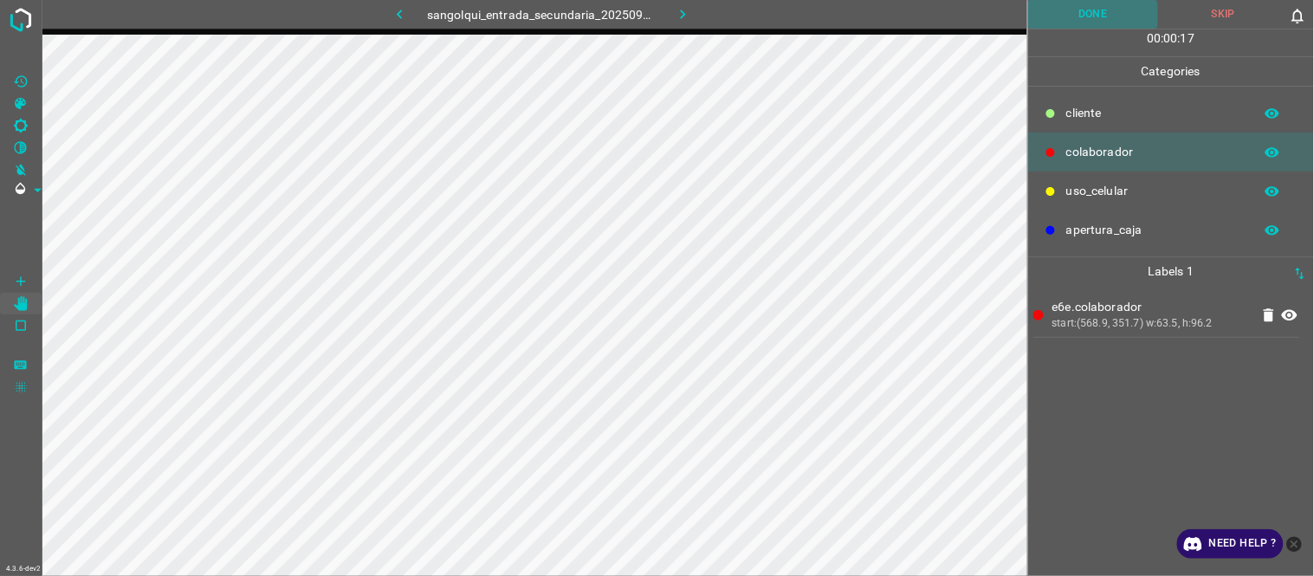
click at [1092, 10] on button "Done" at bounding box center [1093, 14] width 131 height 29
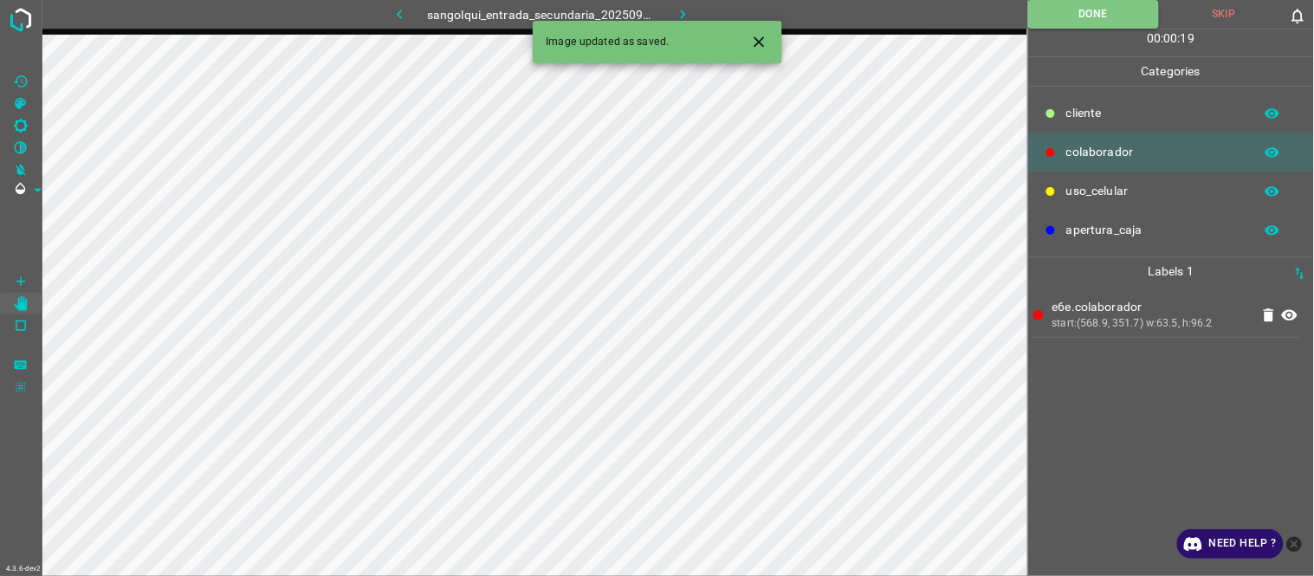
click at [688, 16] on icon "button" at bounding box center [683, 14] width 18 height 18
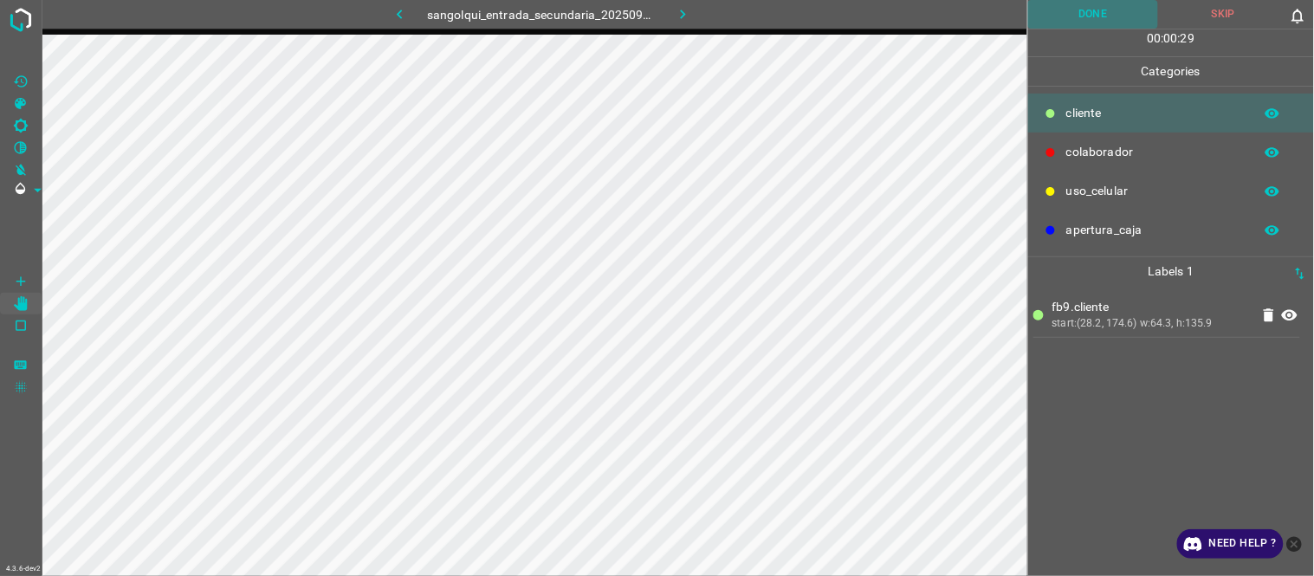
click at [1101, 18] on button "Done" at bounding box center [1093, 14] width 131 height 29
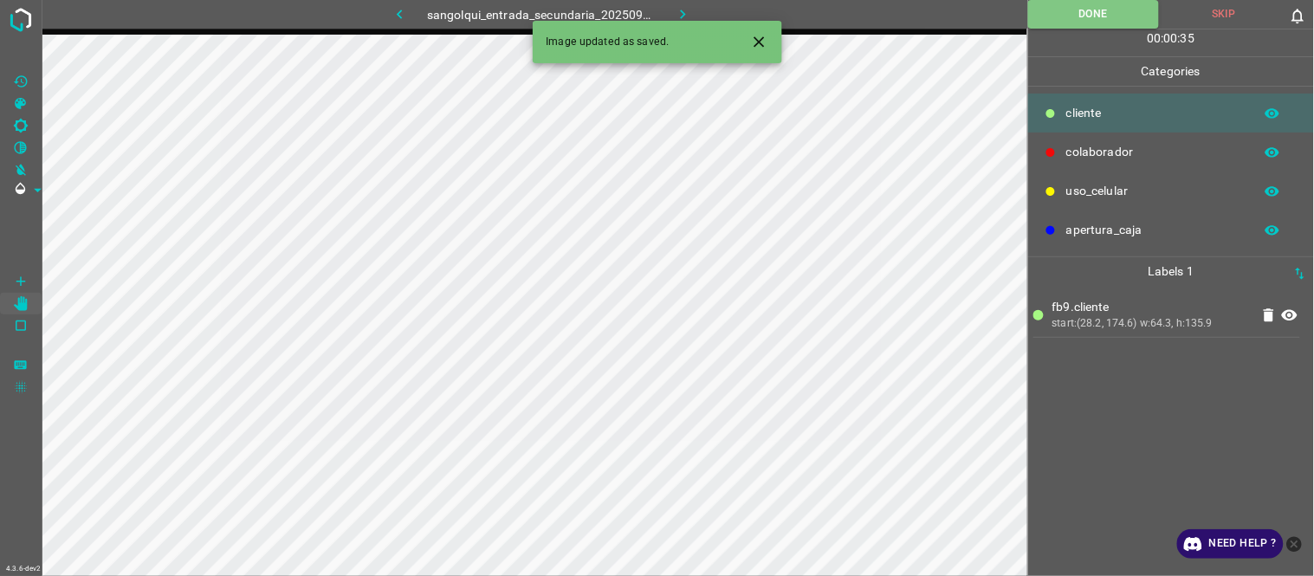
click at [759, 47] on icon "Close" at bounding box center [759, 42] width 18 height 18
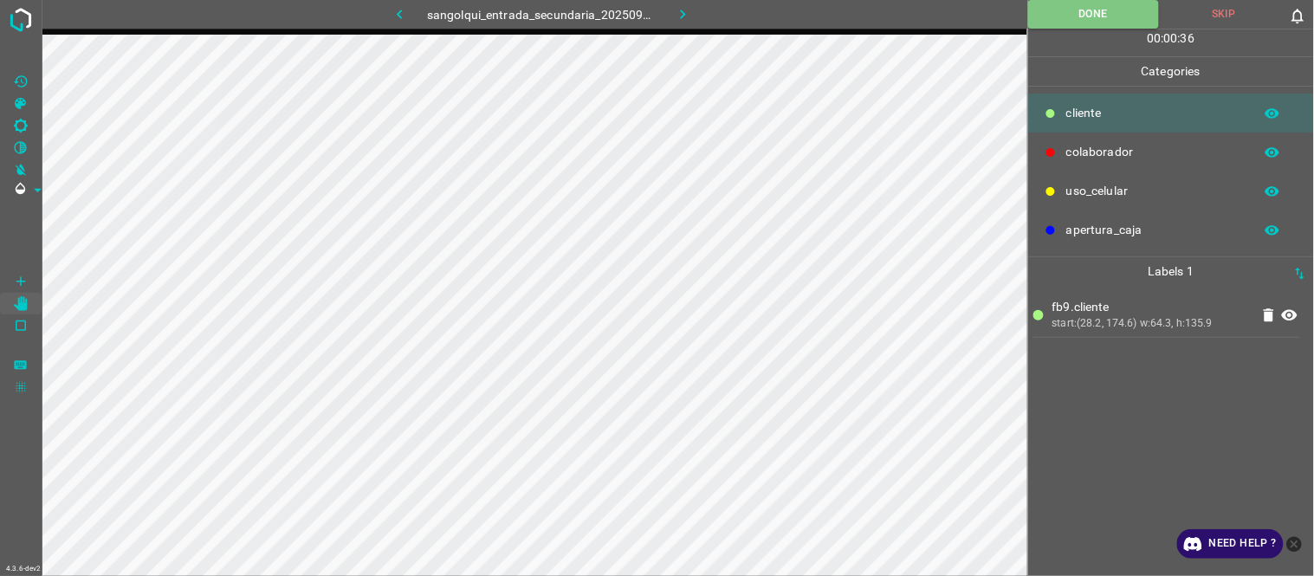
click at [674, 20] on icon "button" at bounding box center [683, 14] width 18 height 18
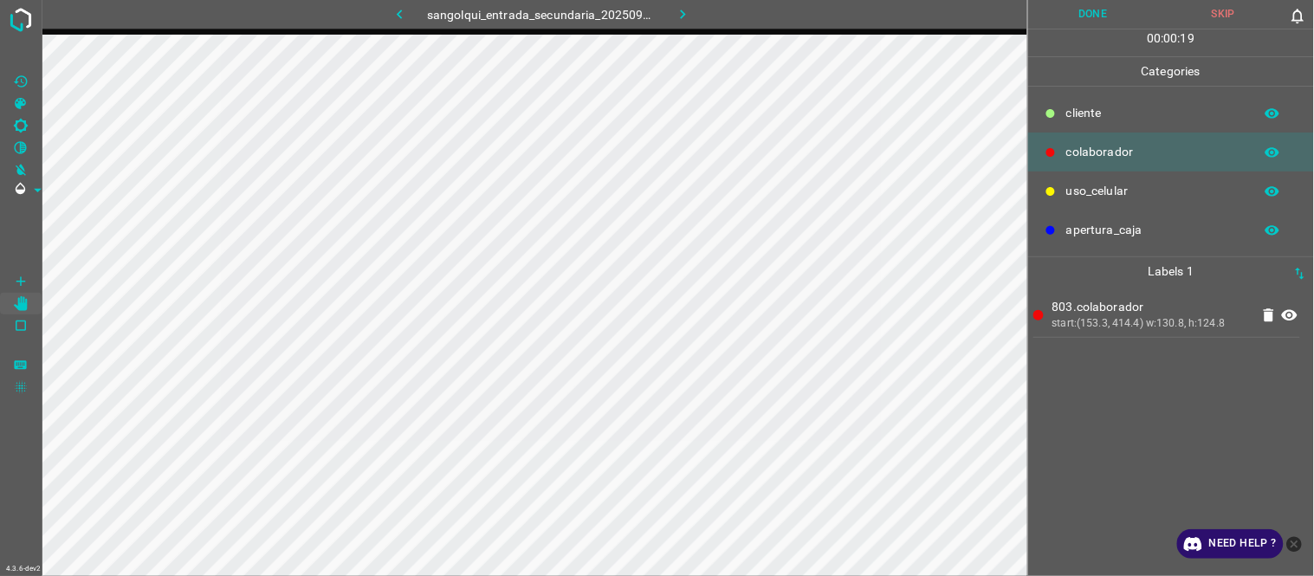
click at [1089, 9] on button "Done" at bounding box center [1093, 14] width 131 height 29
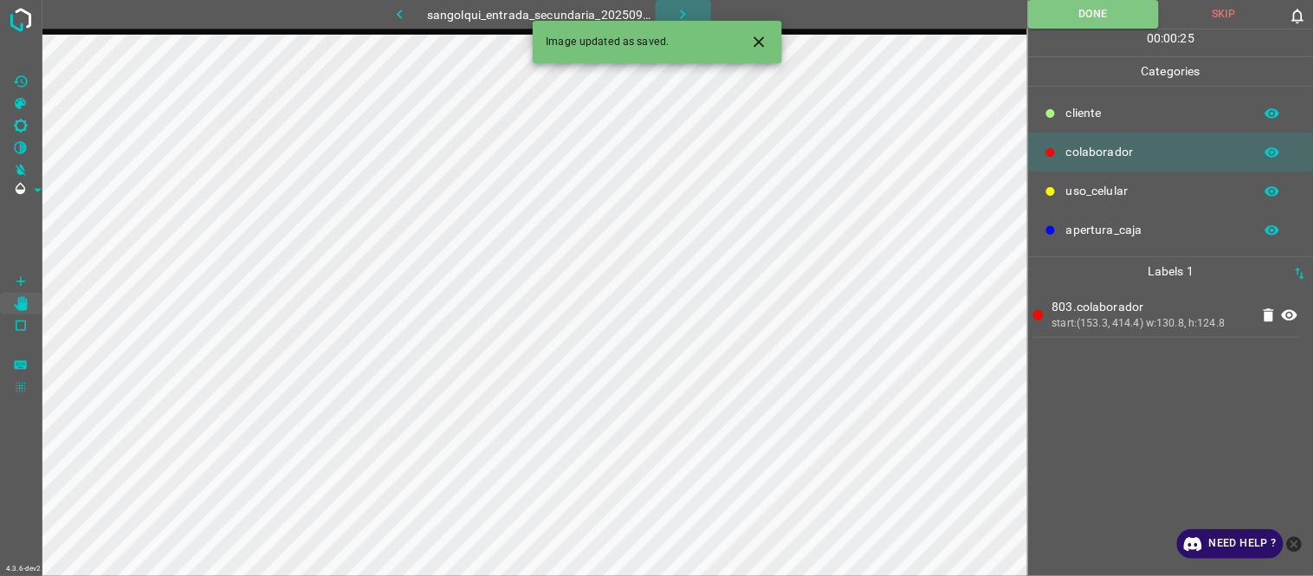
click at [684, 14] on icon "button" at bounding box center [683, 15] width 5 height 10
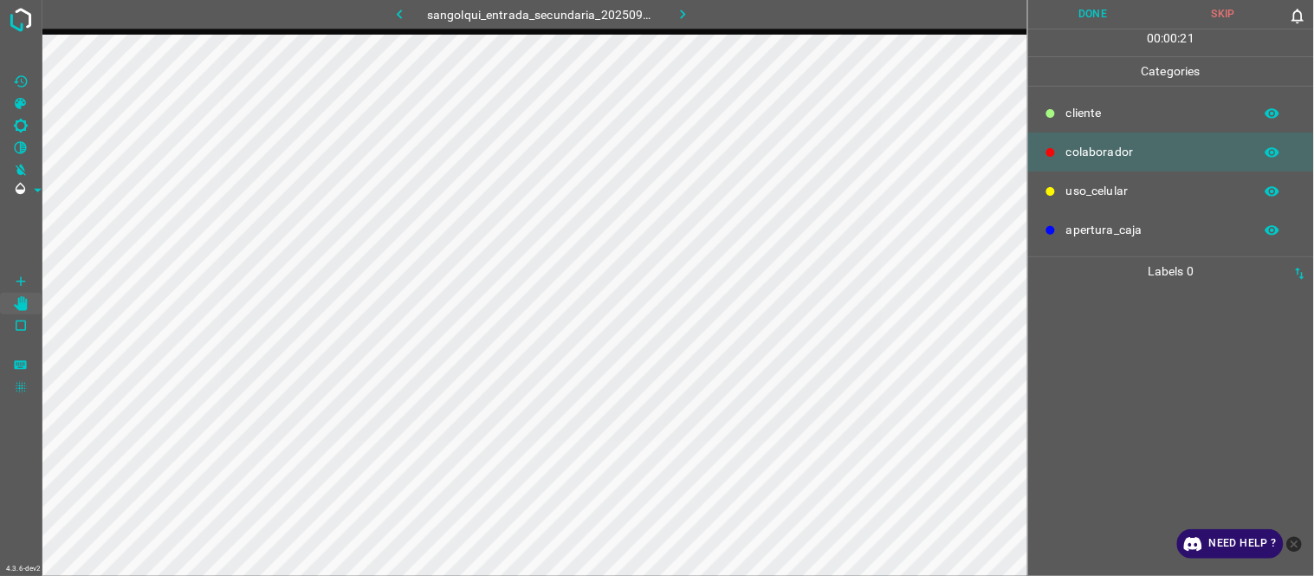
click at [1219, 10] on button "Skip" at bounding box center [1223, 14] width 131 height 29
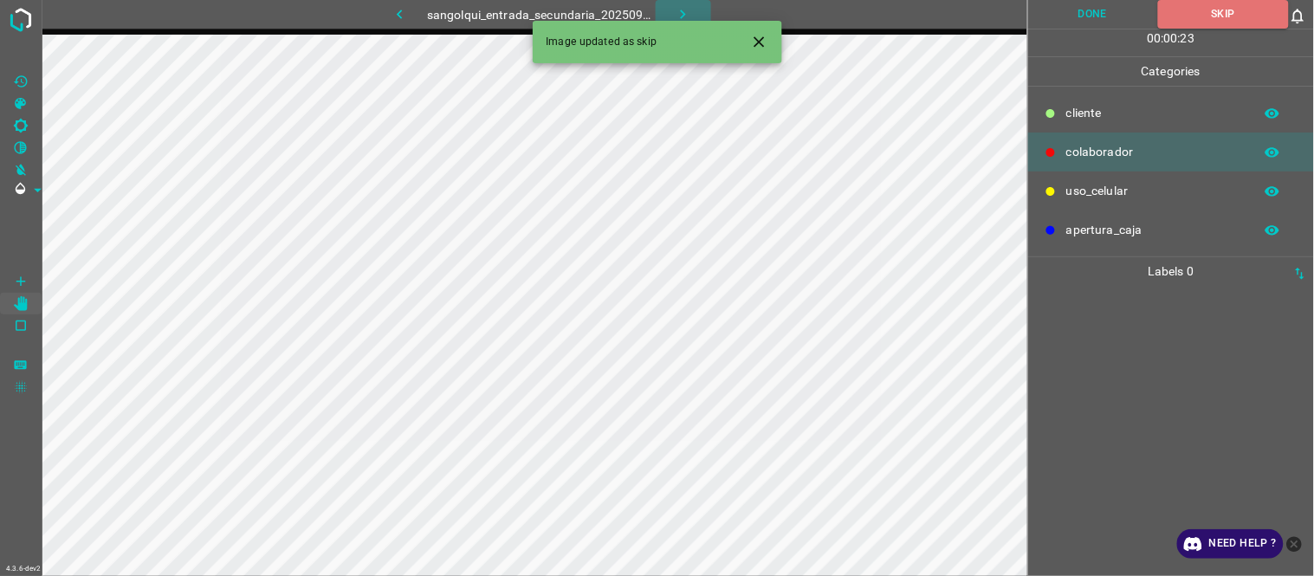
click at [688, 10] on icon "button" at bounding box center [683, 14] width 18 height 18
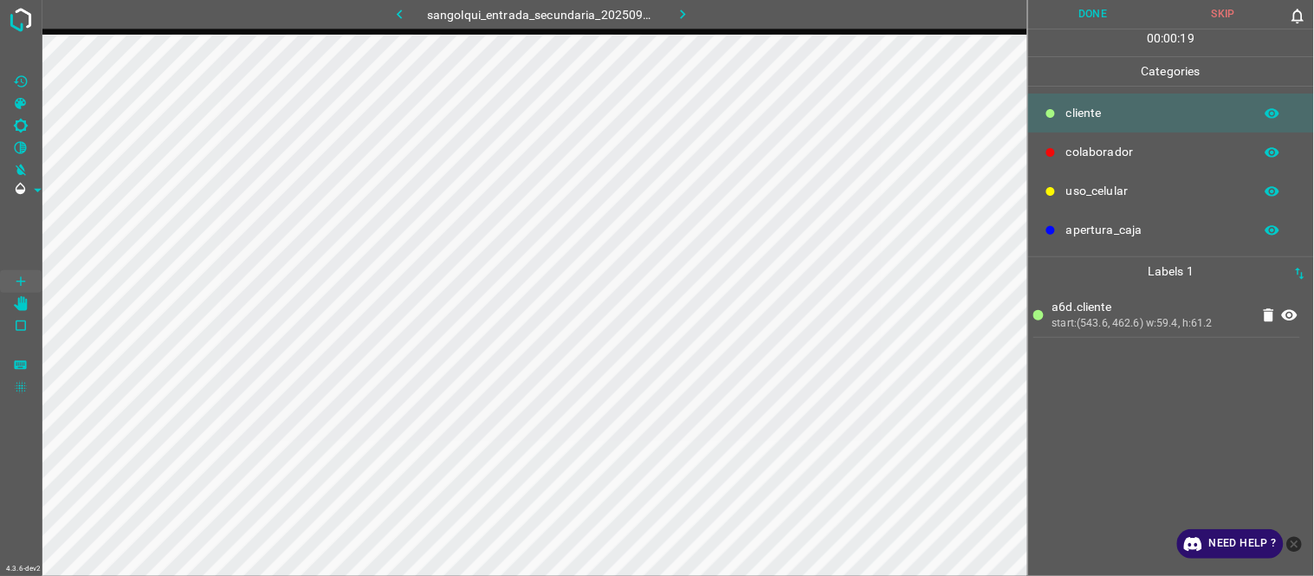
click at [1179, 397] on div "a6d.cliente start:(543.6, 462.6) w:59.4, h:61.2" at bounding box center [1170, 431] width 275 height 290
click at [1110, 20] on button "Done" at bounding box center [1093, 14] width 131 height 29
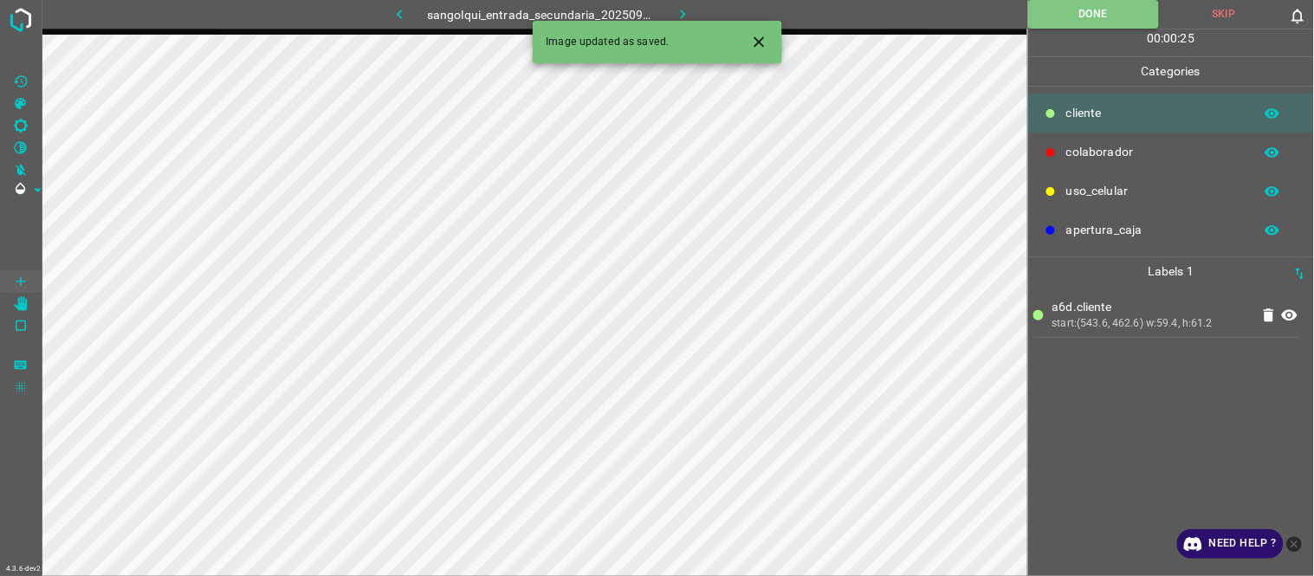
click at [687, 9] on icon "button" at bounding box center [683, 14] width 18 height 18
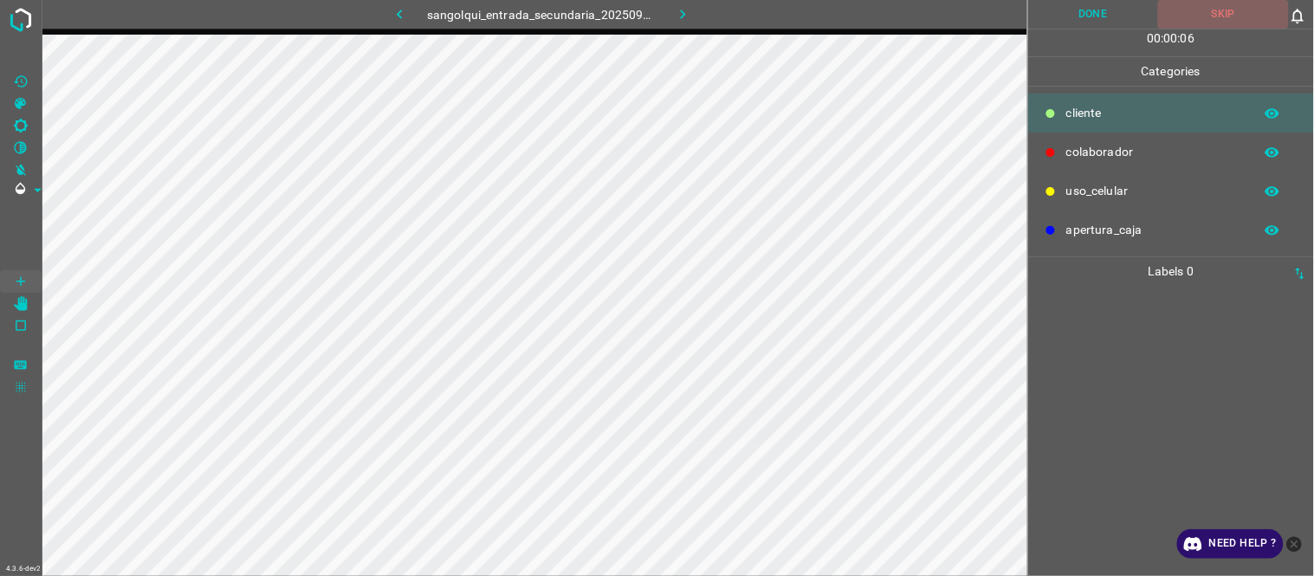
click at [1271, 9] on button "Skip" at bounding box center [1223, 14] width 131 height 29
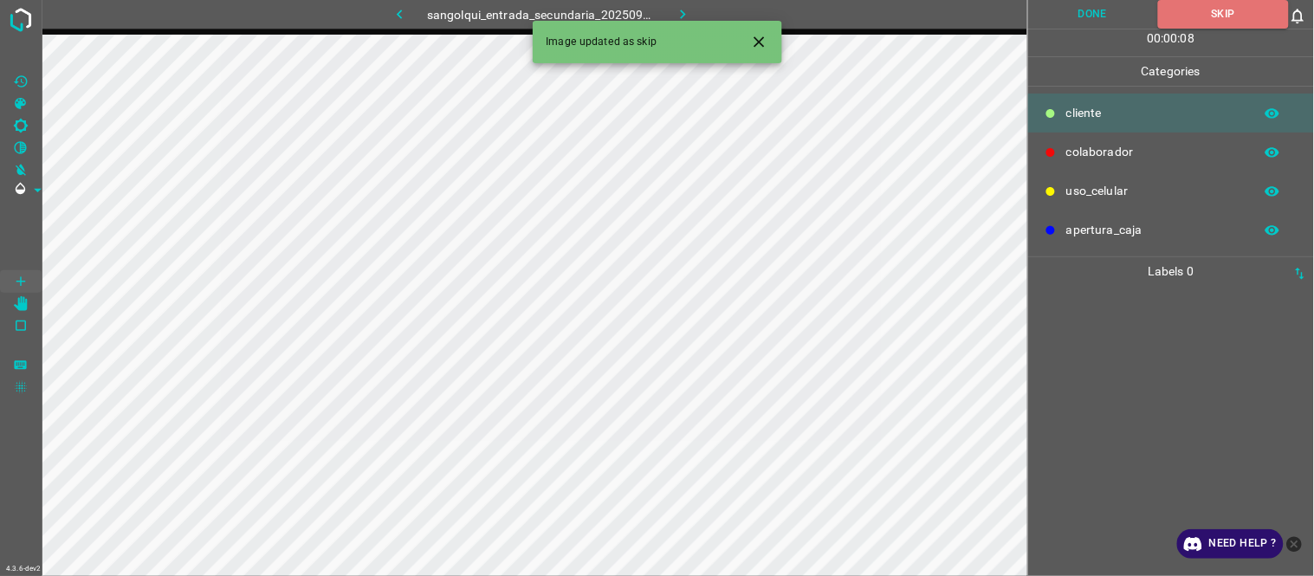
click at [769, 37] on button "Close" at bounding box center [759, 42] width 32 height 32
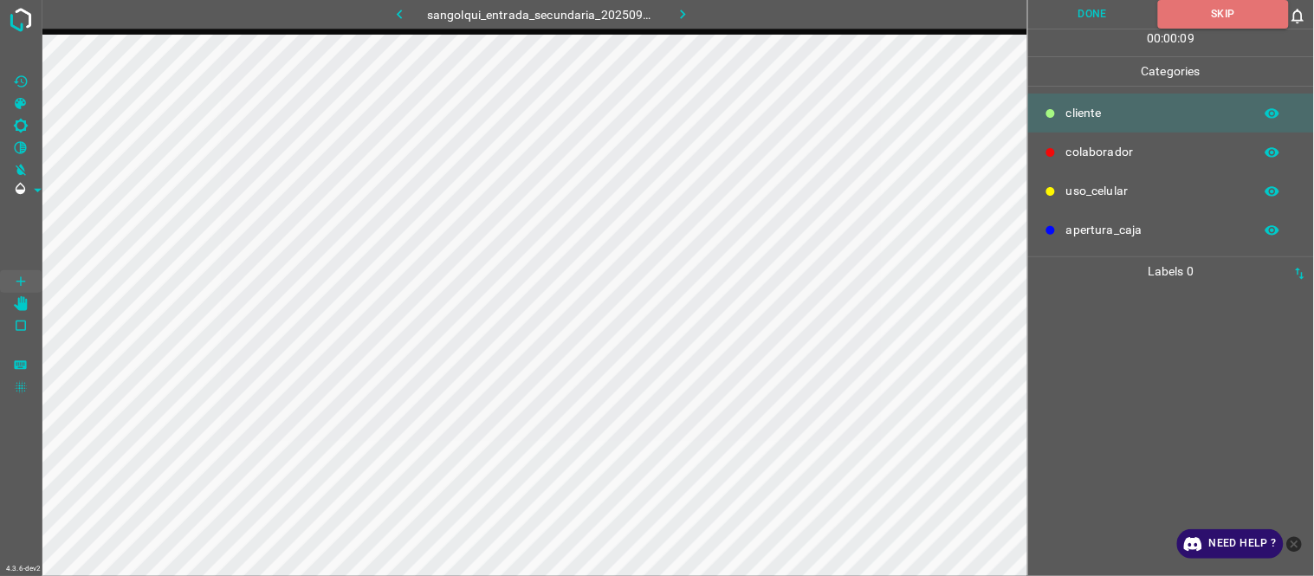
click at [700, 14] on button "button" at bounding box center [682, 14] width 55 height 29
click at [1216, 6] on button "Skip" at bounding box center [1223, 14] width 131 height 29
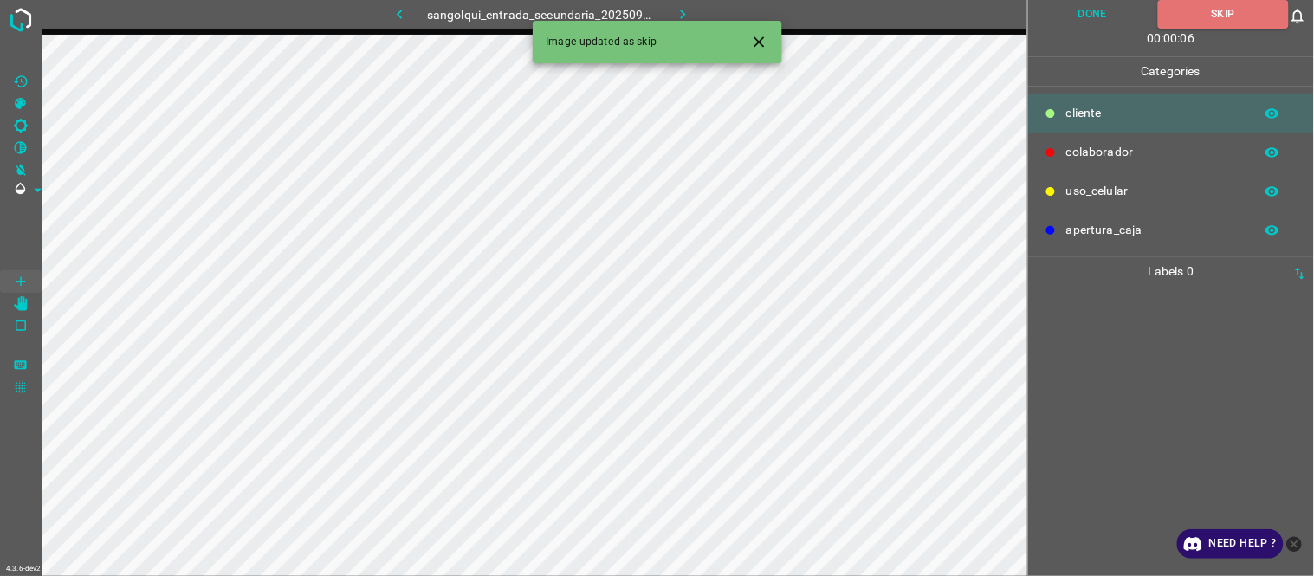
click at [759, 39] on icon "Close" at bounding box center [759, 42] width 18 height 18
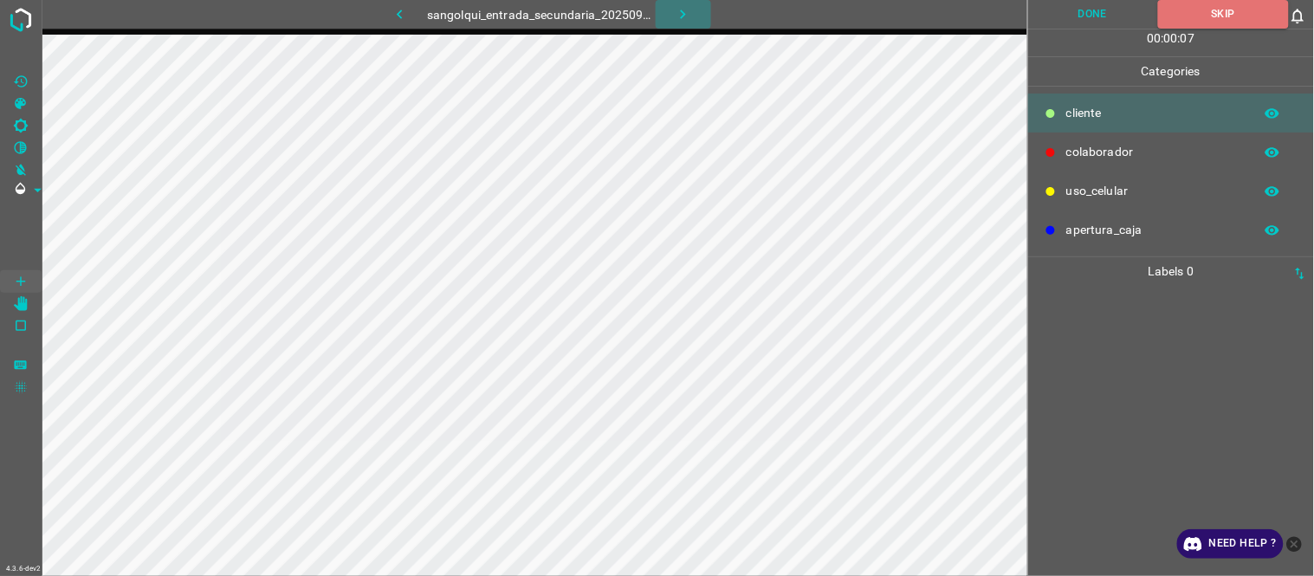
click at [696, 12] on button "button" at bounding box center [682, 14] width 55 height 29
click at [1212, 18] on button "Skip" at bounding box center [1223, 14] width 131 height 29
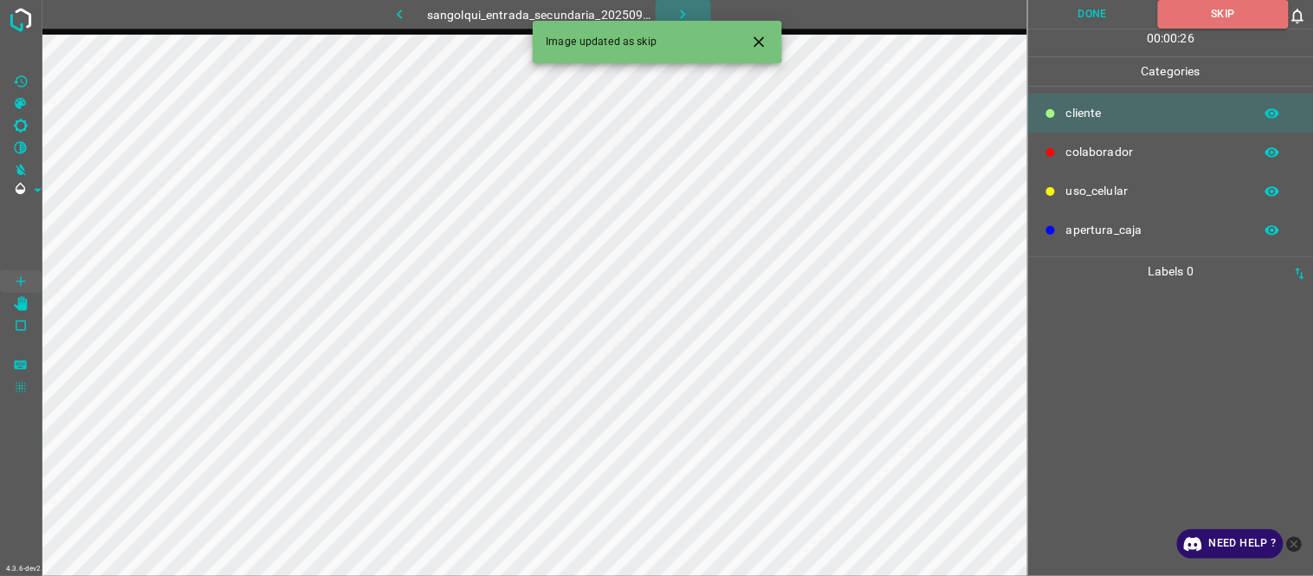
click at [681, 9] on icon "button" at bounding box center [683, 14] width 18 height 18
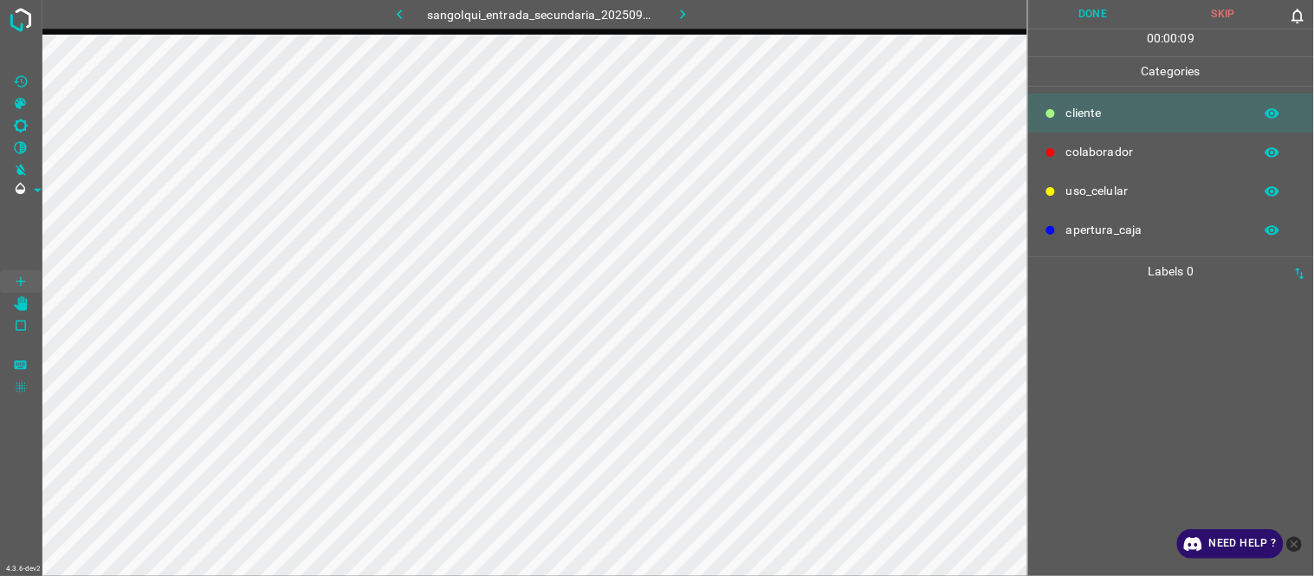
click at [1231, 12] on button "Skip" at bounding box center [1223, 14] width 131 height 29
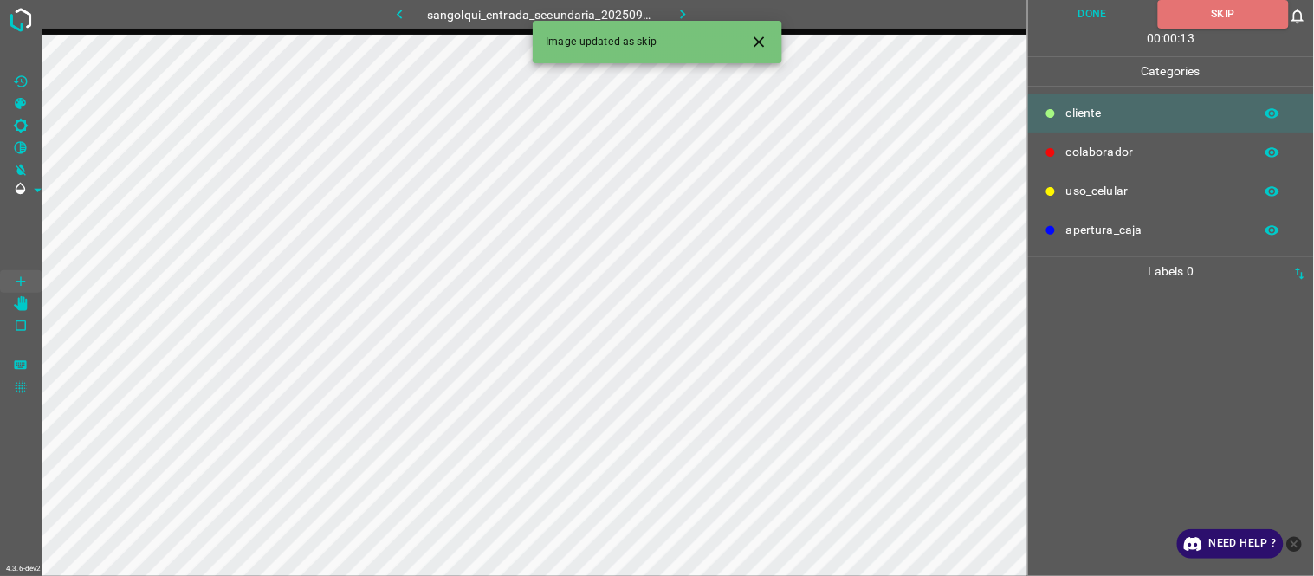
click at [681, 10] on icon "button" at bounding box center [683, 15] width 5 height 10
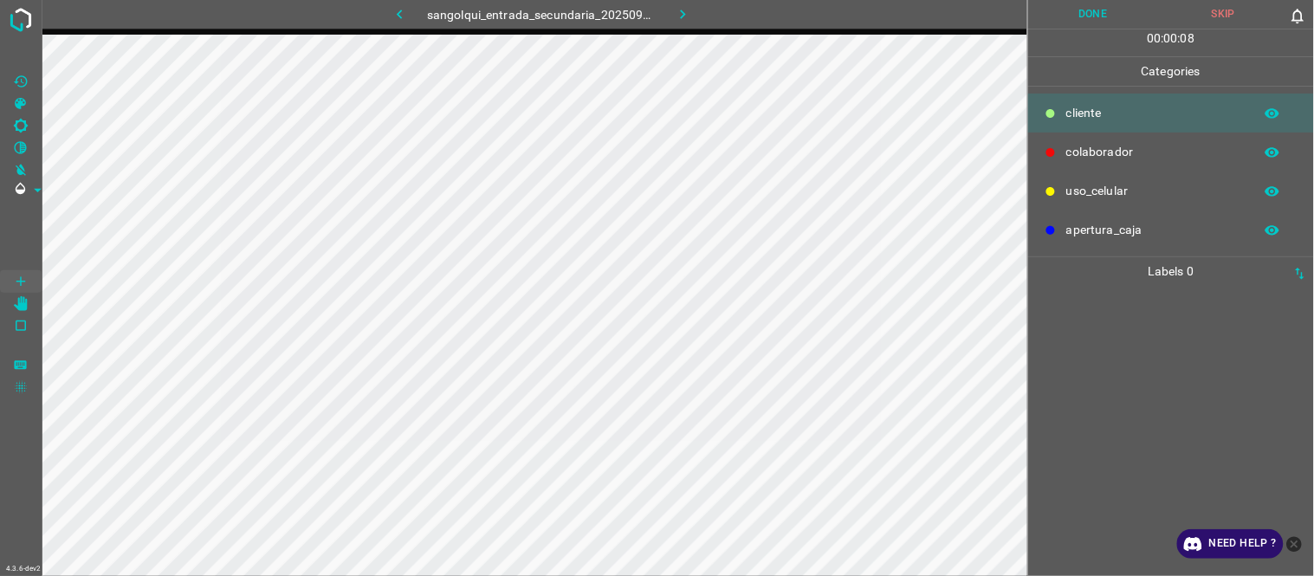
click at [1181, 445] on div at bounding box center [1170, 431] width 275 height 290
click at [1093, 14] on button "Done" at bounding box center [1093, 14] width 131 height 29
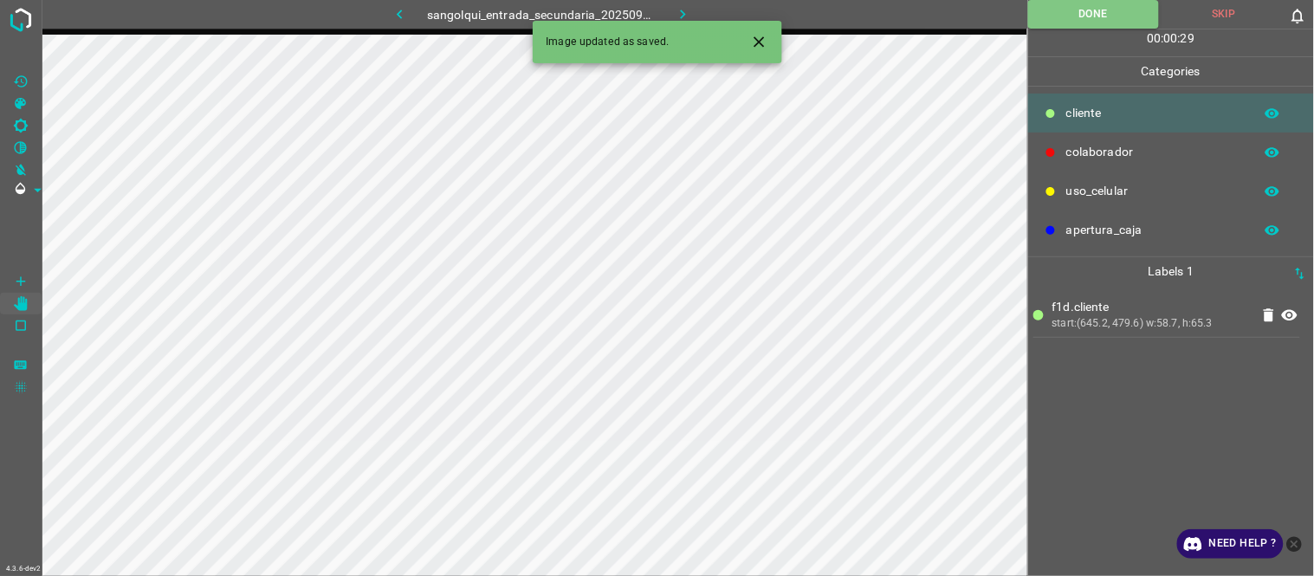
click at [681, 6] on icon "button" at bounding box center [683, 14] width 18 height 18
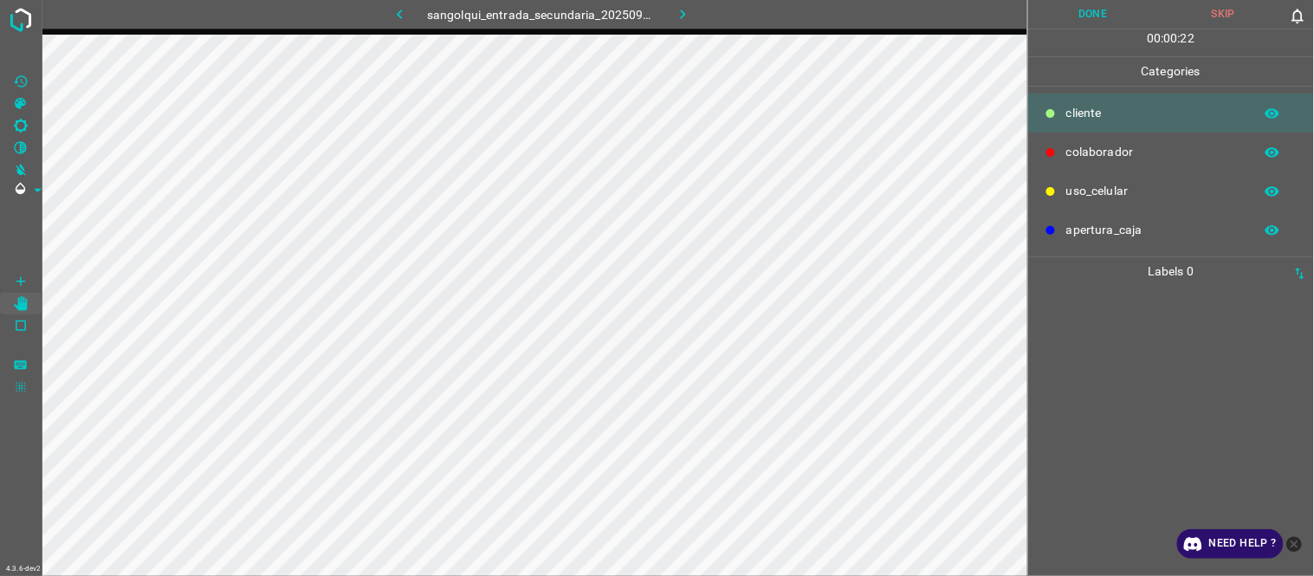
click at [1244, 18] on button "Skip" at bounding box center [1223, 14] width 131 height 29
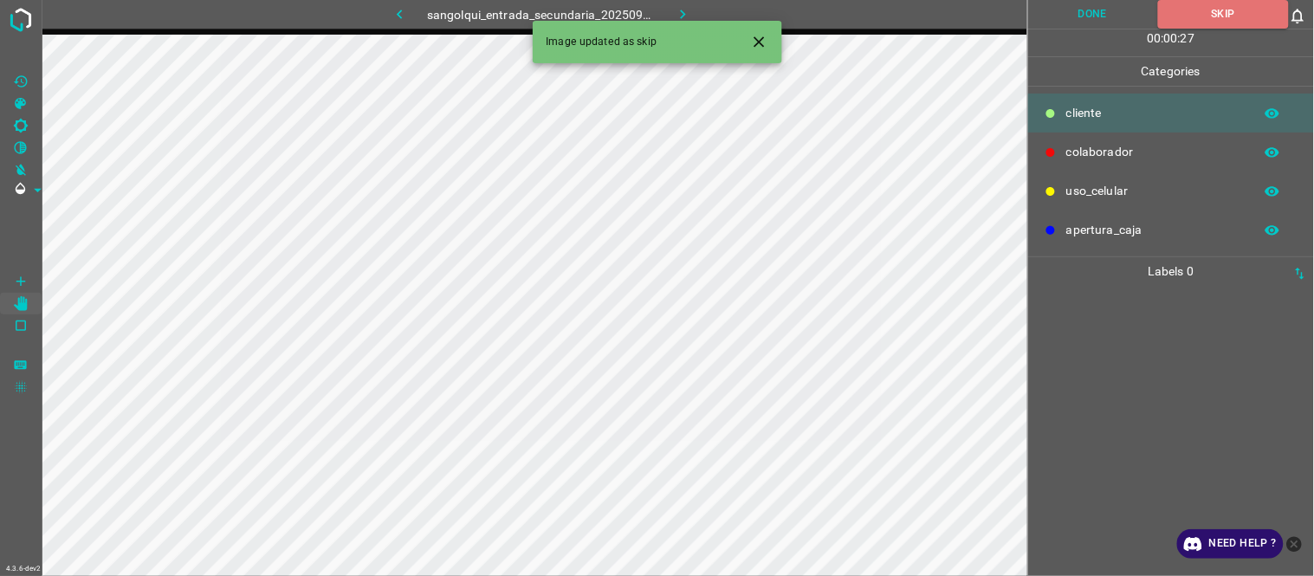
click at [748, 41] on button "Close" at bounding box center [759, 42] width 32 height 32
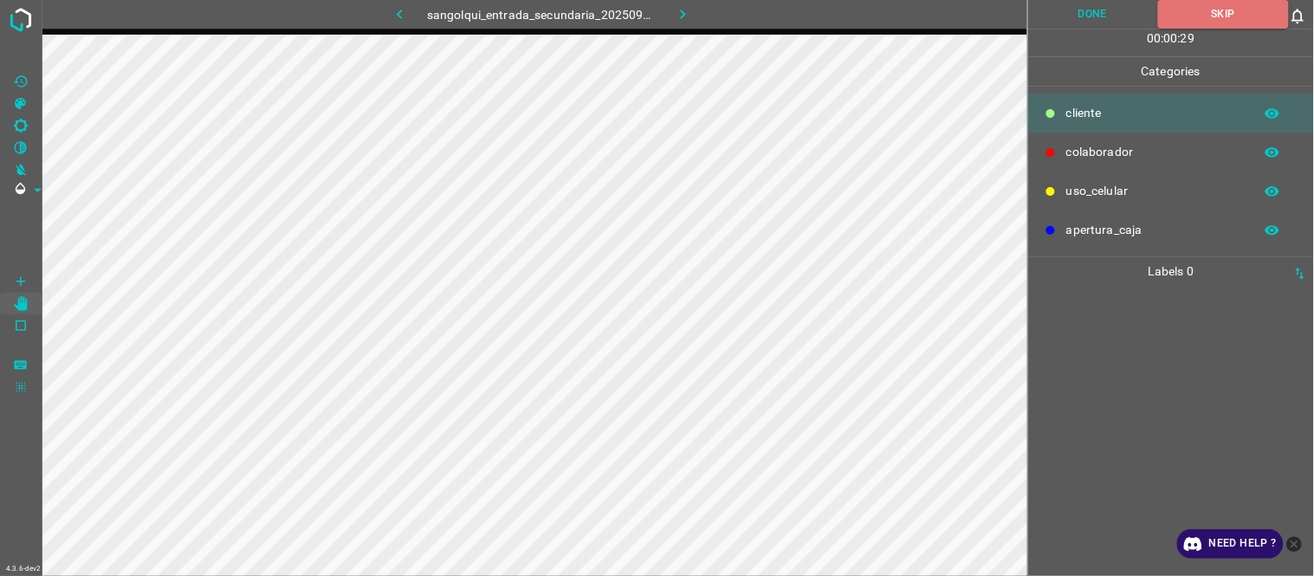
click at [682, 9] on icon "button" at bounding box center [683, 14] width 18 height 18
click at [1227, 10] on button "Skip" at bounding box center [1223, 14] width 131 height 29
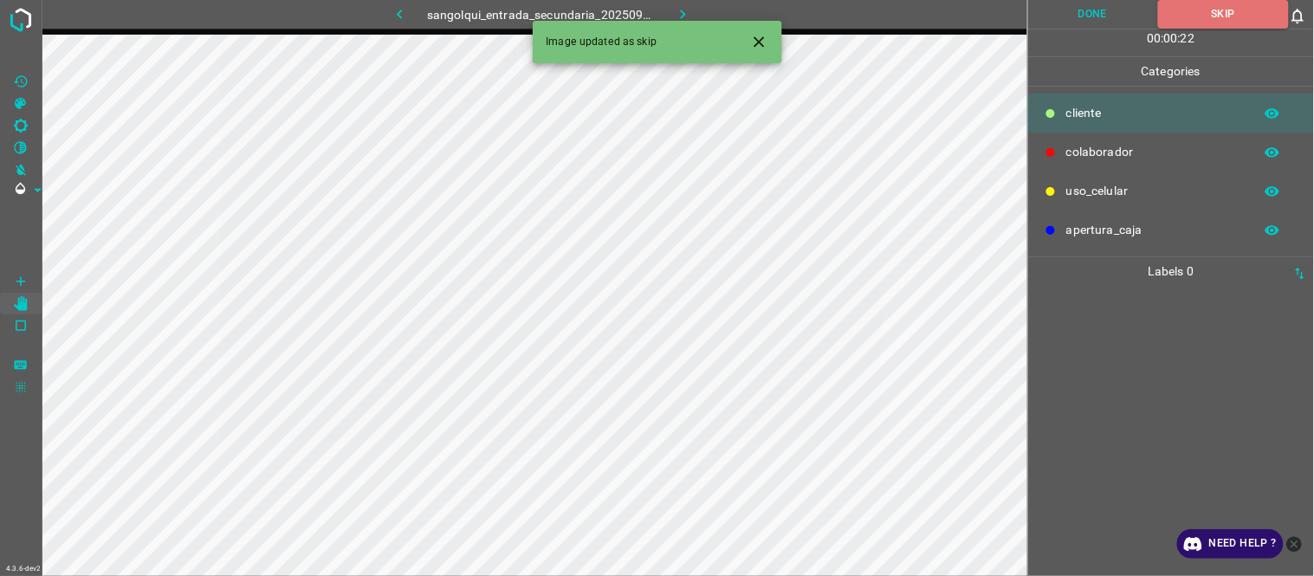
click at [682, 12] on icon "button" at bounding box center [683, 15] width 5 height 10
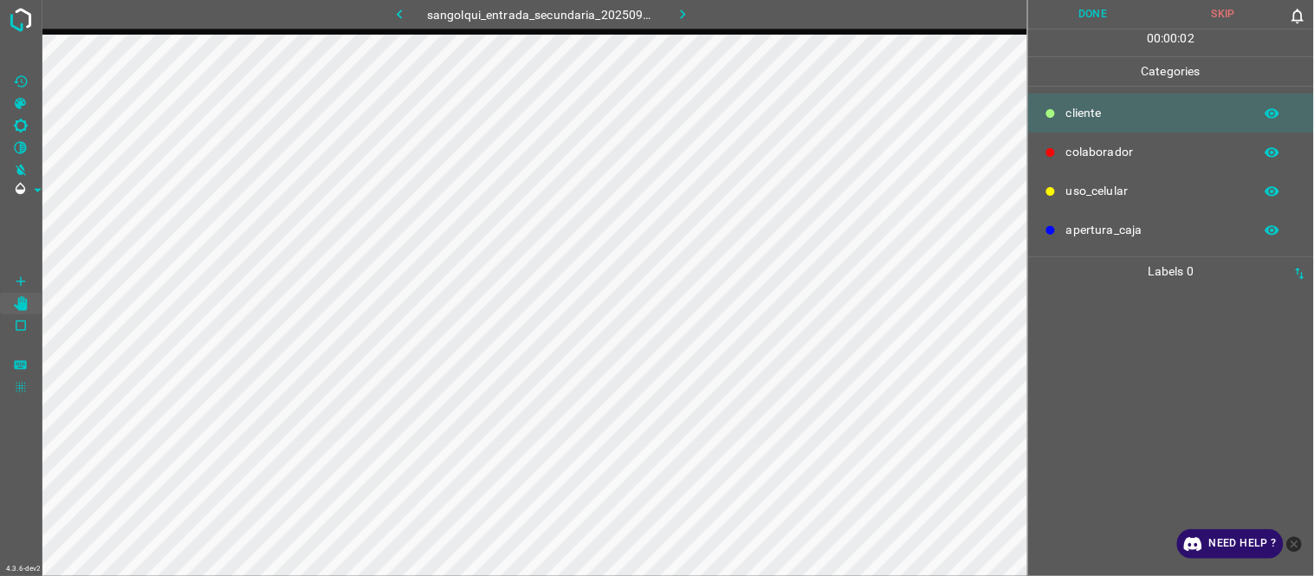
click at [1250, 14] on button "Skip" at bounding box center [1223, 14] width 131 height 29
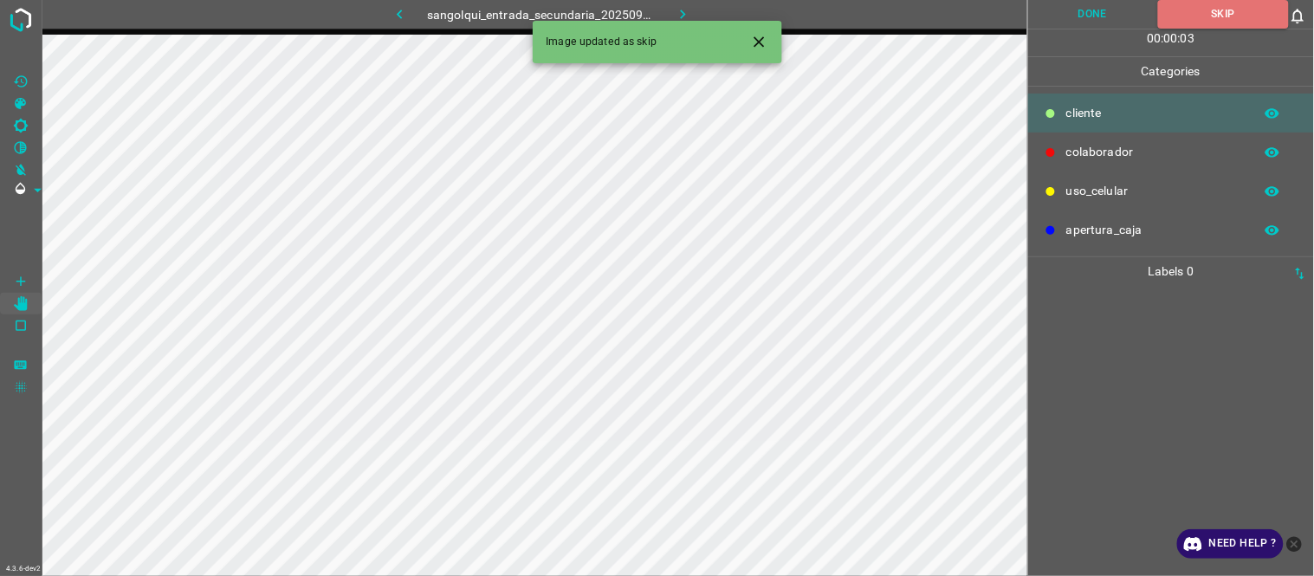
click at [687, 12] on icon "button" at bounding box center [683, 14] width 18 height 18
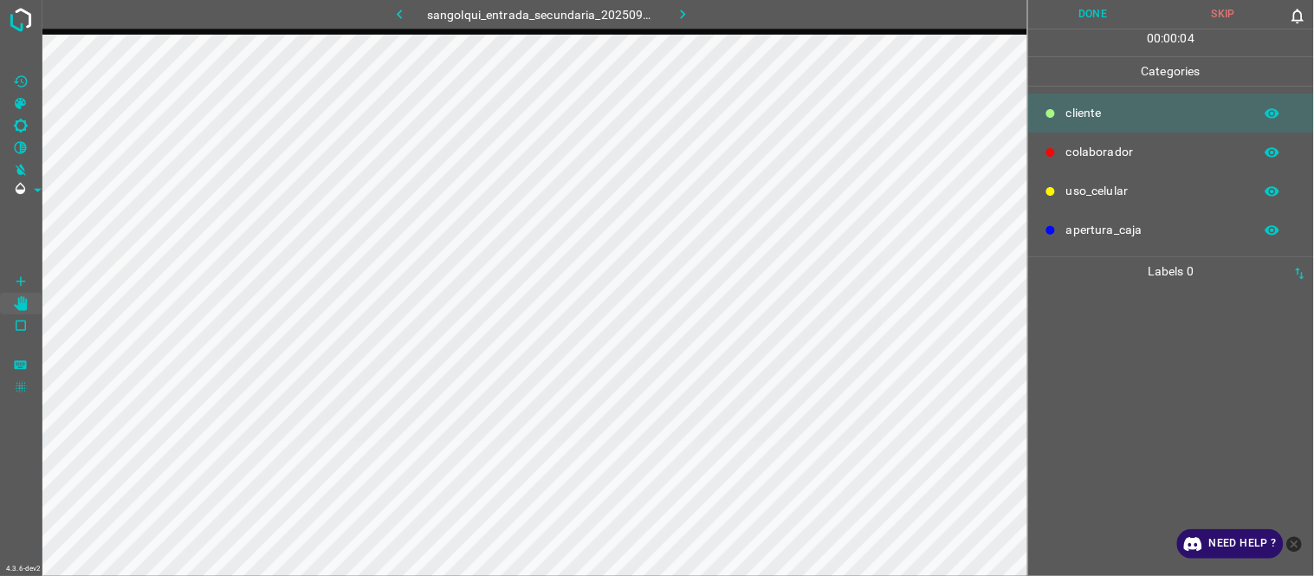
click at [1222, 18] on button "Skip" at bounding box center [1223, 14] width 131 height 29
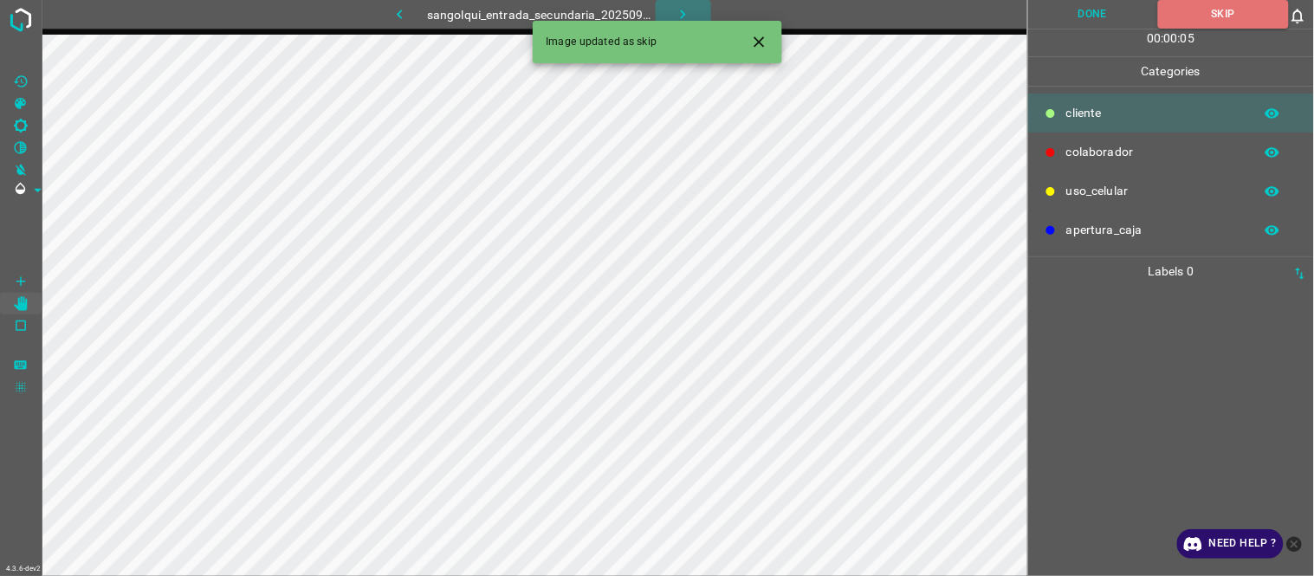
click at [685, 9] on icon "button" at bounding box center [683, 14] width 18 height 18
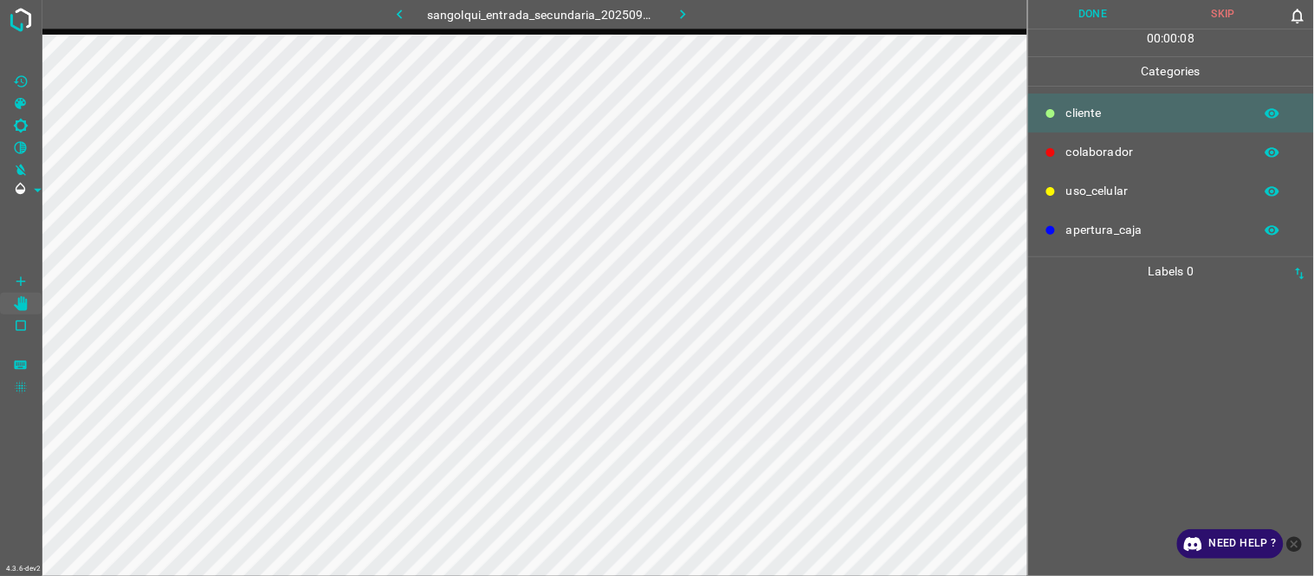
click at [1216, 12] on button "Skip" at bounding box center [1223, 14] width 131 height 29
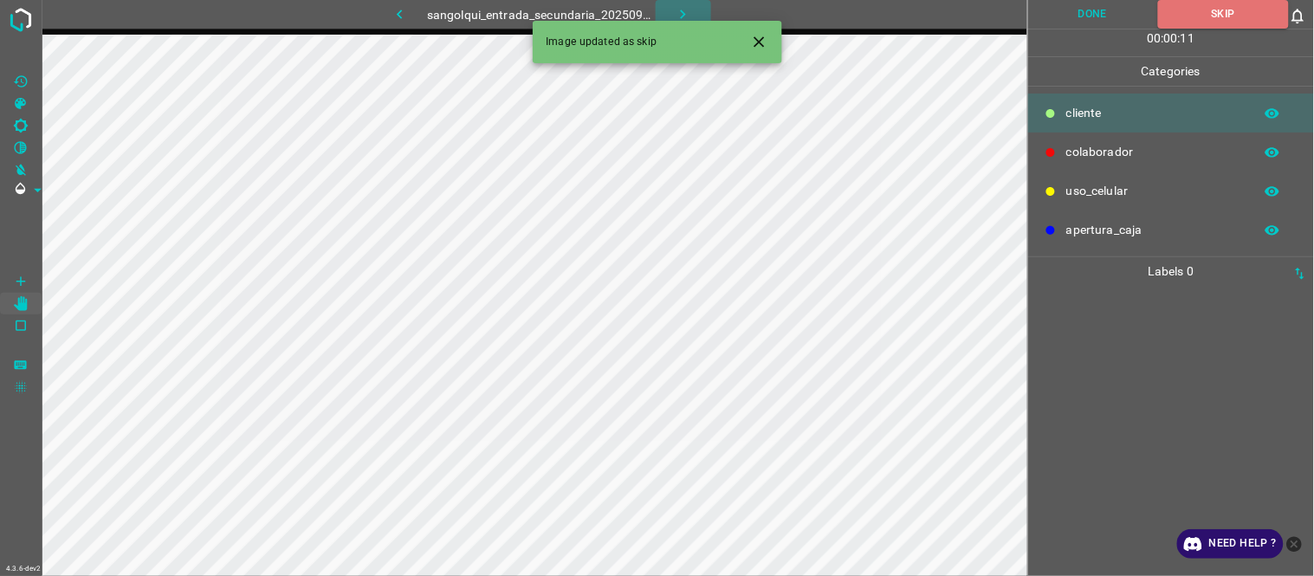
click at [675, 14] on icon "button" at bounding box center [683, 14] width 18 height 18
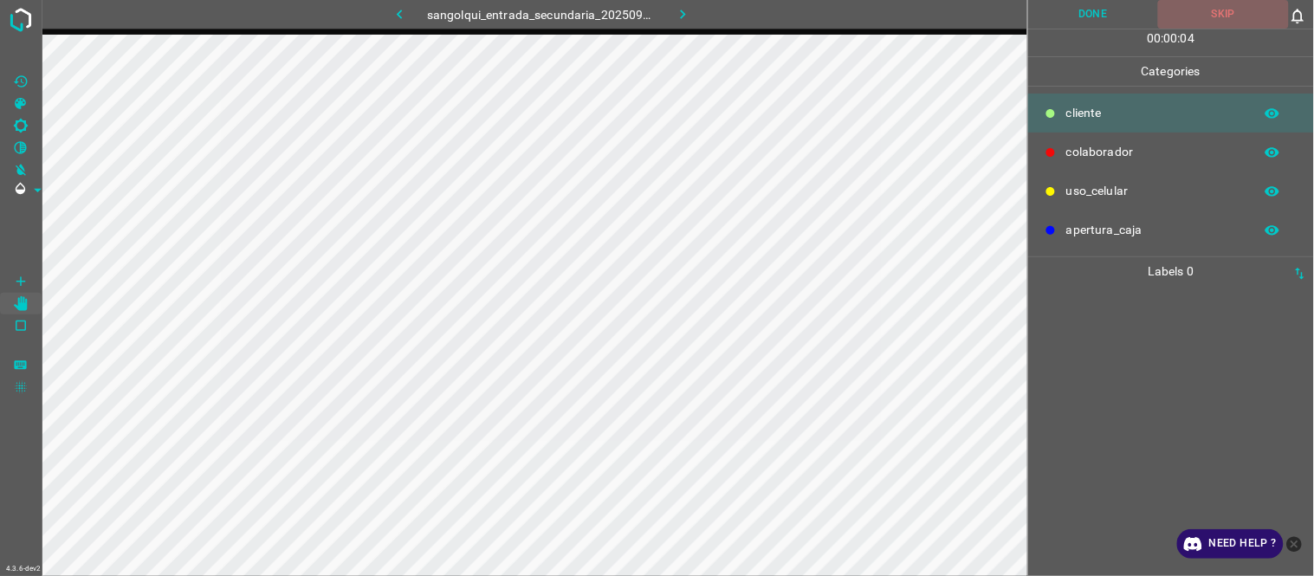
click at [1260, 4] on button "Skip" at bounding box center [1223, 14] width 131 height 29
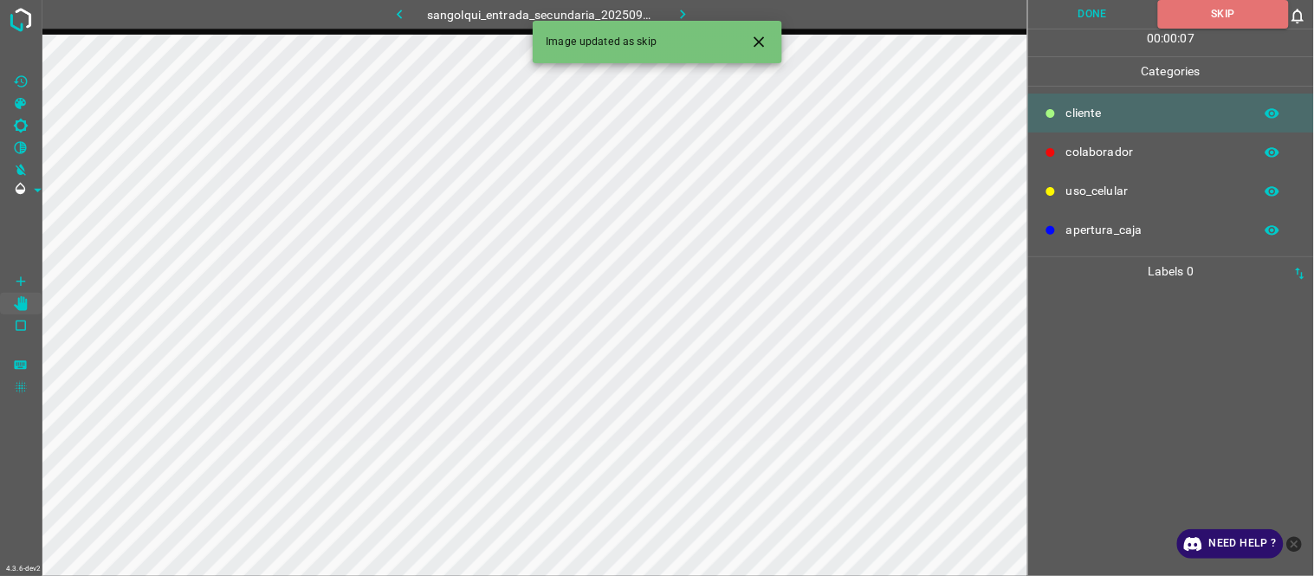
click at [671, 10] on button "button" at bounding box center [682, 14] width 55 height 29
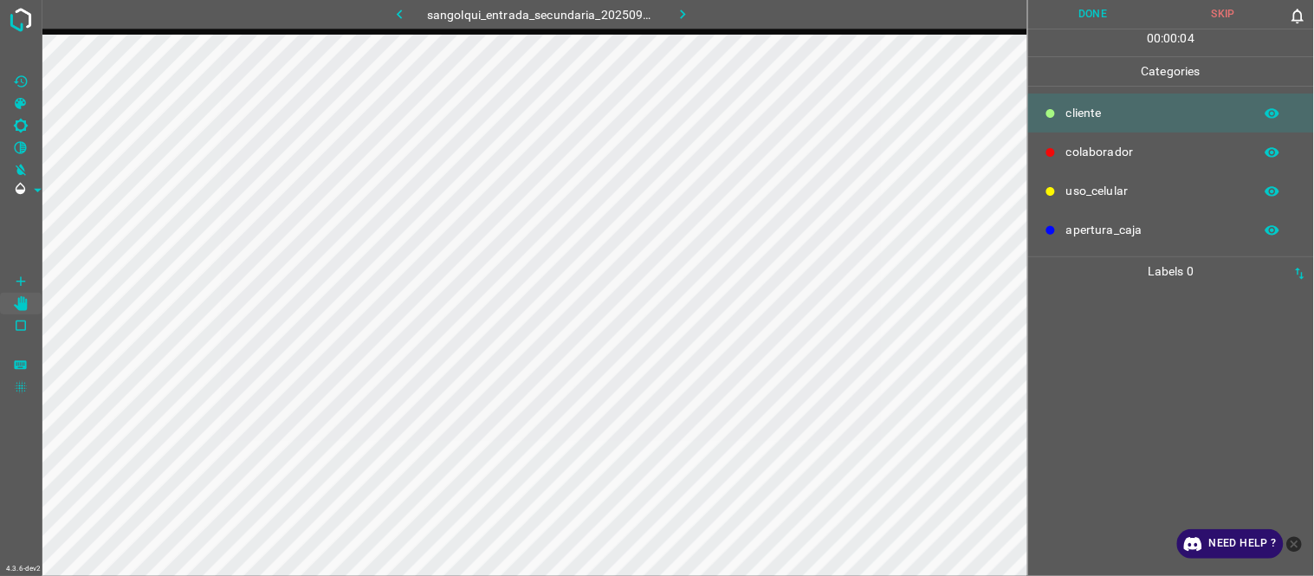
click at [1239, 16] on button "Skip" at bounding box center [1223, 14] width 131 height 29
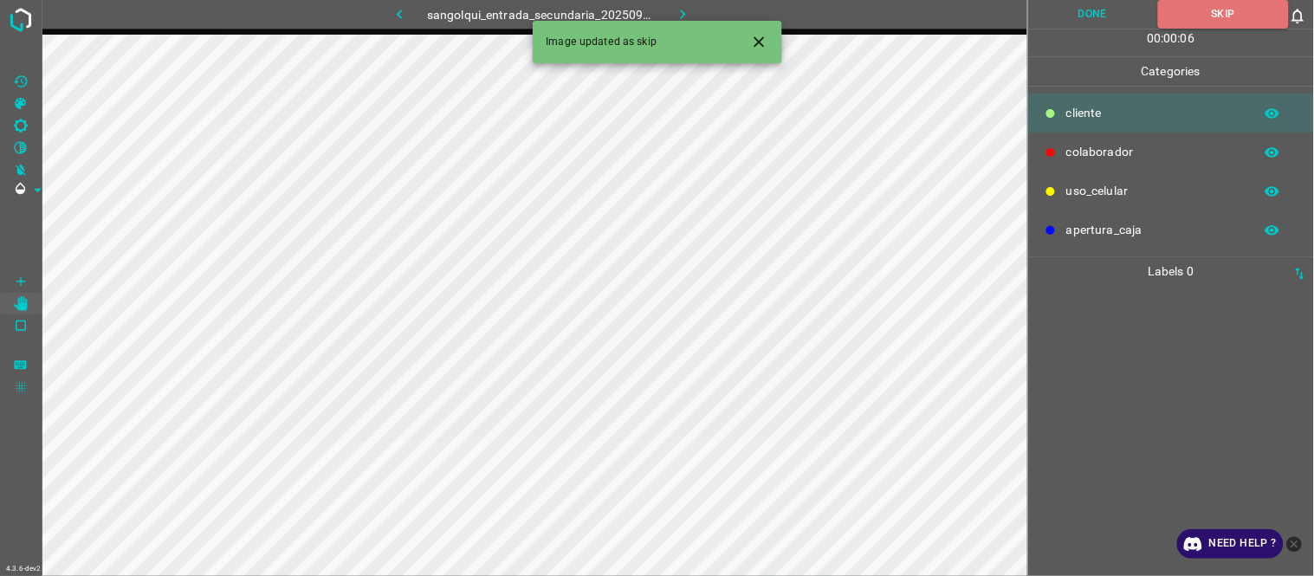
click at [769, 43] on button "Close" at bounding box center [759, 42] width 32 height 32
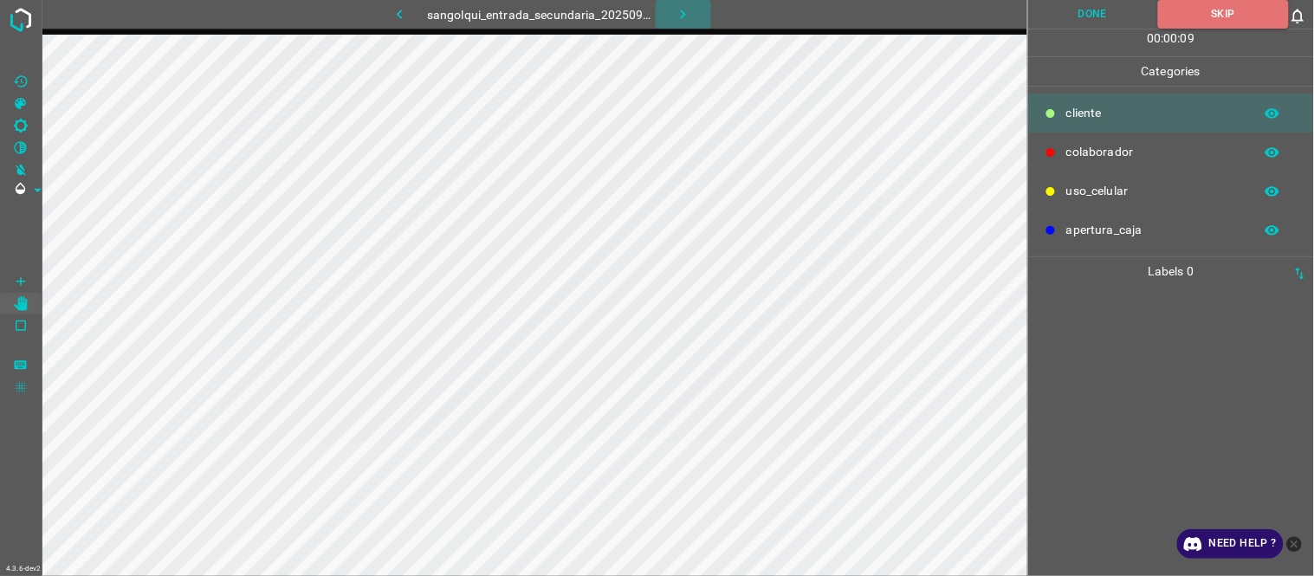
click at [687, 14] on icon "button" at bounding box center [683, 14] width 18 height 18
click at [1219, 3] on button "Skip" at bounding box center [1223, 14] width 131 height 29
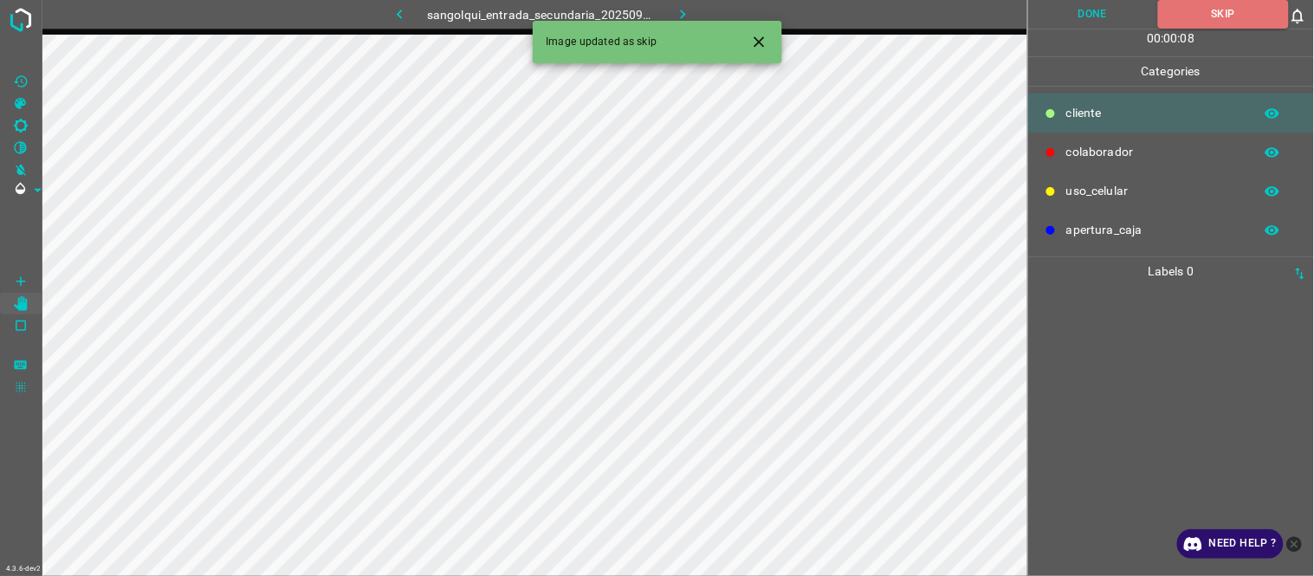
click at [762, 45] on icon "Close" at bounding box center [758, 41] width 10 height 10
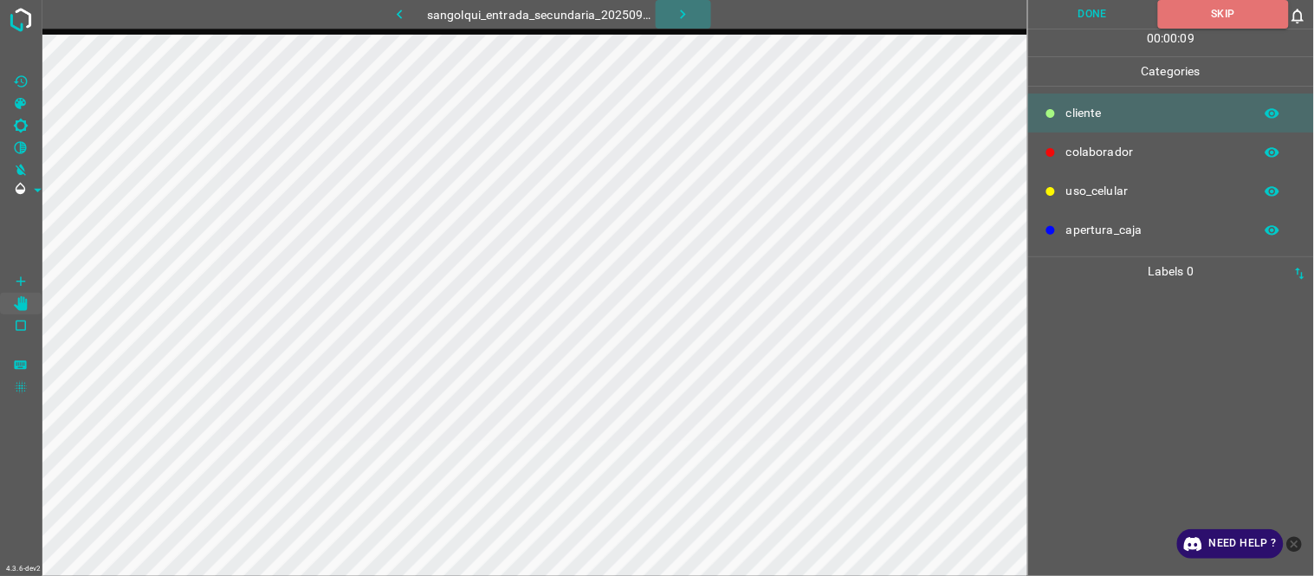
click at [690, 22] on icon "button" at bounding box center [683, 14] width 18 height 18
click at [1212, 9] on button "Skip" at bounding box center [1223, 14] width 131 height 29
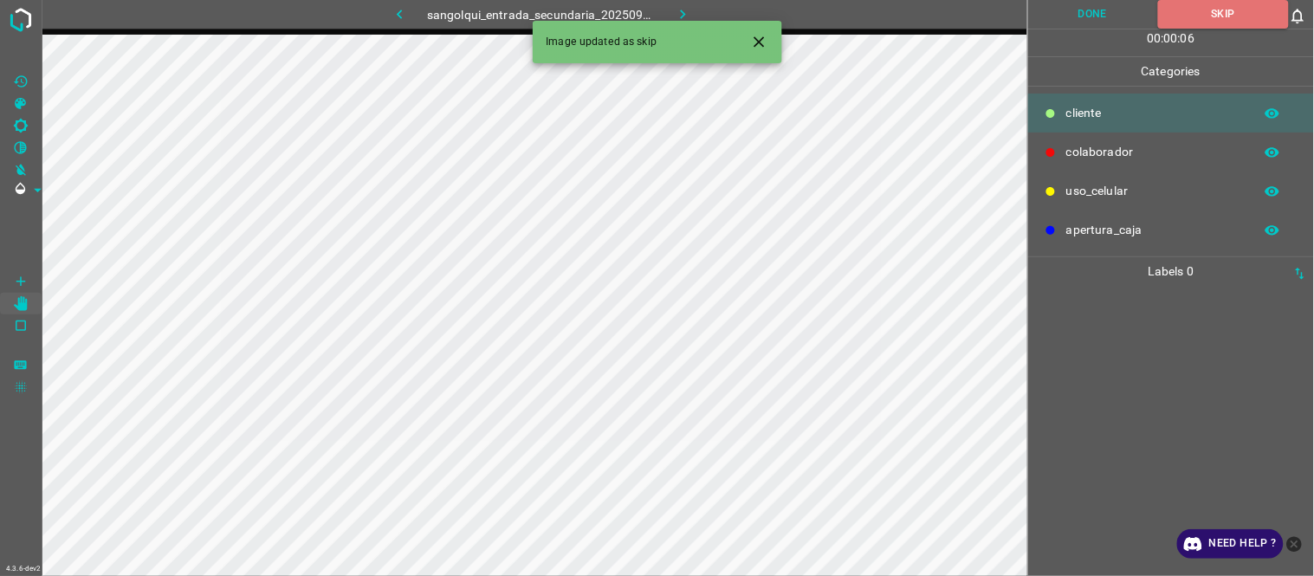
drag, startPoint x: 767, startPoint y: 36, endPoint x: 729, endPoint y: 37, distance: 38.1
click at [762, 37] on icon "Close" at bounding box center [759, 42] width 18 height 18
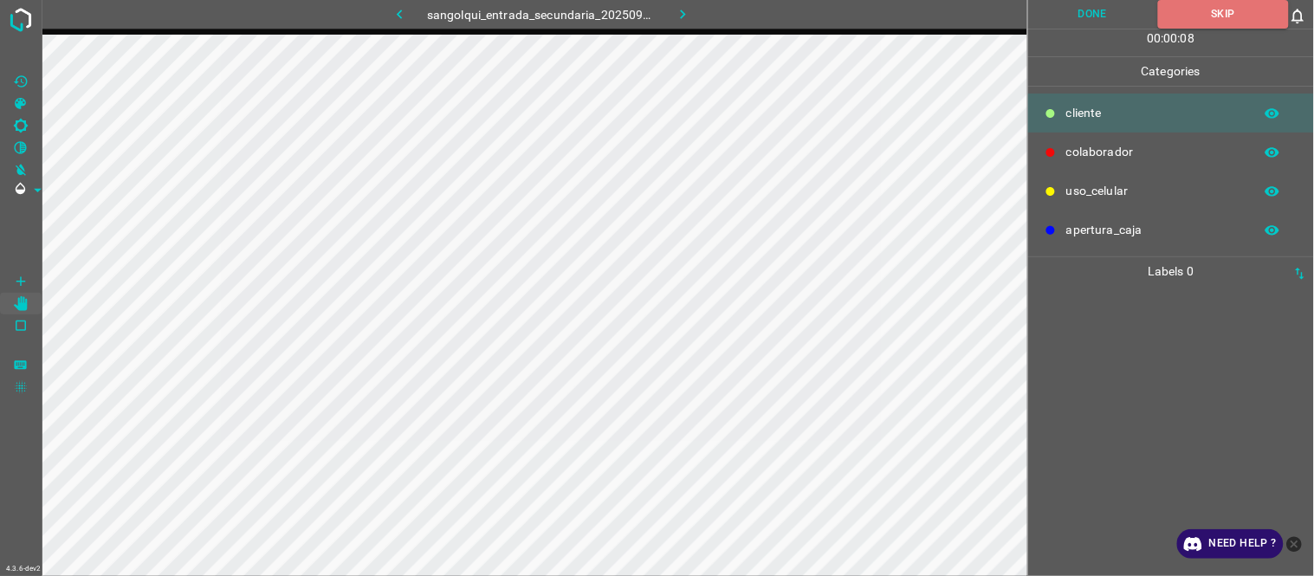
click at [681, 12] on icon "button" at bounding box center [683, 14] width 18 height 18
click at [1230, 18] on button "Skip" at bounding box center [1223, 14] width 131 height 29
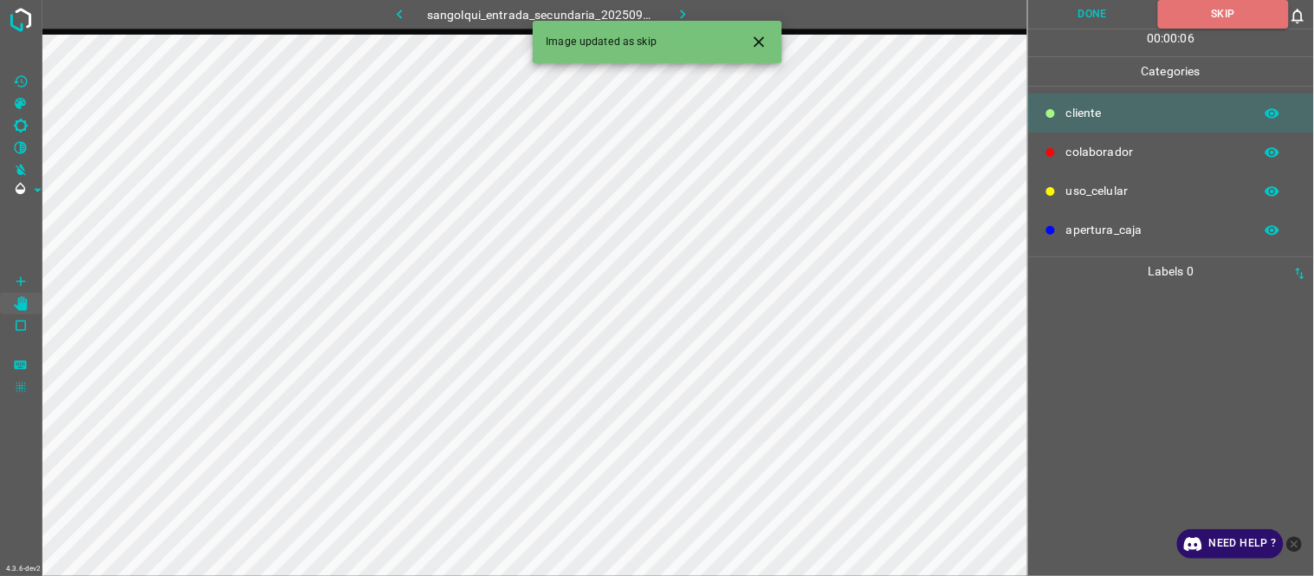
drag, startPoint x: 762, startPoint y: 41, endPoint x: 733, endPoint y: 41, distance: 29.4
click at [759, 41] on icon "Close" at bounding box center [759, 42] width 18 height 18
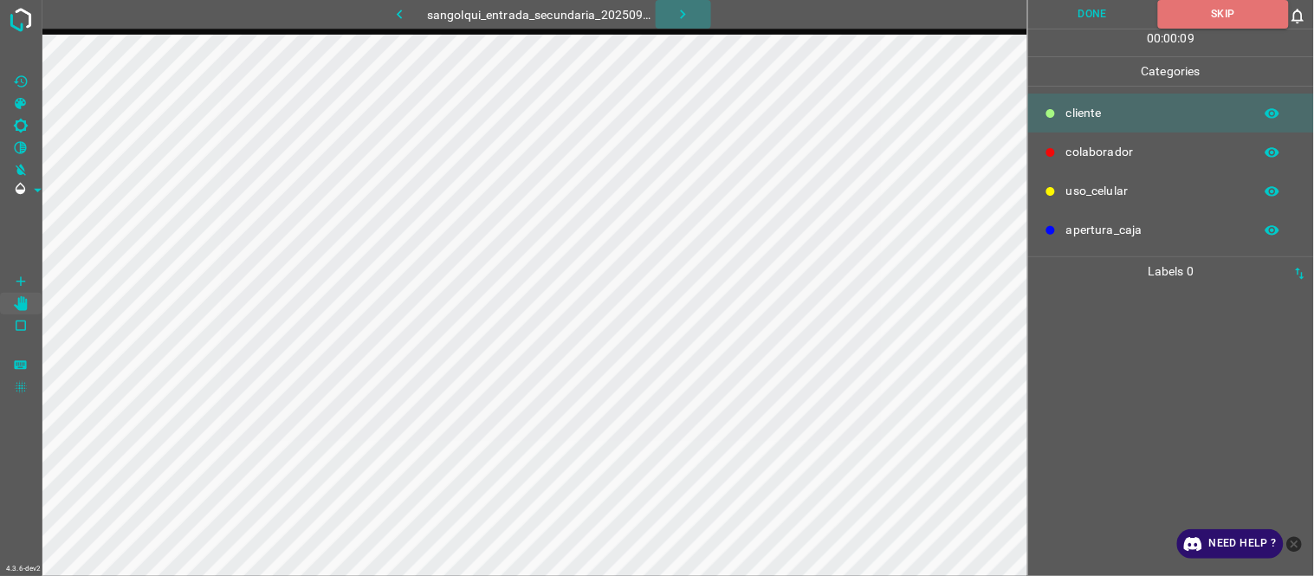
click at [679, 10] on icon "button" at bounding box center [683, 14] width 18 height 18
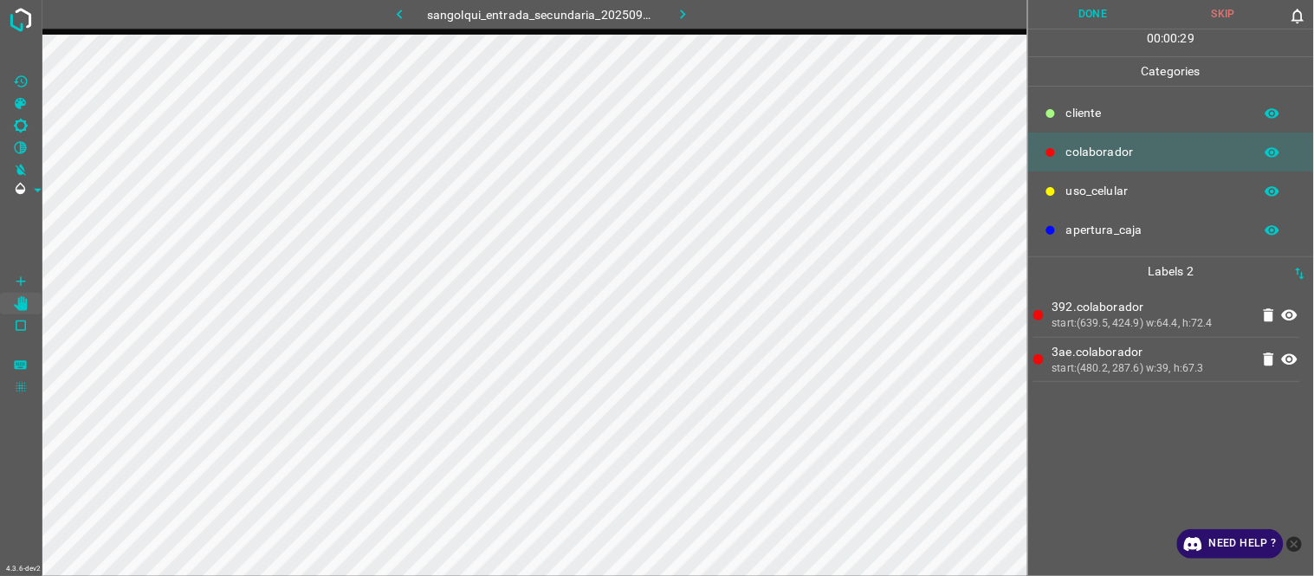
click at [1112, 10] on button "Done" at bounding box center [1093, 14] width 131 height 29
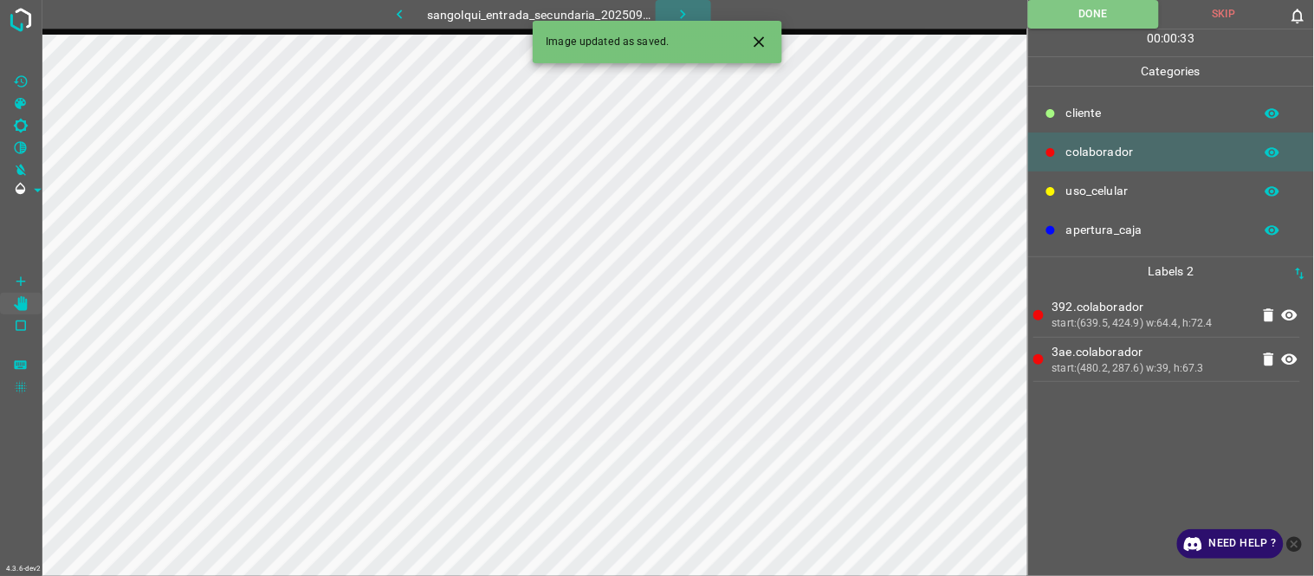
click at [671, 9] on button "button" at bounding box center [682, 14] width 55 height 29
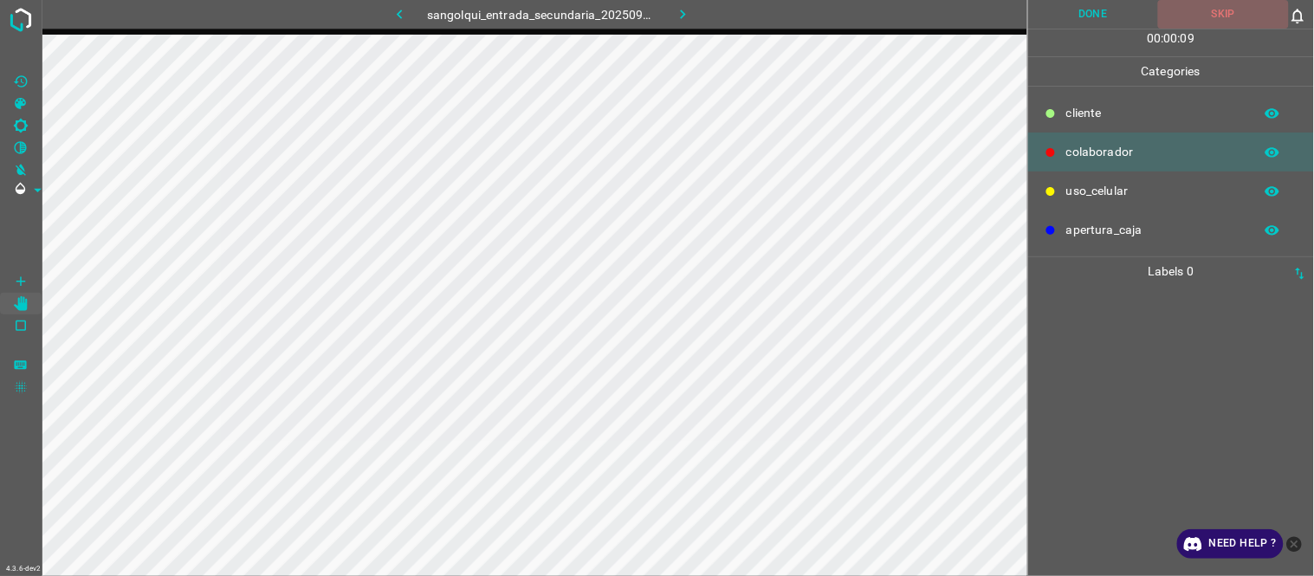
click at [1219, 26] on button "Skip" at bounding box center [1223, 14] width 131 height 29
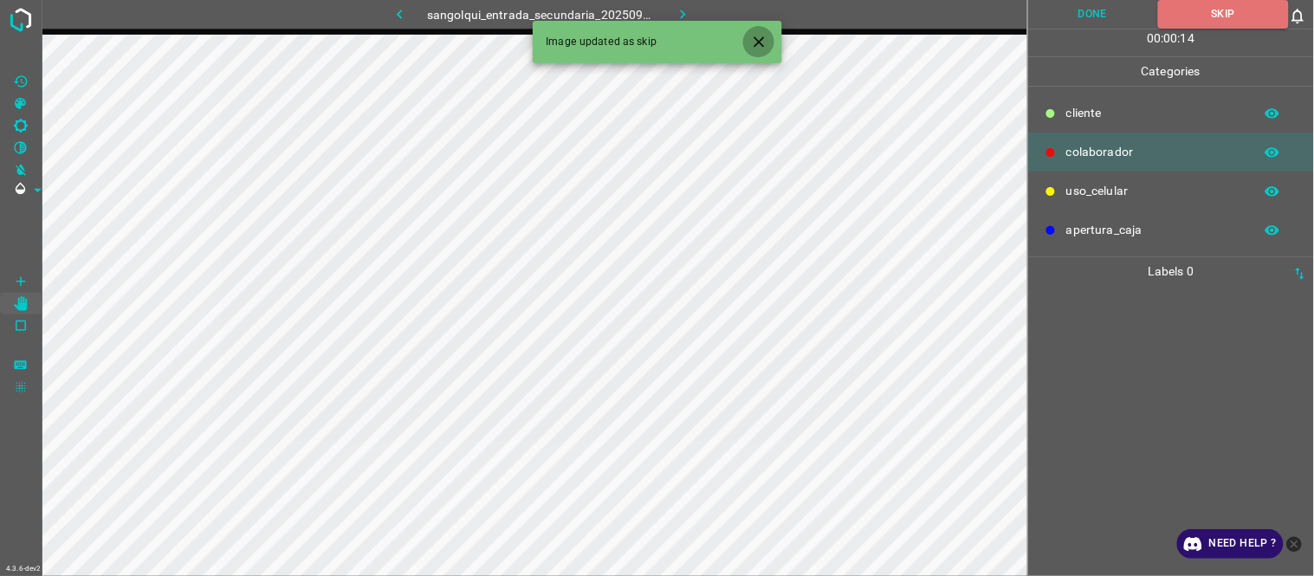
click at [764, 50] on icon "Close" at bounding box center [759, 42] width 18 height 18
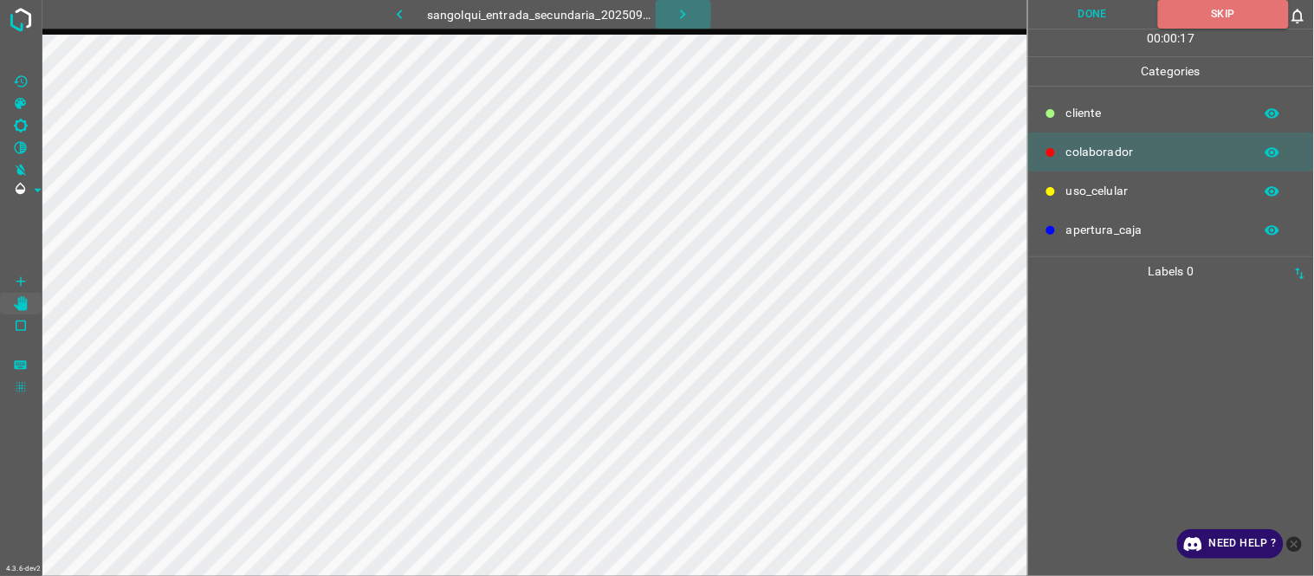
click at [681, 10] on icon "button" at bounding box center [683, 15] width 5 height 10
click at [1225, 6] on button "Skip" at bounding box center [1223, 14] width 131 height 29
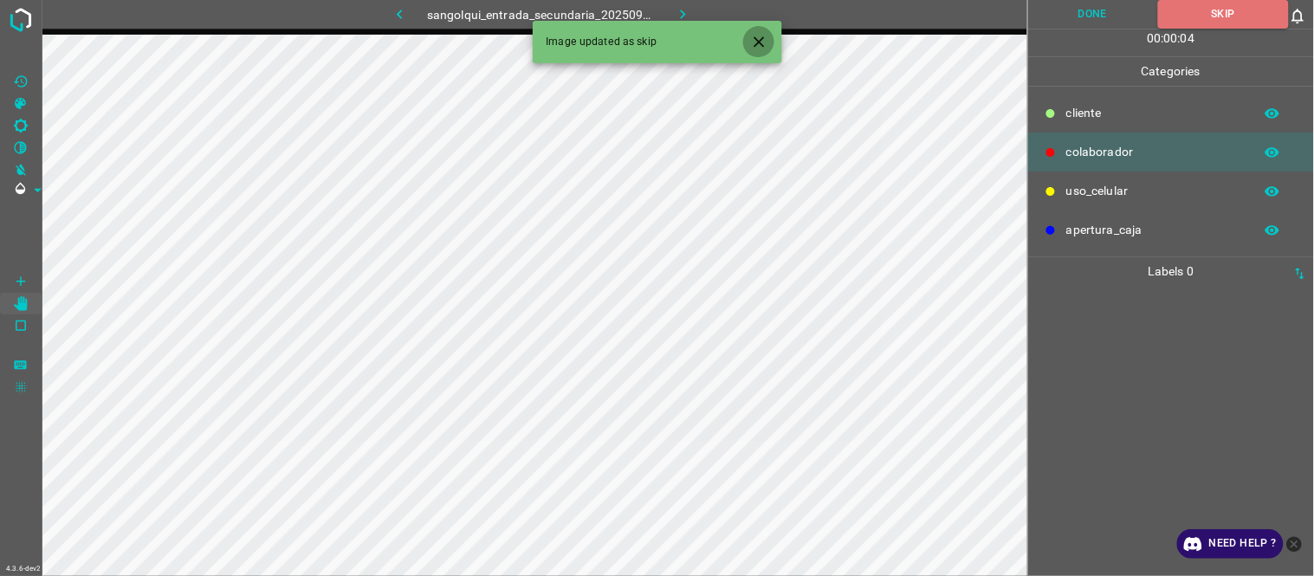
click at [759, 37] on icon "Close" at bounding box center [759, 42] width 18 height 18
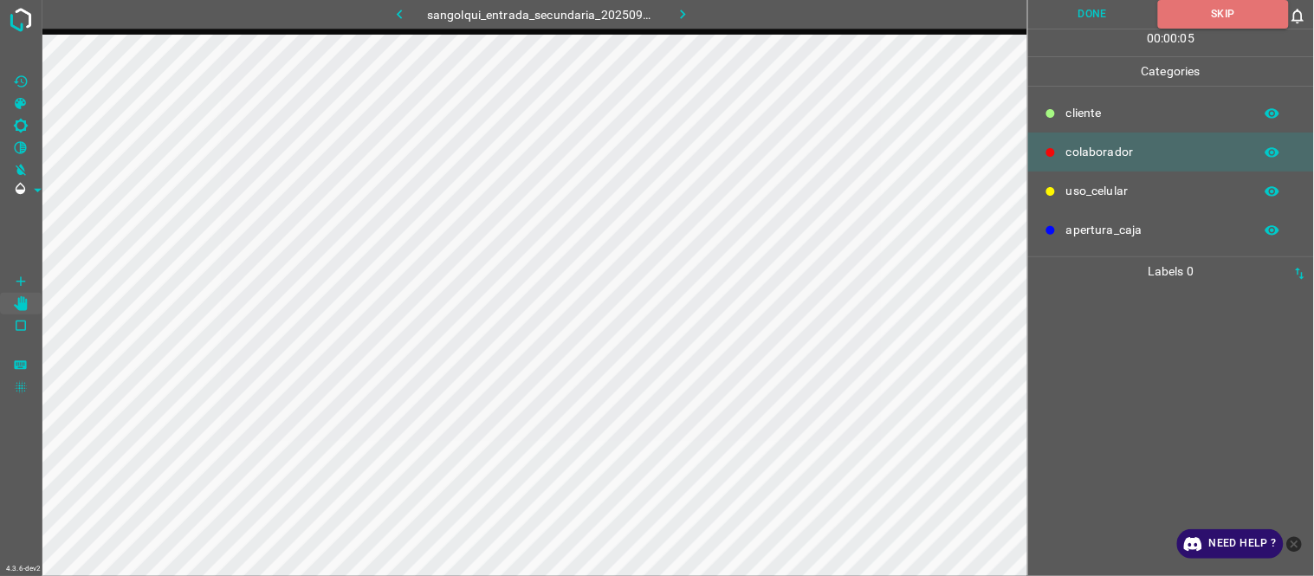
click at [681, 12] on icon "button" at bounding box center [683, 14] width 18 height 18
click at [1231, 9] on button "Skip" at bounding box center [1223, 14] width 131 height 29
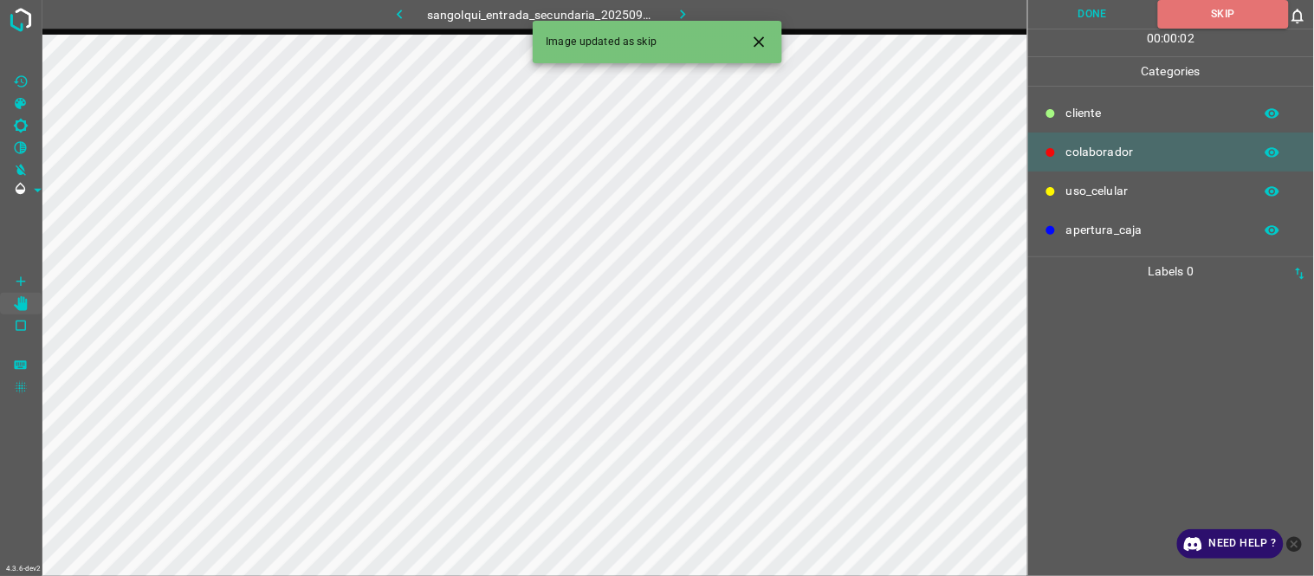
click at [762, 36] on icon "Close" at bounding box center [759, 42] width 18 height 18
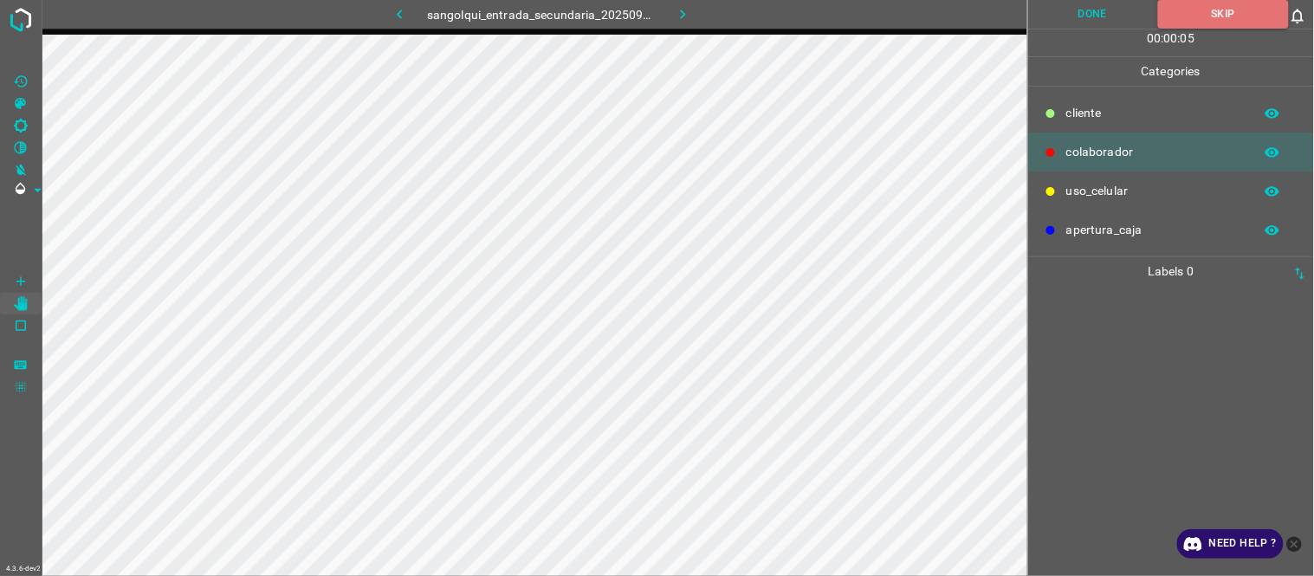
click at [675, 9] on icon "button" at bounding box center [683, 14] width 18 height 18
click at [1237, 9] on button "Skip" at bounding box center [1223, 14] width 131 height 29
click at [685, 9] on icon "button" at bounding box center [683, 14] width 18 height 18
click at [1234, 14] on button "Skip" at bounding box center [1223, 14] width 131 height 29
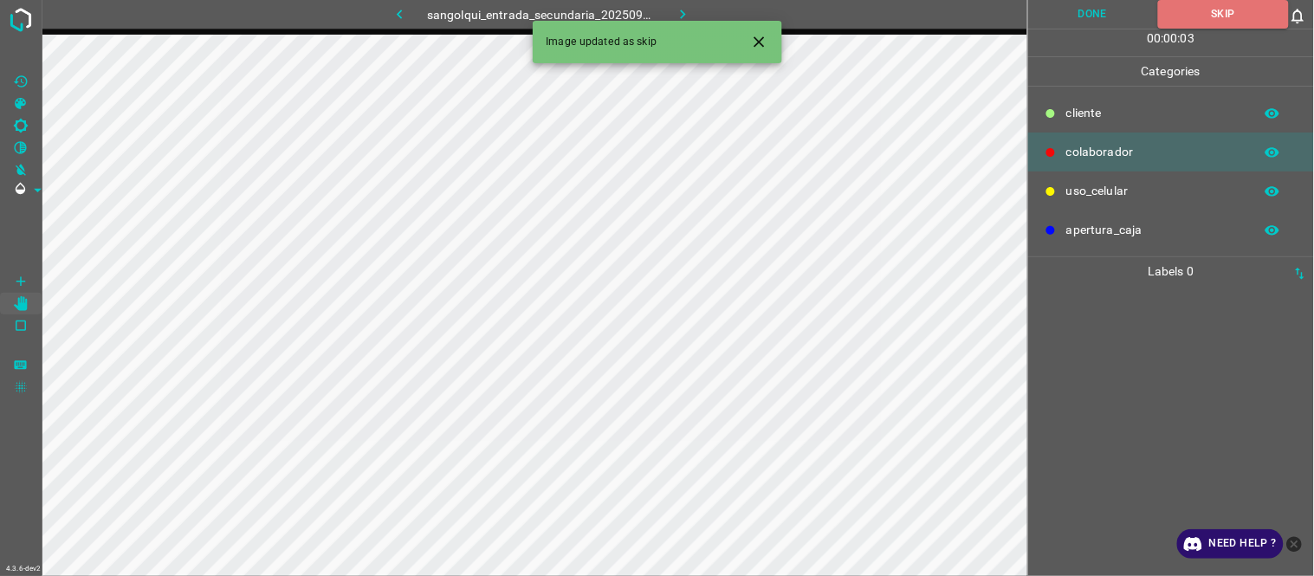
click at [765, 43] on icon "Close" at bounding box center [759, 42] width 18 height 18
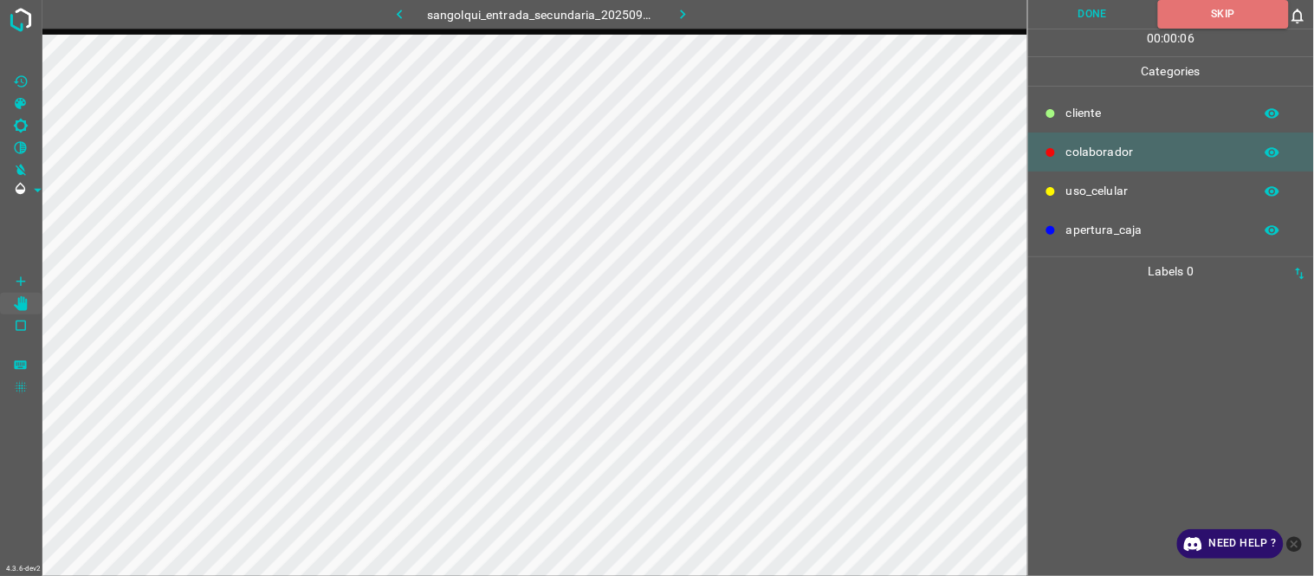
click at [684, 20] on icon "button" at bounding box center [683, 14] width 18 height 18
click at [1245, 20] on button "Skip" at bounding box center [1223, 14] width 131 height 29
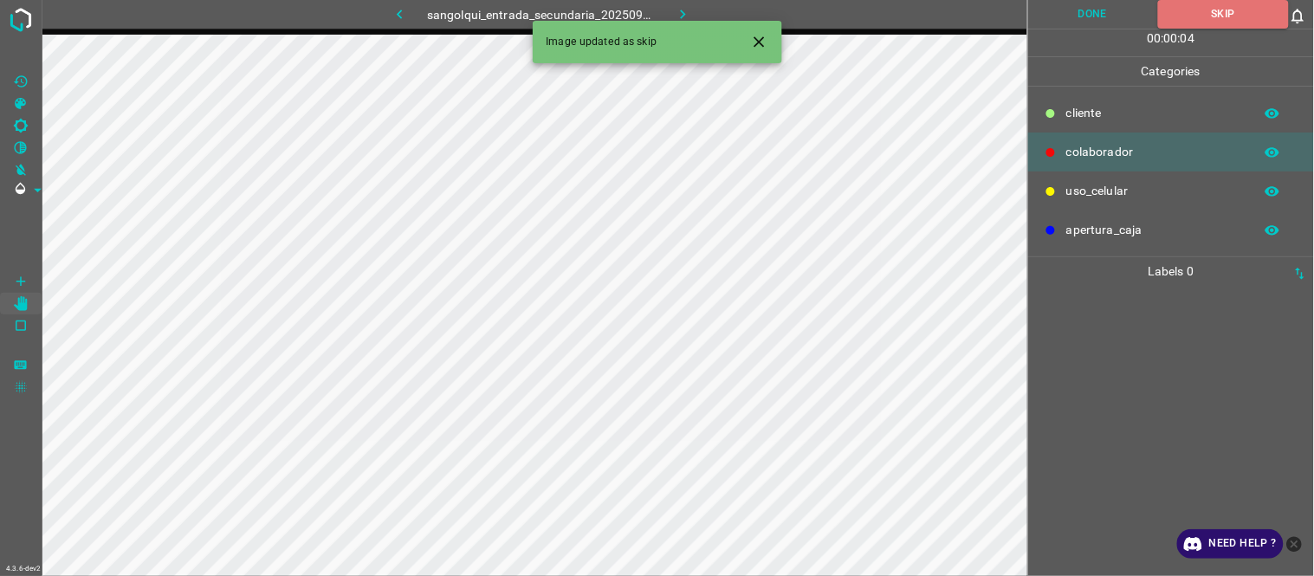
click at [763, 39] on icon "Close" at bounding box center [759, 42] width 18 height 18
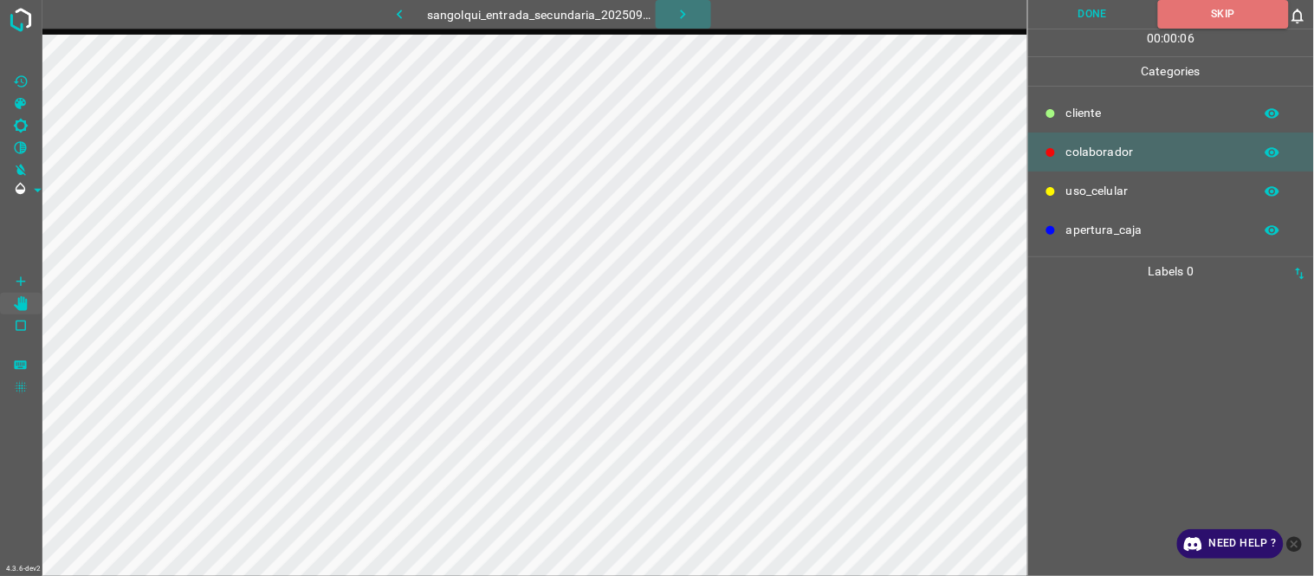
click at [681, 9] on icon "button" at bounding box center [683, 14] width 18 height 18
click at [391, 10] on icon "button" at bounding box center [400, 14] width 18 height 18
click at [694, 10] on button "button" at bounding box center [682, 14] width 55 height 29
click at [1215, 10] on button "Skip" at bounding box center [1223, 14] width 131 height 29
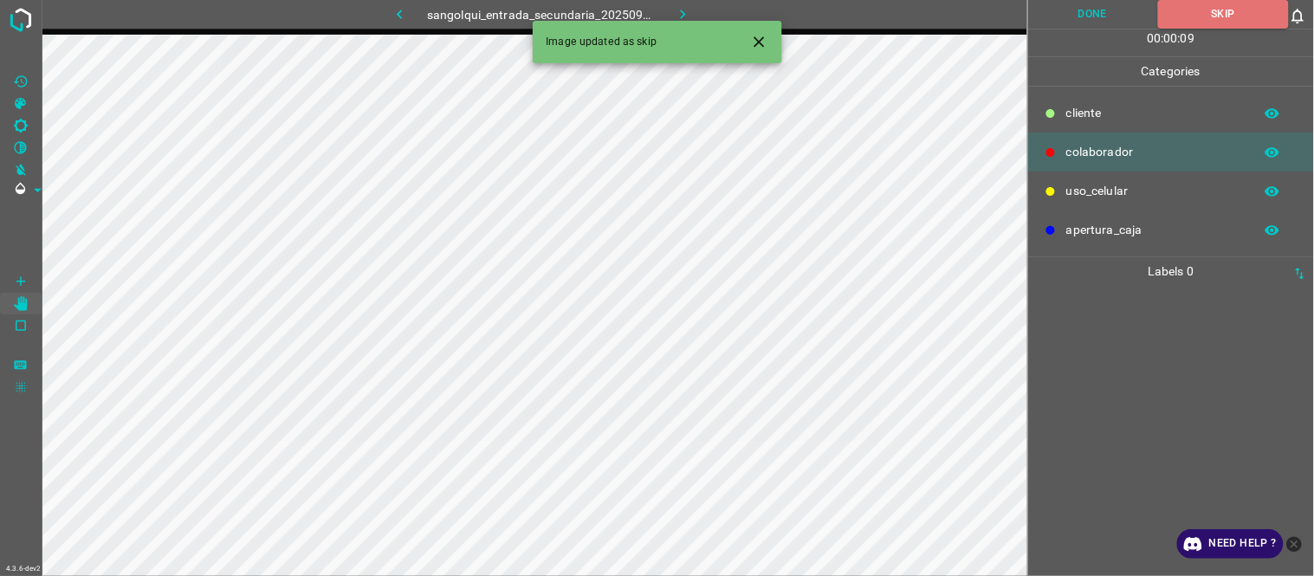
click at [686, 10] on icon "button" at bounding box center [683, 14] width 18 height 18
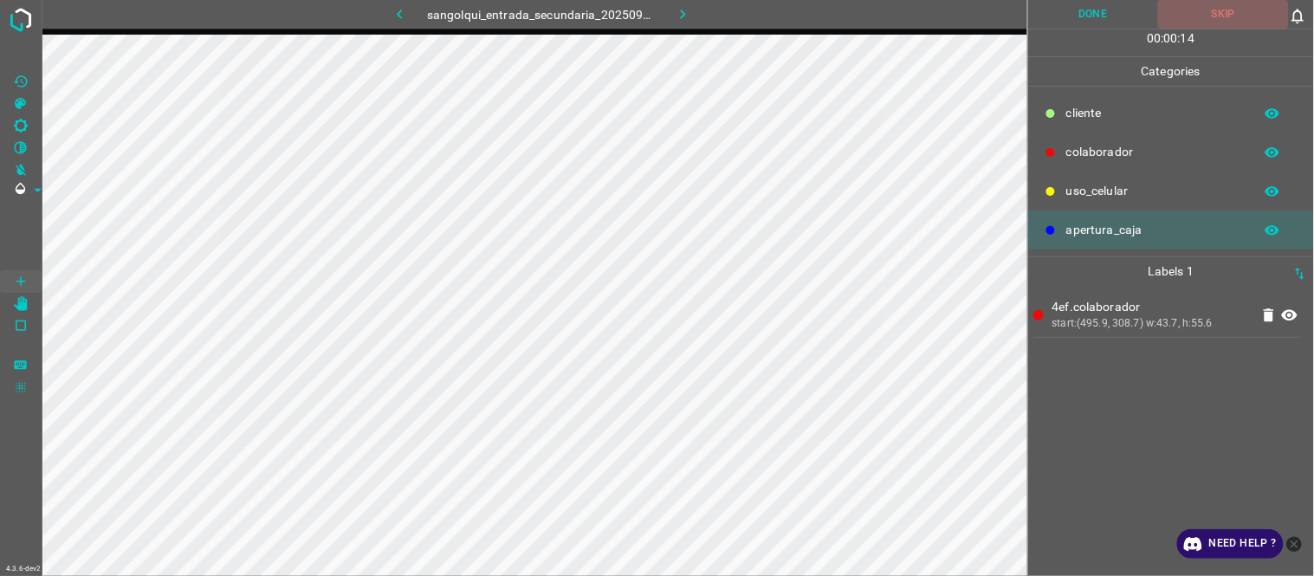
click at [1223, 6] on button "Skip" at bounding box center [1223, 14] width 131 height 29
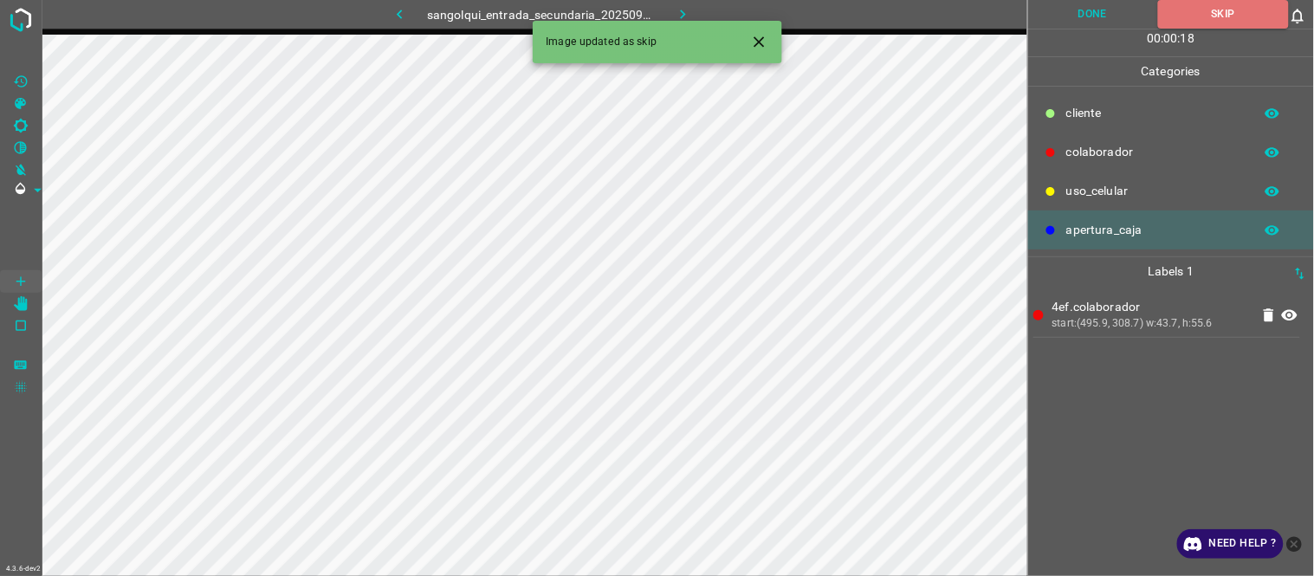
click at [760, 39] on icon "Close" at bounding box center [758, 41] width 10 height 10
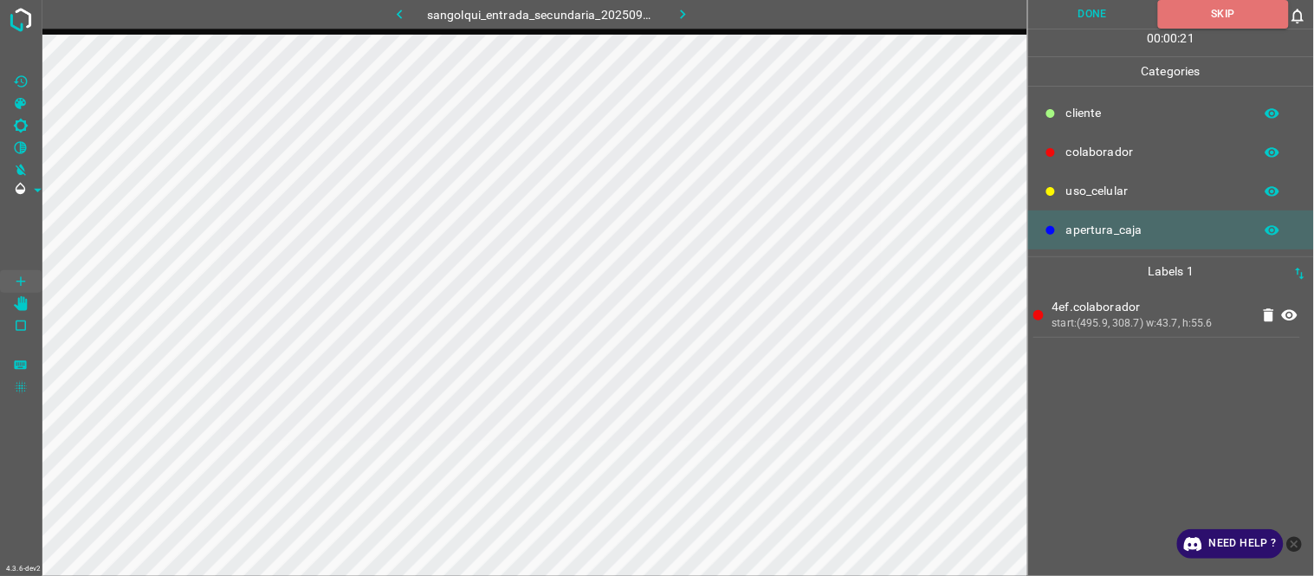
click at [674, 10] on icon "button" at bounding box center [683, 14] width 18 height 18
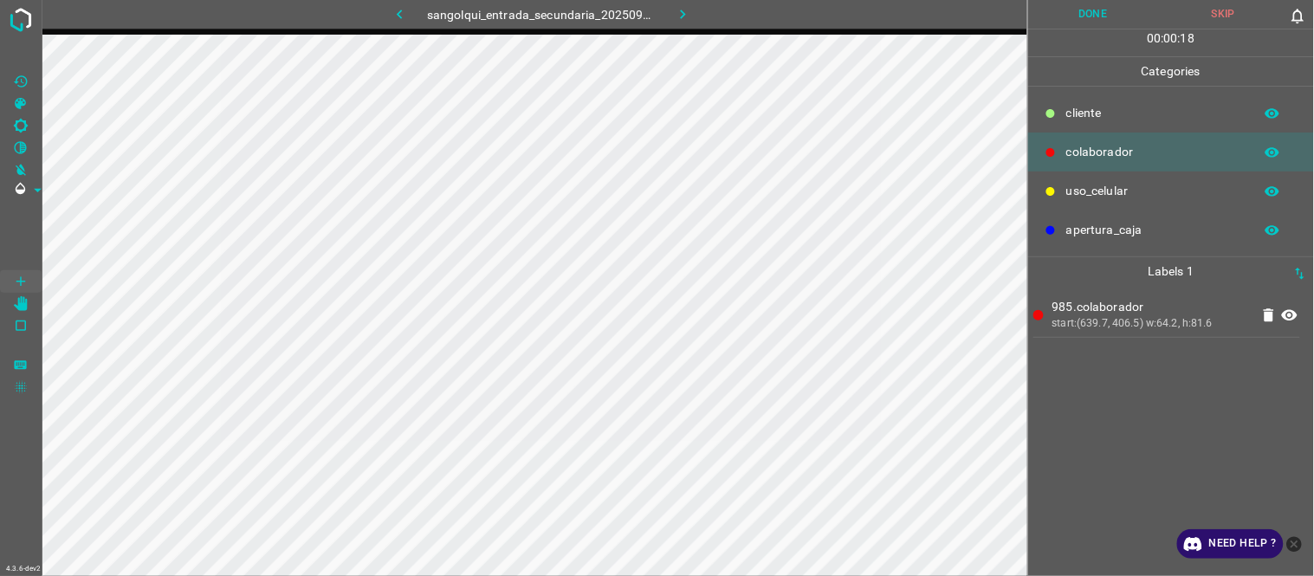
click at [1147, 447] on div "985.colaborador start:(639.7, 406.5) w:64.2, h:81.6" at bounding box center [1170, 431] width 275 height 290
click at [1124, 474] on div "985.colaborador start:(639.7, 408) w:64.2, h:80.1" at bounding box center [1170, 431] width 275 height 290
click at [1097, 14] on button "Done" at bounding box center [1093, 14] width 131 height 29
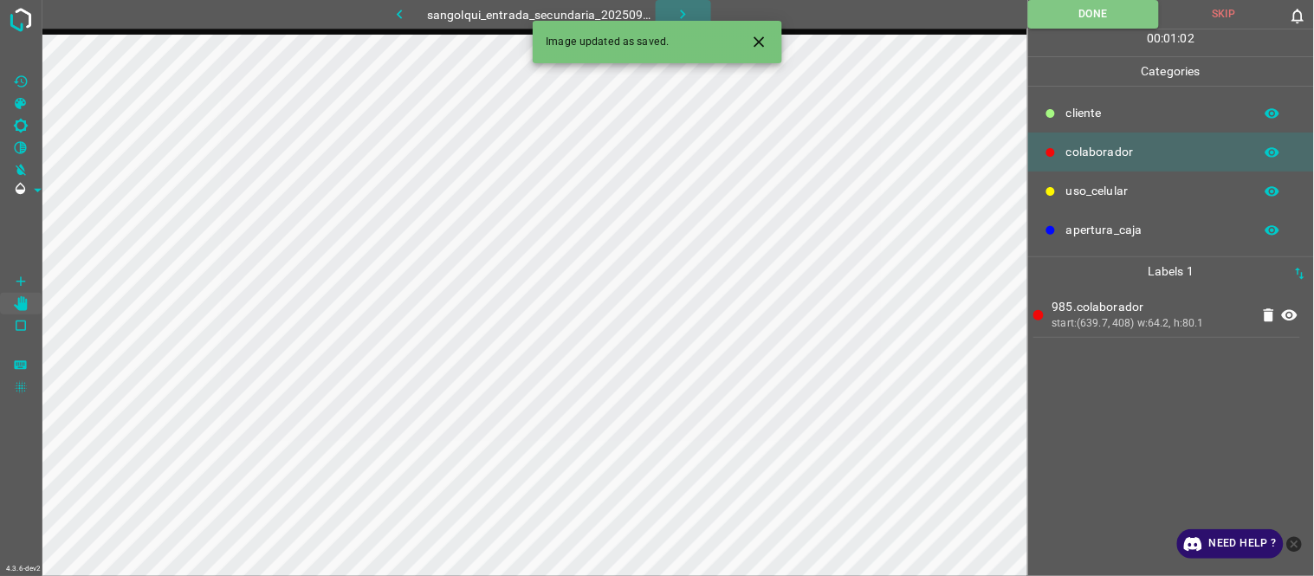
click at [681, 18] on icon "button" at bounding box center [683, 14] width 18 height 18
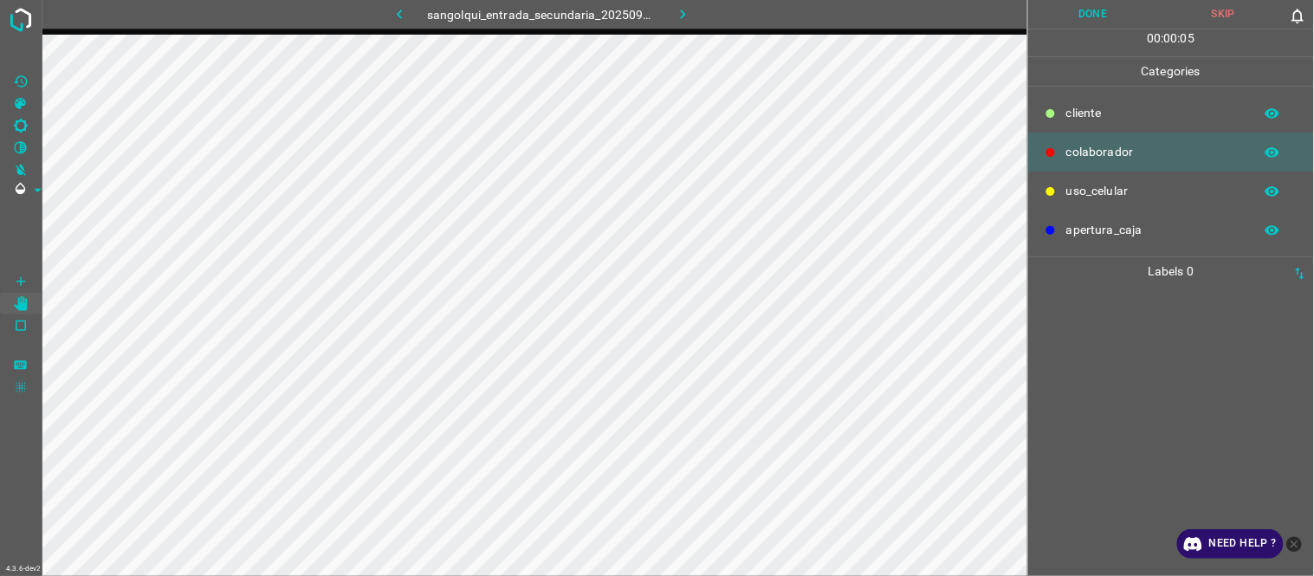
click at [1223, 16] on button "Skip" at bounding box center [1223, 14] width 131 height 29
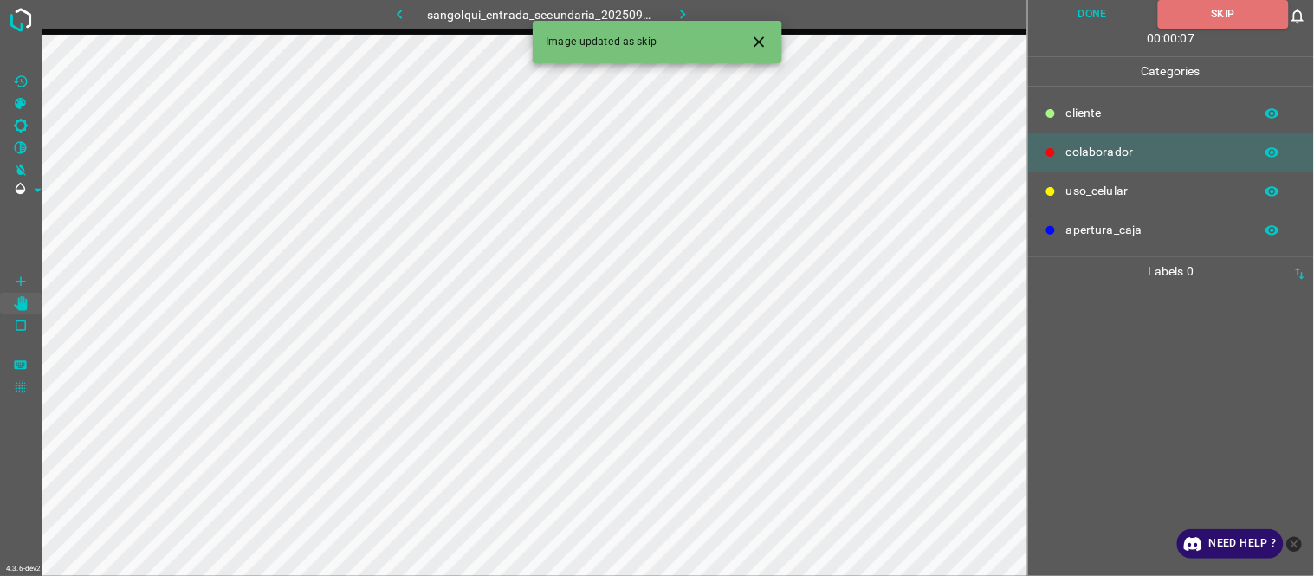
click at [674, 10] on icon "button" at bounding box center [683, 14] width 18 height 18
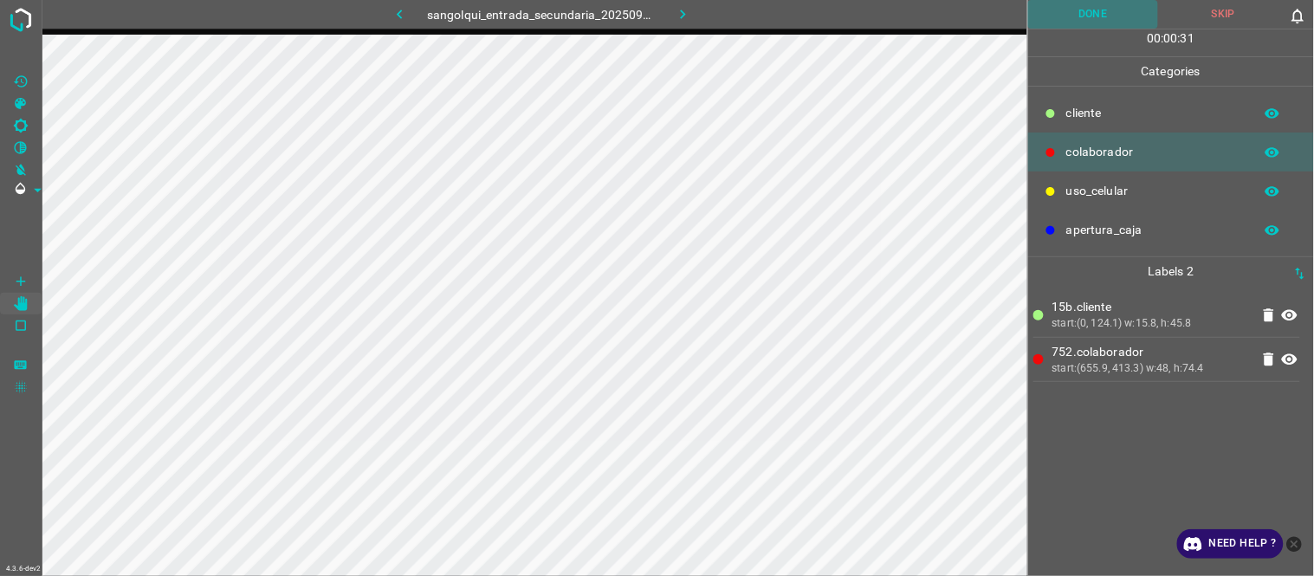
click at [1117, 12] on button "Done" at bounding box center [1093, 14] width 131 height 29
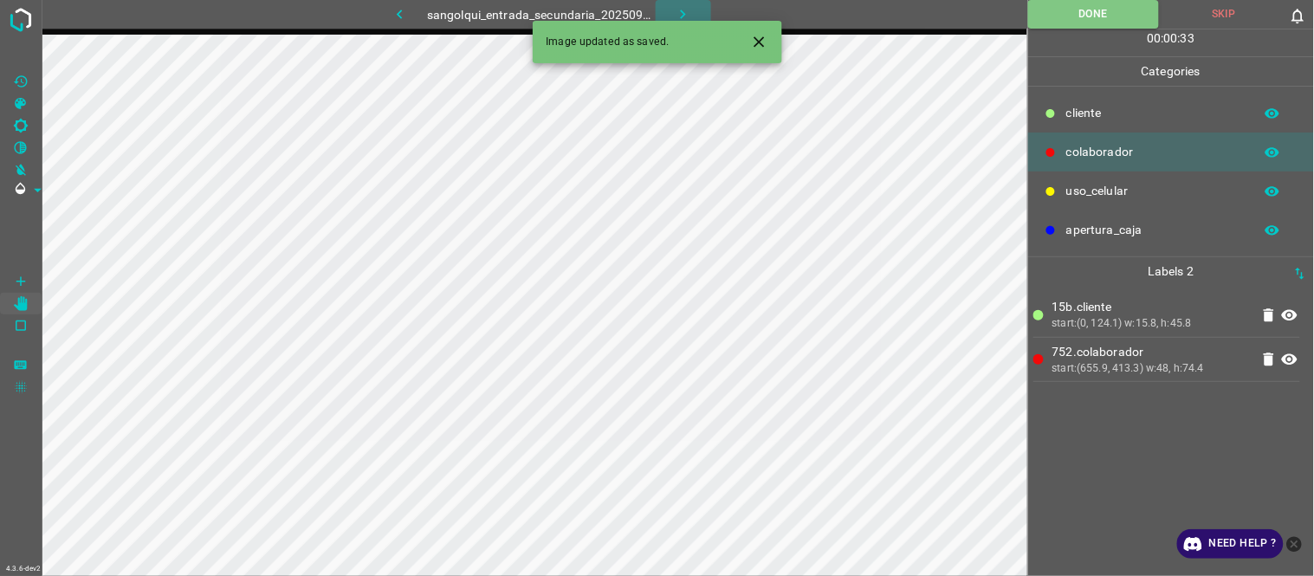
click at [676, 9] on icon "button" at bounding box center [683, 14] width 18 height 18
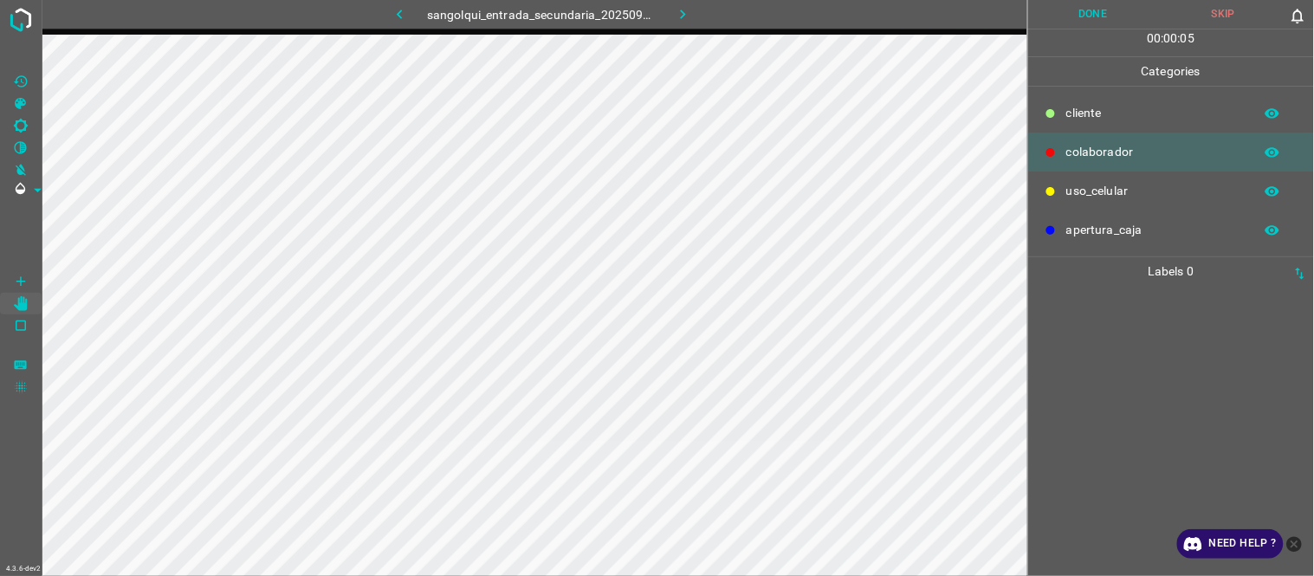
click at [1207, 20] on button "Skip" at bounding box center [1223, 14] width 131 height 29
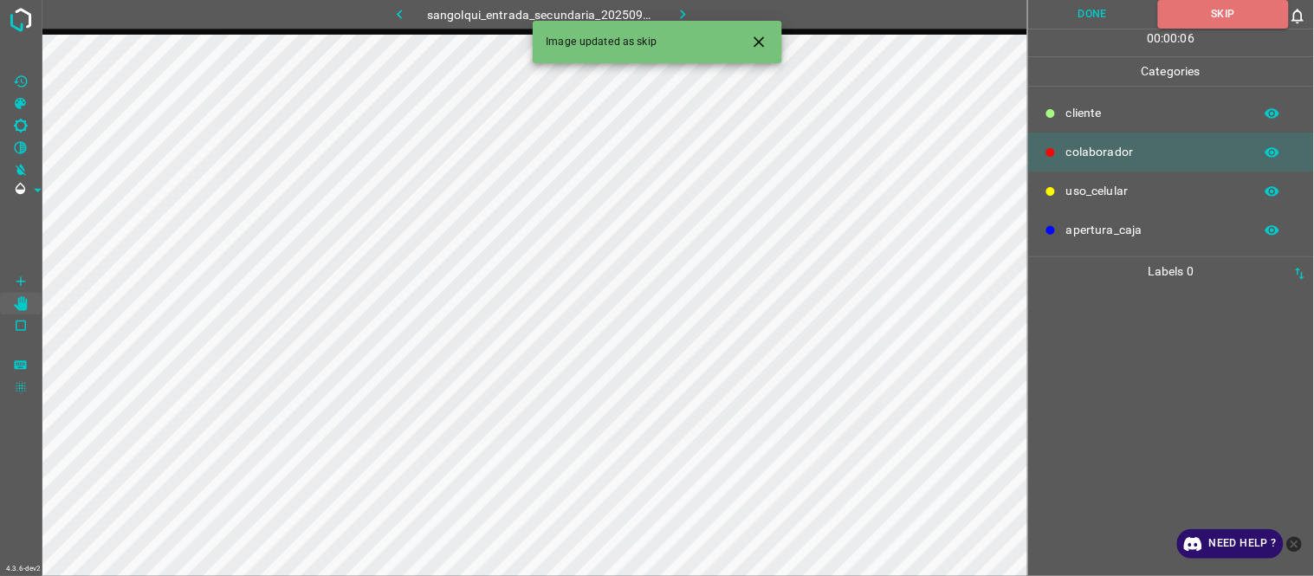
click at [681, 9] on icon "button" at bounding box center [683, 14] width 18 height 18
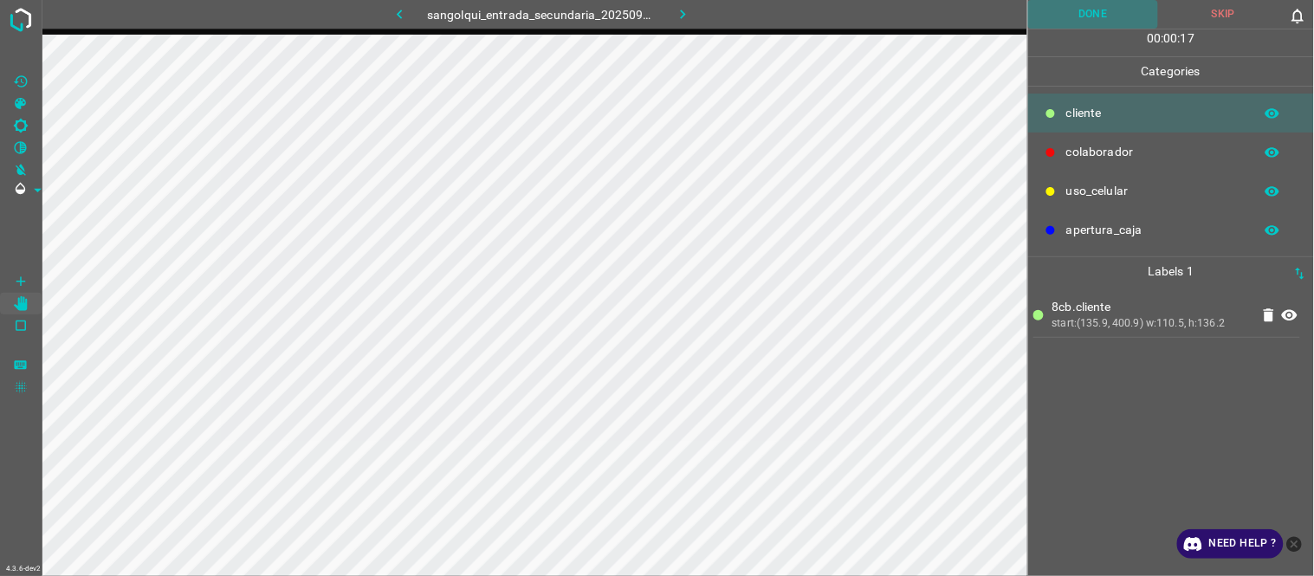
click at [1089, 22] on button "Done" at bounding box center [1093, 14] width 131 height 29
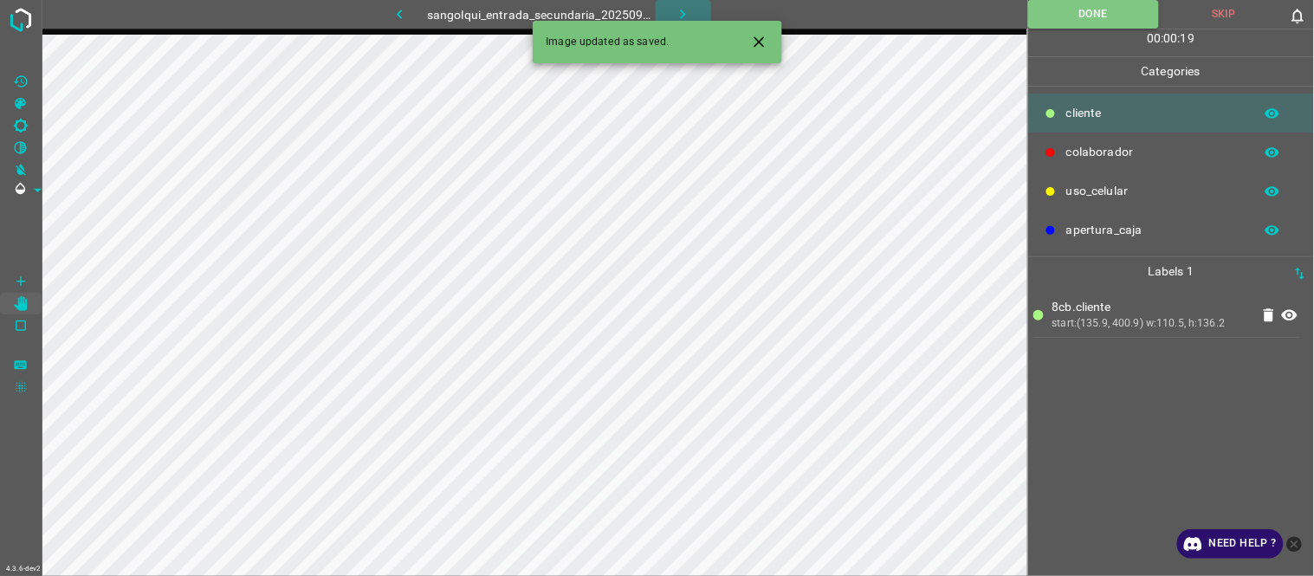
click at [676, 10] on icon "button" at bounding box center [683, 14] width 18 height 18
